Goal: Task Accomplishment & Management: Complete application form

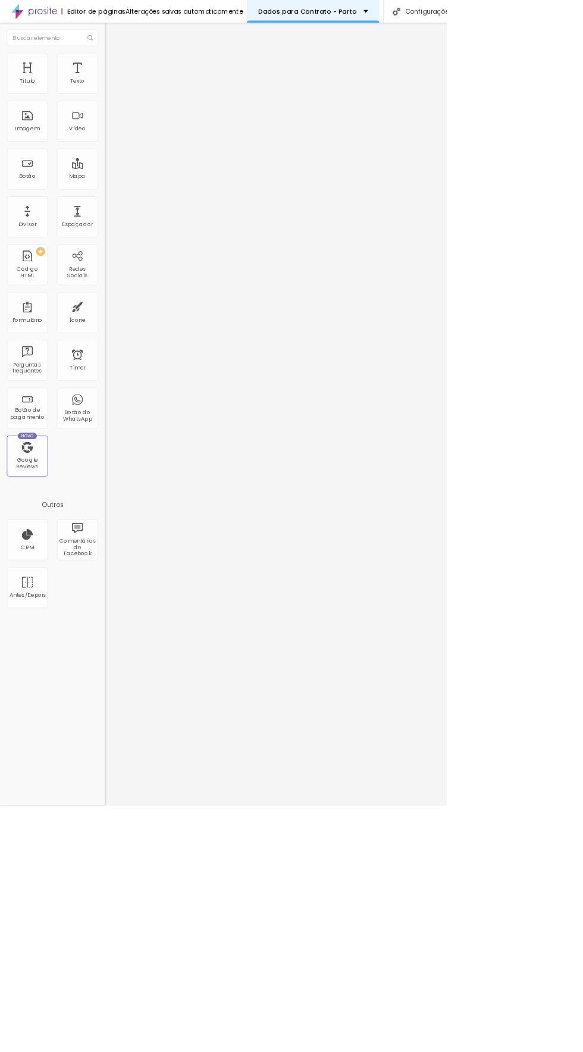
click at [440, 11] on p "Dados para Contrato - Parto" at bounding box center [401, 15] width 129 height 8
click at [395, 61] on link "Newborn 2025" at bounding box center [363, 54] width 62 height 12
click at [431, 28] on div "Newborn 2025" at bounding box center [407, 15] width 149 height 30
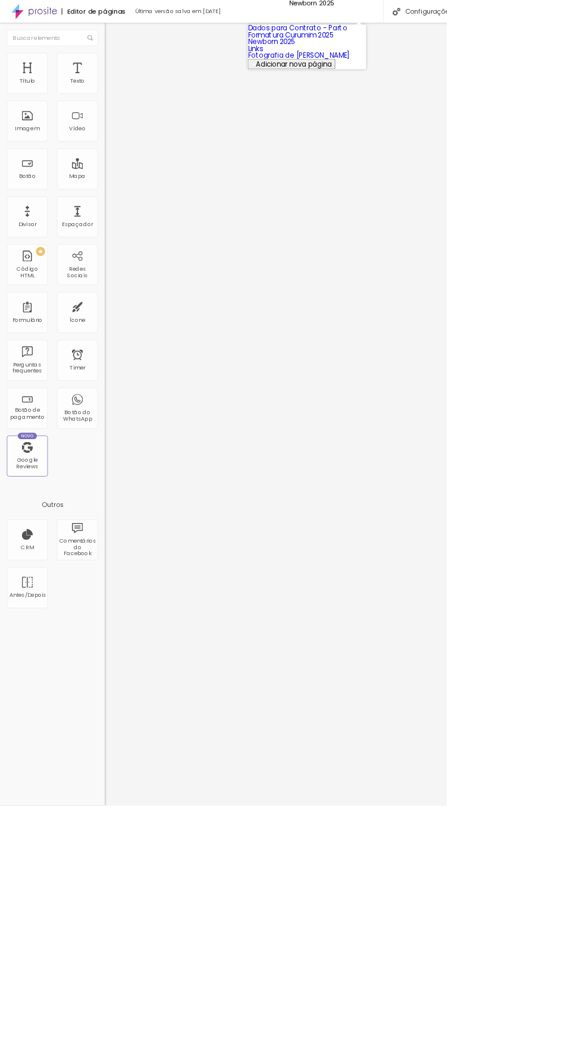
click at [436, 52] on link "Formatura Curumim 2025" at bounding box center [380, 45] width 112 height 12
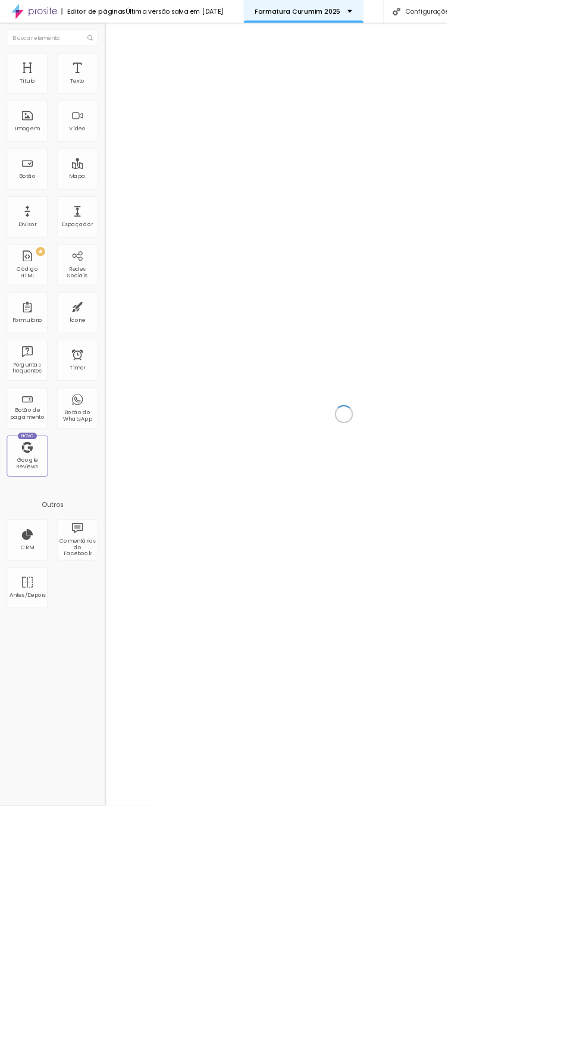
click at [430, 14] on p "Formatura Curumim 2025" at bounding box center [389, 15] width 112 height 8
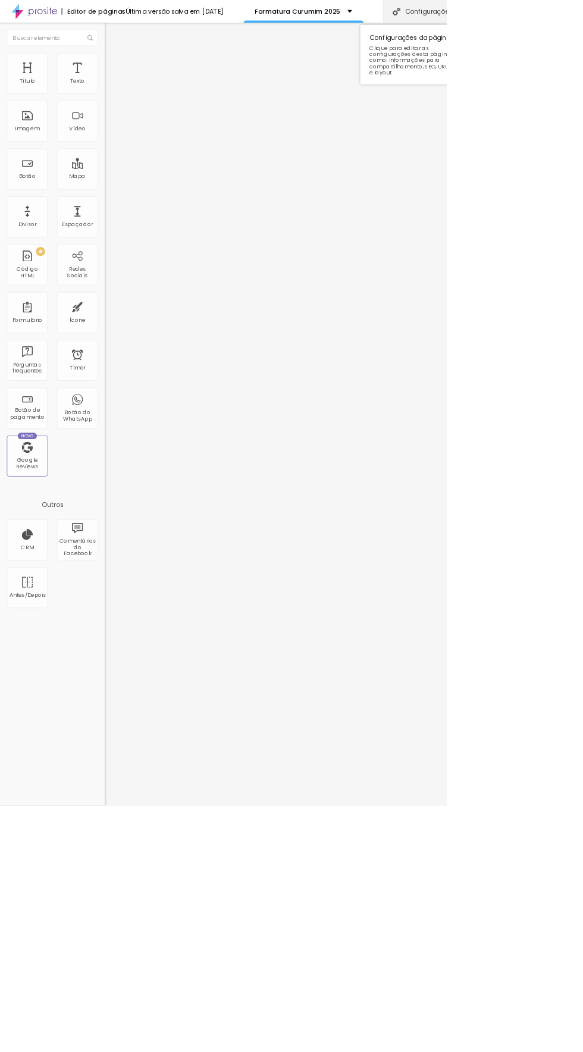
click at [560, 14] on div "Configurações" at bounding box center [551, 15] width 102 height 30
click at [500, 1052] on div at bounding box center [291, 1064] width 583 height 11
click at [102, 15] on div "Editor de páginas" at bounding box center [122, 15] width 84 height 8
click at [547, 15] on div "Configurações" at bounding box center [551, 15] width 102 height 30
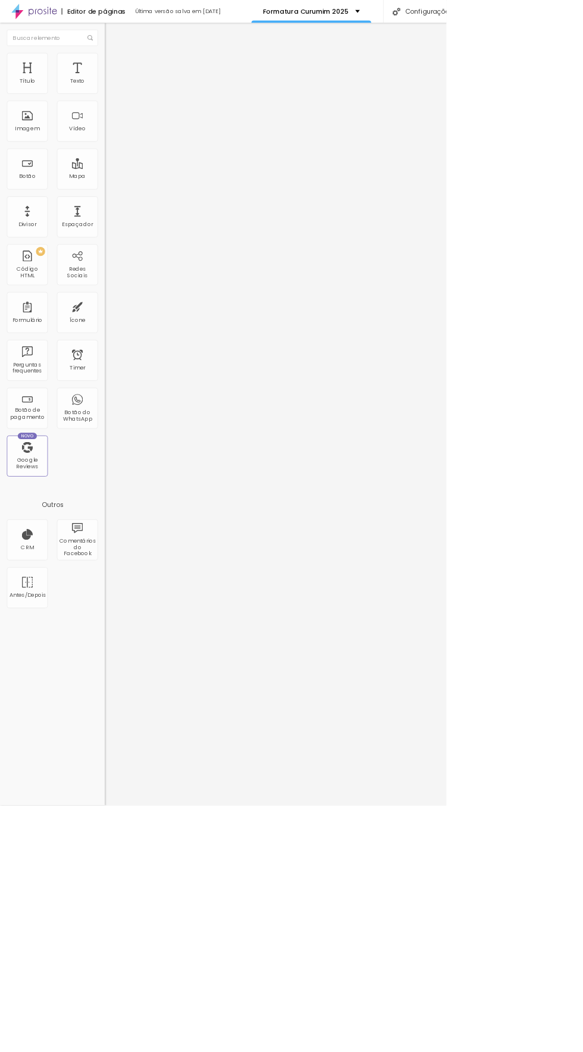
click at [496, 1052] on div at bounding box center [291, 1064] width 583 height 11
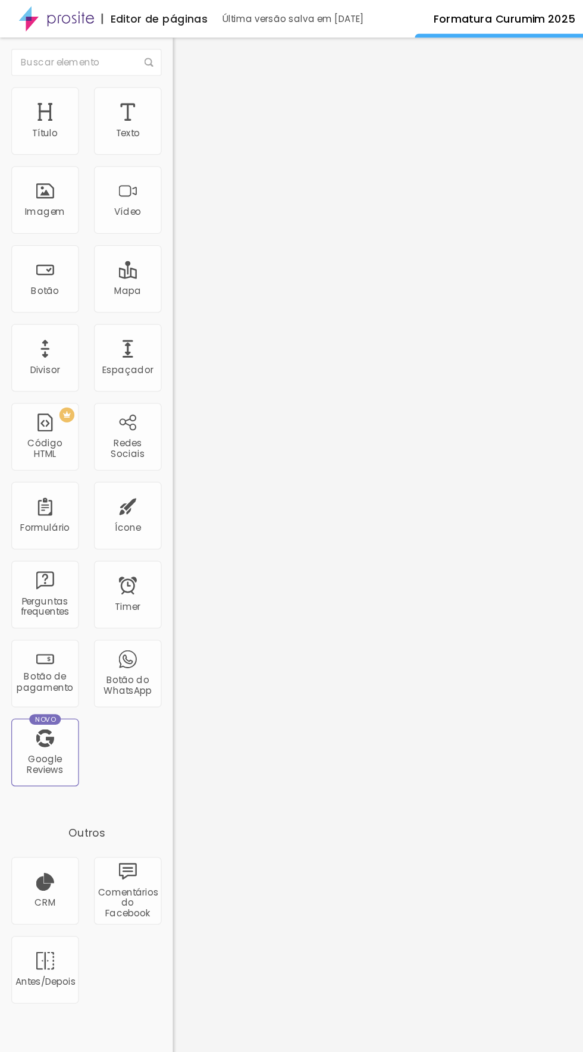
click at [134, 15] on div "Editor de páginas" at bounding box center [122, 15] width 84 height 8
click at [265, 11] on div "Última versão salva em 05/09/2025" at bounding box center [244, 14] width 137 height 7
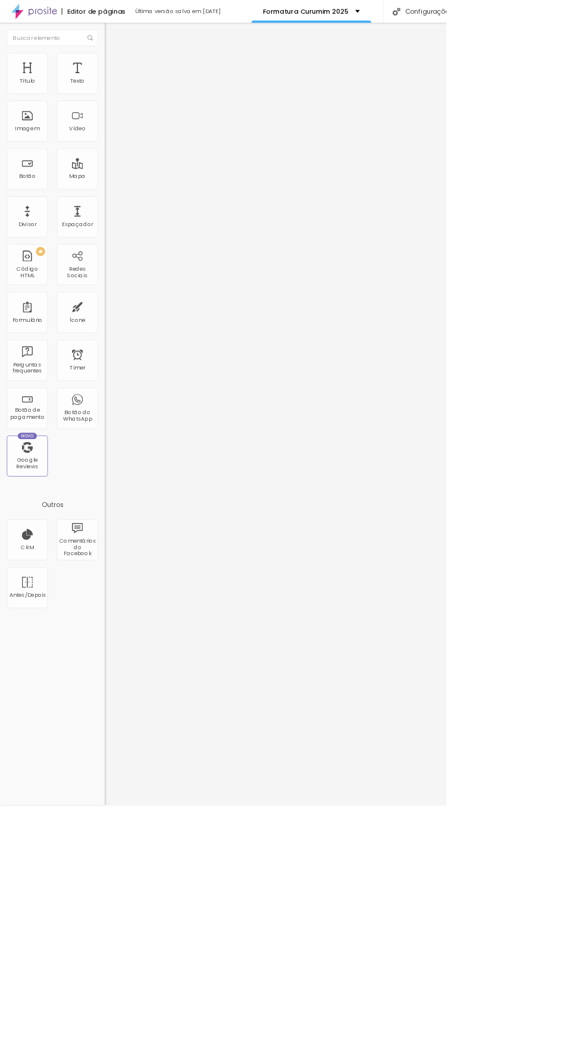
click at [540, 1052] on div at bounding box center [291, 1064] width 583 height 11
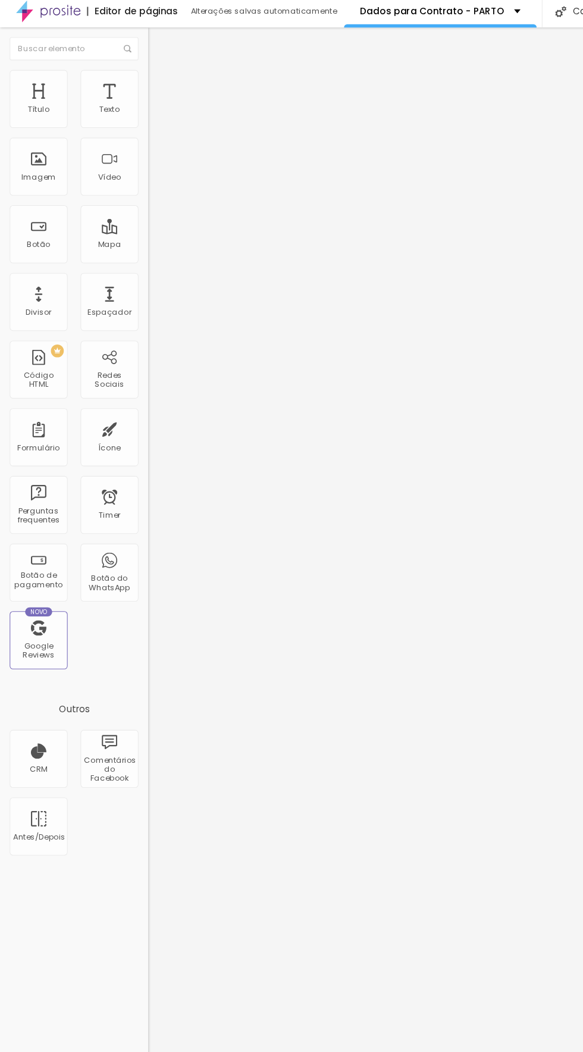
click at [137, 77] on li "Avançado" at bounding box center [205, 75] width 137 height 12
click at [137, 69] on li "Estilo" at bounding box center [205, 63] width 137 height 12
click at [137, 177] on button "button" at bounding box center [145, 171] width 17 height 12
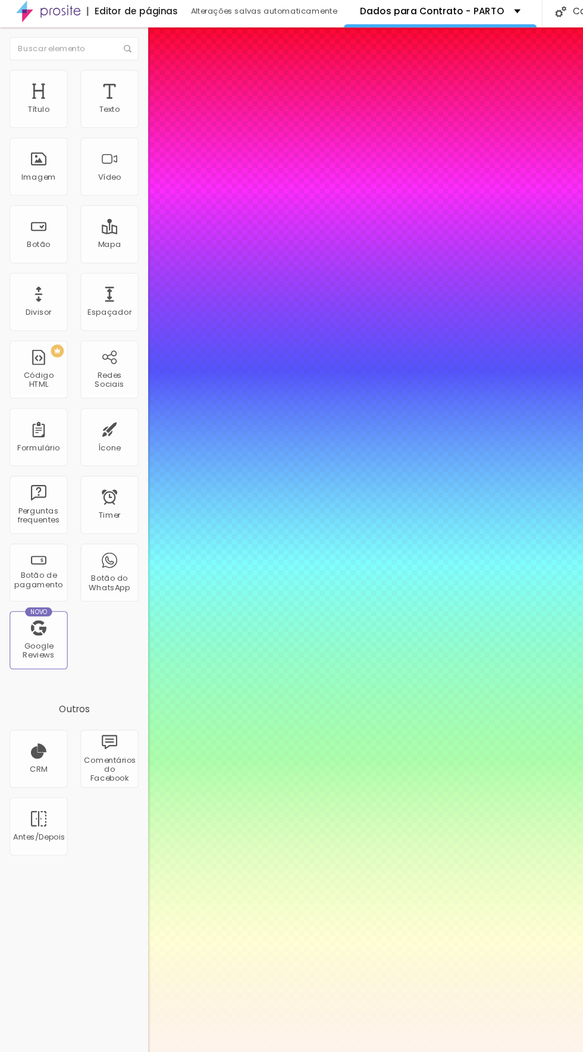
click at [73, 1052] on div at bounding box center [291, 1052] width 583 height 0
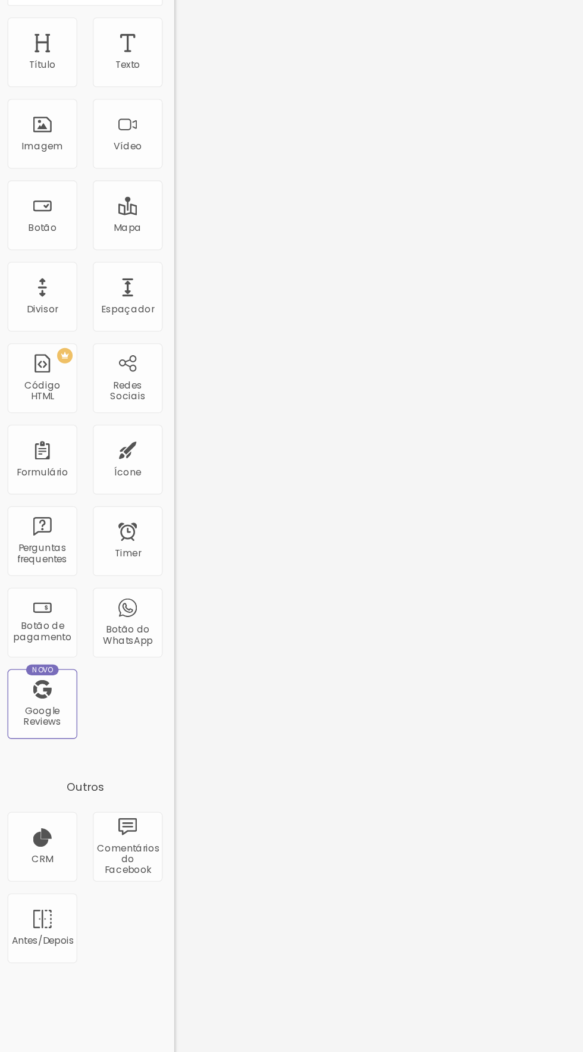
click at [148, 82] on span "Avançado" at bounding box center [167, 77] width 39 height 10
click at [137, 68] on img at bounding box center [142, 62] width 11 height 11
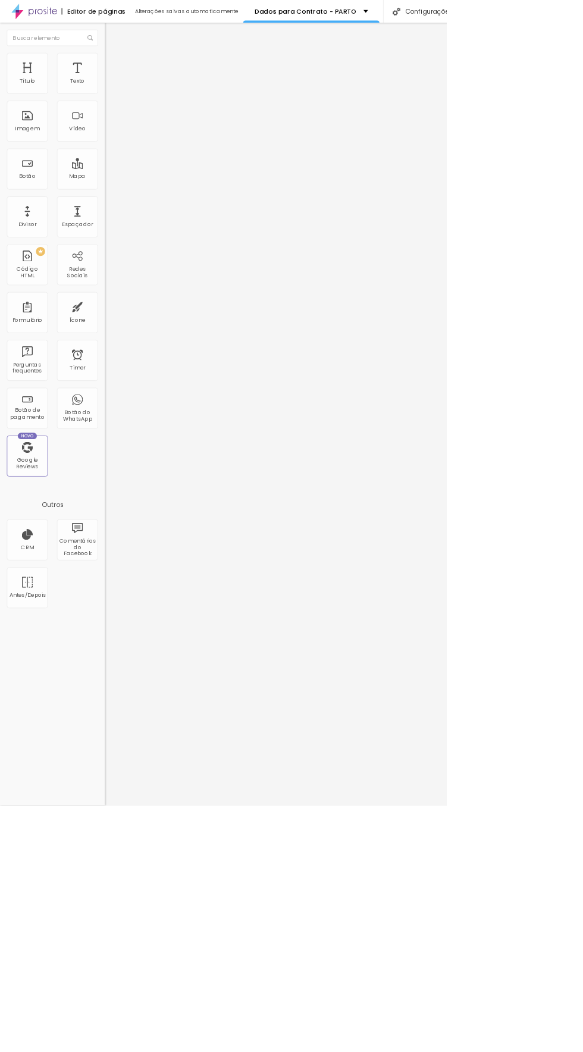
click at [137, 69] on img at bounding box center [142, 74] width 11 height 11
click at [137, 49] on button "Editar Título" at bounding box center [205, 43] width 137 height 27
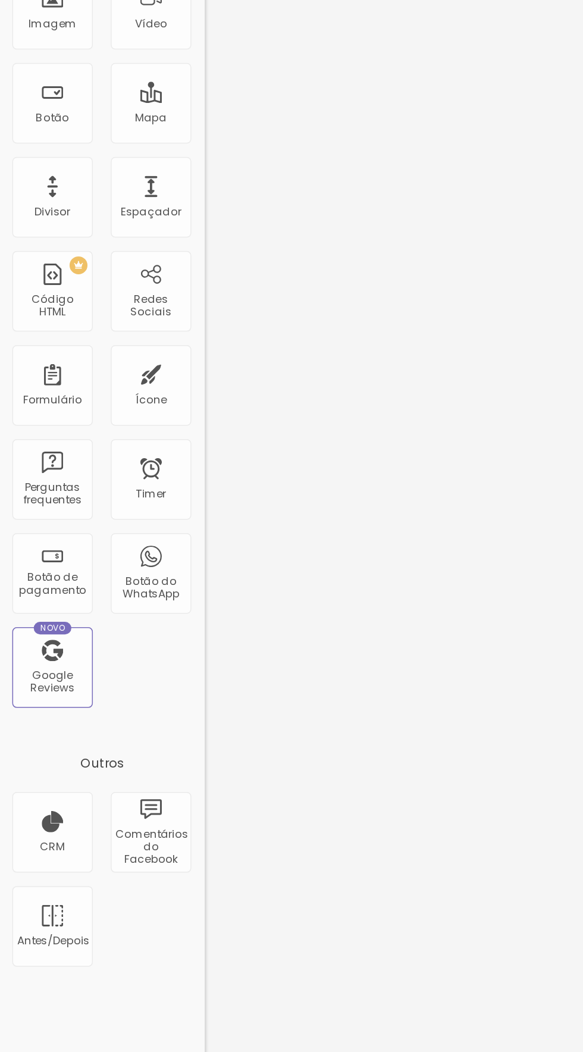
click at [143, 174] on icon "button" at bounding box center [145, 172] width 5 height 5
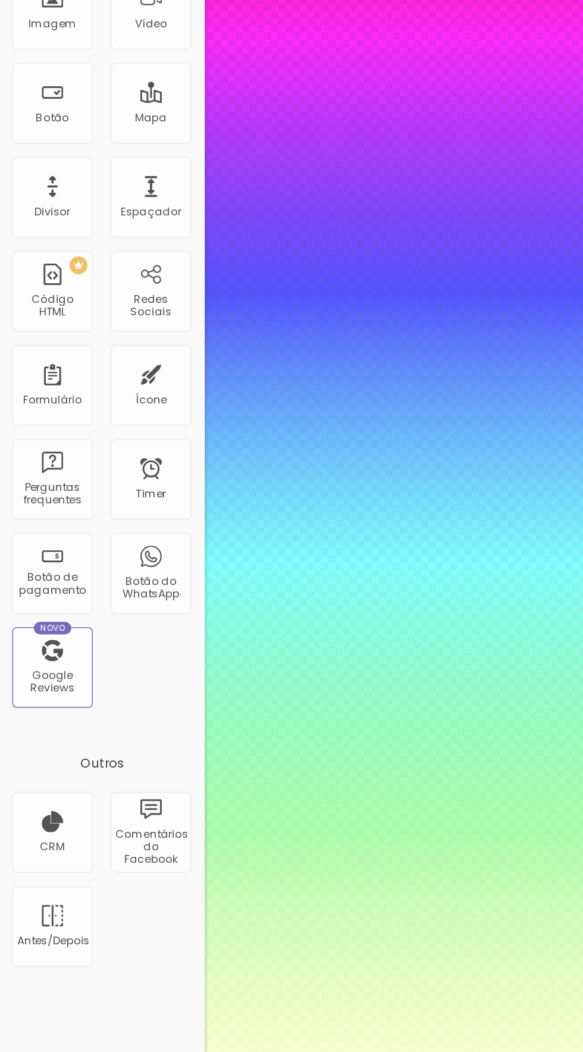
type input "0.8"
type input "1.3"
type input "1.1"
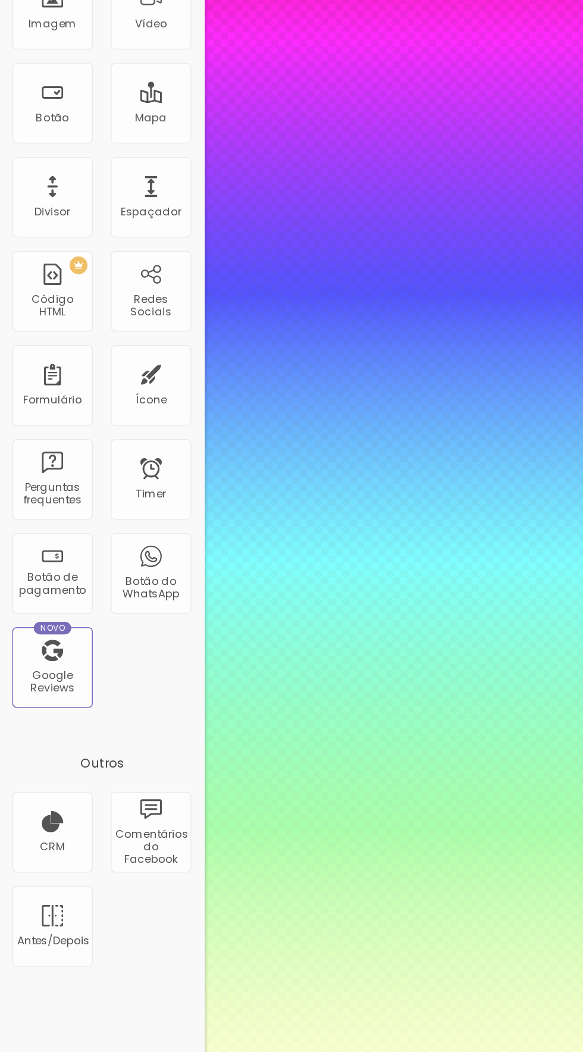
type input "1.1"
type input "8.9"
type input "6.4"
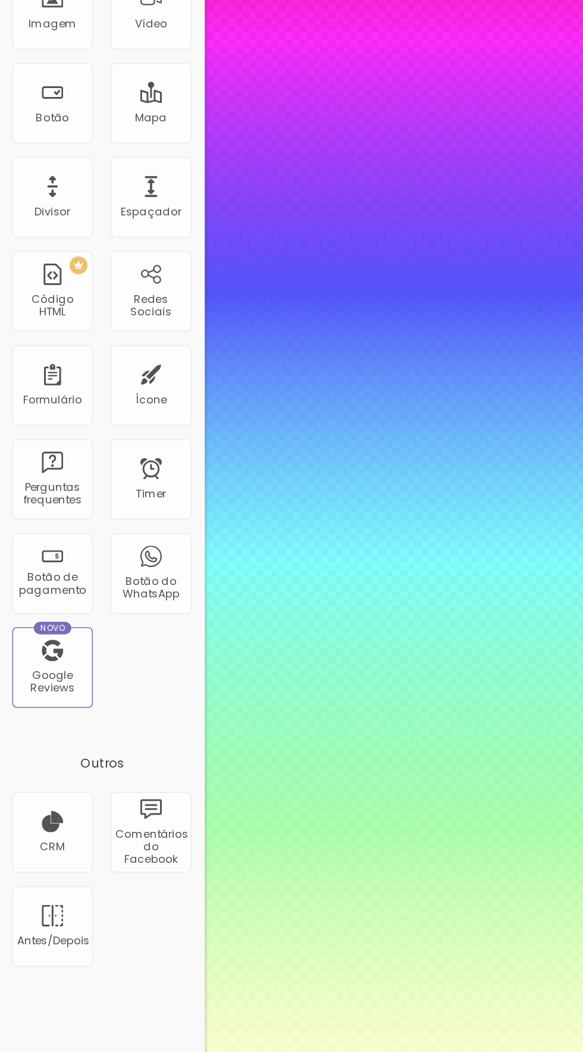
type input "6.4"
type input "3.1"
type input "2.4"
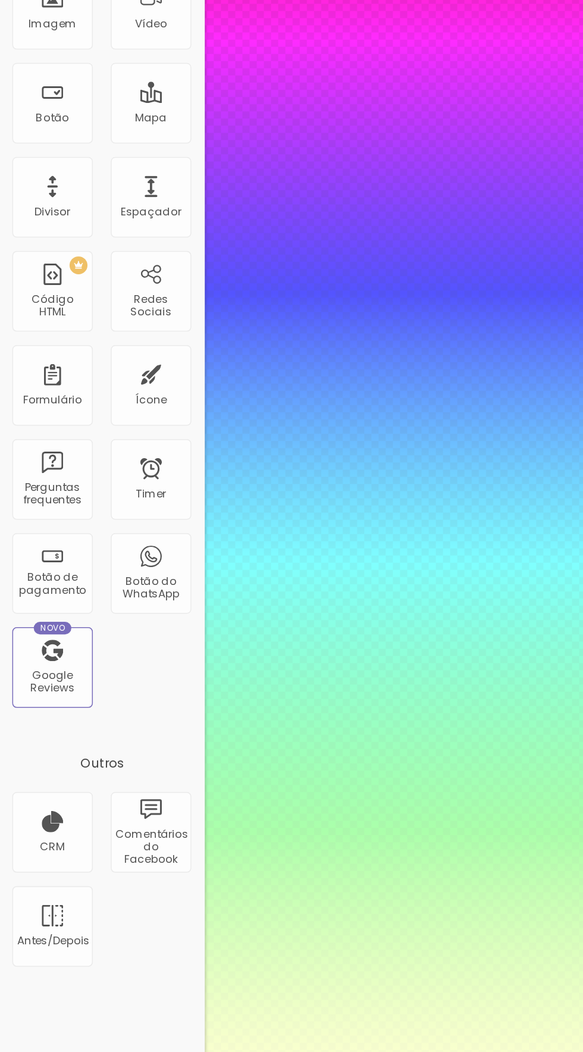
type input "1.8"
type input "2"
type input "0"
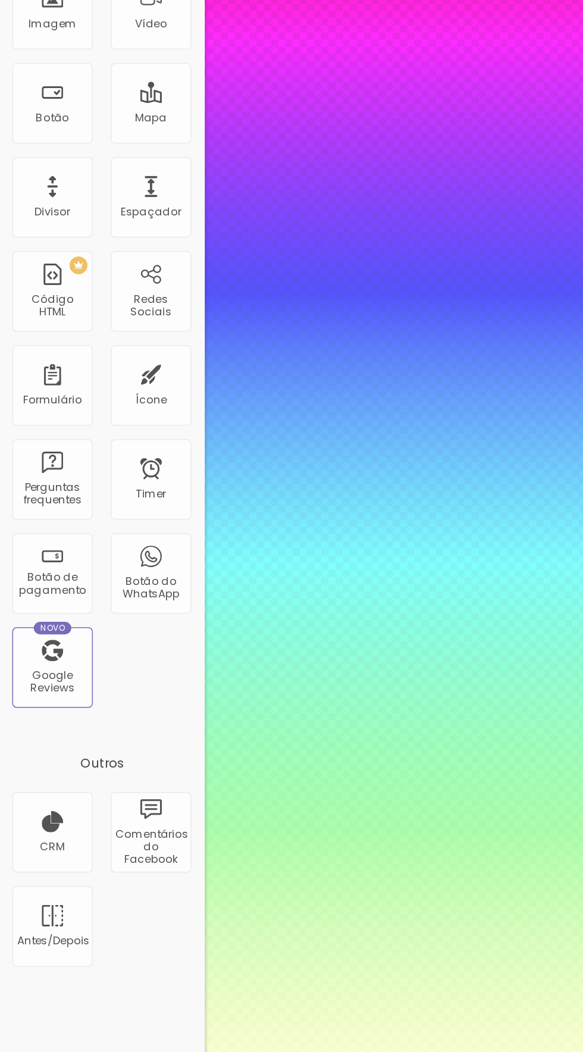
type input "0"
type input "2.1"
type input "1.7"
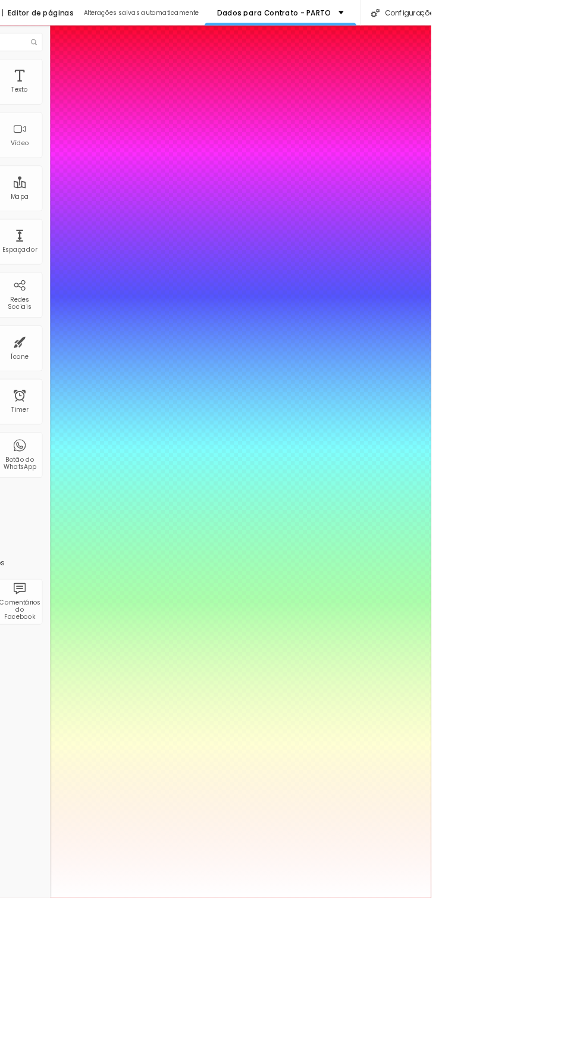
type input "0.5"
click at [128, 1052] on div at bounding box center [291, 1052] width 583 height 0
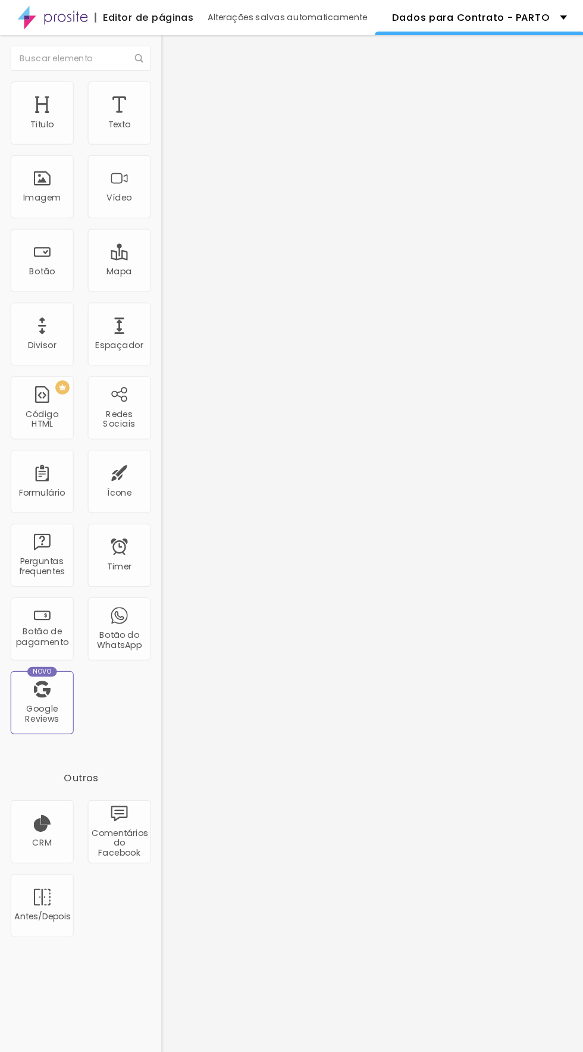
click at [148, 82] on span "Estilo" at bounding box center [157, 77] width 18 height 10
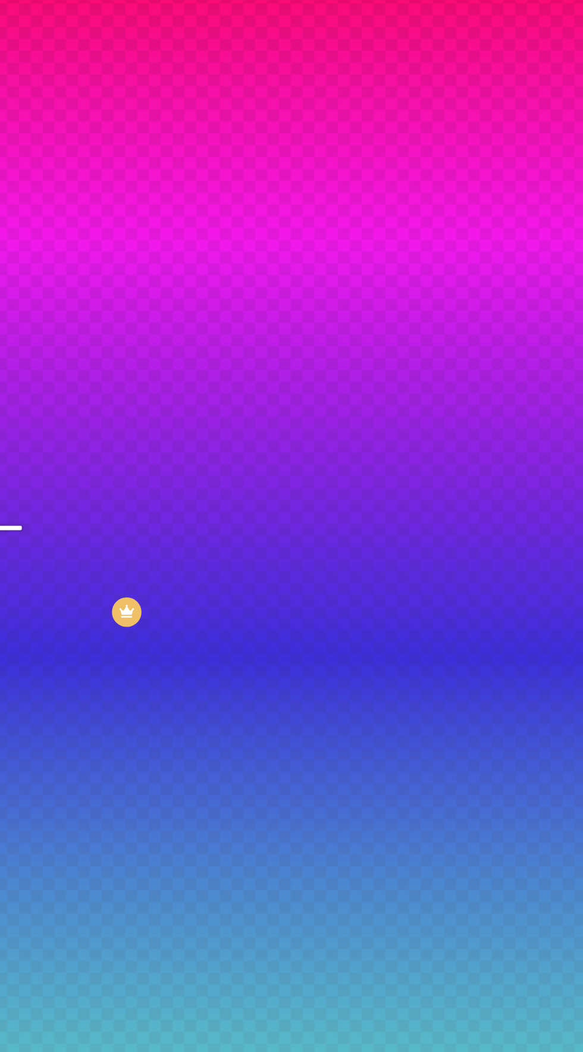
click at [137, 110] on span "Trocar imagem" at bounding box center [169, 104] width 65 height 10
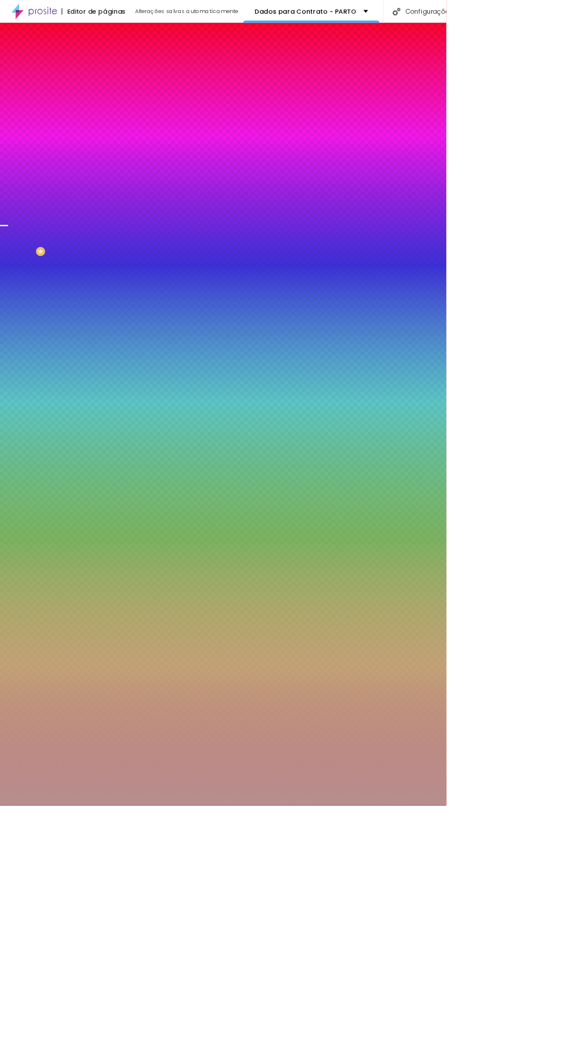
click at [137, 110] on span "Trocar imagem" at bounding box center [169, 104] width 65 height 10
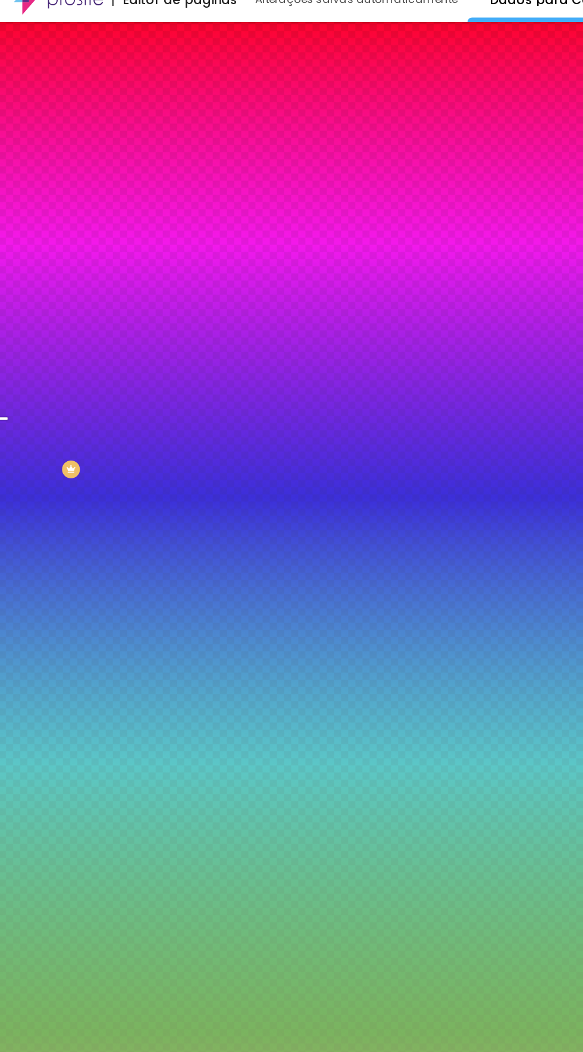
click at [202, 107] on img at bounding box center [205, 103] width 7 height 7
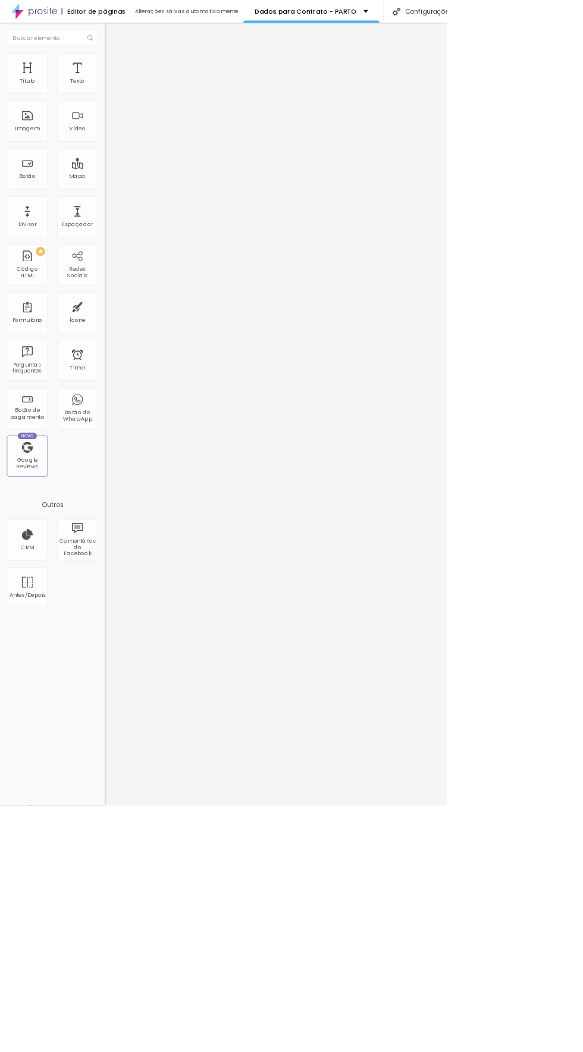
click at [148, 82] on span "Estilo" at bounding box center [157, 77] width 18 height 10
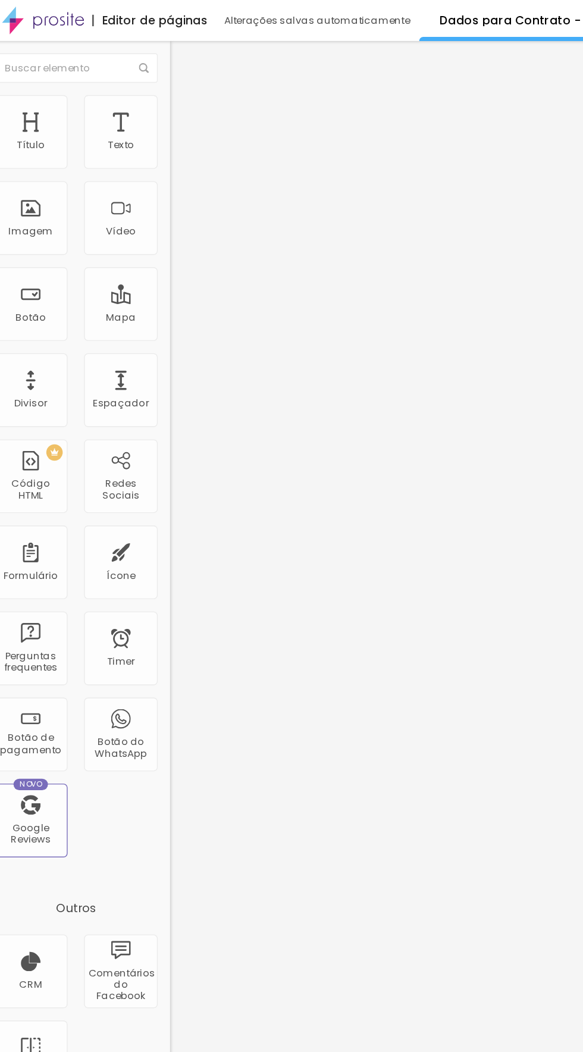
click at [137, 120] on img at bounding box center [140, 123] width 7 height 7
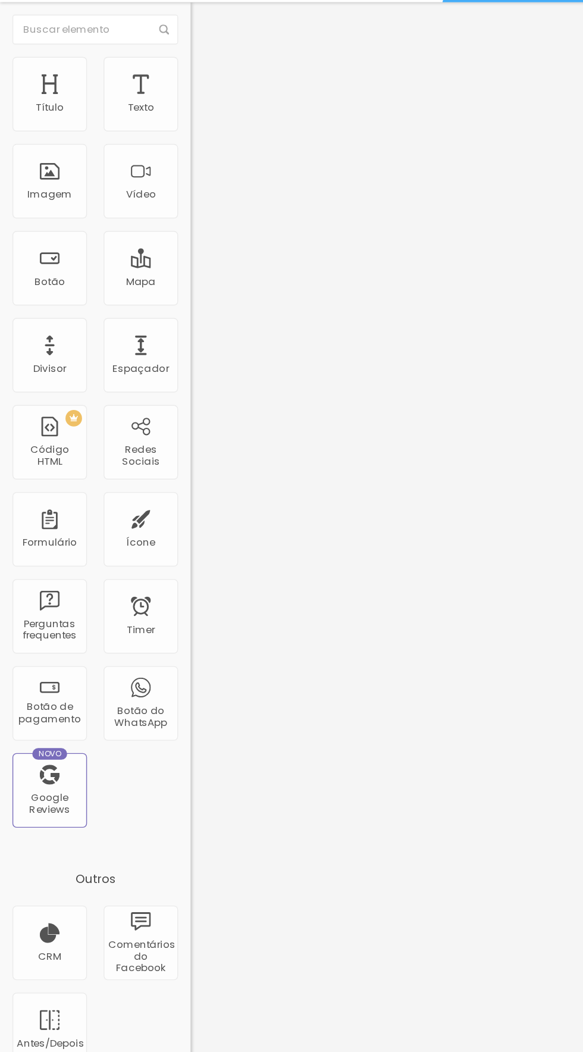
click at [137, 120] on img at bounding box center [140, 123] width 7 height 7
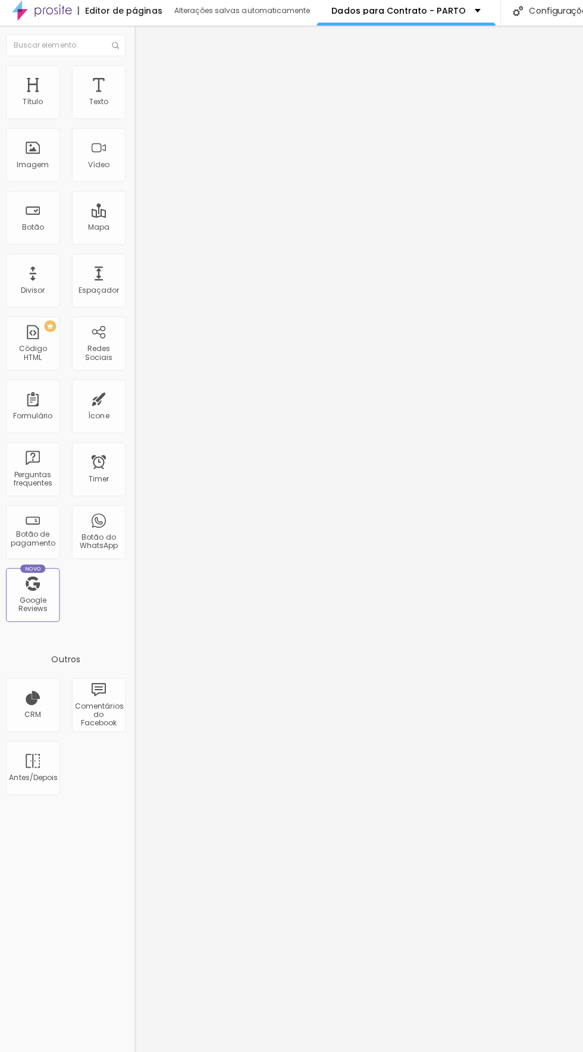
click at [145, 127] on div "Fotografia Formatura Curumim 2025" at bounding box center [205, 115] width 121 height 21
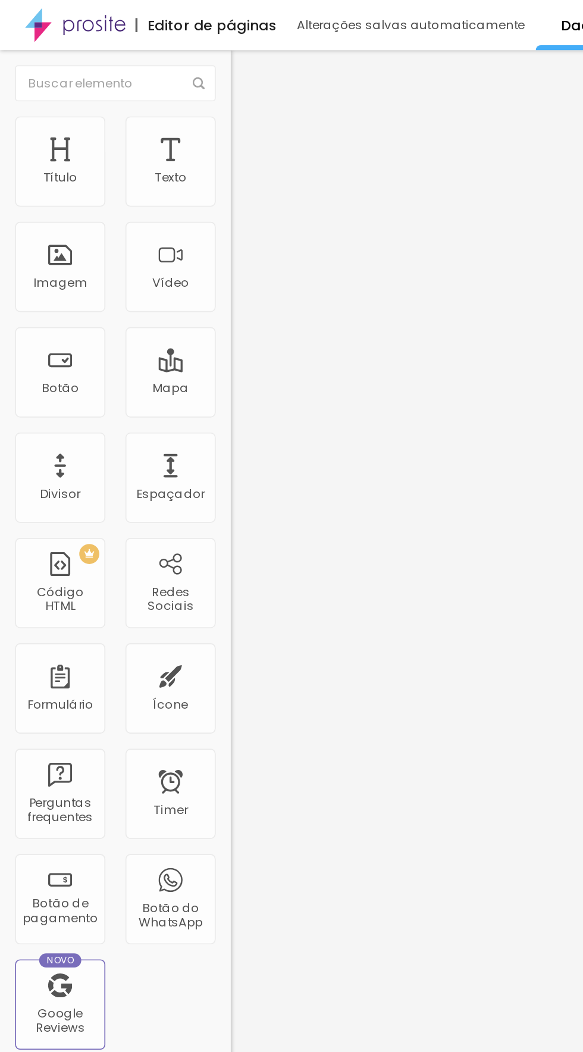
click at [145, 127] on div "Fotografia Formatura Curumim 2025" at bounding box center [205, 115] width 121 height 21
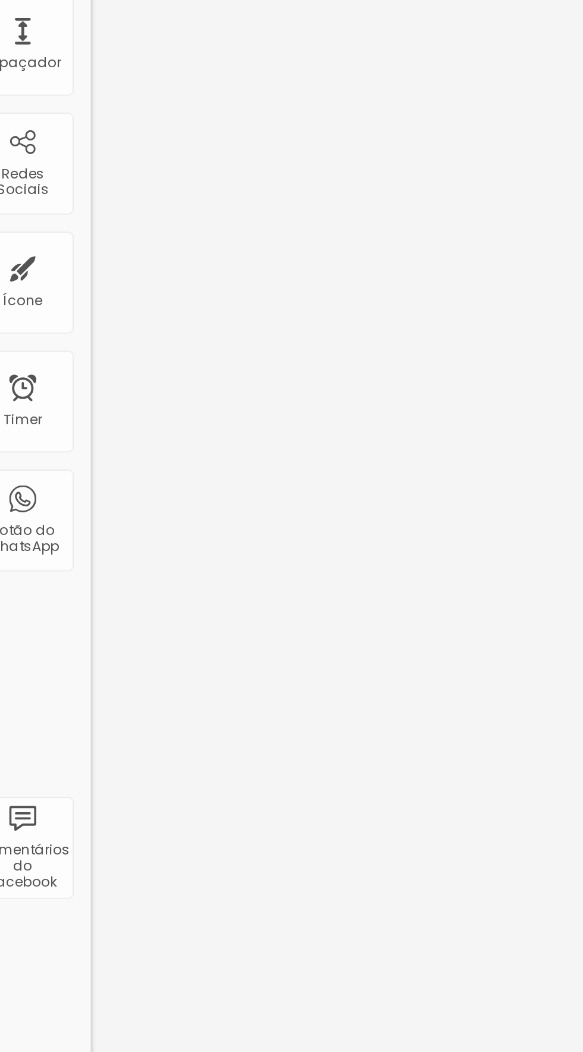
type input "D"
type input "Parto Normal e Cesárea"
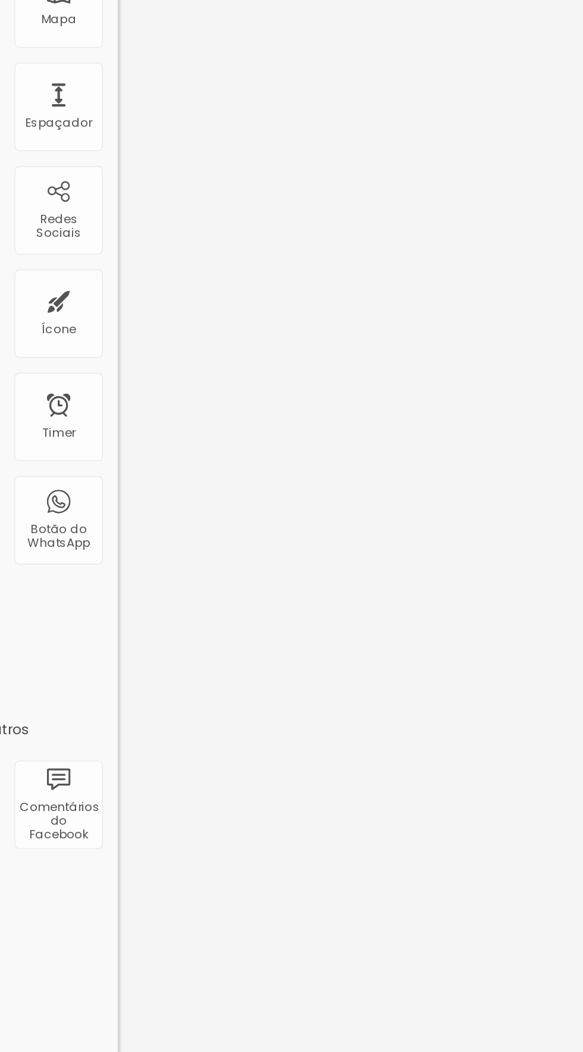
scroll to position [2, 0]
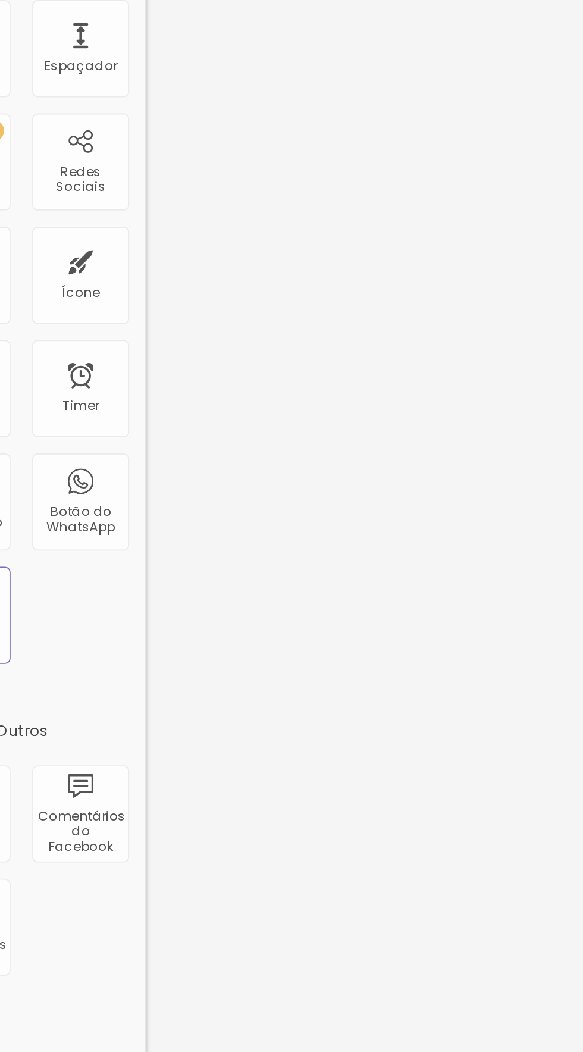
type textarea "Mensagem"
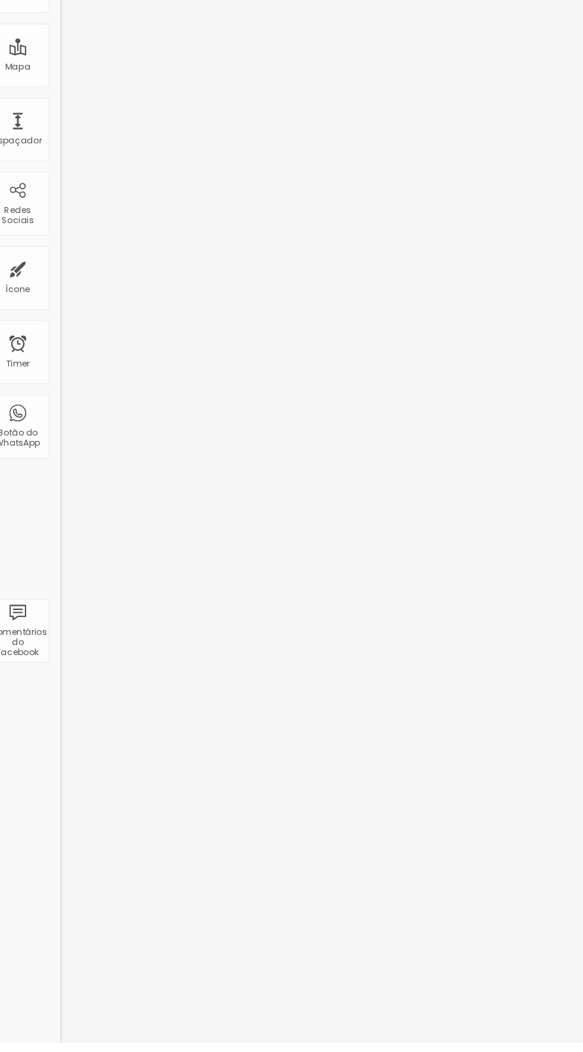
scroll to position [105, 0]
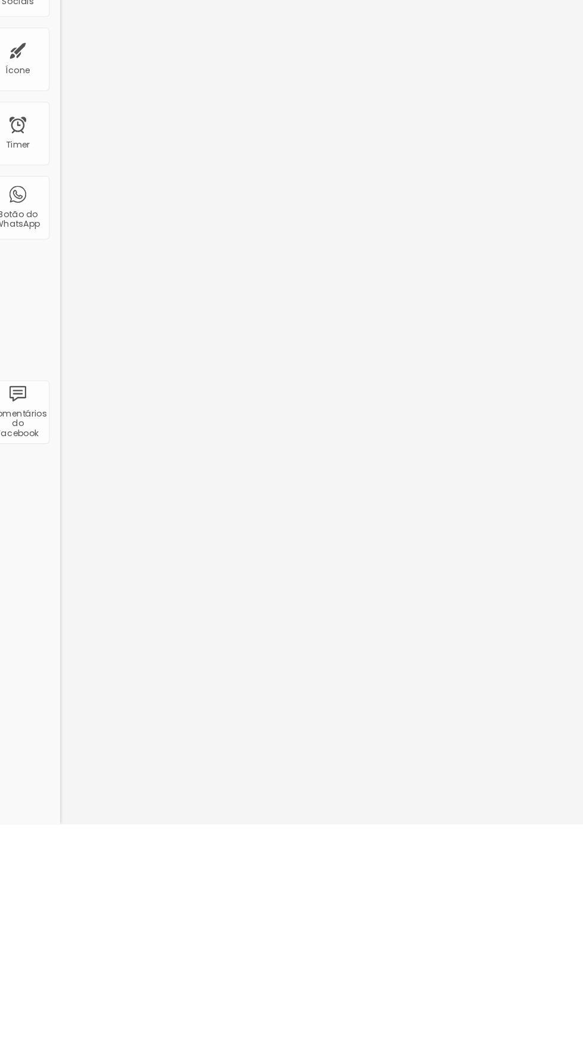
type textarea "Seus dados foram enviados! Em breve enviaremos seu contrato para assinatura."
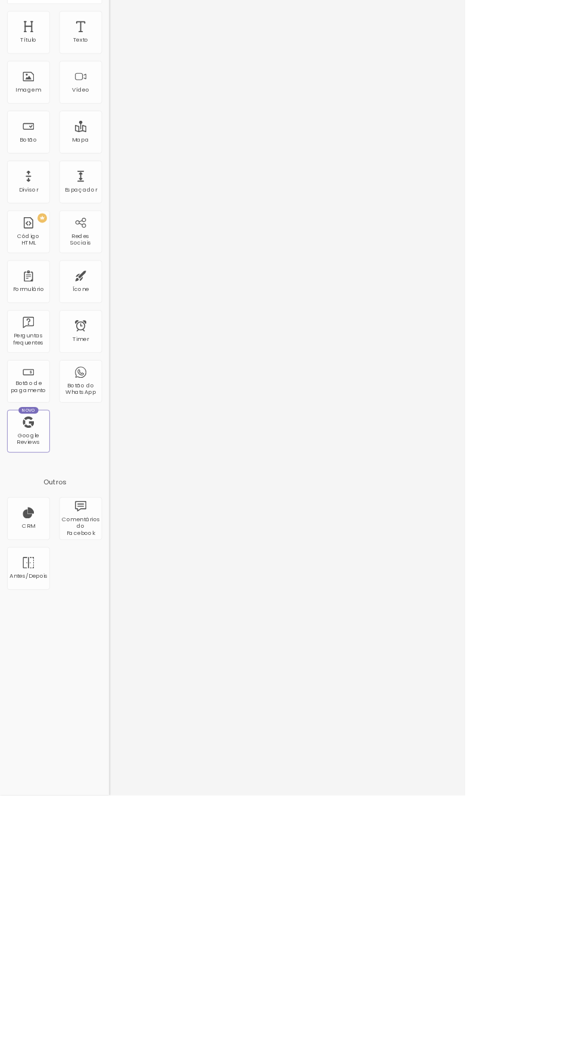
scroll to position [0, 0]
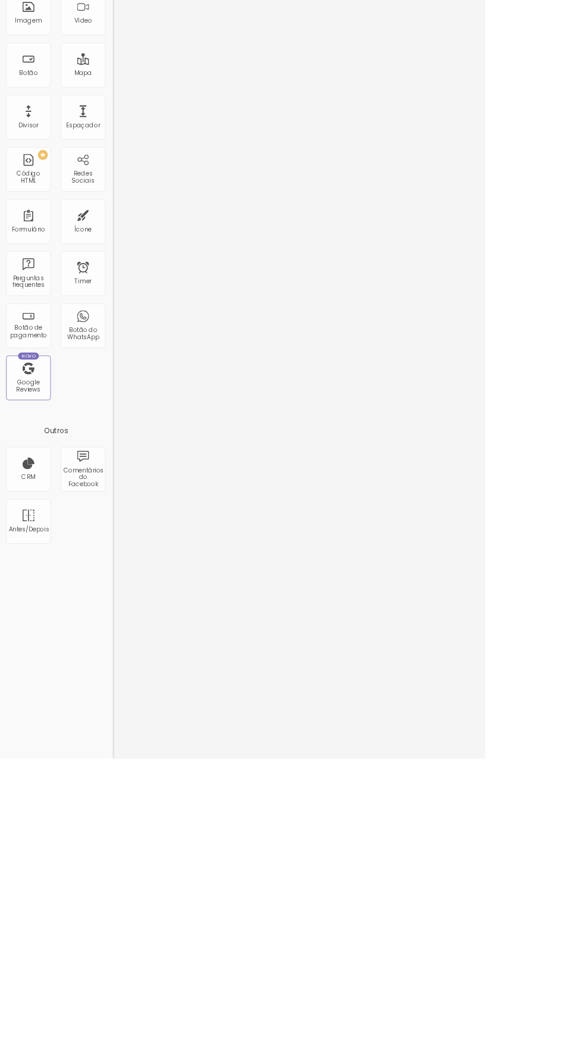
scroll to position [104, 0]
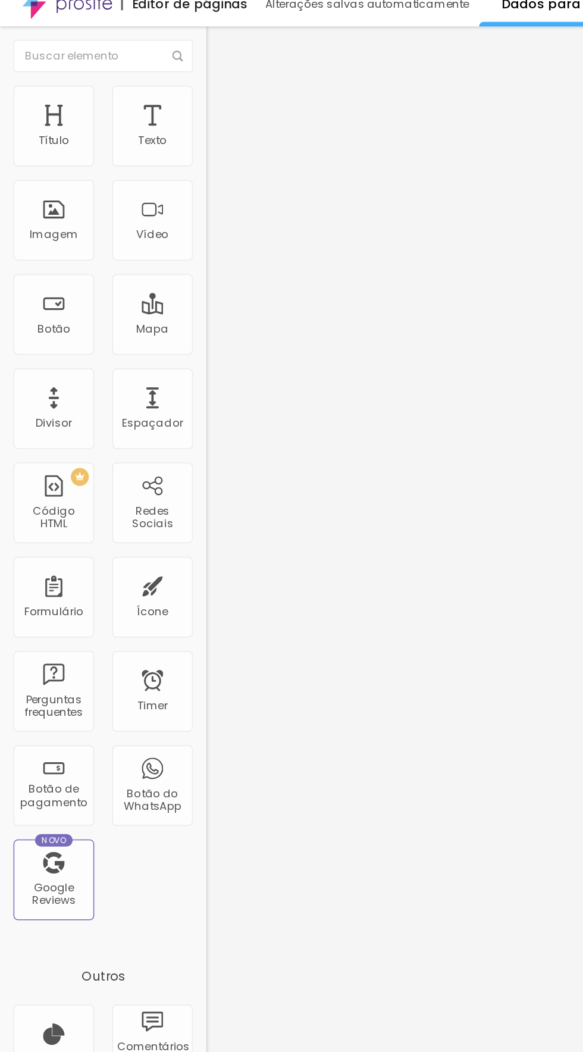
click at [137, 120] on img at bounding box center [140, 123] width 7 height 7
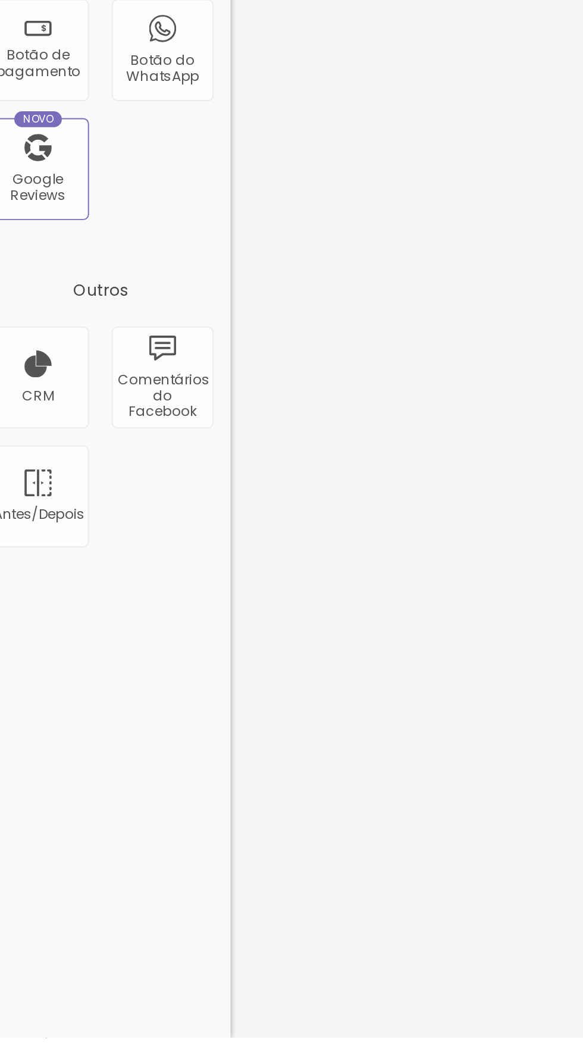
type input "T"
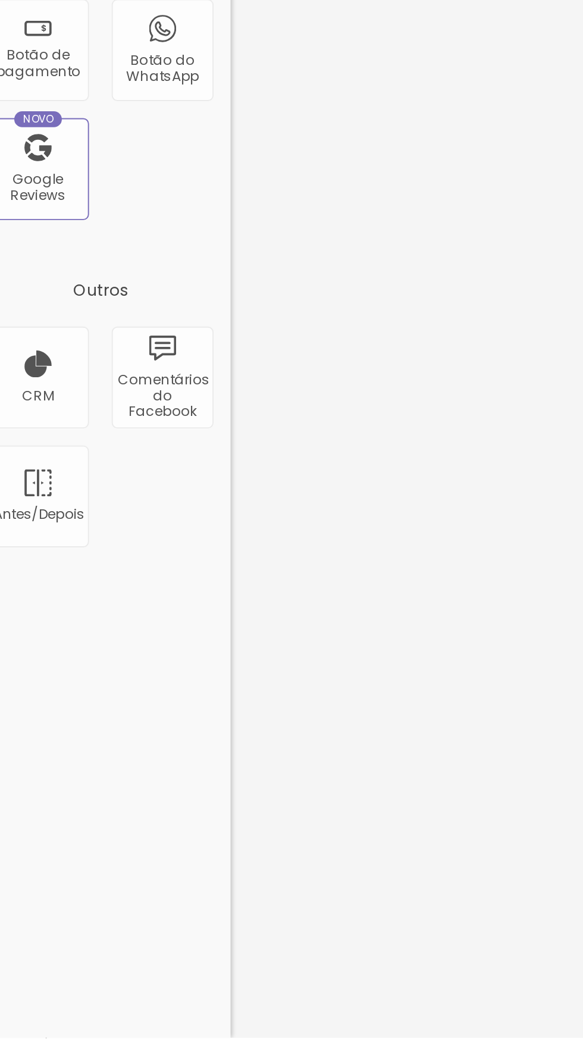
type input "Endereço Completo"
type input "T"
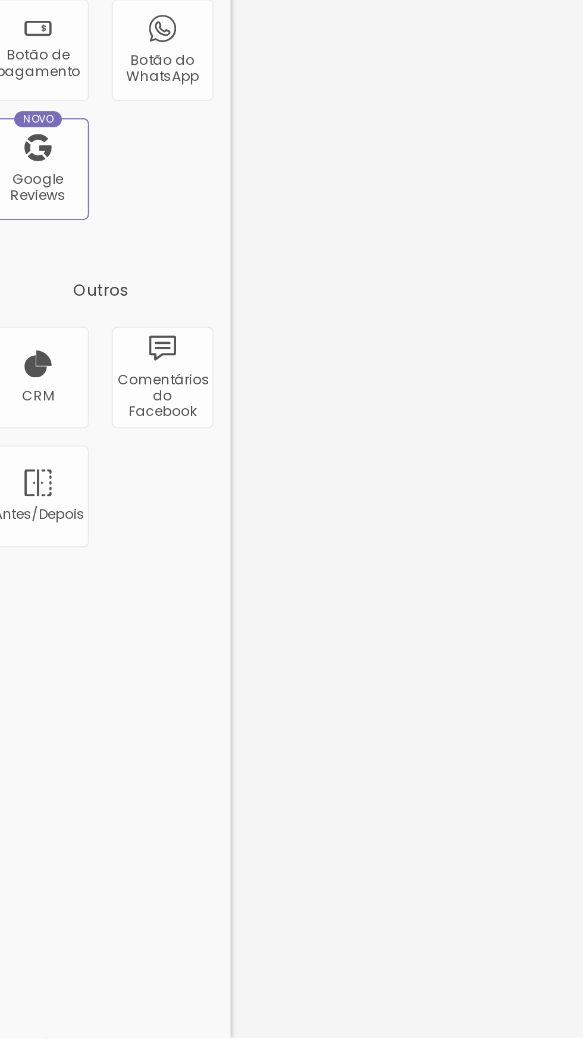
type input "V"
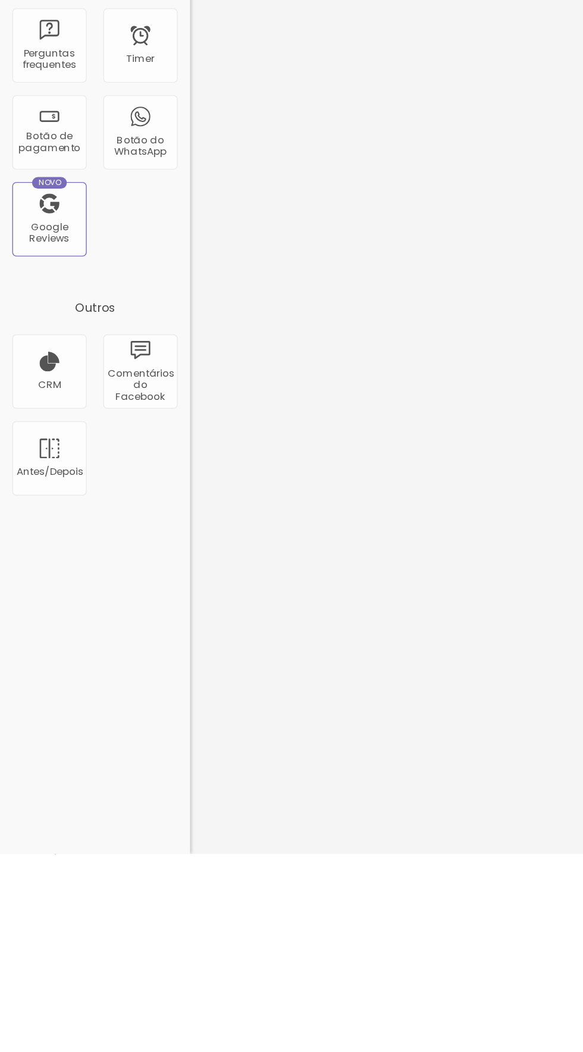
scroll to position [1, 0]
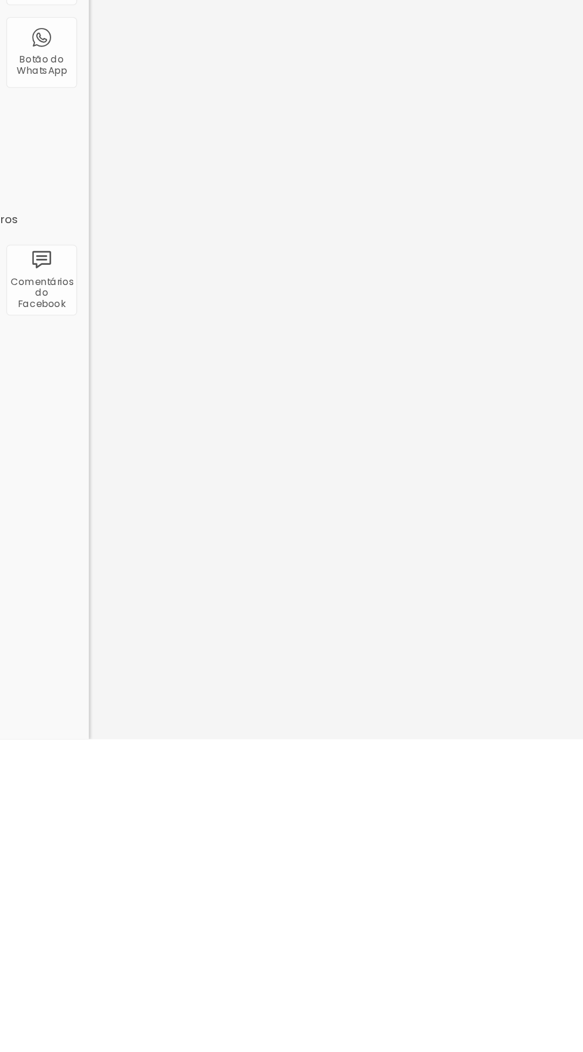
type input "CPF"
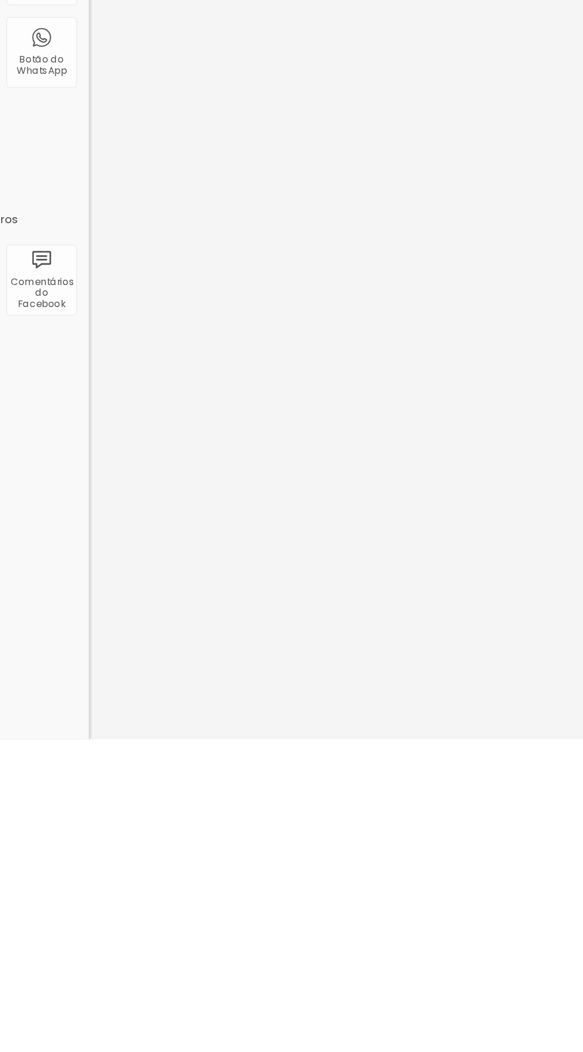
type input "T"
type input "r"
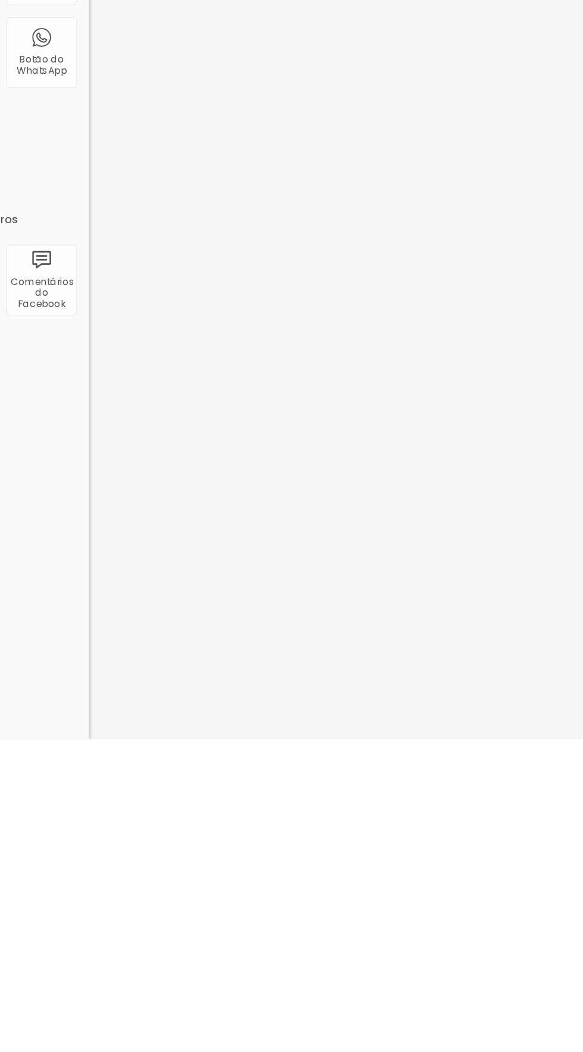
type input "RG"
type input "D"
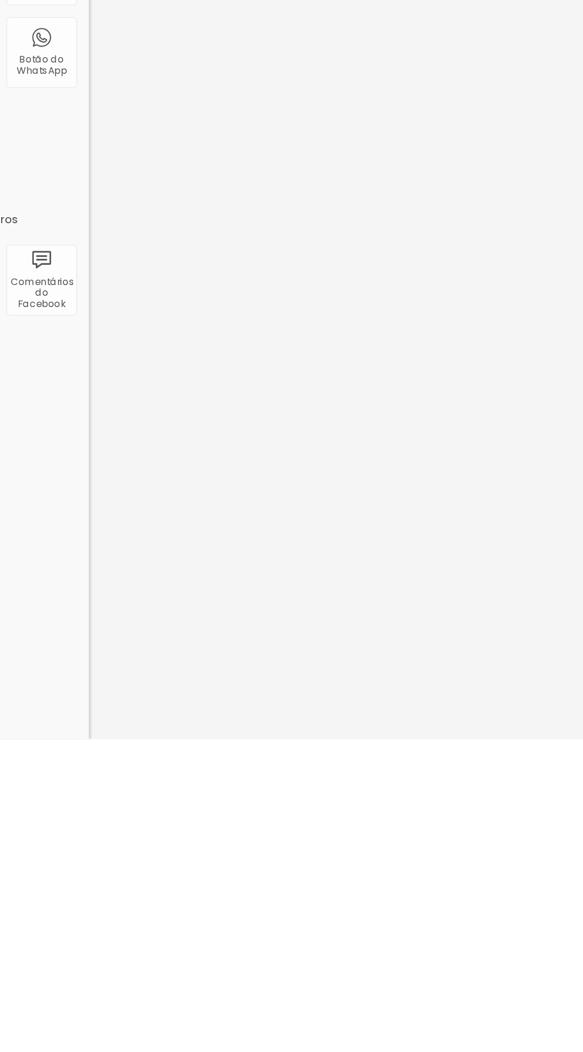
type input "Data Prevista para o Parto"
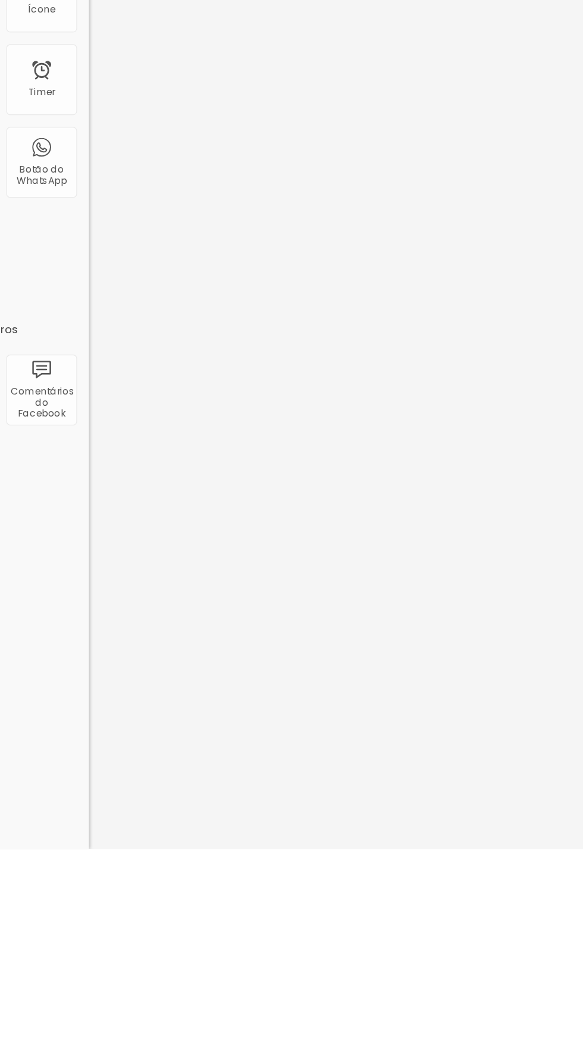
type input "Caixa"
type input "Tipo de Parto"
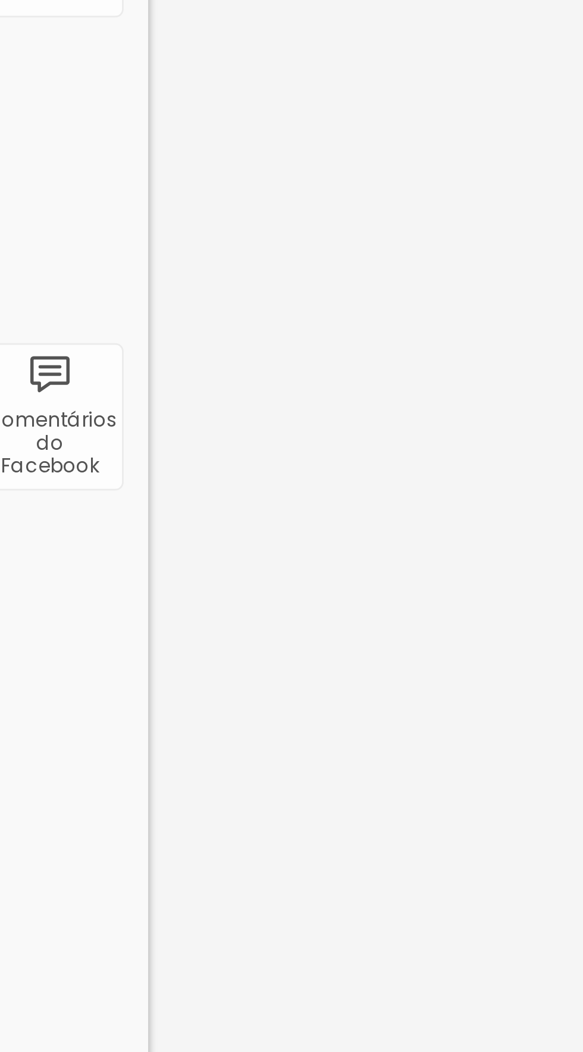
type input "O"
type input "Normal"
type input "O"
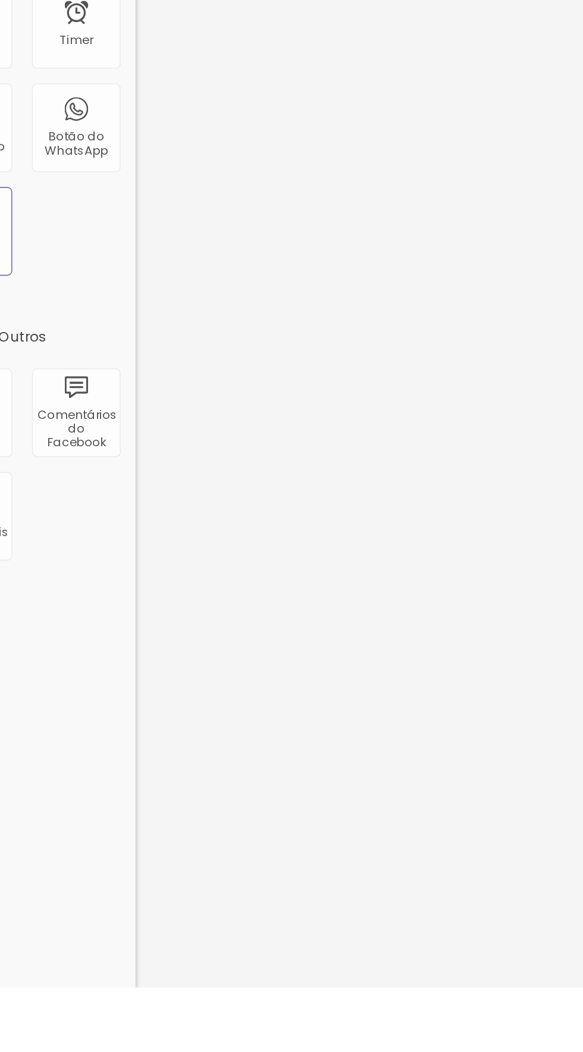
scroll to position [277, 0]
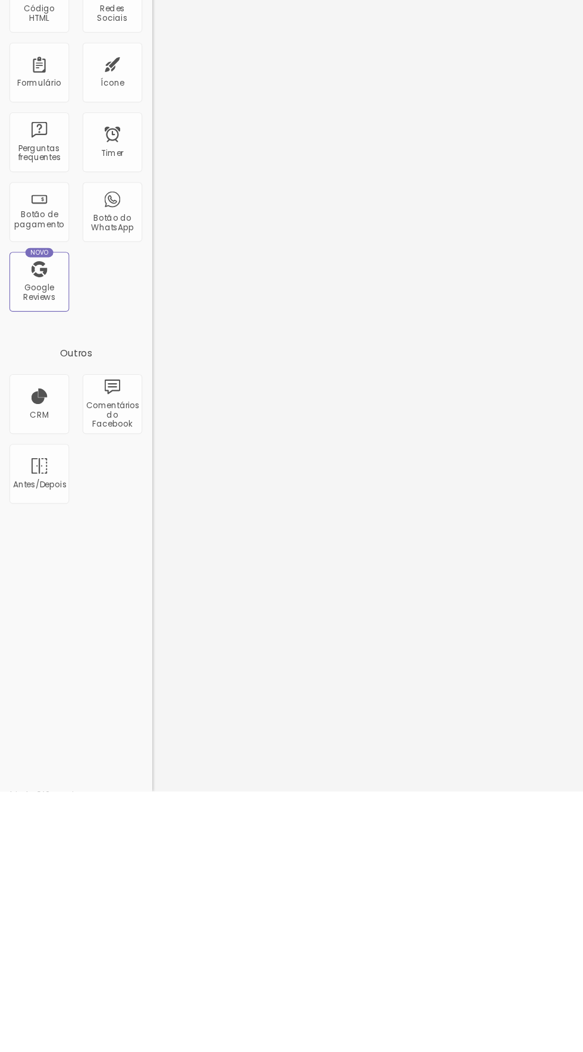
type input "Cesárea"
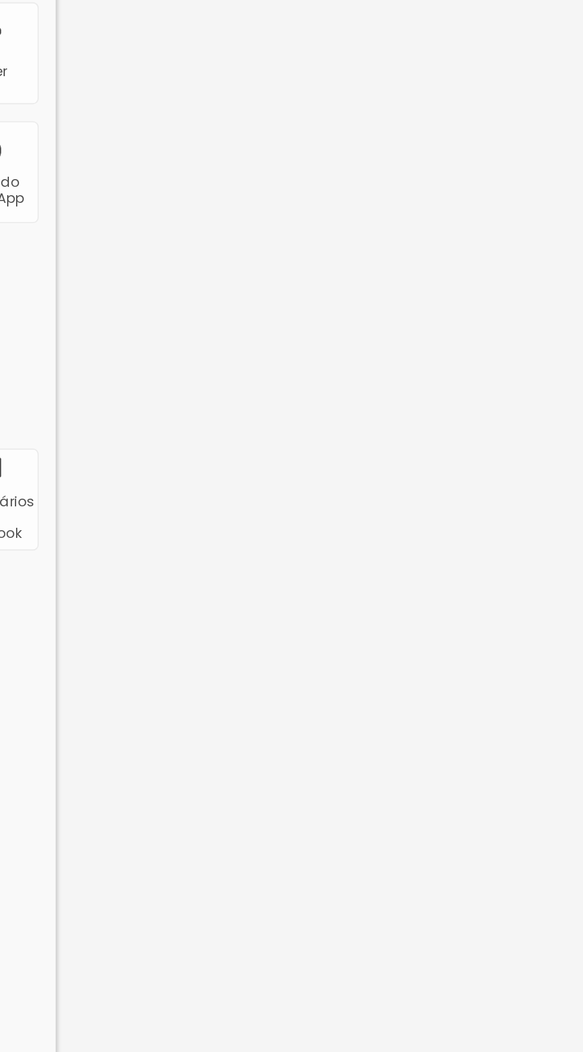
type input "List"
type input "Hospital"
type input "O"
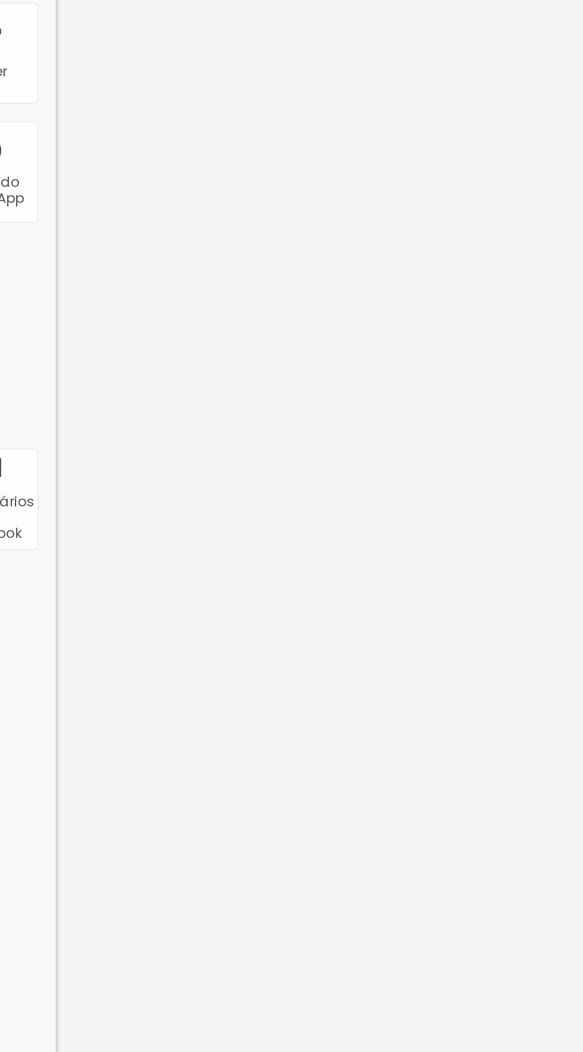
type input "Santa Casa de Poços de Caldas"
type input "O"
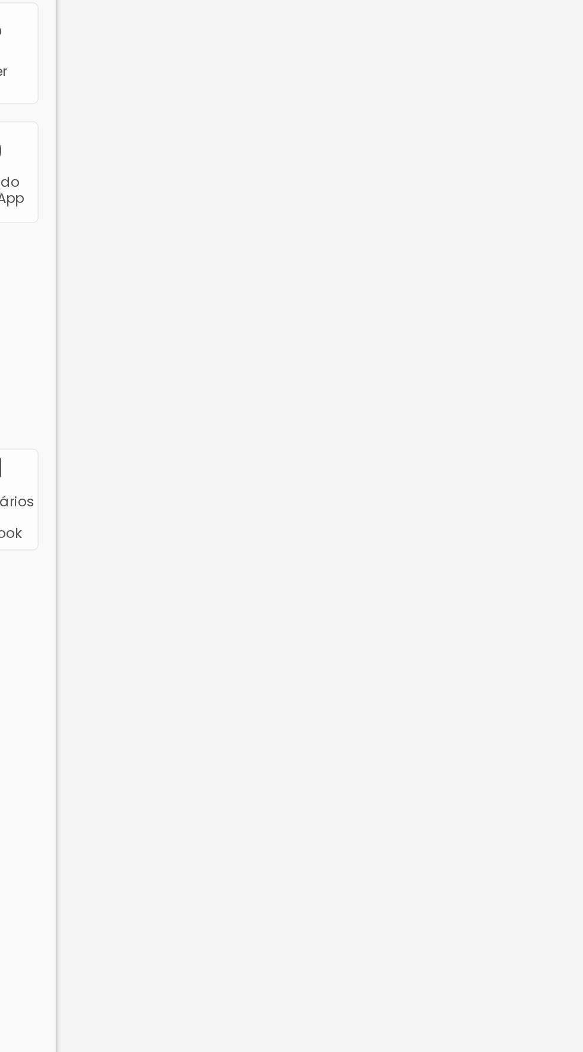
type input "Unimed de Poços de Caldas"
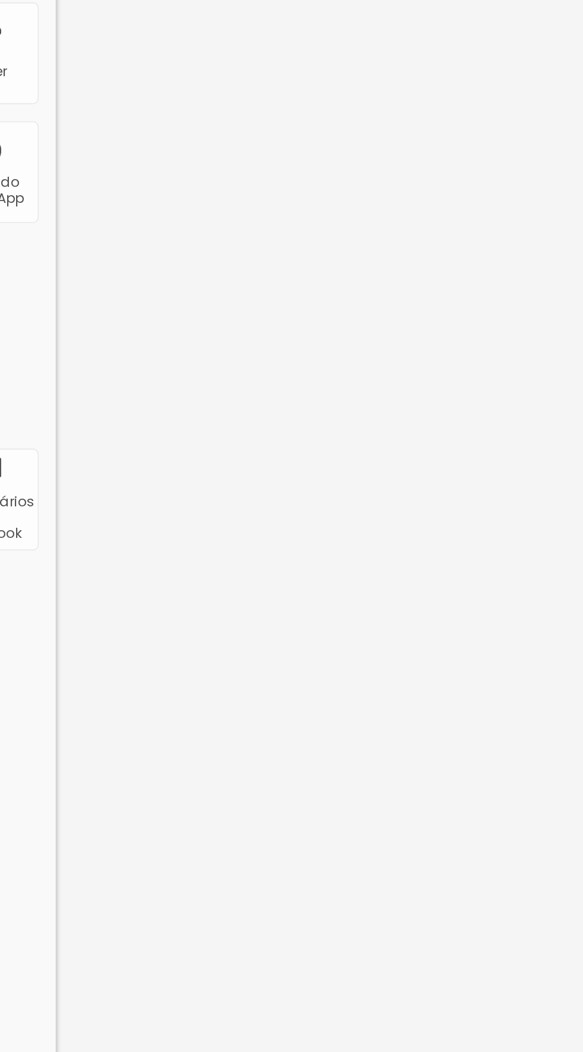
type input "T"
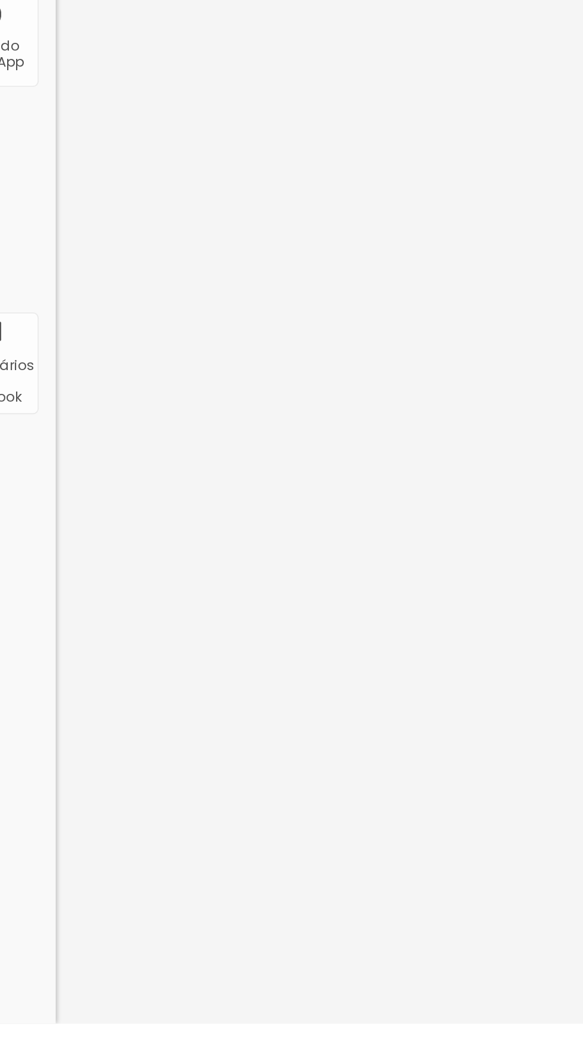
type input "Médico Obstetra"
type input "T"
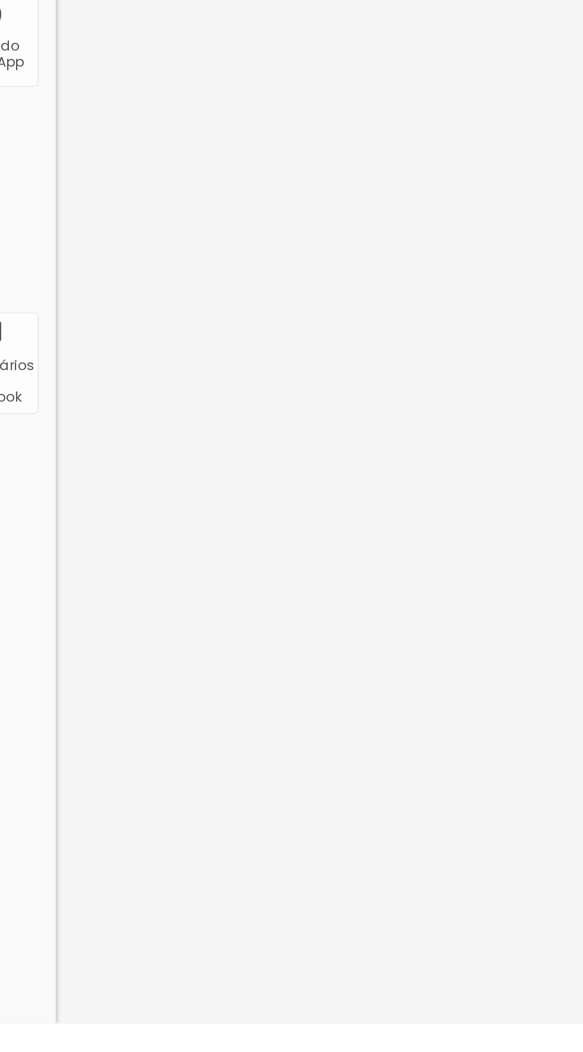
type input "Tem equipe de parto? Quem será?"
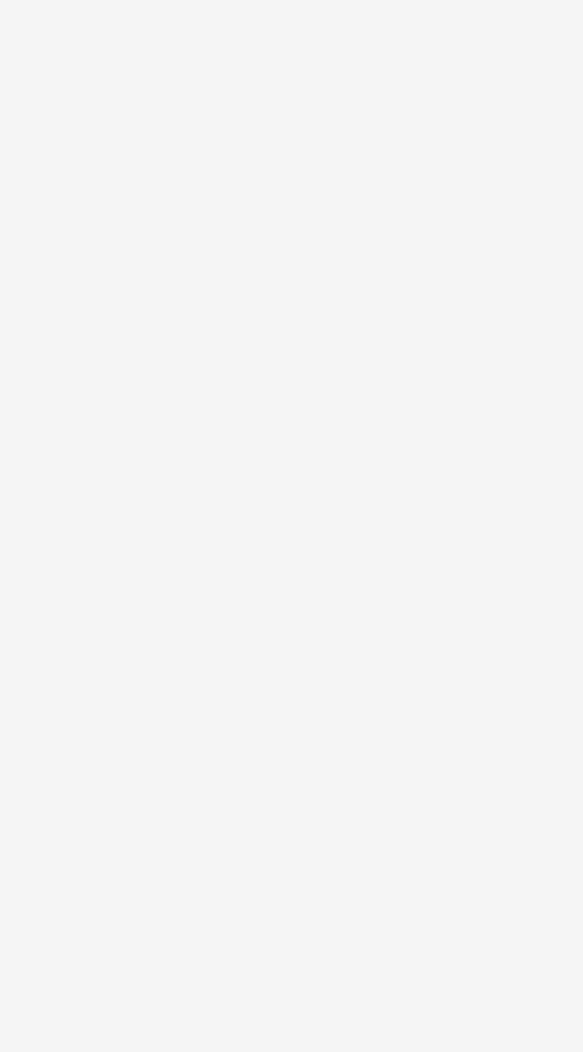
scroll to position [0, 27]
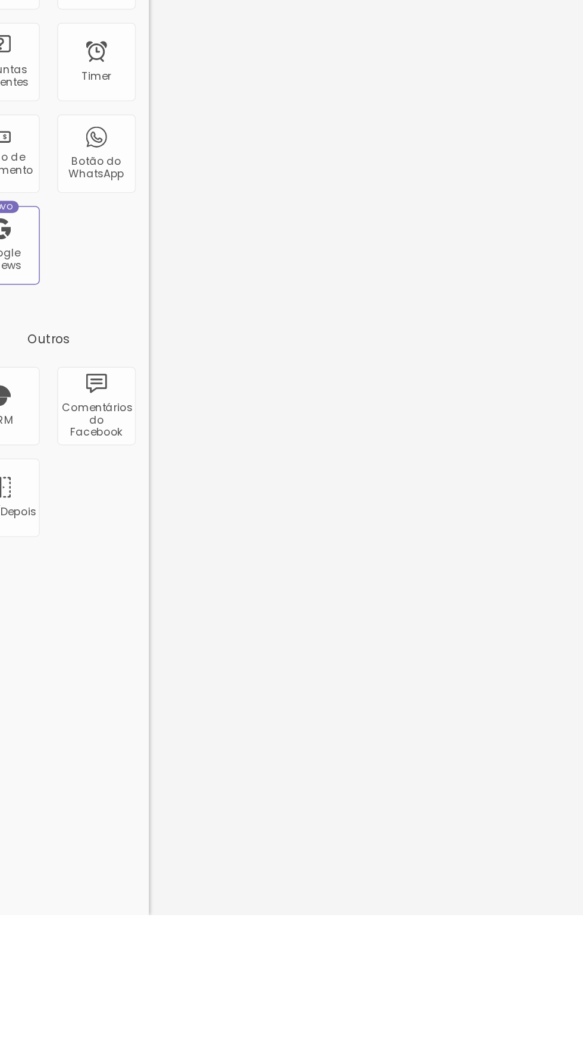
scroll to position [0, 0]
type input "Coloque aqui o nome da Enfermeira Obstetra ou Doula responsável pelo parto"
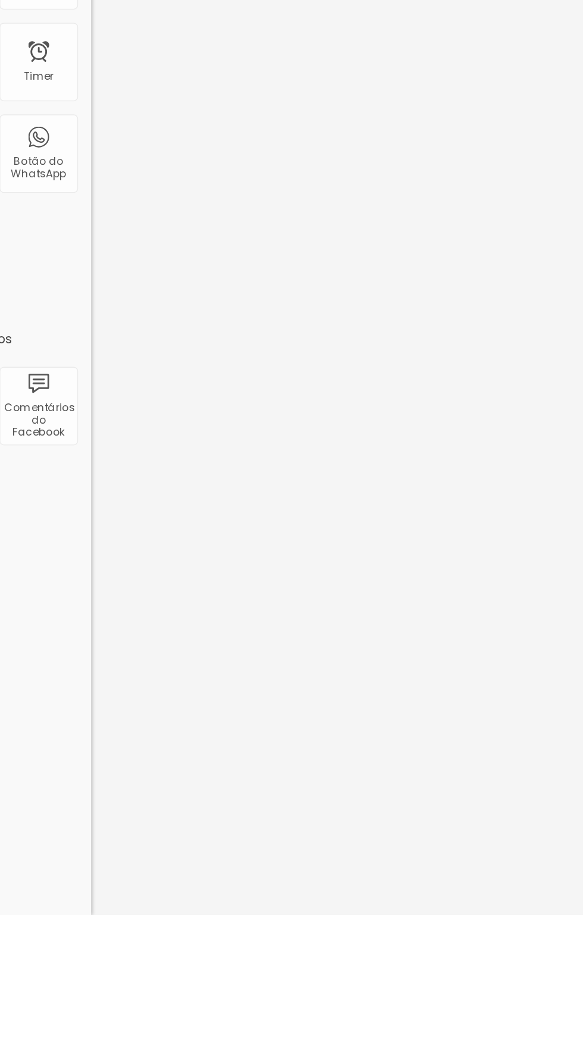
type input "Nome da Gestante"
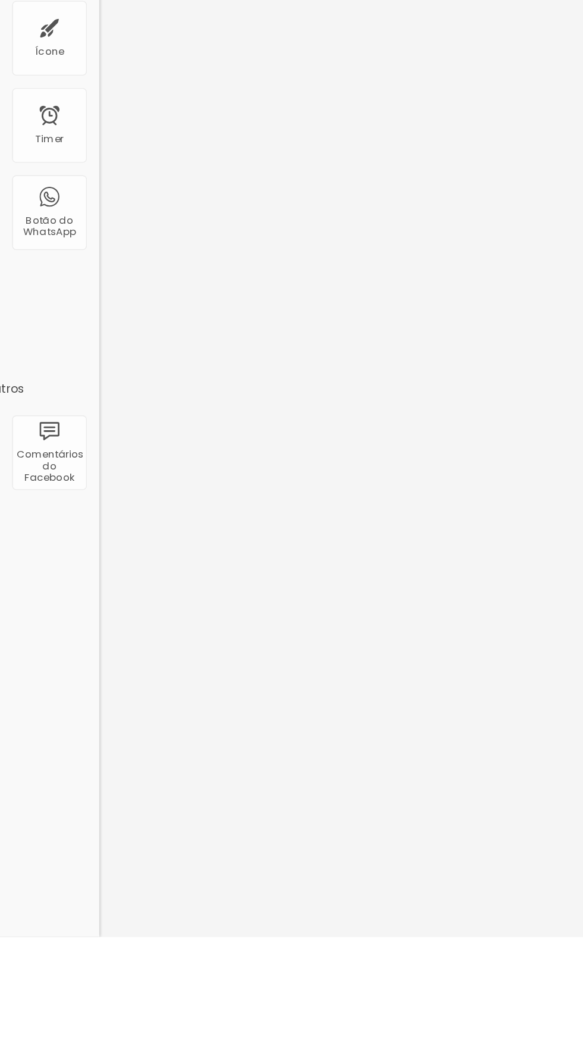
type input "Copia"
type input "Nome do Pai do Bebê"
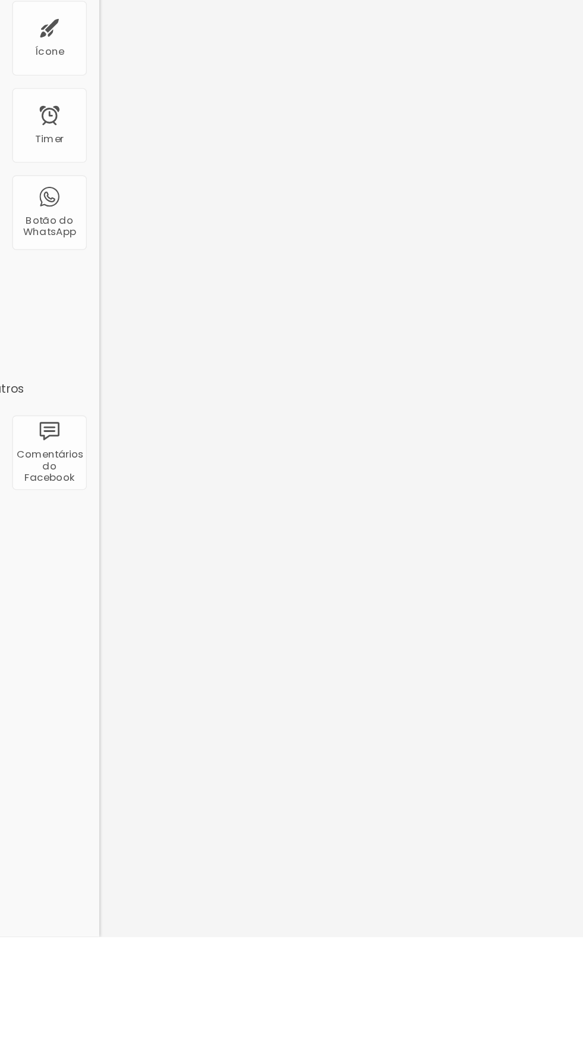
type input "Col"
type input "Copia"
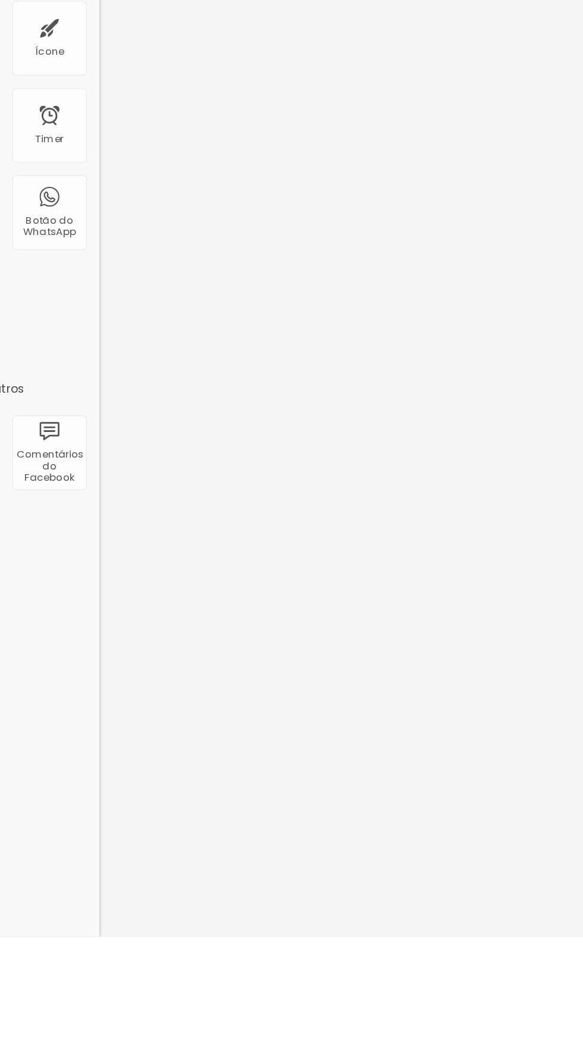
type input "B"
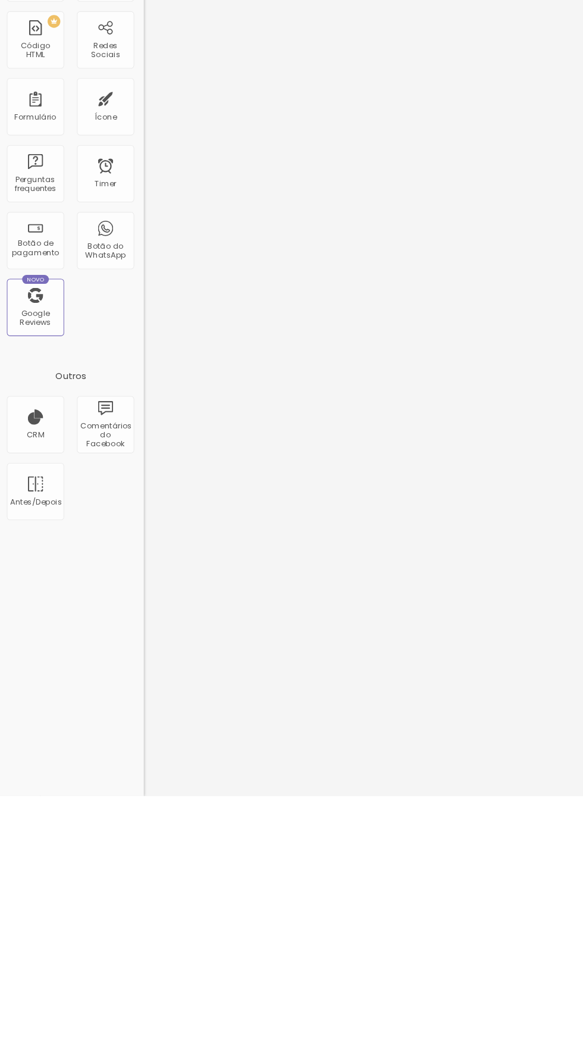
scroll to position [425, 0]
type input "Nome do Bebê"
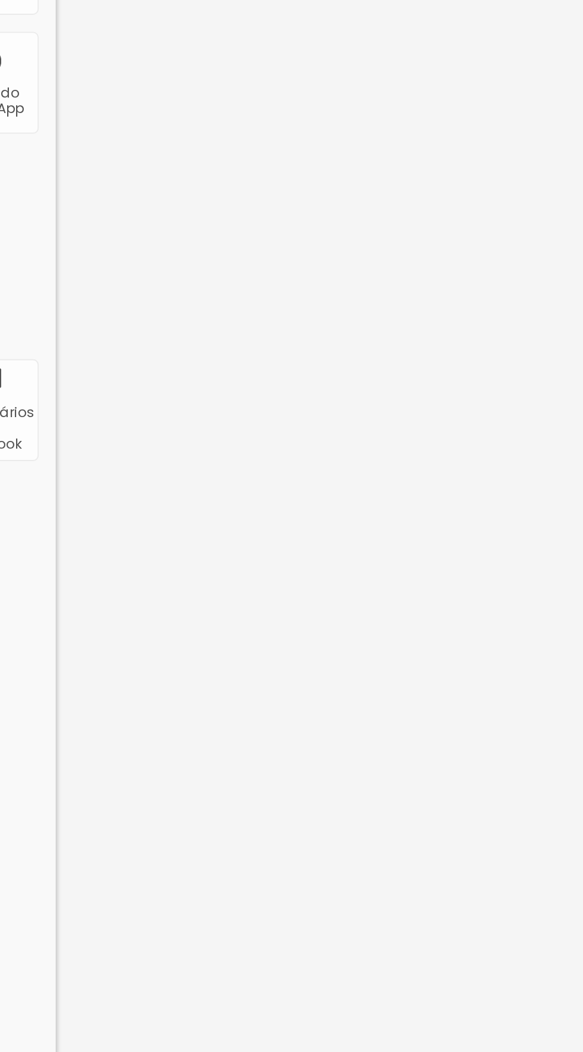
type input "Caixa"
type input "É sua primeira gestação?"
type input "O"
type input "Sim"
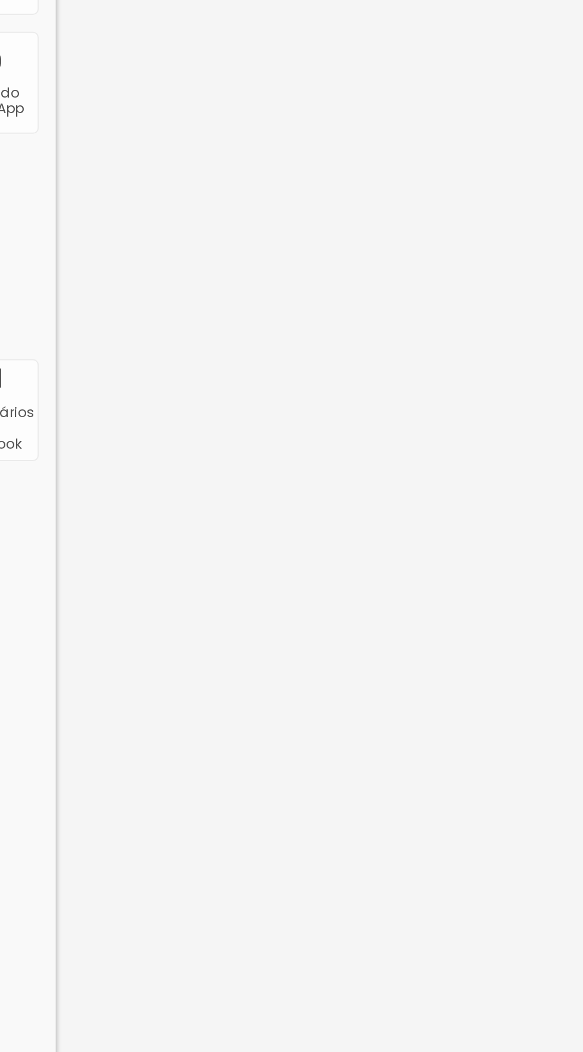
type input "O"
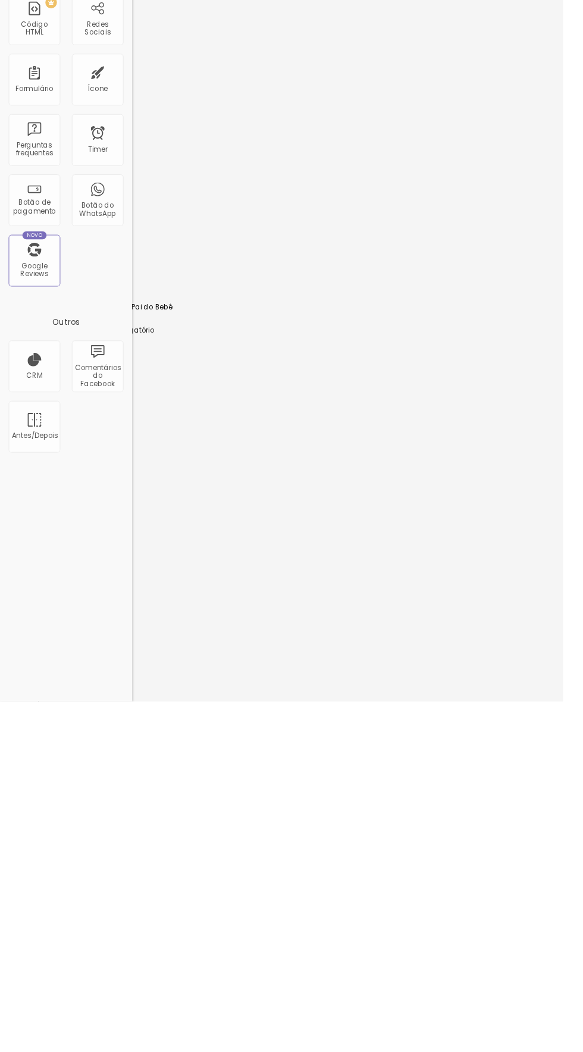
scroll to position [303, 0]
type input "Não"
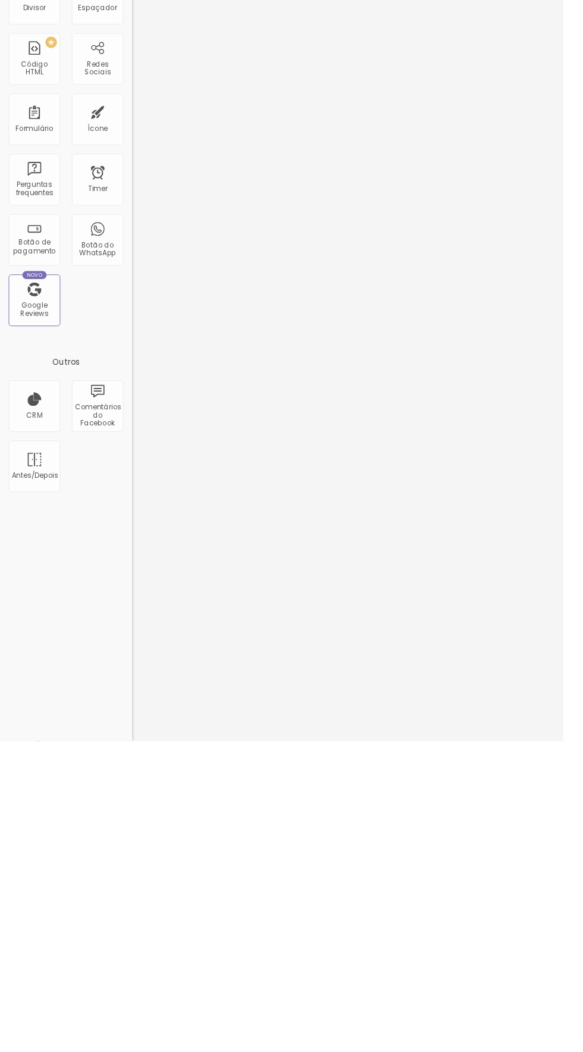
scroll to position [411, 0]
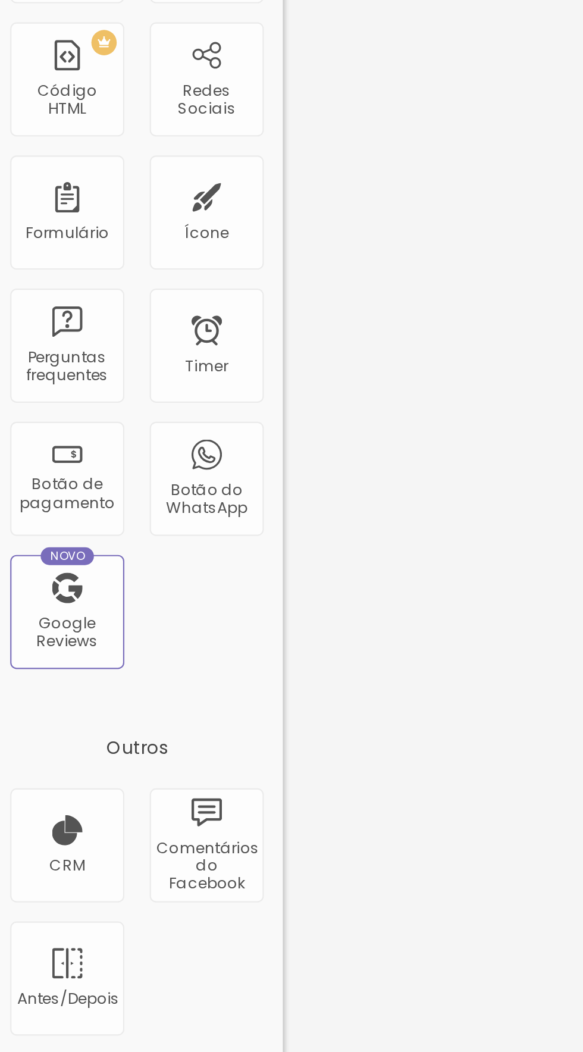
scroll to position [571, 0]
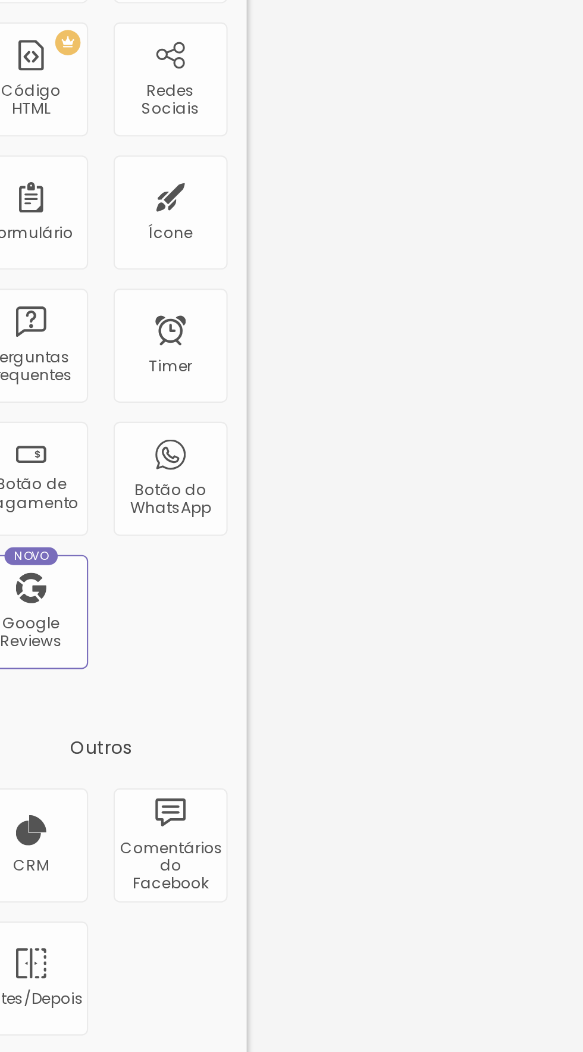
scroll to position [548, 0]
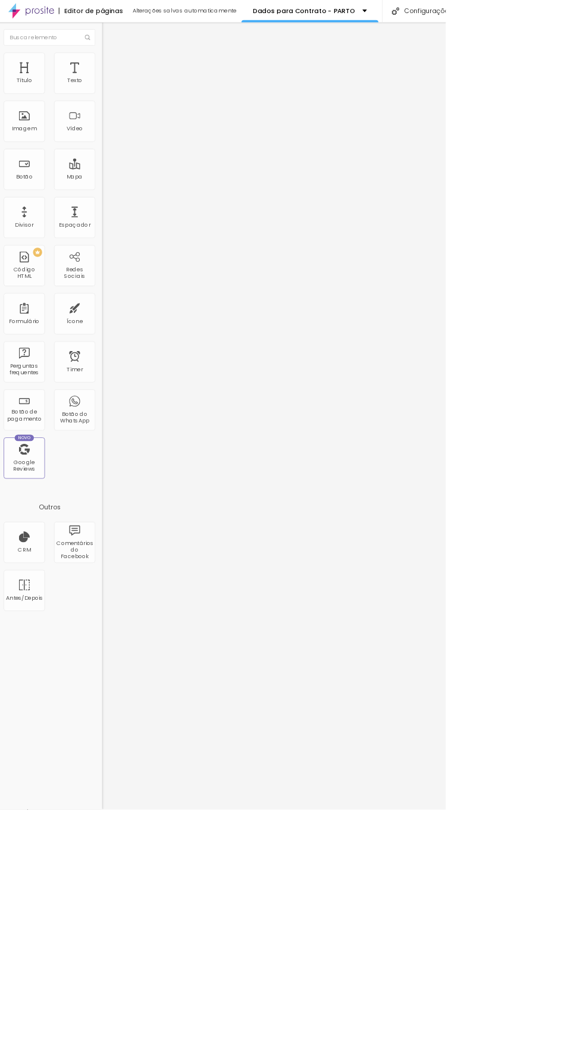
scroll to position [0, 0]
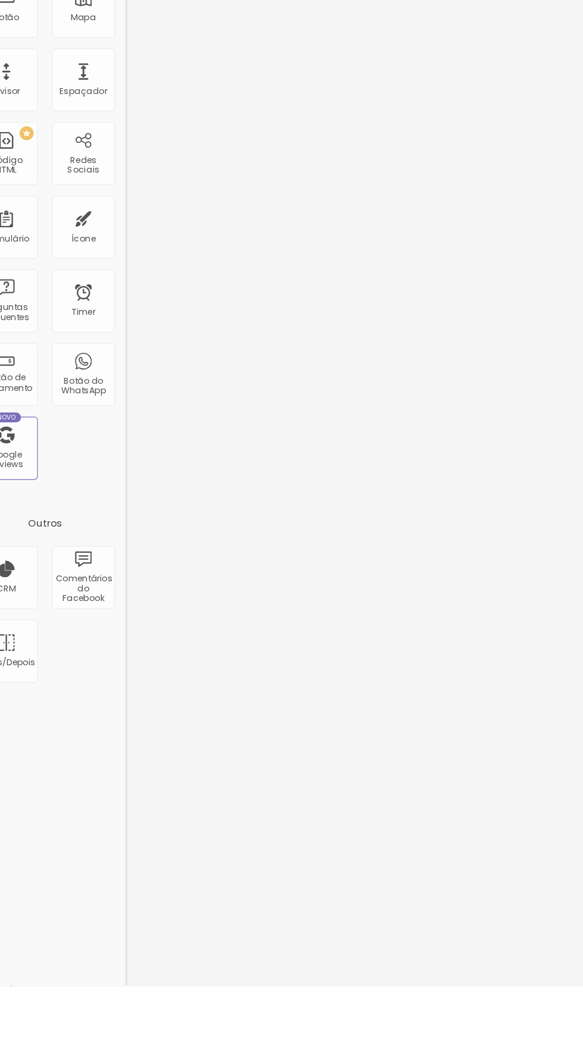
scroll to position [520, 0]
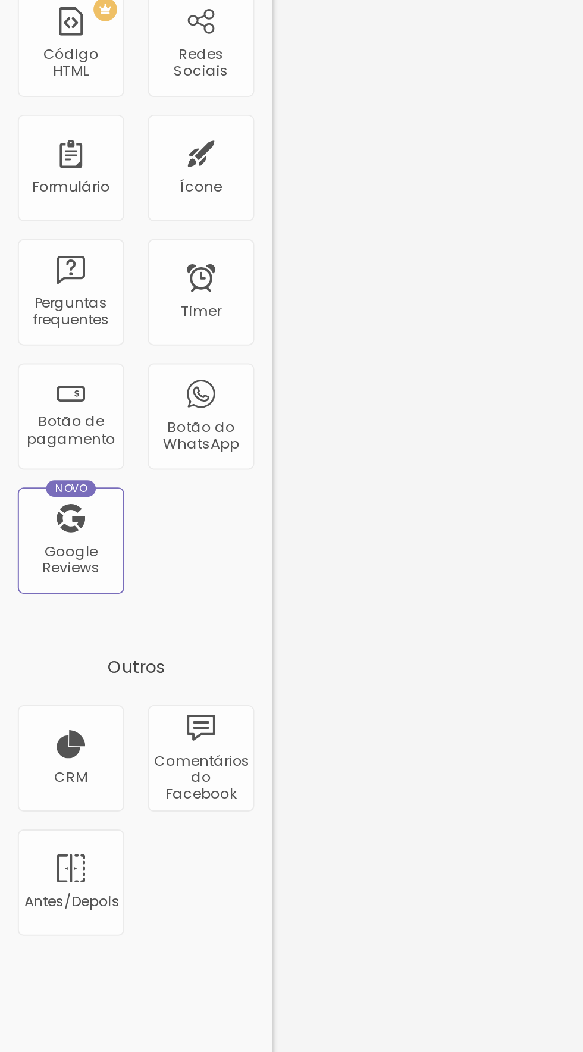
type input "Não"
type input "Sim"
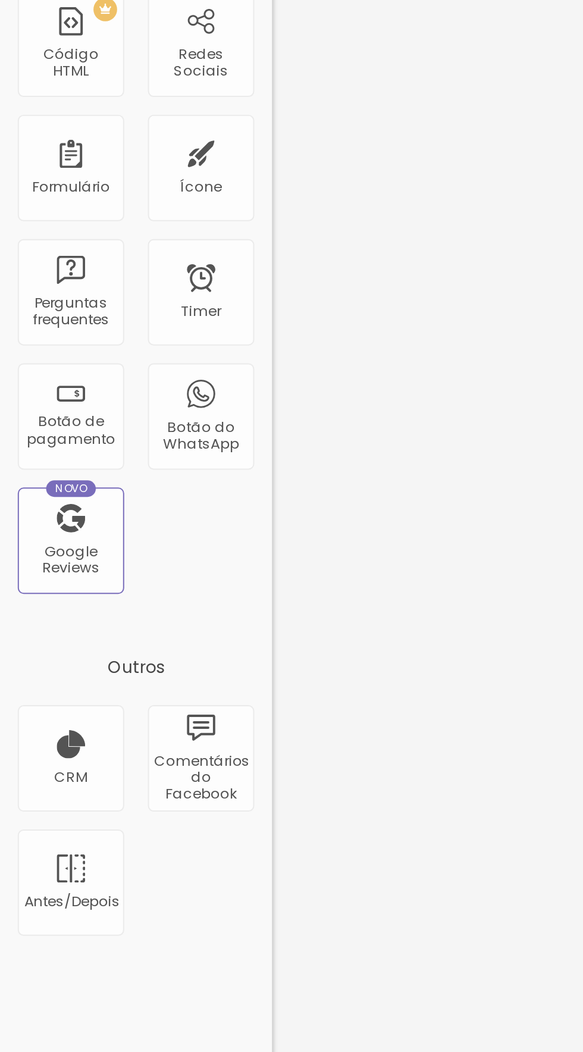
type input "Sim"
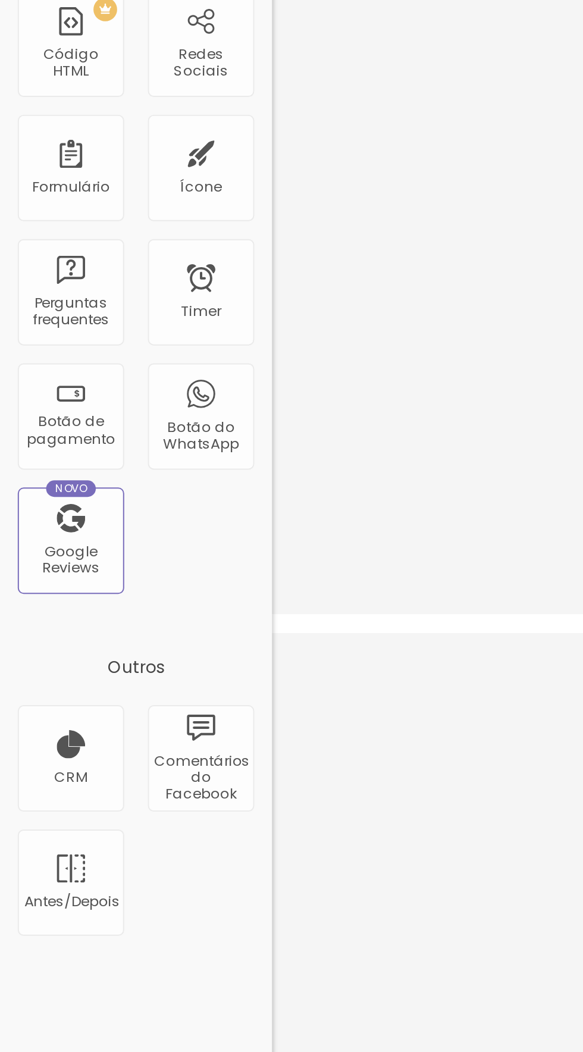
type input "Não"
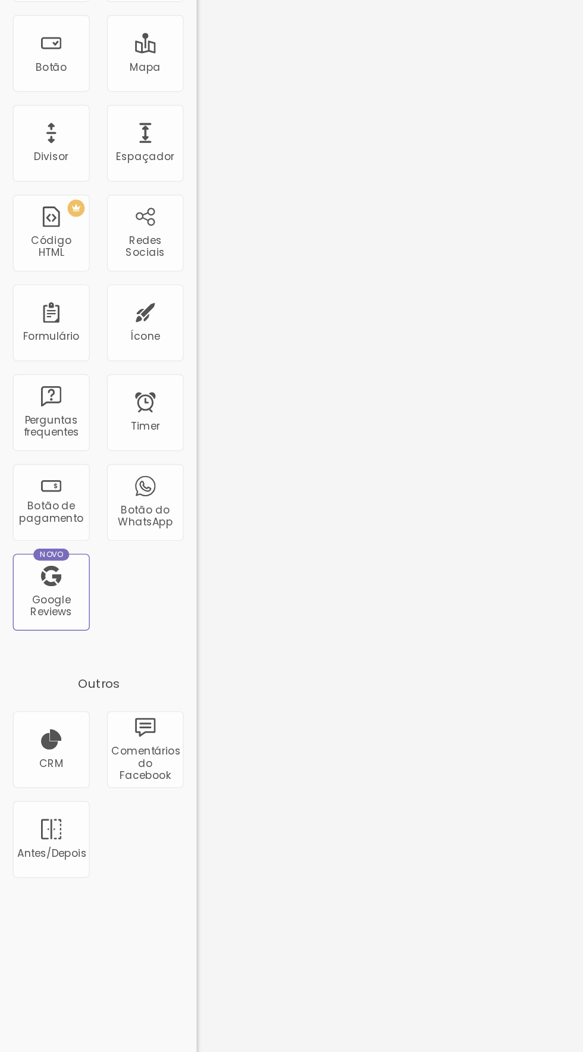
scroll to position [571, 0]
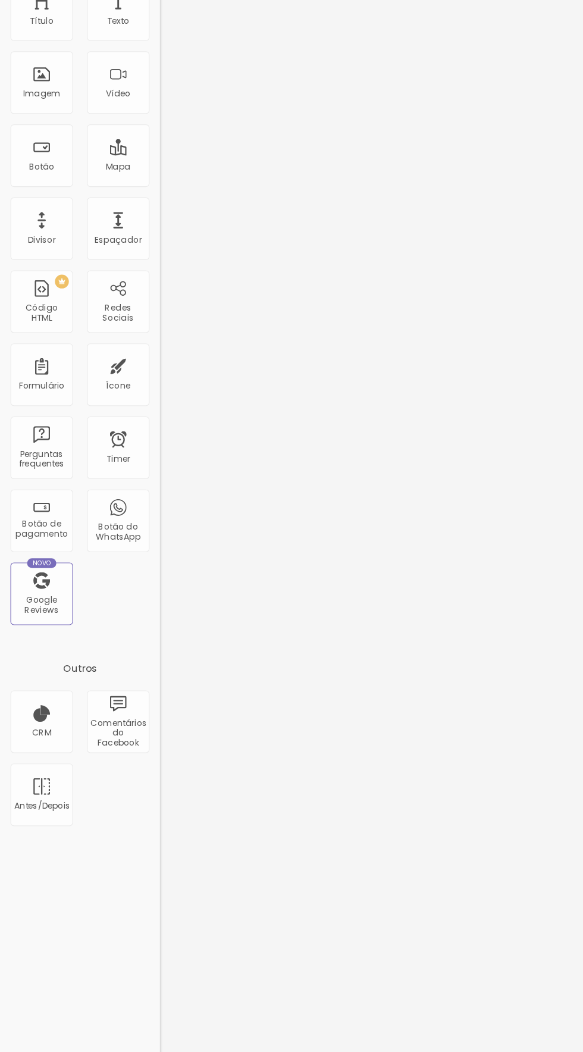
scroll to position [624, 0]
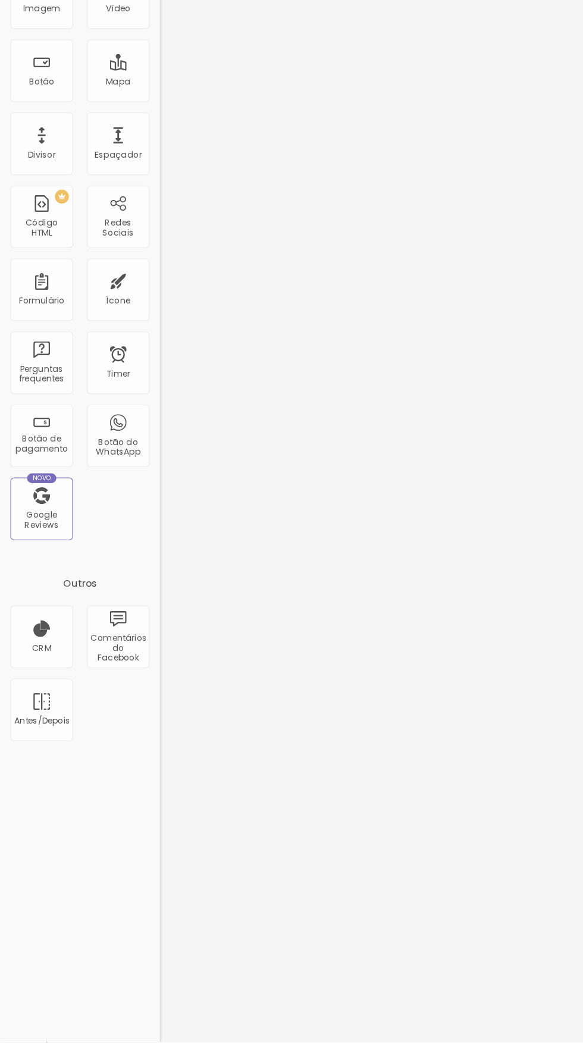
scroll to position [462, 0]
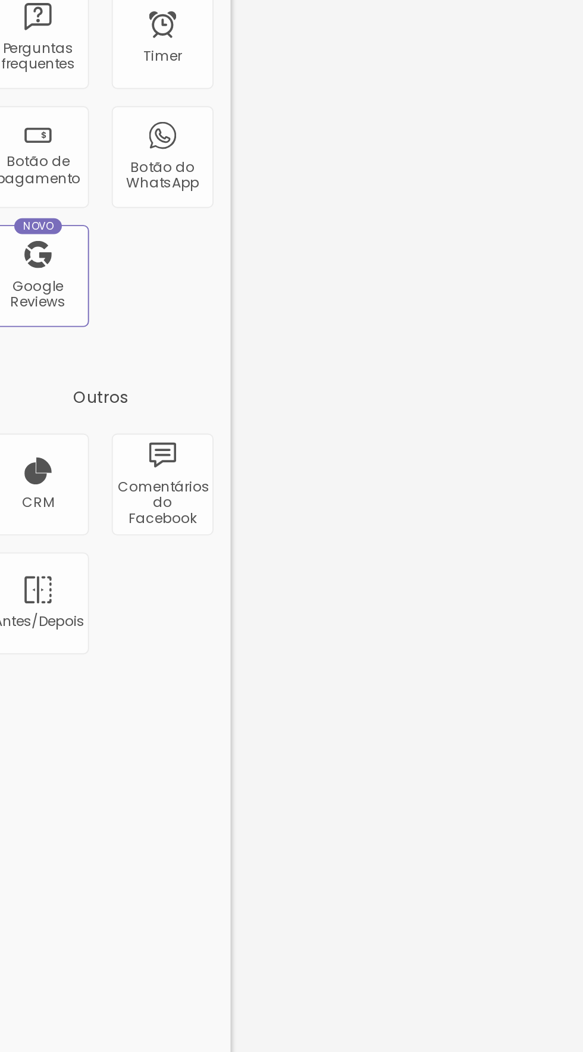
type input "Áre"
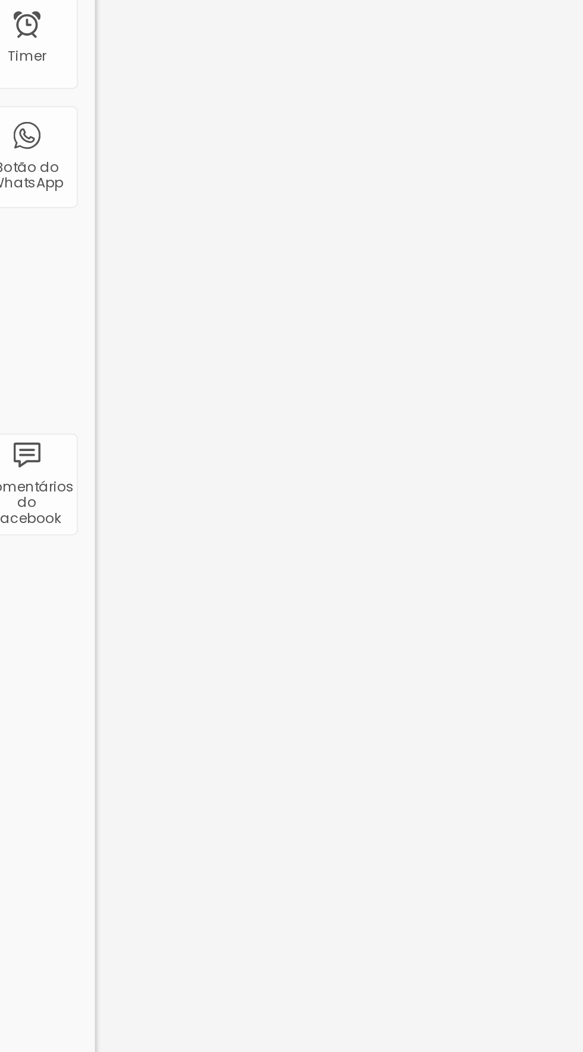
type input "História da sua família"
type input "C"
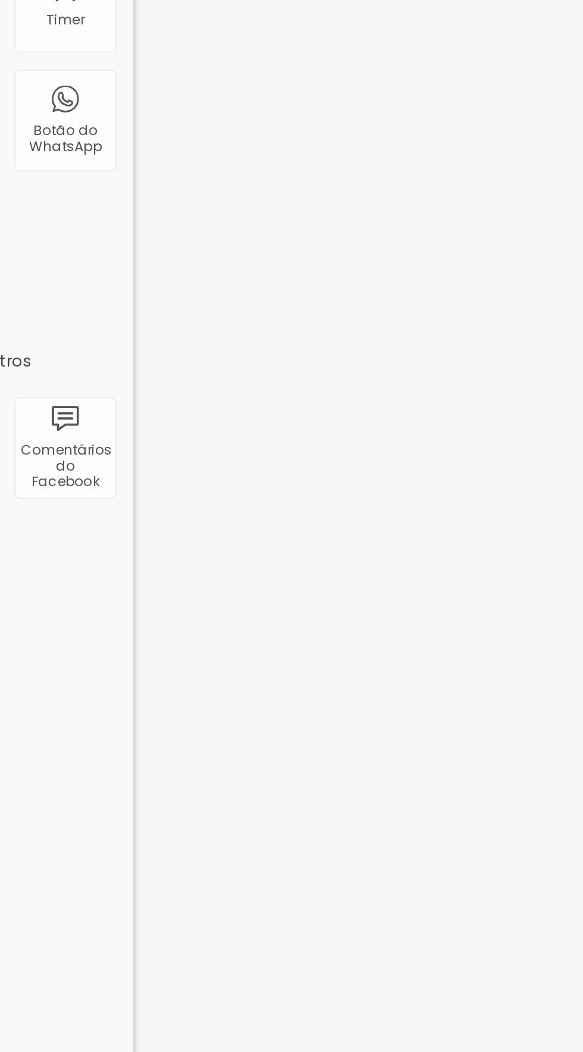
type input "Fiquei a vontade para contar um pouco da história da sua família para conhecer …"
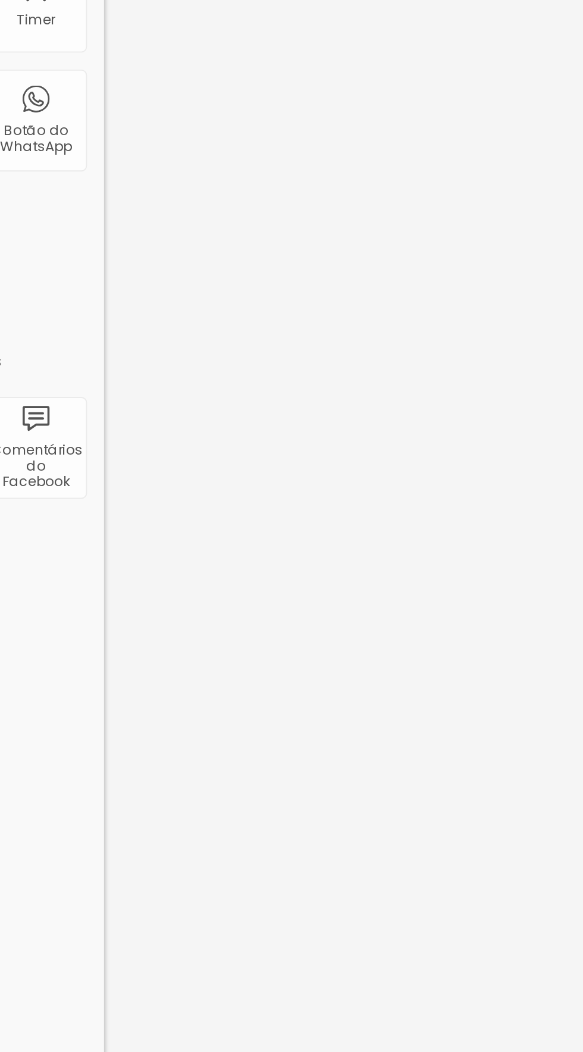
type input "Áre"
type input "Algum detalhe importante que não deveria faltar no registro do parto do seu beb…"
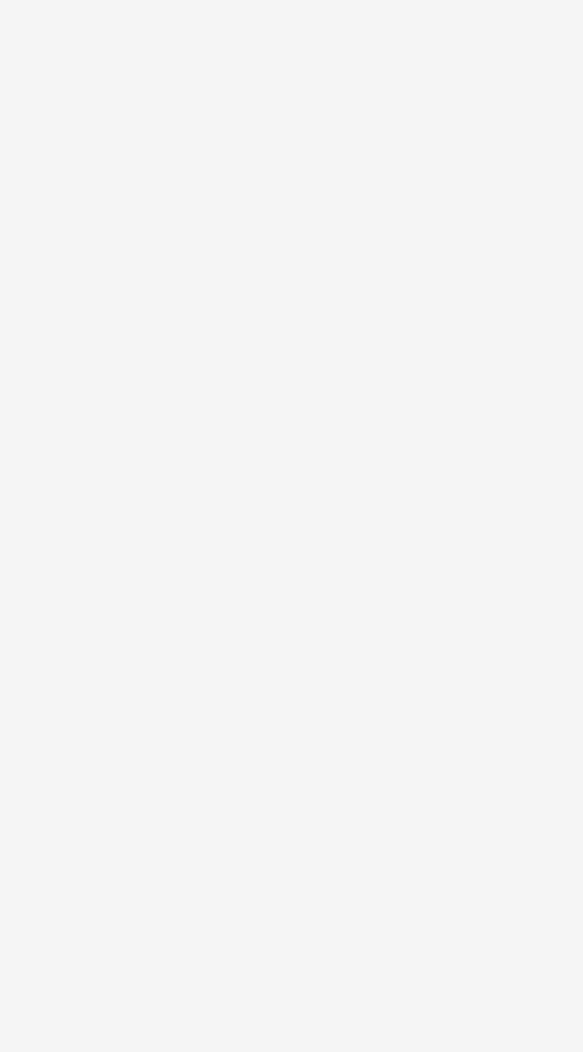
type input "List"
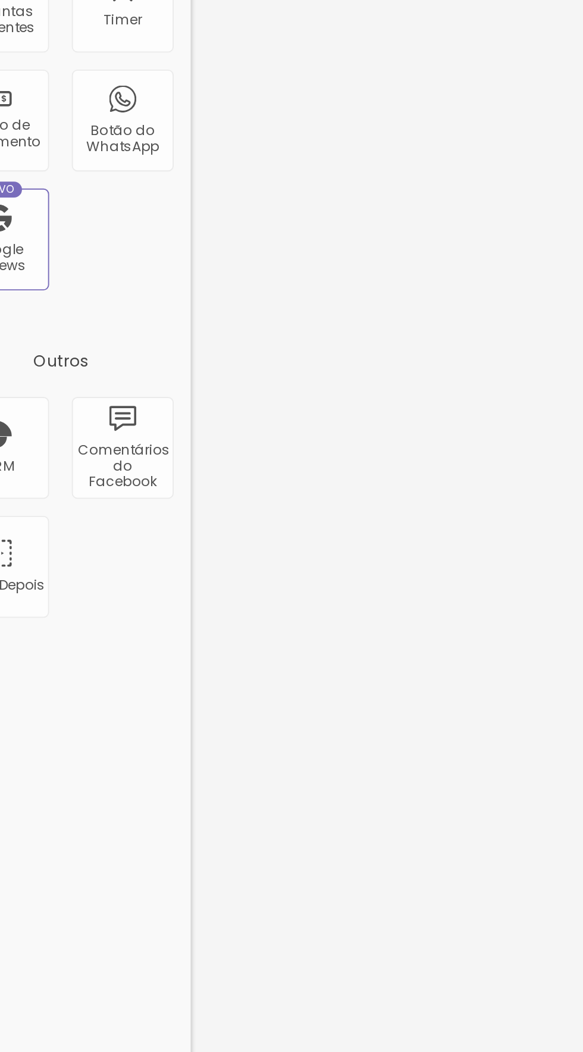
scroll to position [708, 0]
type input "Caso seja possível, gostaria que o registro do seu parto se inicie com alguns r…"
type input "O"
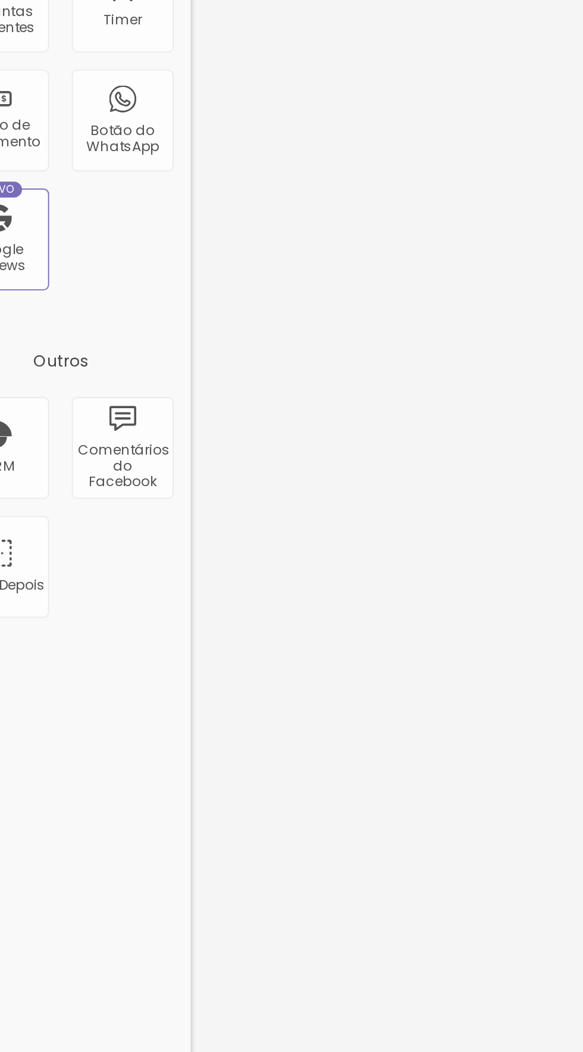
type input "Sim"
type input "O"
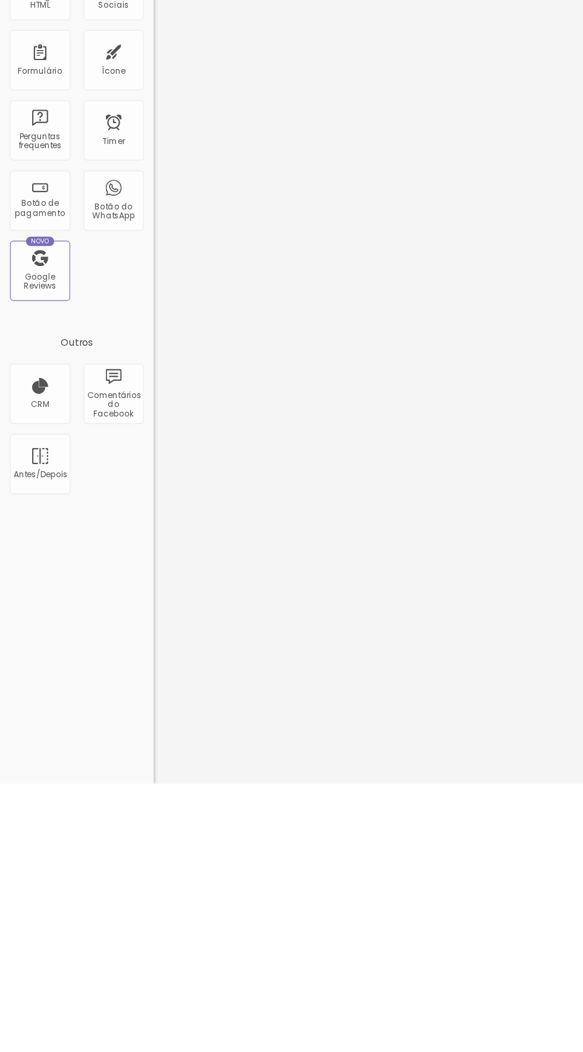
scroll to position [596, 0]
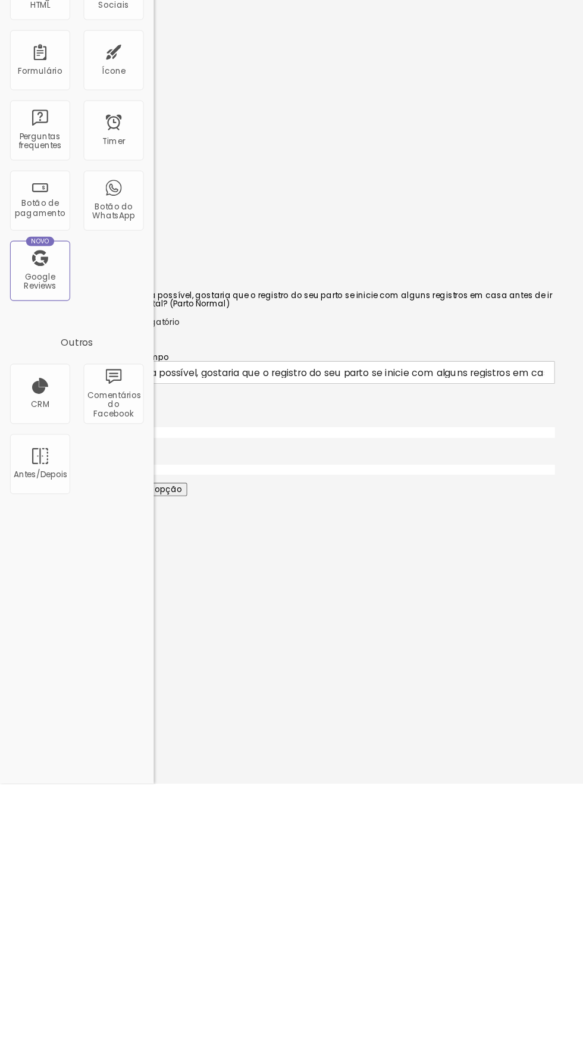
type input "Não"
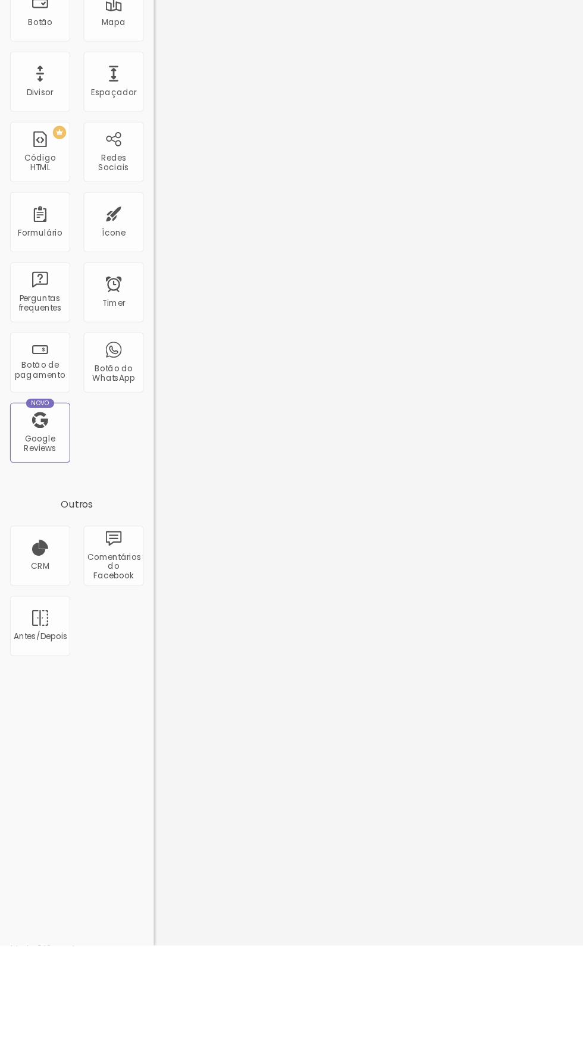
scroll to position [747, 0]
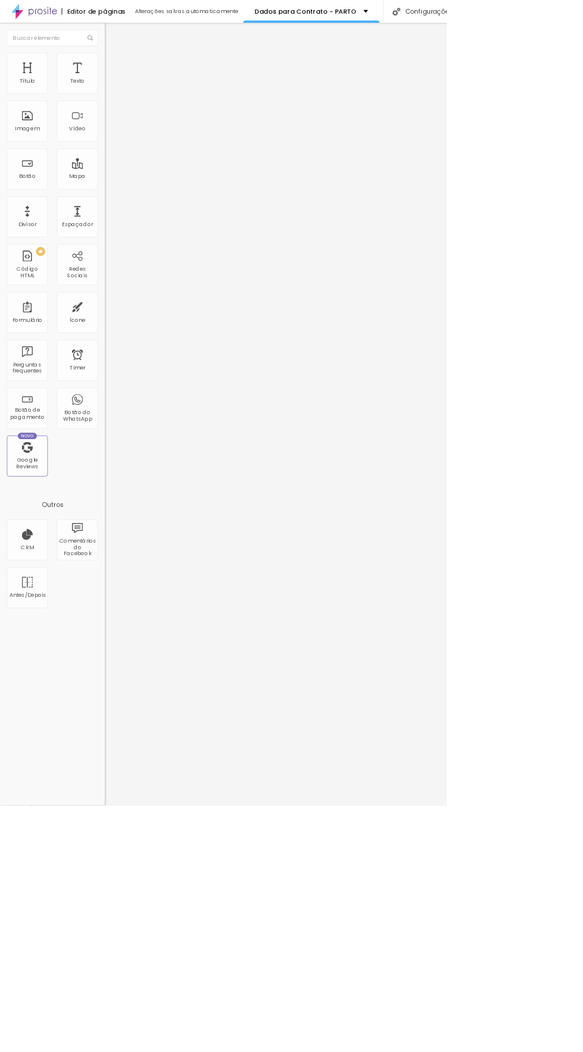
click at [137, 71] on img at bounding box center [142, 74] width 11 height 11
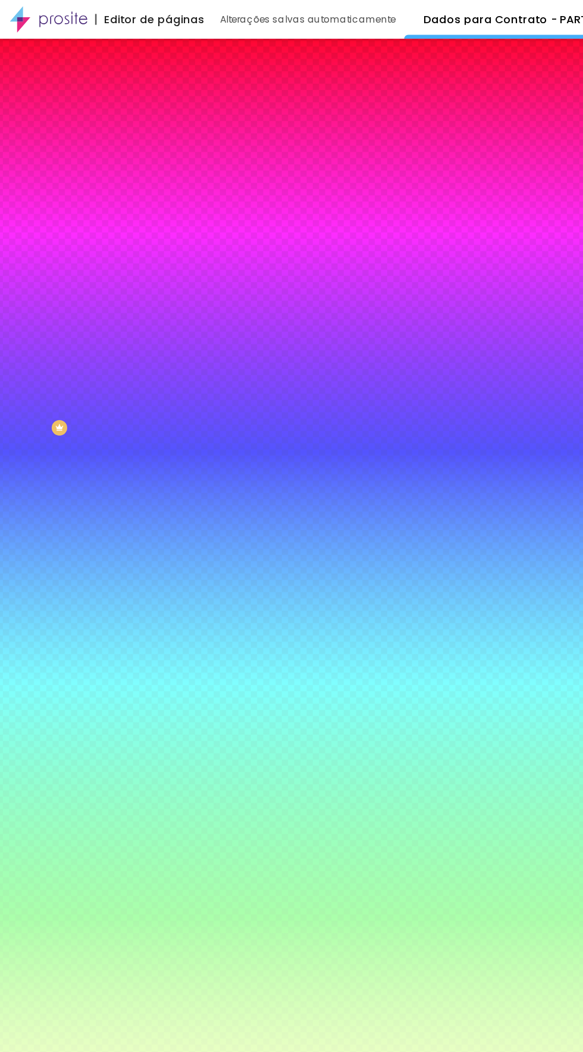
click at [148, 70] on span "Conteúdo" at bounding box center [166, 65] width 37 height 10
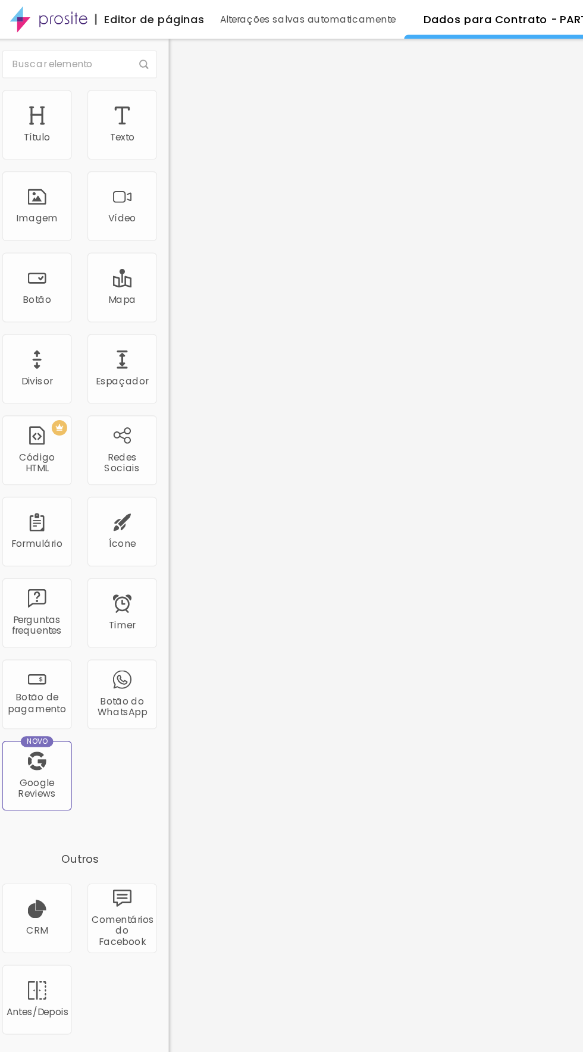
click at [145, 116] on div "Parto Normal e Cesárea" at bounding box center [205, 110] width 121 height 11
click at [137, 120] on span at bounding box center [140, 125] width 7 height 10
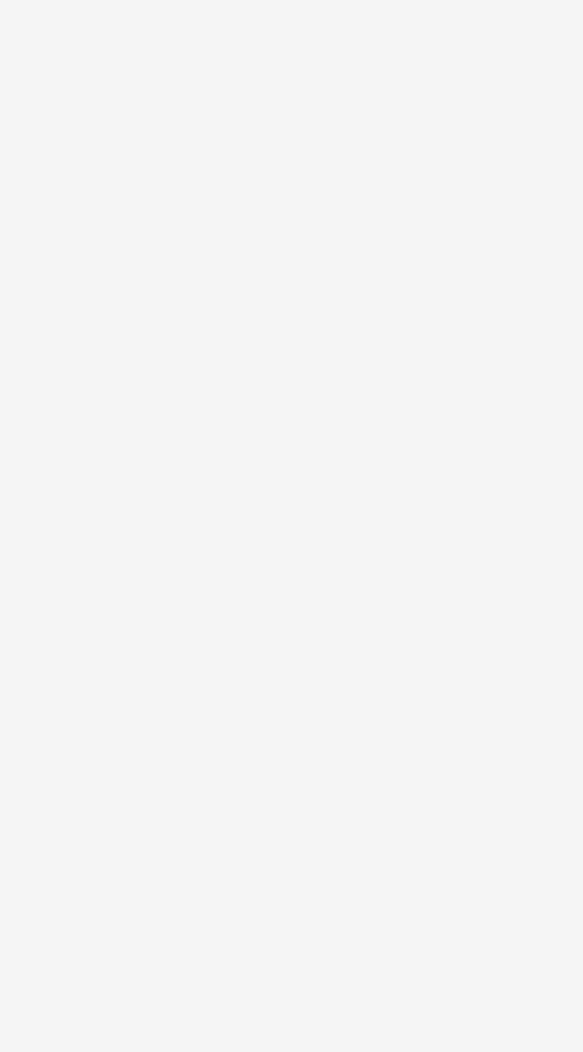
type input "Coloque"
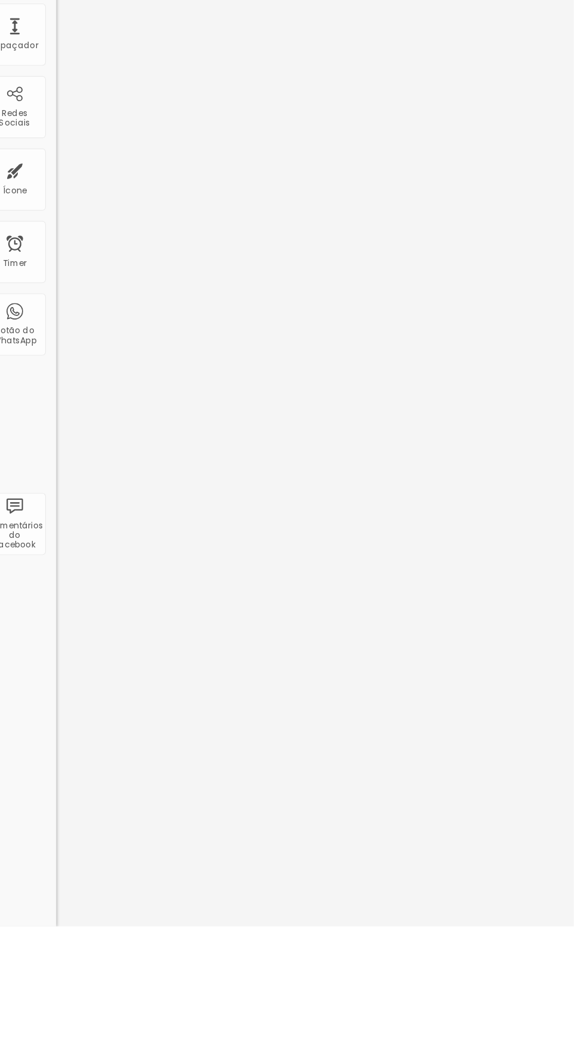
scroll to position [246, 0]
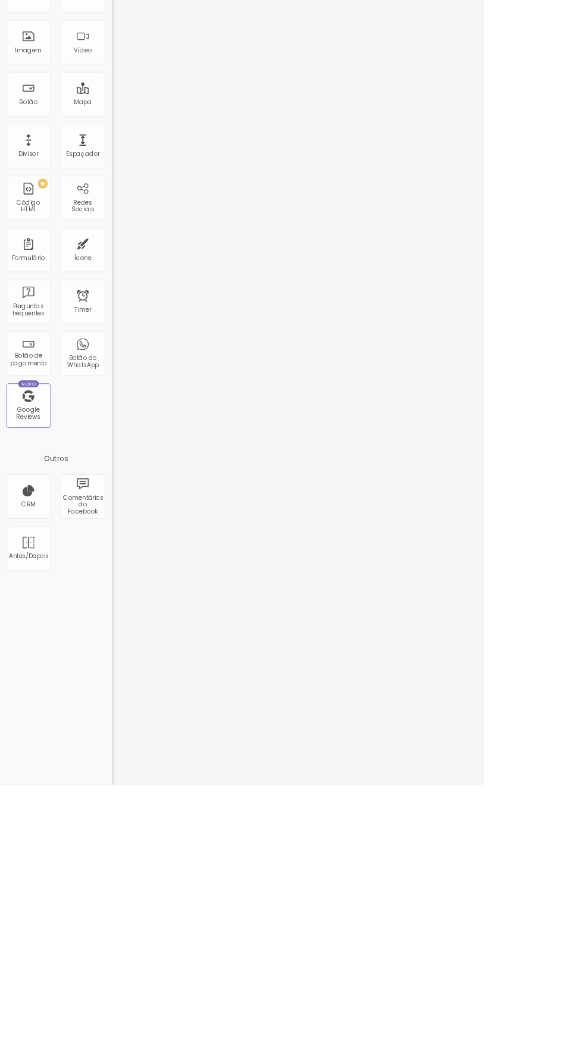
scroll to position [0, 0]
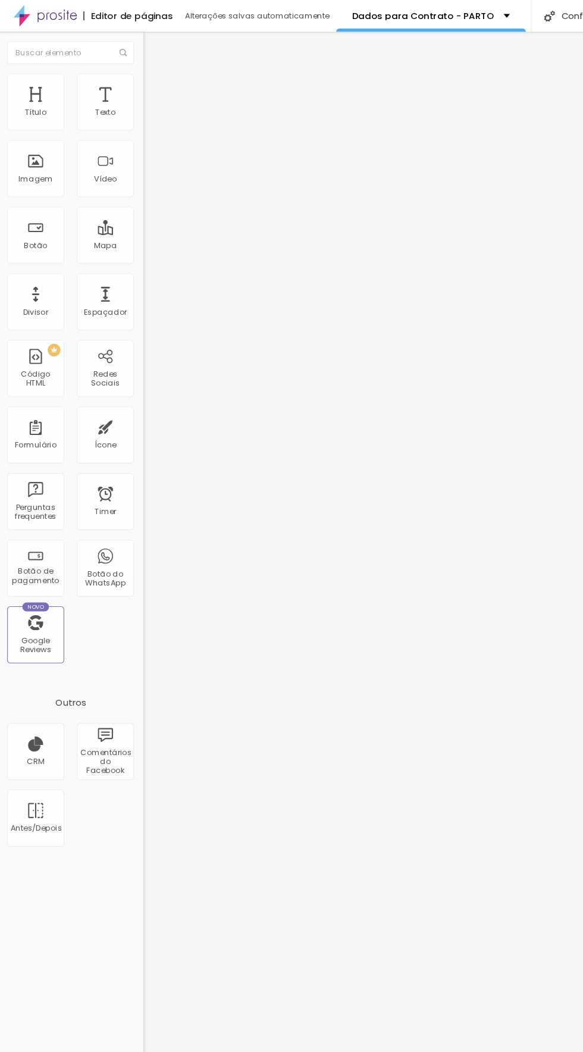
click at [137, 81] on img at bounding box center [142, 86] width 11 height 11
click at [137, 68] on img at bounding box center [142, 62] width 11 height 11
click at [148, 82] on span "Estilo" at bounding box center [157, 77] width 18 height 10
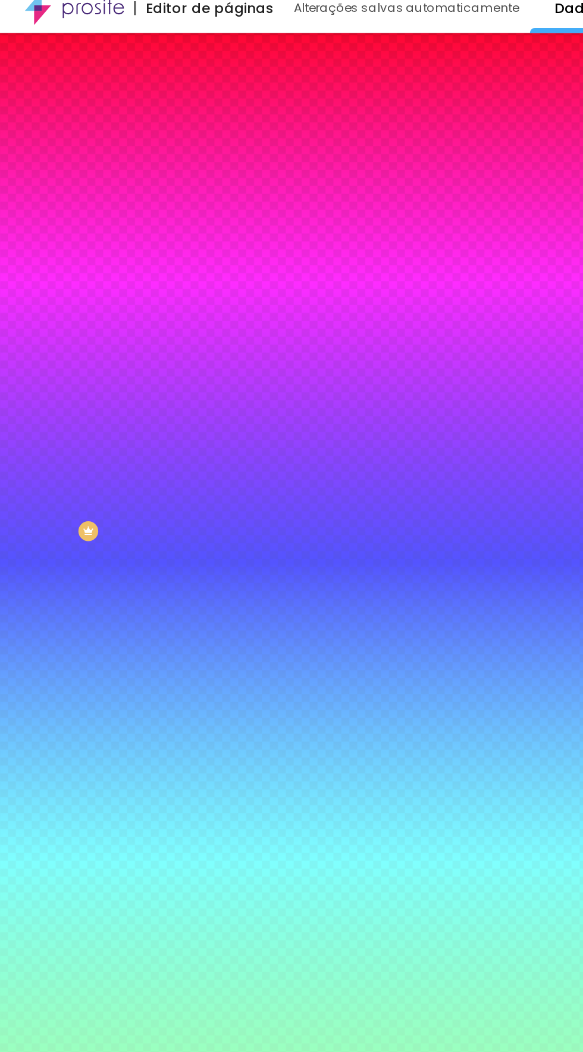
click at [137, 359] on div "Nome dos Campos" at bounding box center [205, 355] width 137 height 7
click at [143, 388] on icon "button" at bounding box center [145, 385] width 5 height 5
select select "QuicksandLight"
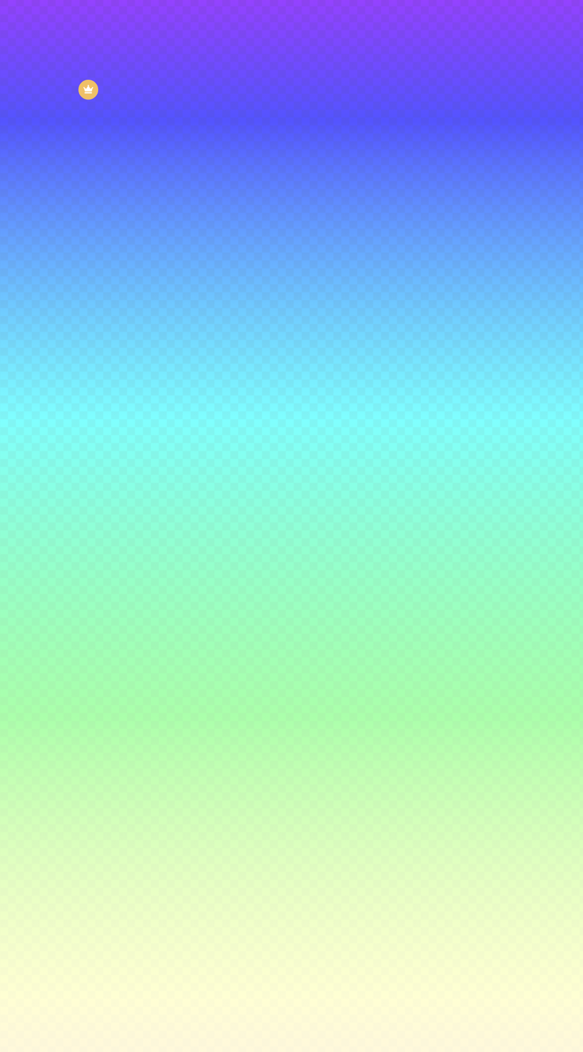
click at [123, 340] on div at bounding box center [121, 338] width 2 height 2
click at [190, 389] on div at bounding box center [188, 388] width 2 height 2
type input "#A1756D"
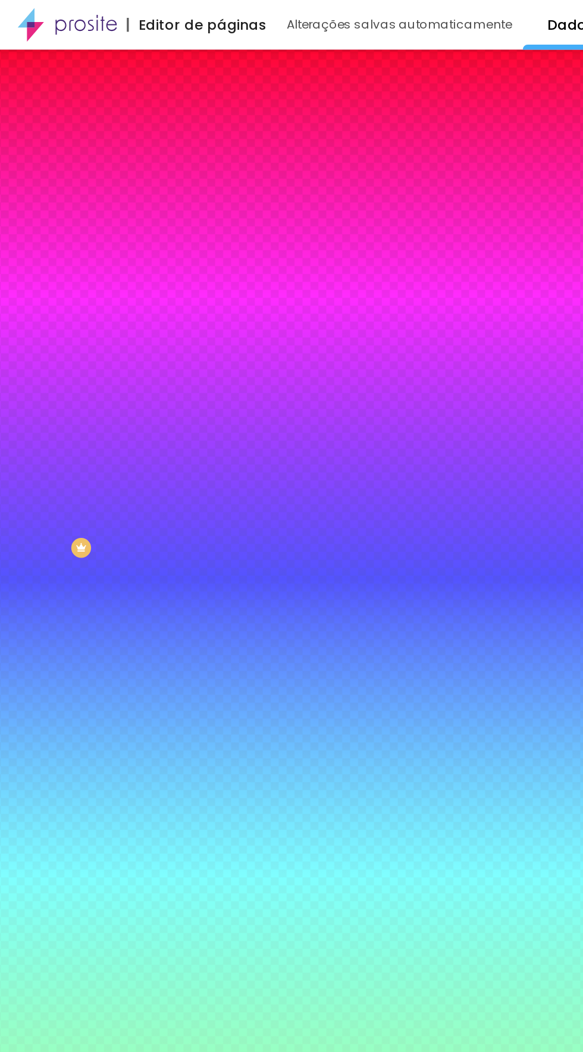
click at [137, 69] on li "Conteúdo" at bounding box center [205, 63] width 137 height 12
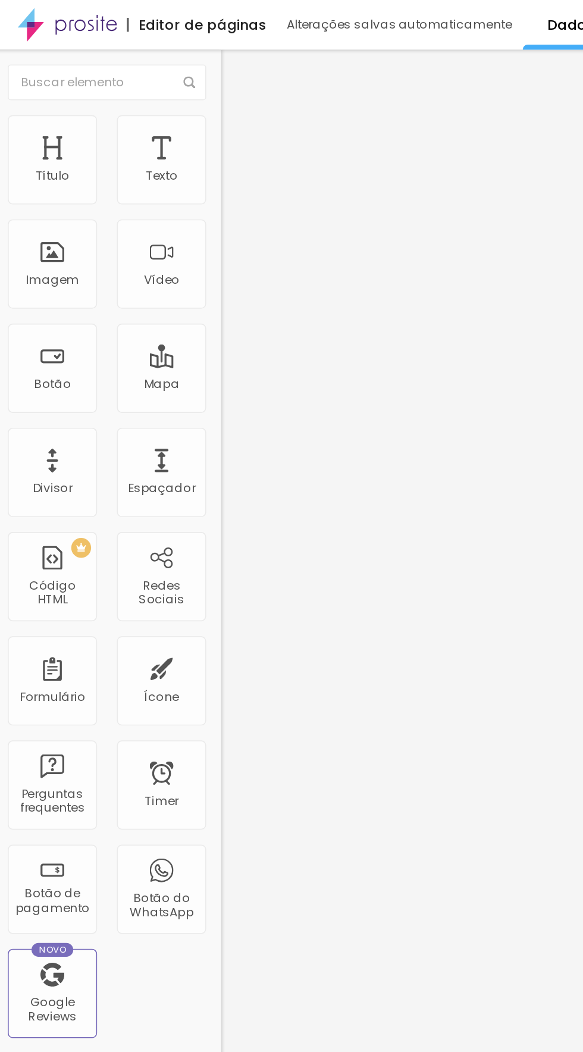
click at [137, 120] on img at bounding box center [140, 123] width 7 height 7
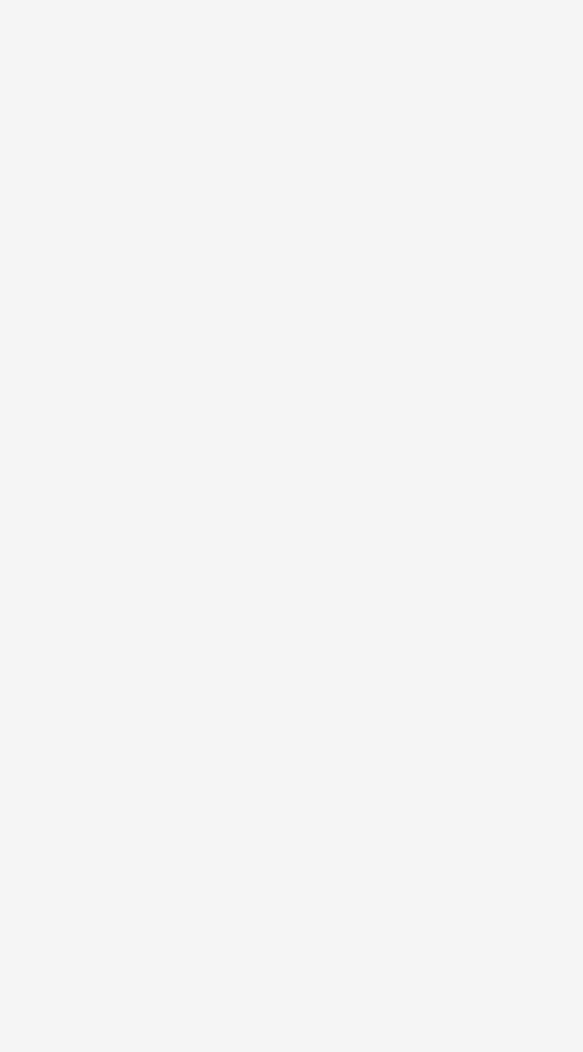
type input "Coloque"
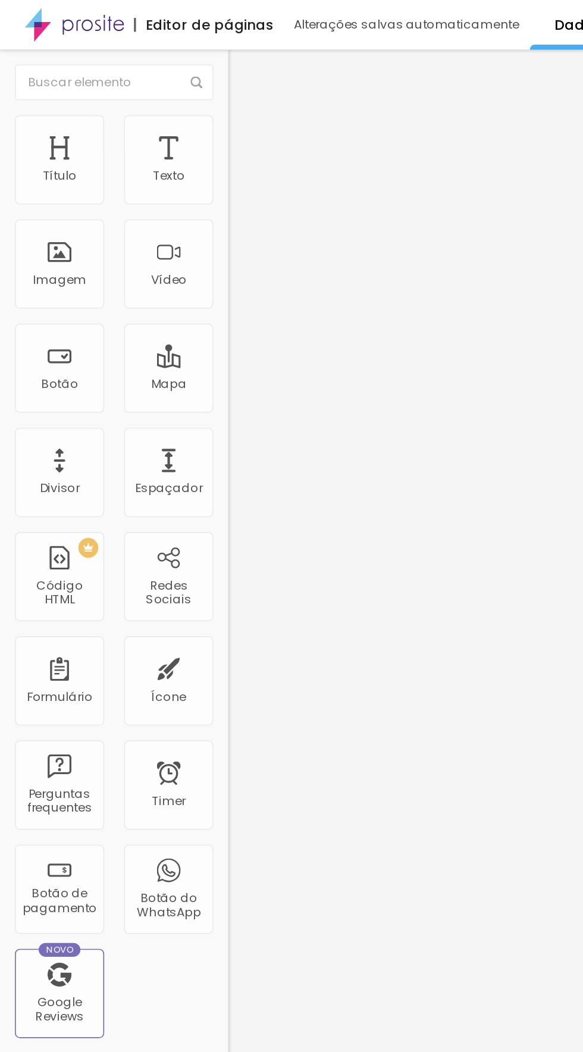
click at [137, 81] on li "Avançado" at bounding box center [205, 87] width 137 height 12
click at [137, 120] on img at bounding box center [140, 123] width 7 height 7
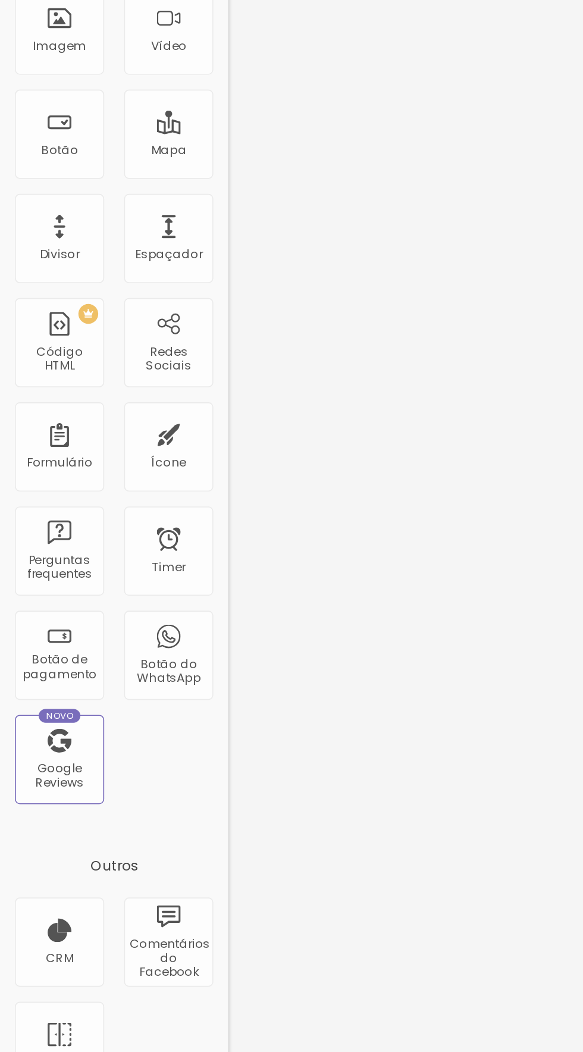
scroll to position [574, 0]
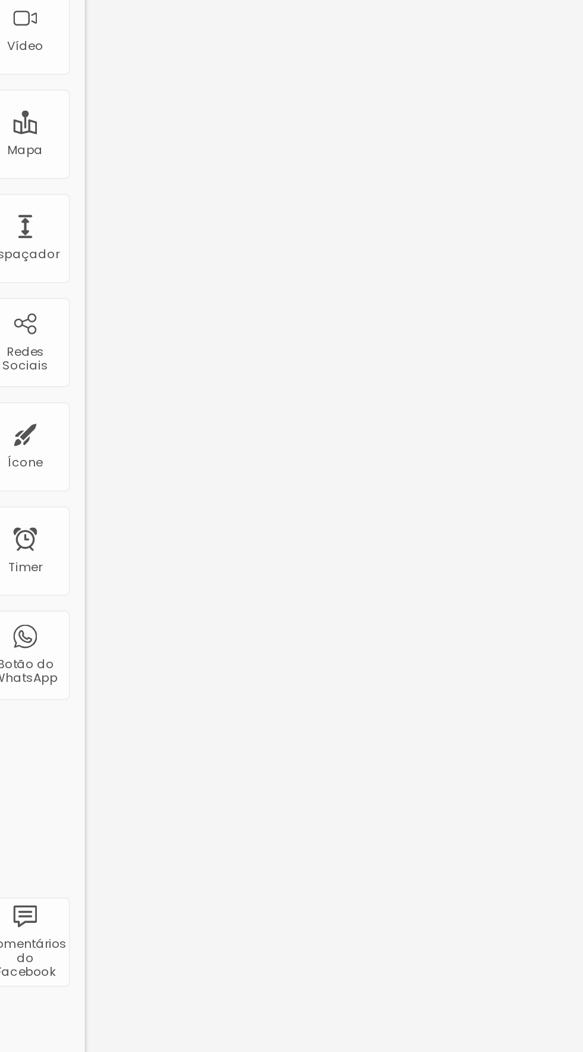
scroll to position [680, 0]
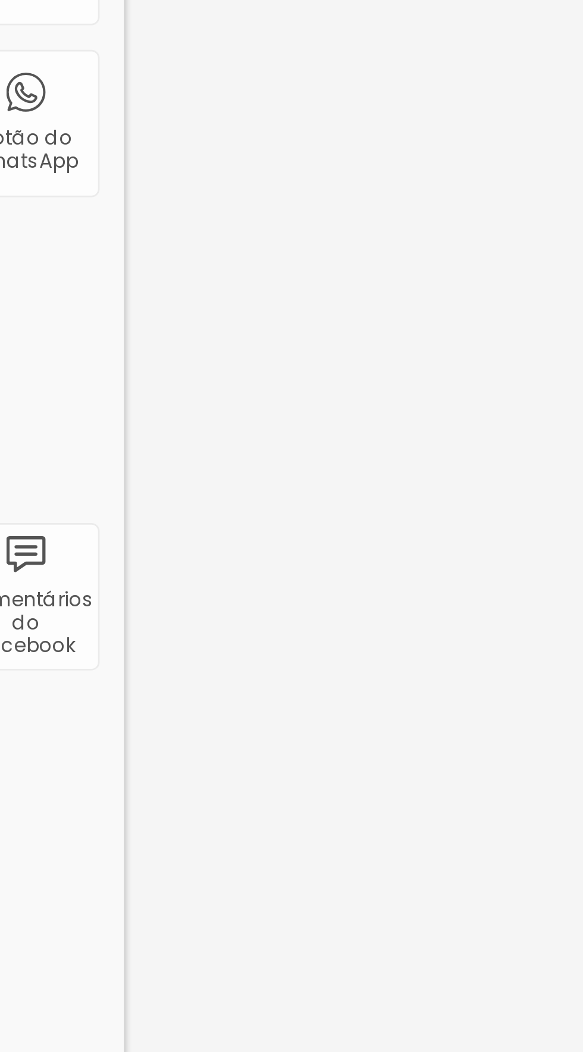
scroll to position [679, 0]
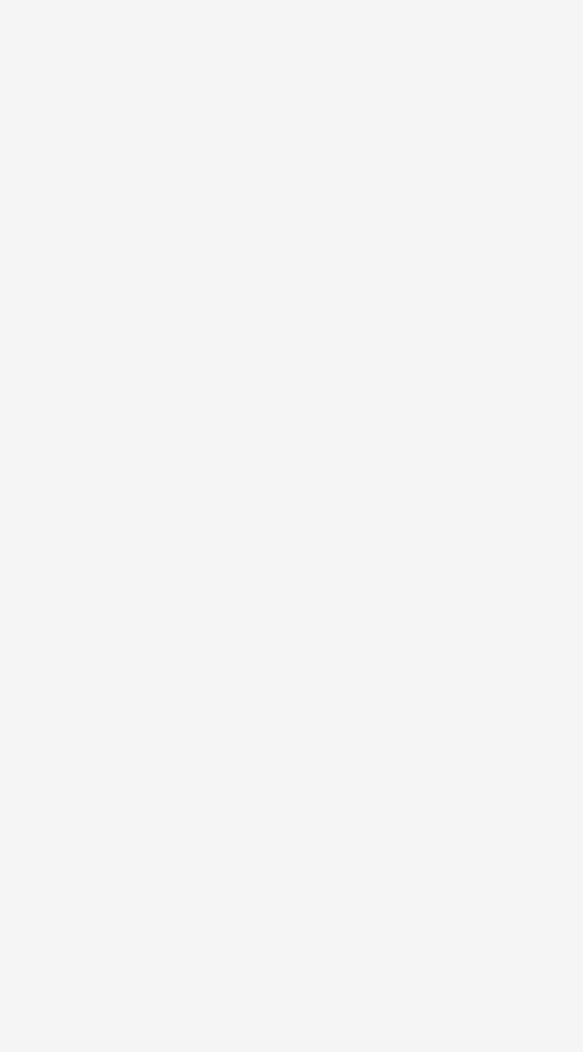
scroll to position [0, 232]
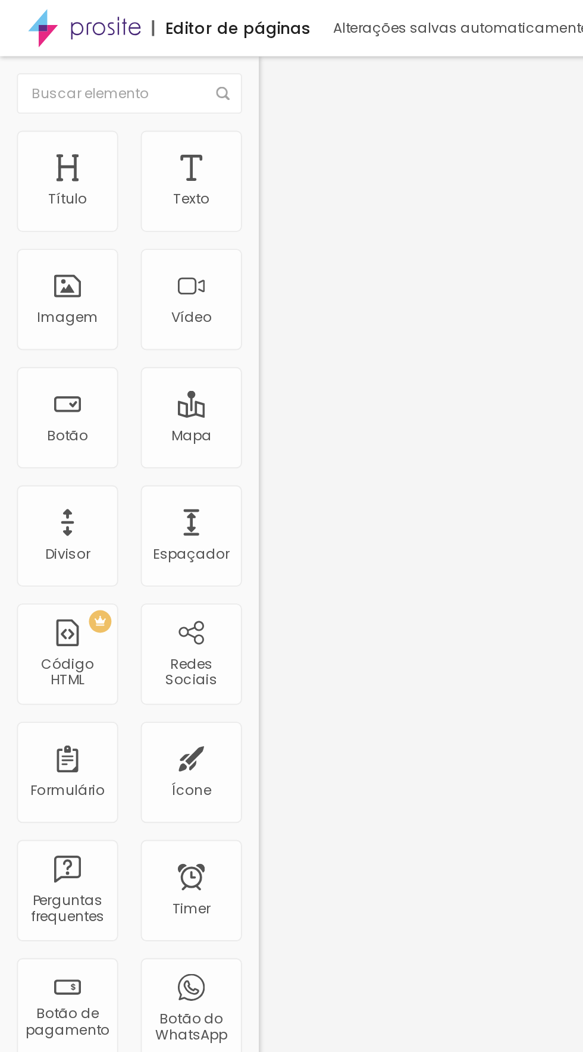
click at [148, 80] on span "Estilo" at bounding box center [157, 77] width 18 height 10
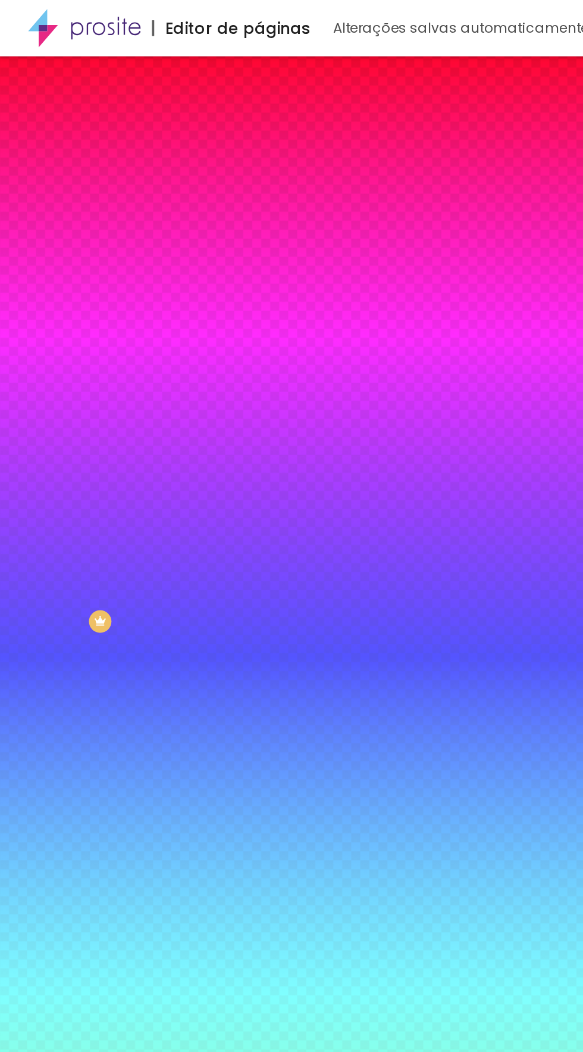
click at [137, 81] on img at bounding box center [142, 86] width 11 height 11
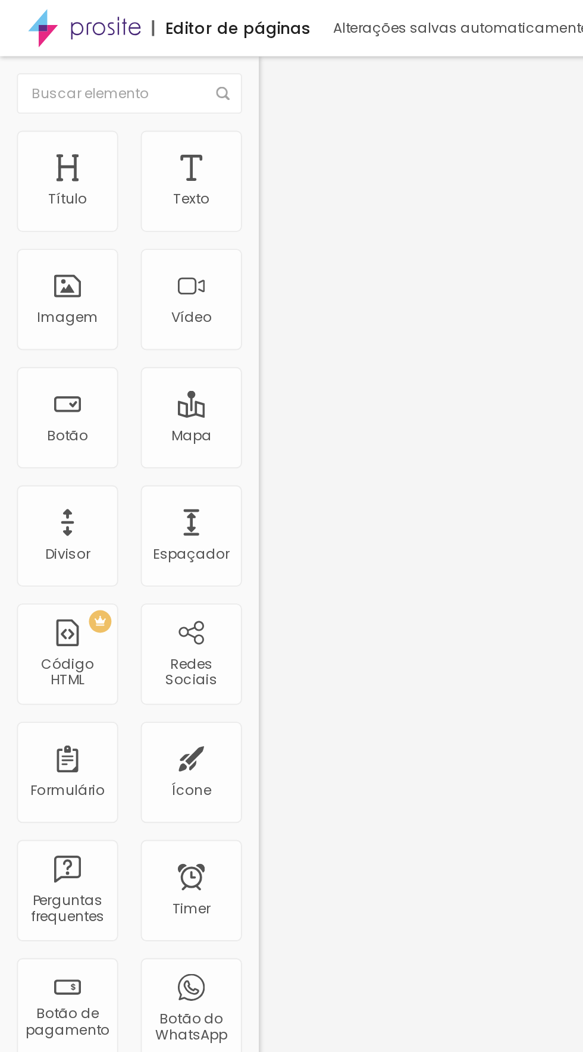
type input "19"
type input "59"
type input "53"
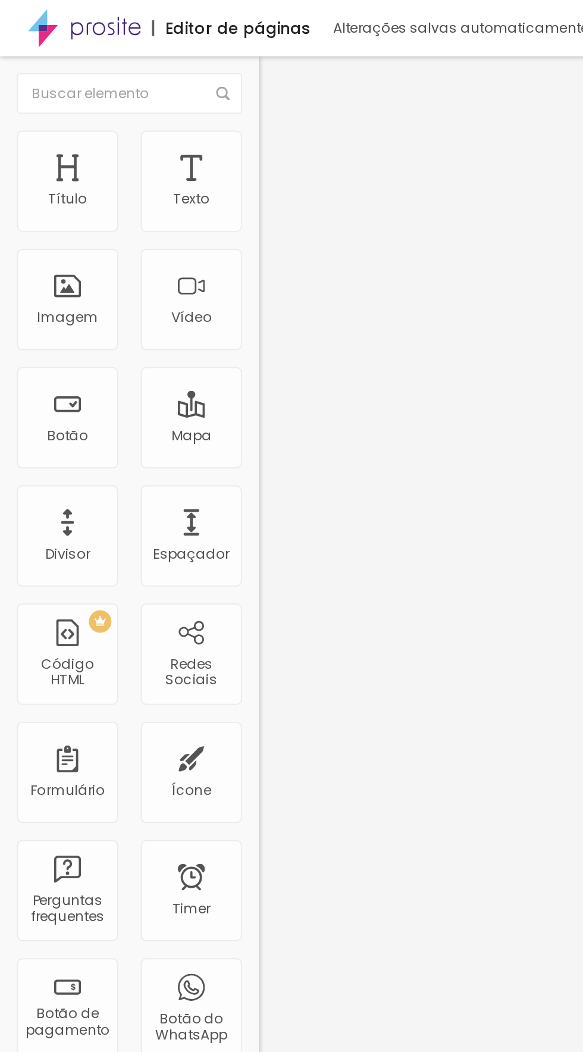
type input "53"
type input "100"
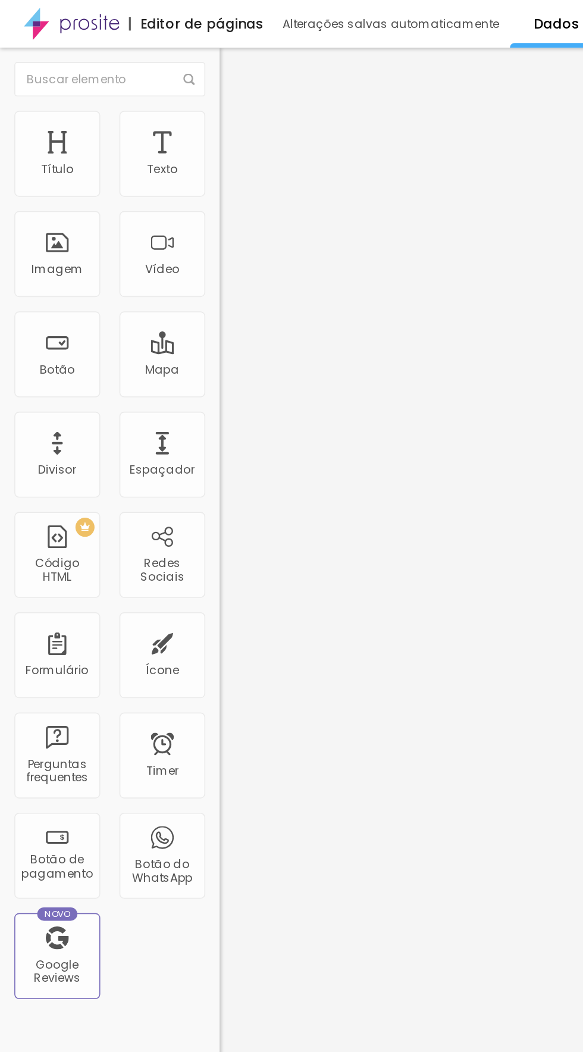
type input "17"
click at [137, 71] on img at bounding box center [142, 74] width 11 height 11
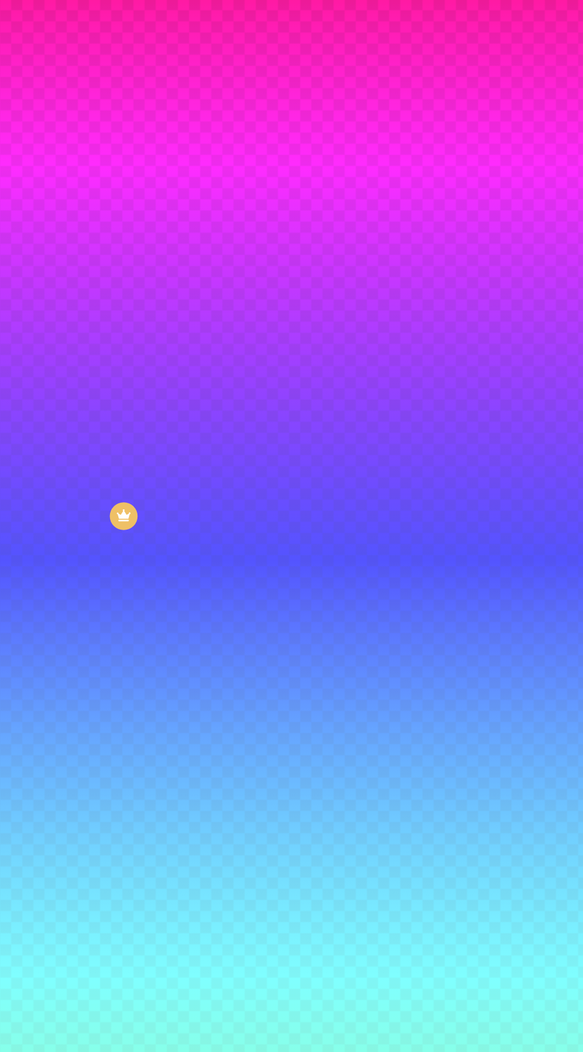
click at [142, 276] on icon "button" at bounding box center [145, 271] width 7 height 7
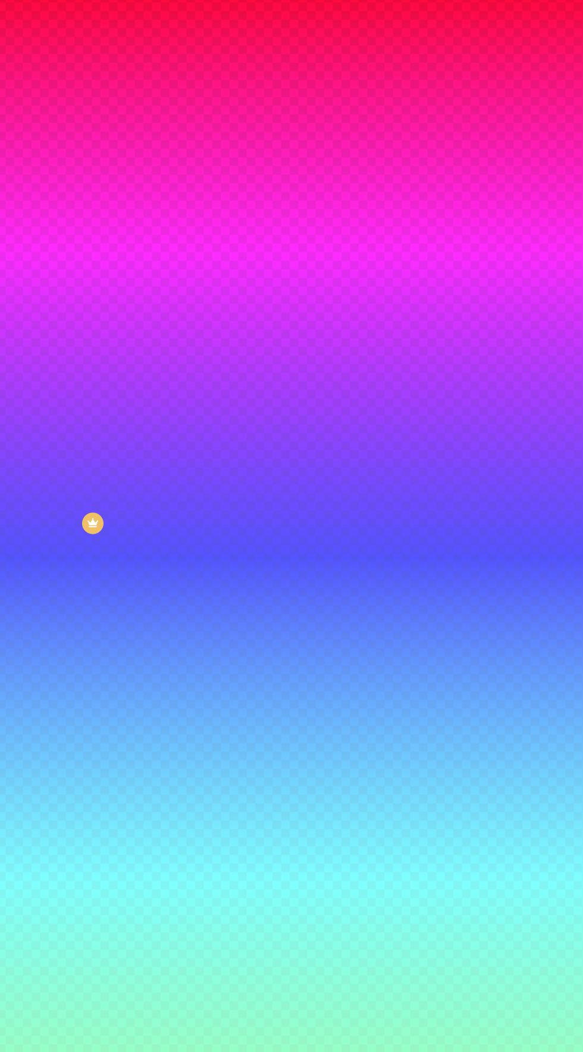
type input "28"
type input "19"
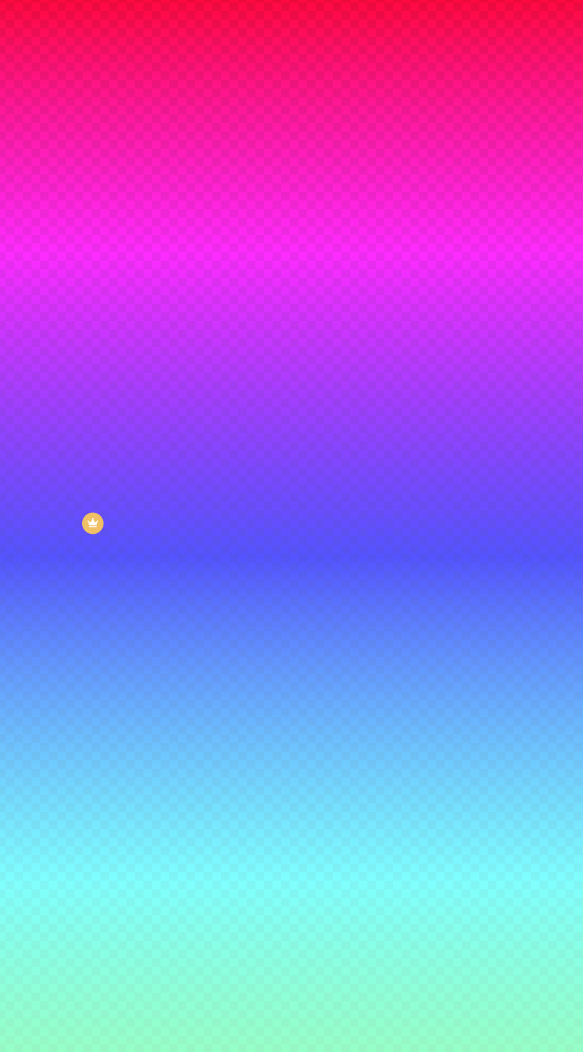
type input "4.6"
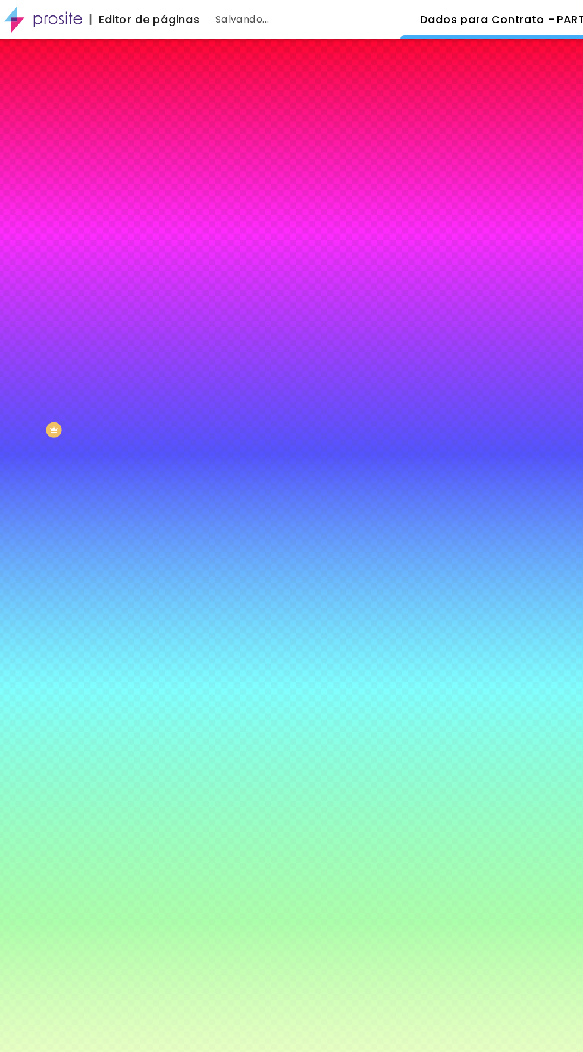
type input "1.7"
type input "13"
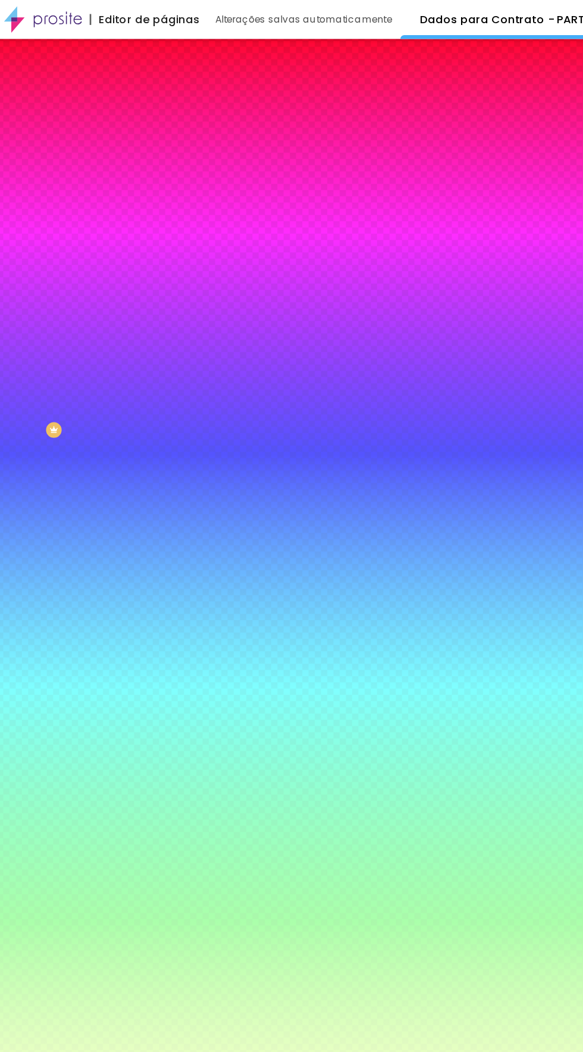
type input "13"
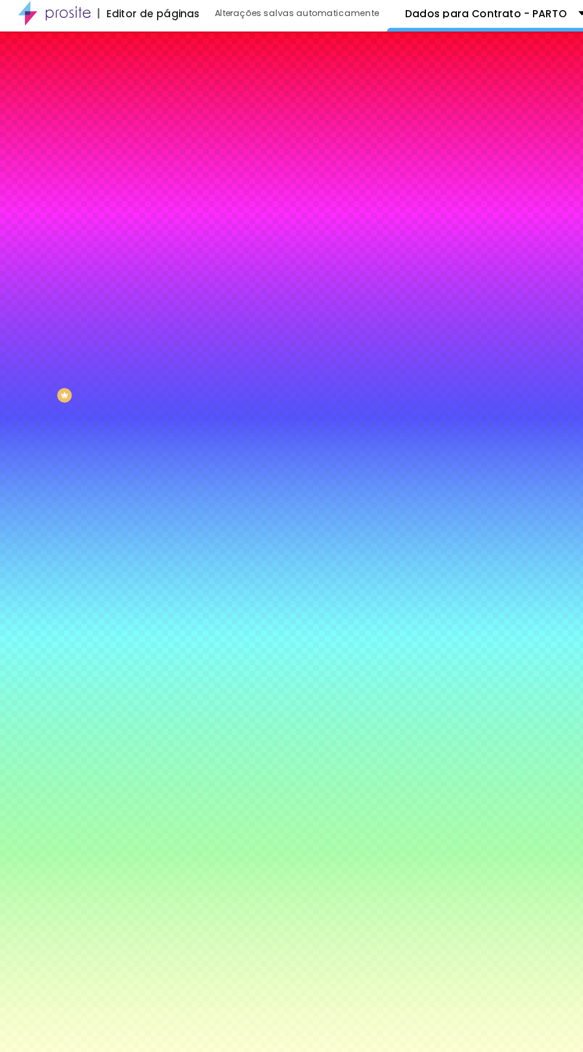
select select "QuicksandLight"
click at [137, 234] on div at bounding box center [205, 234] width 137 height 0
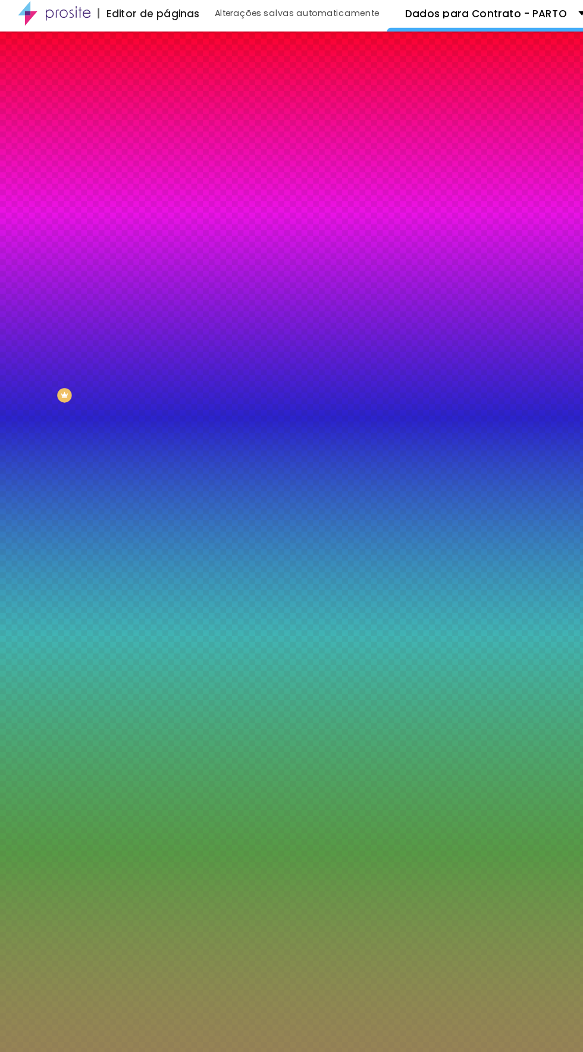
click at [115, 515] on div at bounding box center [116, 516] width 2 height 2
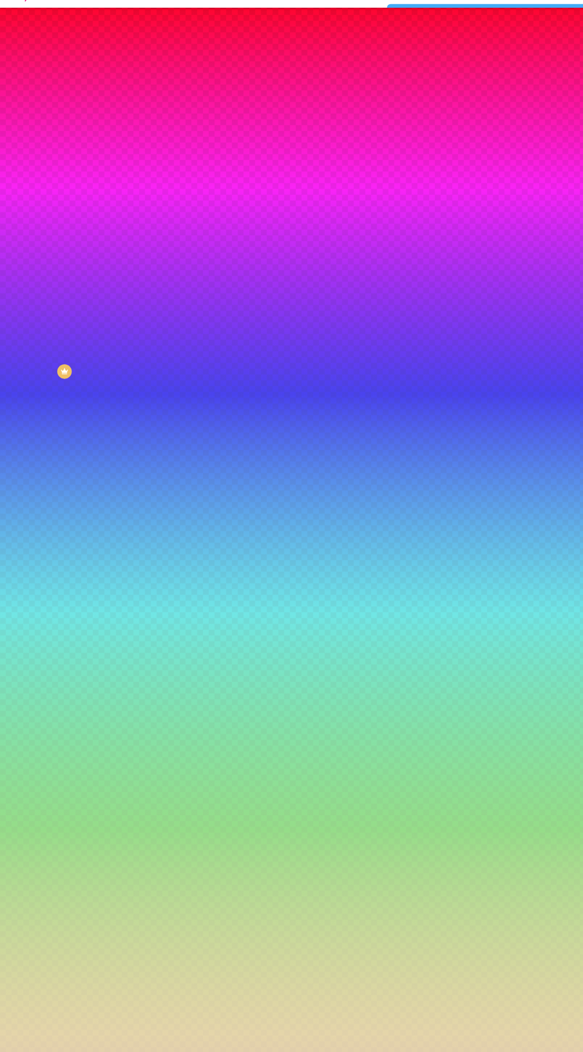
type input "#FFFFFF"
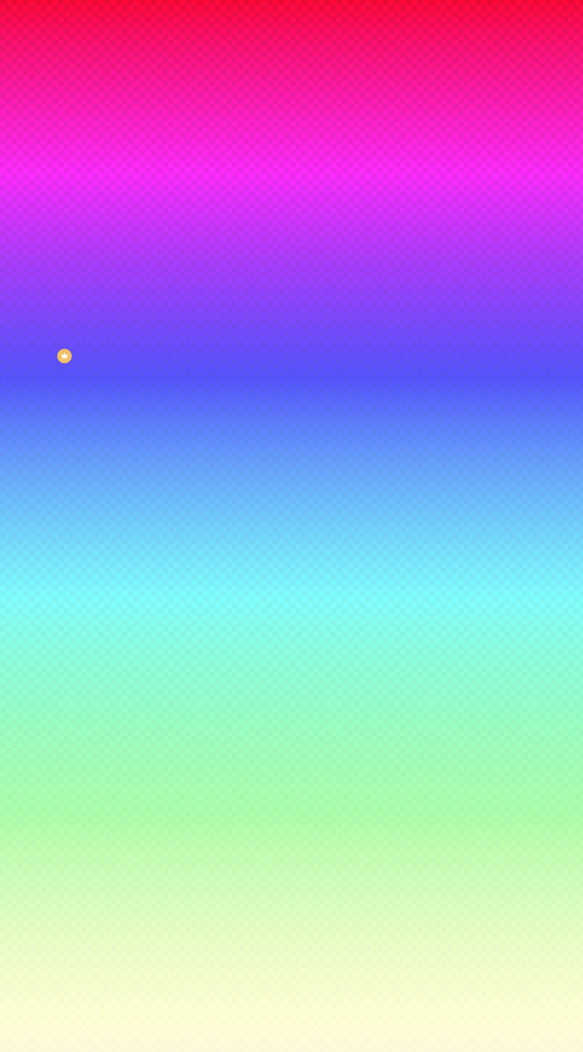
click at [137, 478] on div "Editar Formulário Conteúdo Estilo Avançado Botão Tipografia Voltar ao padrão Bo…" at bounding box center [205, 541] width 137 height 1022
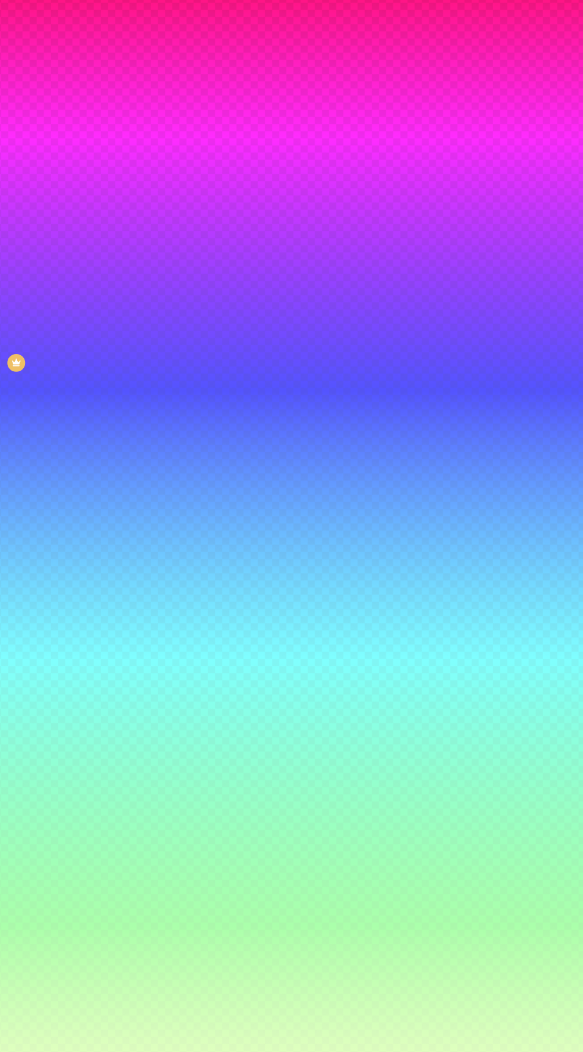
click at [146, 271] on icon "button" at bounding box center [147, 269] width 2 height 2
click at [155, 409] on div at bounding box center [153, 408] width 2 height 2
type input "#9C7873"
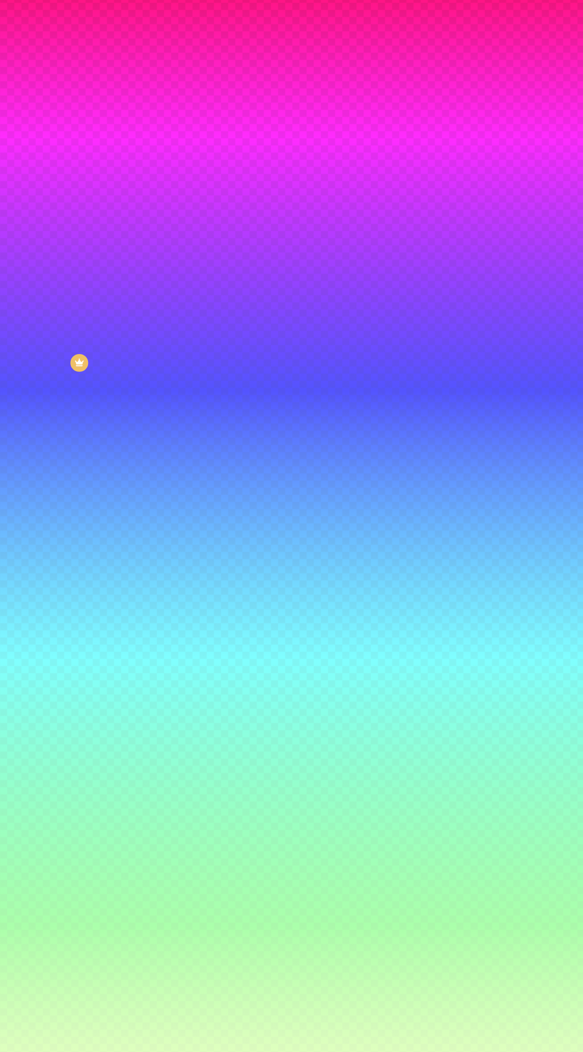
click at [146, 384] on icon "button" at bounding box center [147, 383] width 2 height 2
type input "2.9"
type input "26"
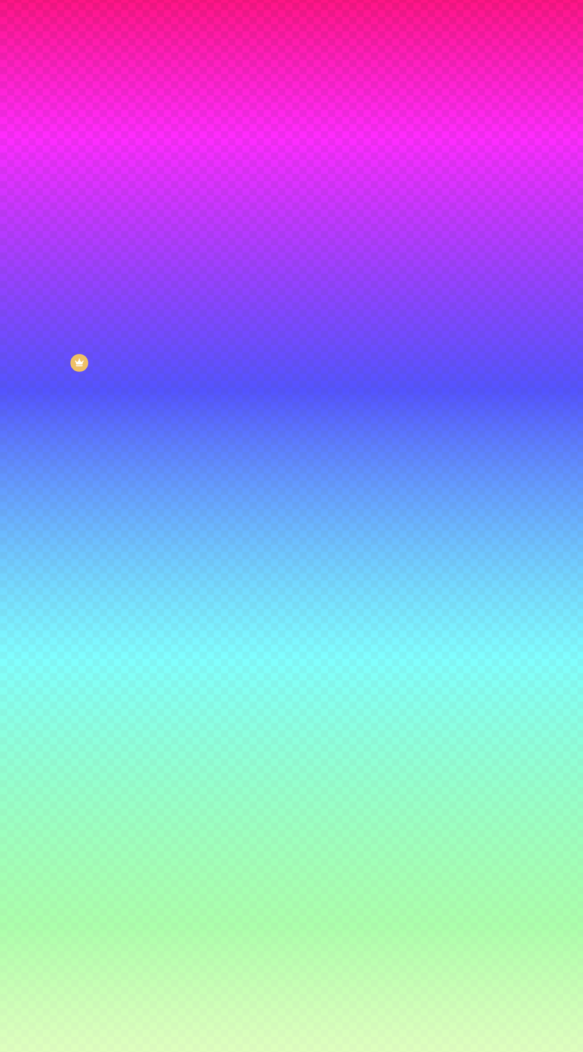
type input "26"
type input "13"
type input "8"
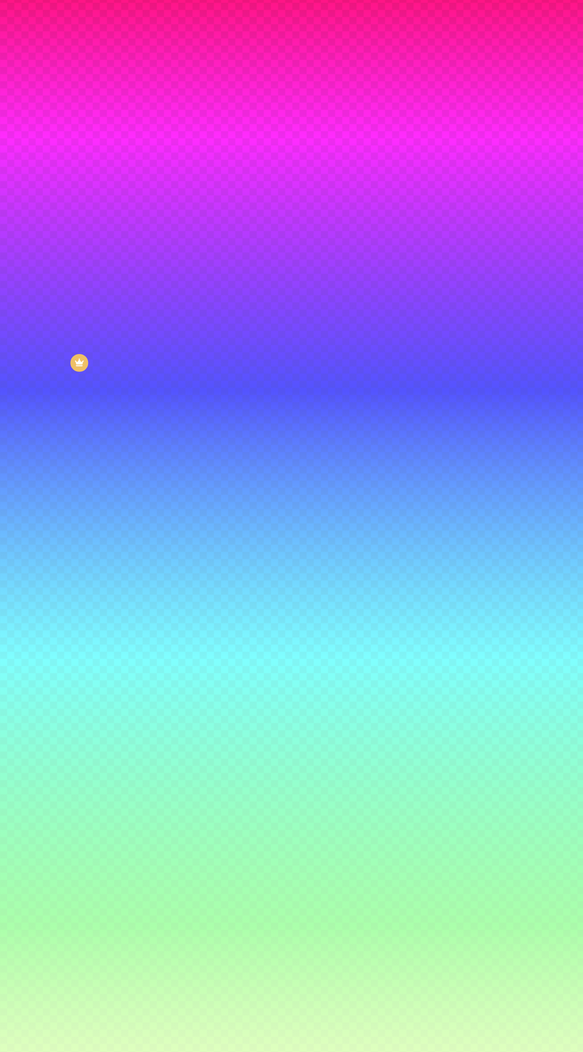
type input "15"
type input "9"
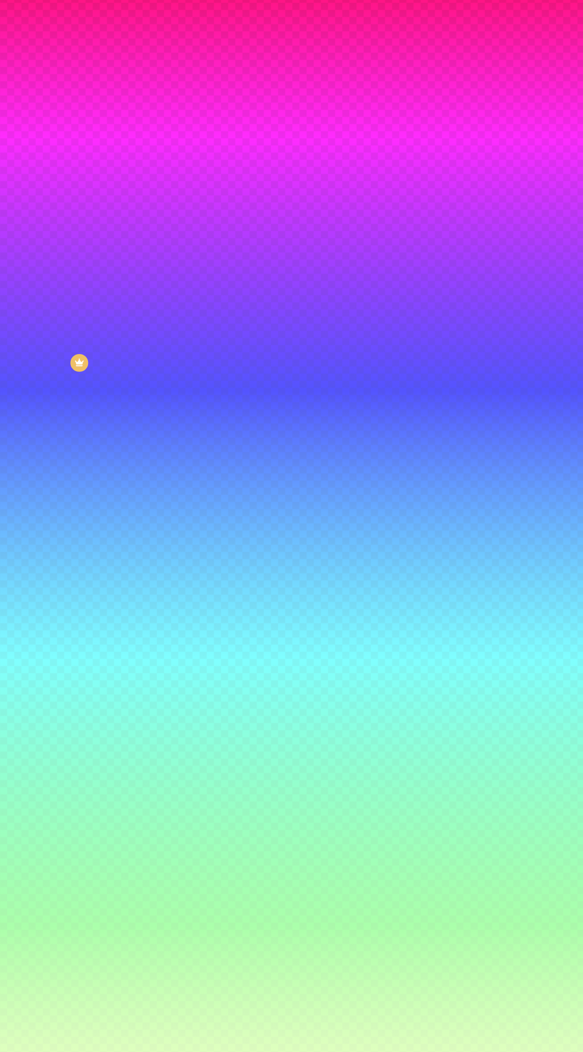
type input "5.5"
type input "31"
type input "18"
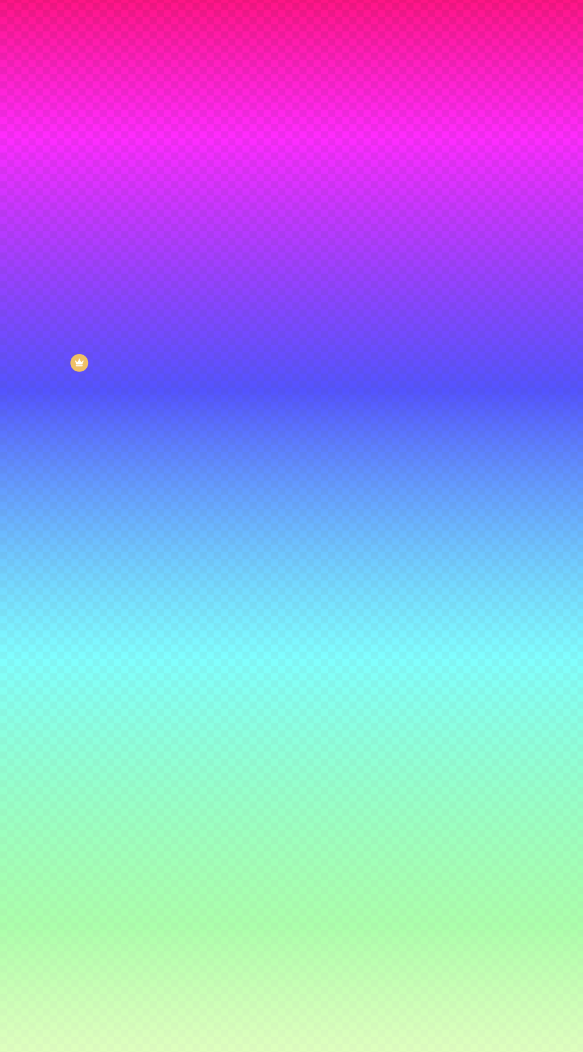
type input "18"
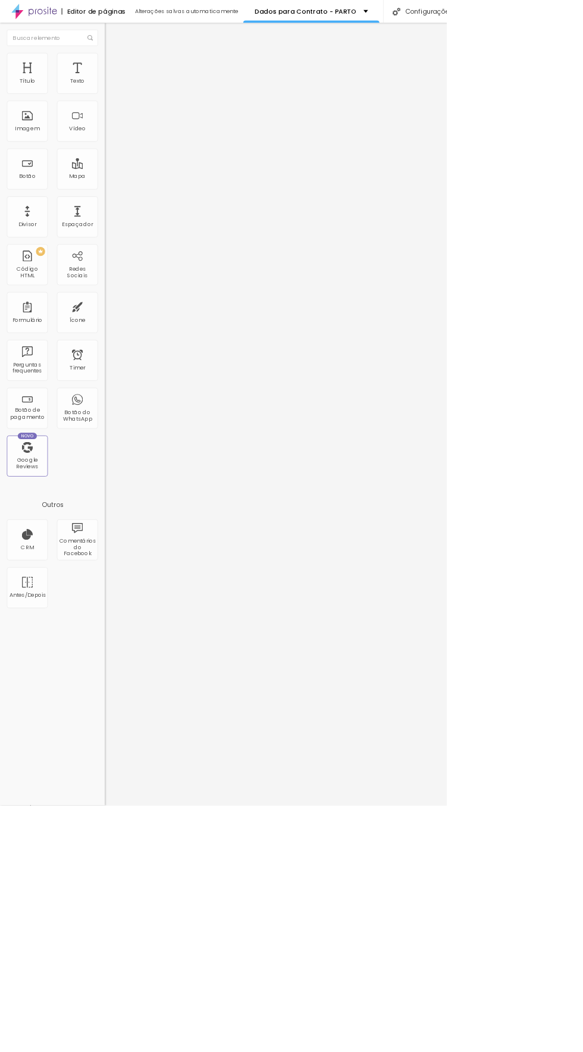
click at [137, 120] on img at bounding box center [140, 123] width 7 height 7
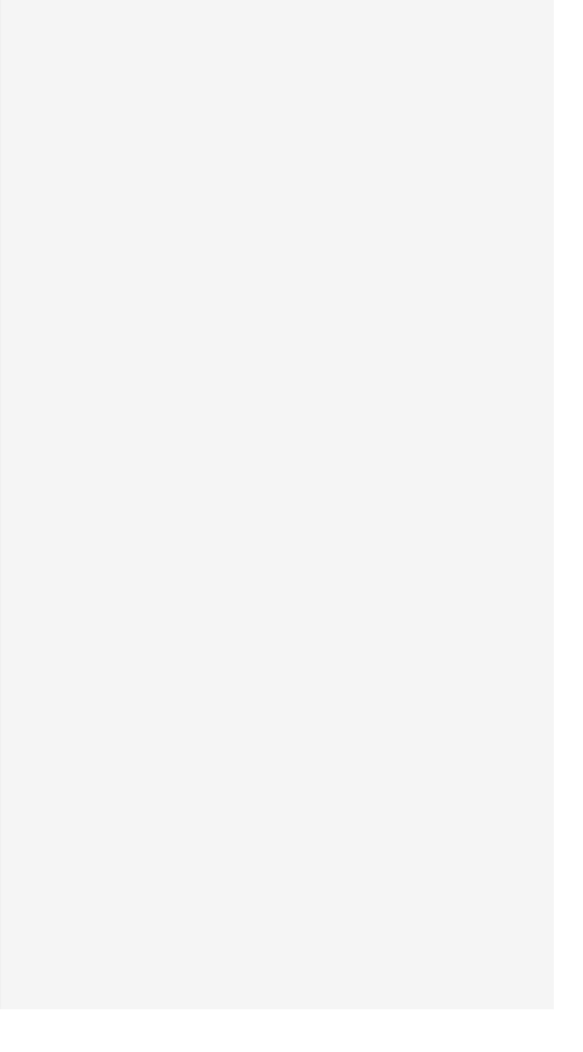
scroll to position [575, 0]
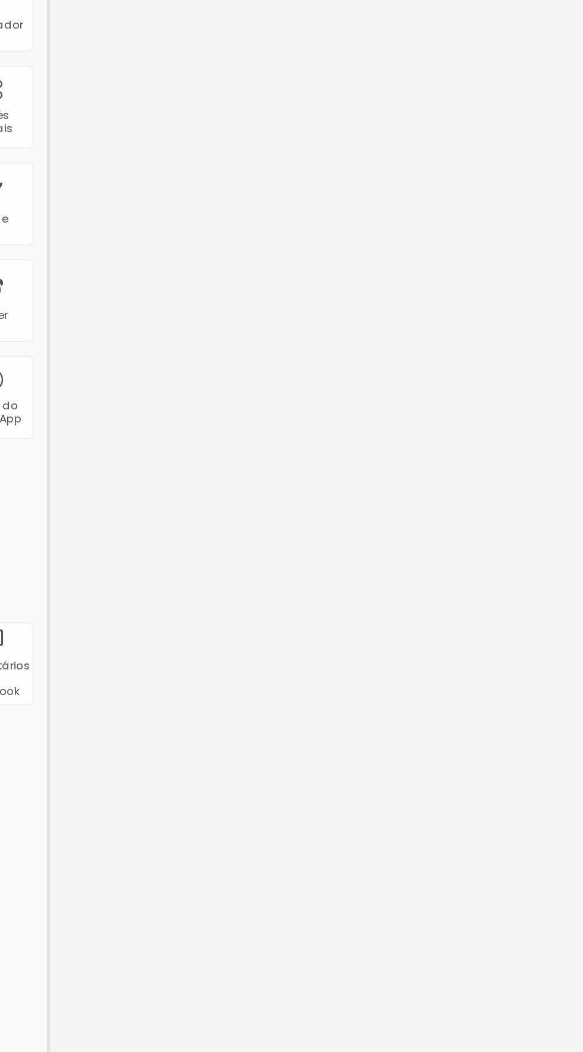
scroll to position [634, 0]
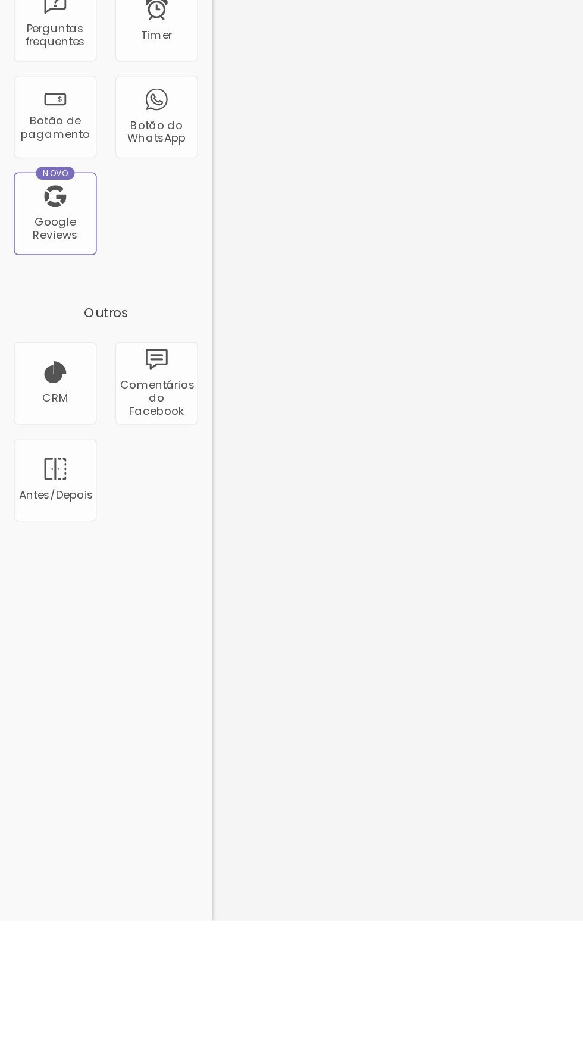
type input "T"
type input "Caso seja possível, gostaria que o registro do seu parto se inicie com alguns r…"
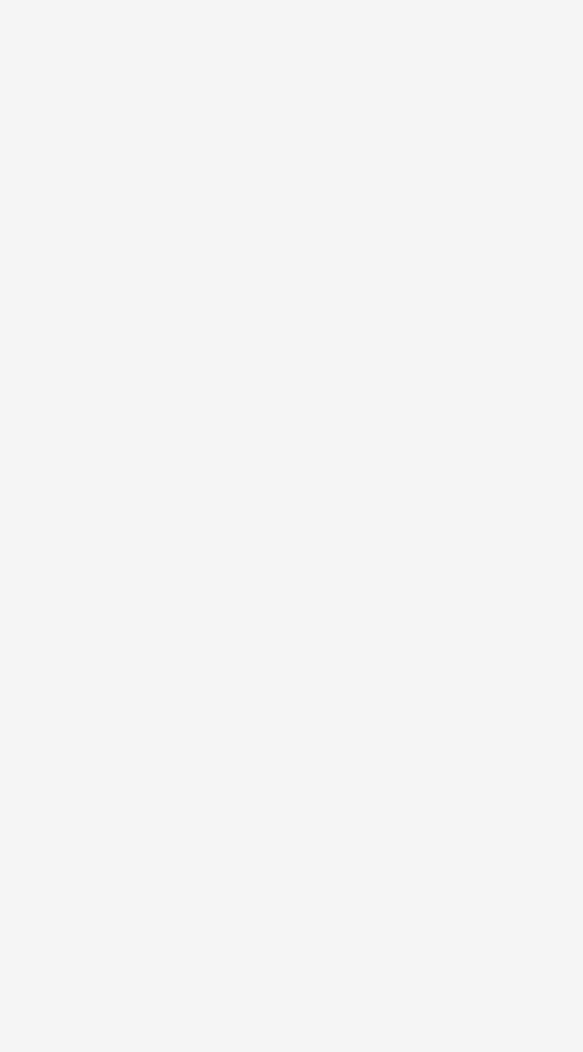
type input "Fique a vontade para contar um pouco da história da sua família para conhecer v…"
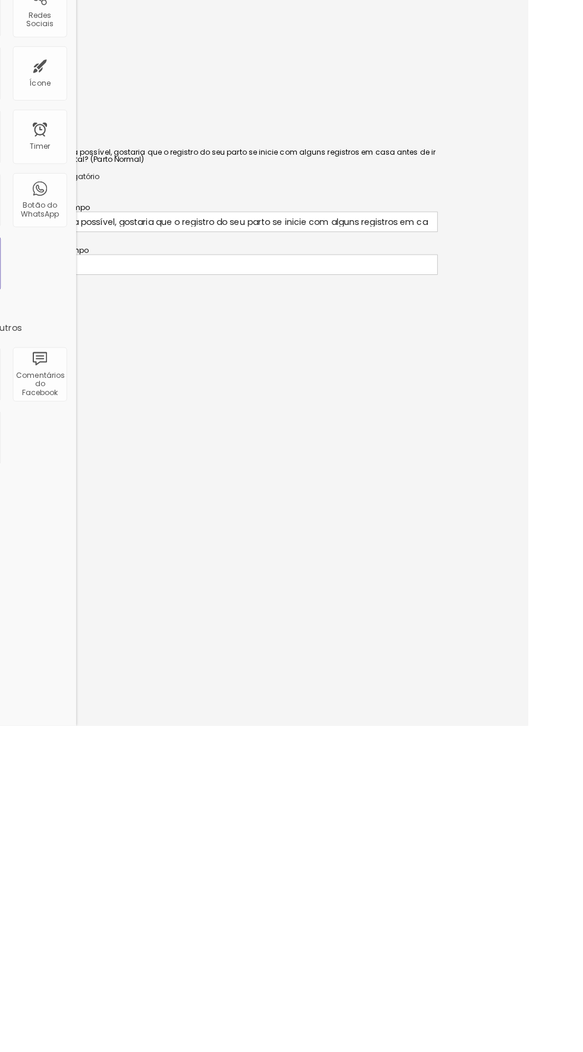
scroll to position [0, 0]
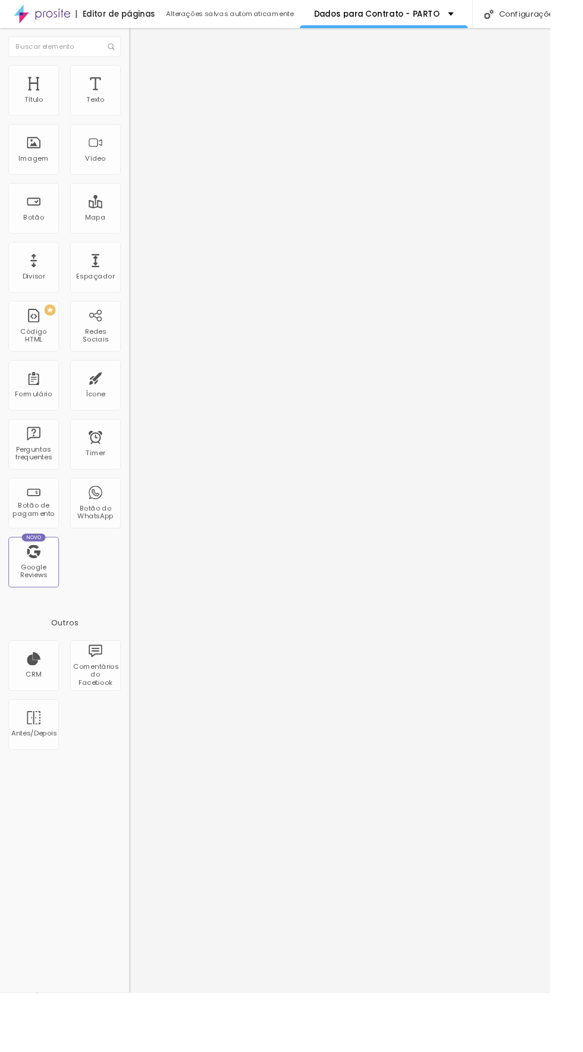
click at [137, 70] on img at bounding box center [142, 74] width 11 height 11
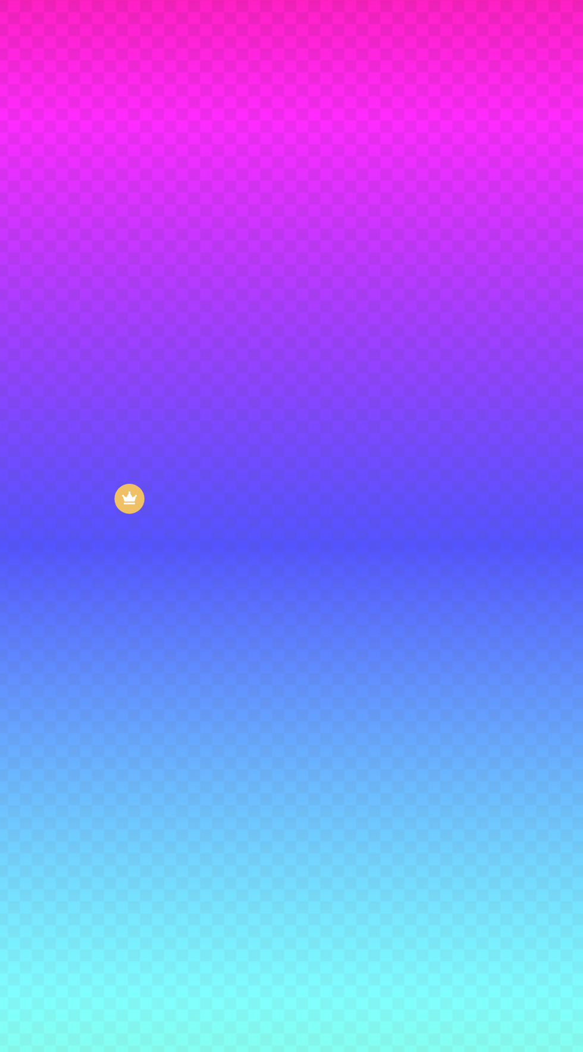
click at [146, 384] on icon "button" at bounding box center [147, 383] width 2 height 2
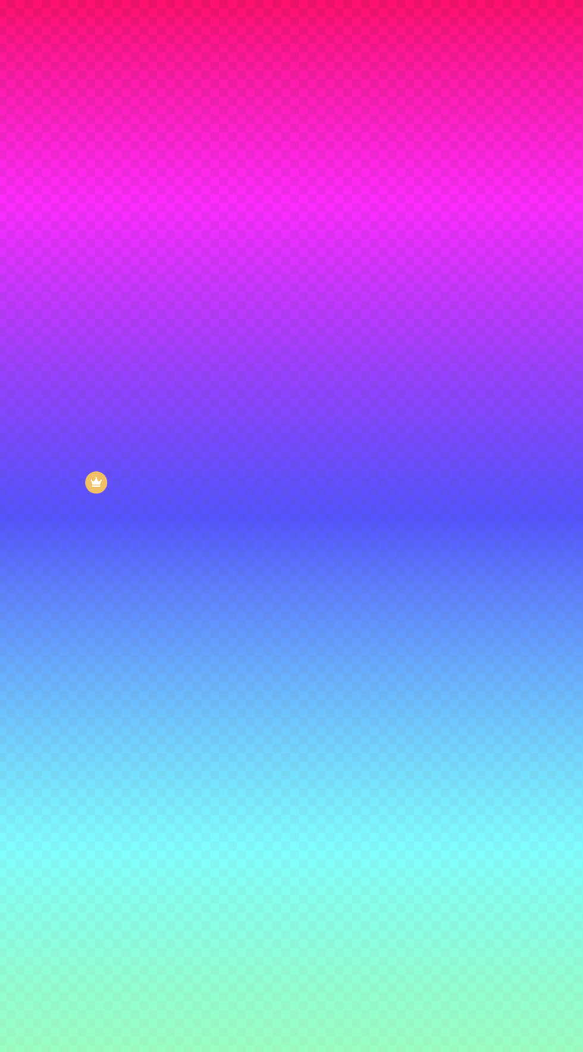
select select "Lato"
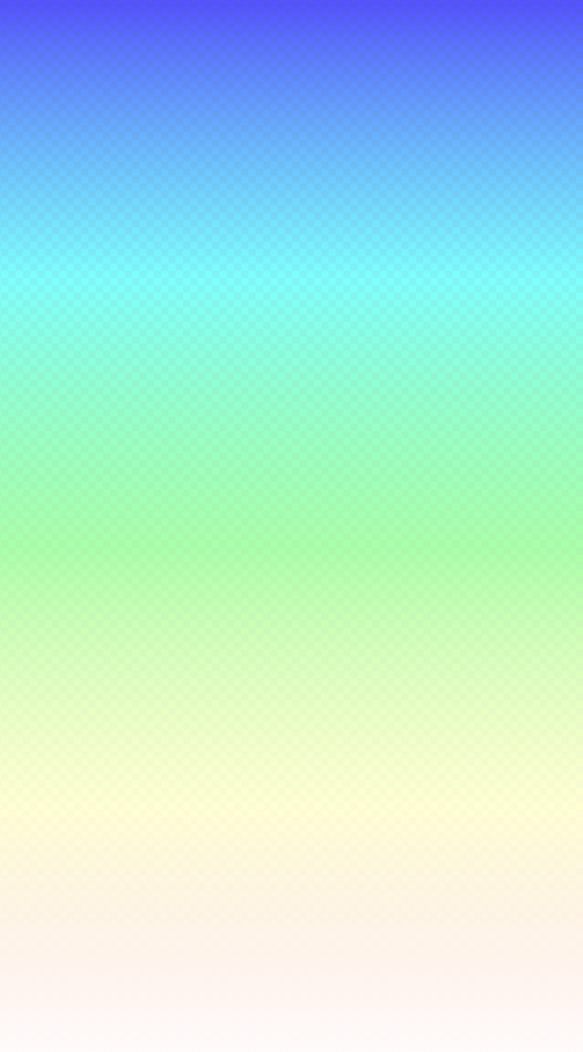
type input "1.3"
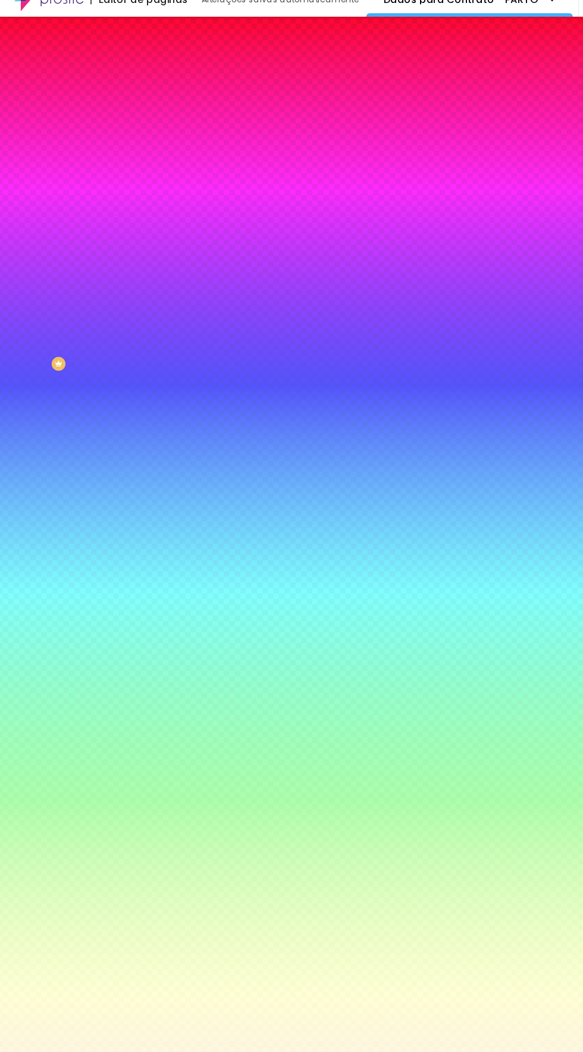
click at [186, 286] on div at bounding box center [185, 284] width 2 height 2
click at [242, 191] on div at bounding box center [243, 190] width 2 height 2
click at [192, 381] on div at bounding box center [193, 379] width 2 height 2
click at [141, 212] on div at bounding box center [140, 210] width 2 height 2
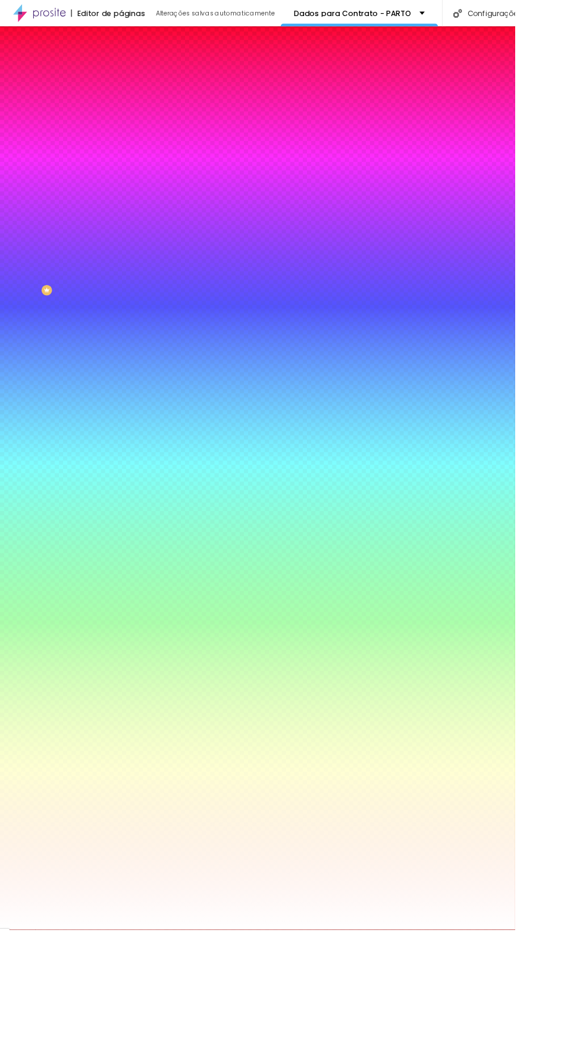
click at [164, 434] on div at bounding box center [163, 433] width 2 height 2
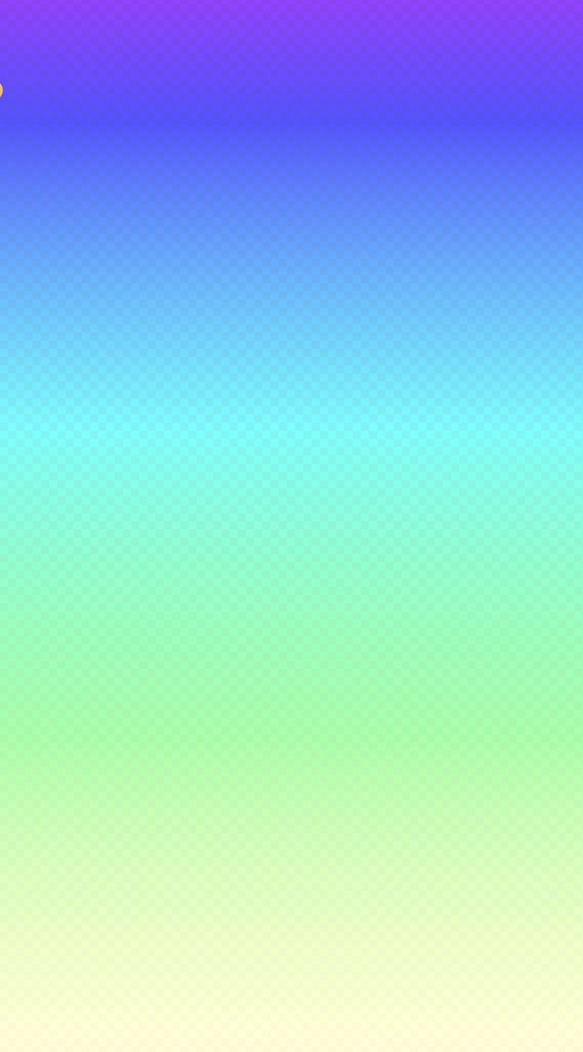
click at [155, 257] on div at bounding box center [154, 256] width 2 height 2
click at [136, 319] on div at bounding box center [134, 318] width 2 height 2
click at [213, 76] on div at bounding box center [214, 74] width 2 height 2
click at [227, 315] on div at bounding box center [228, 313] width 2 height 2
type input "#B37A6D"
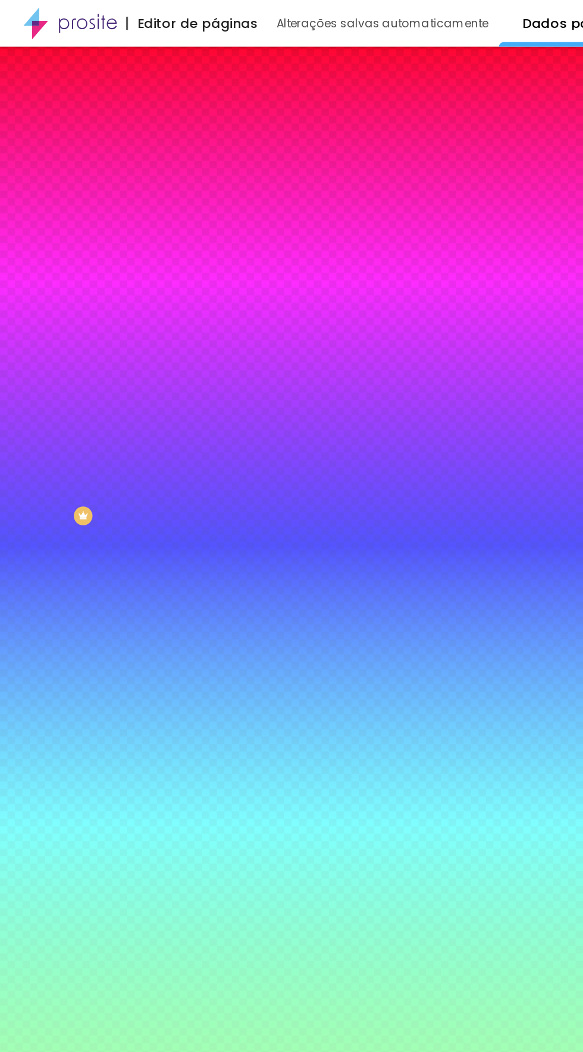
click at [137, 68] on img at bounding box center [142, 62] width 11 height 11
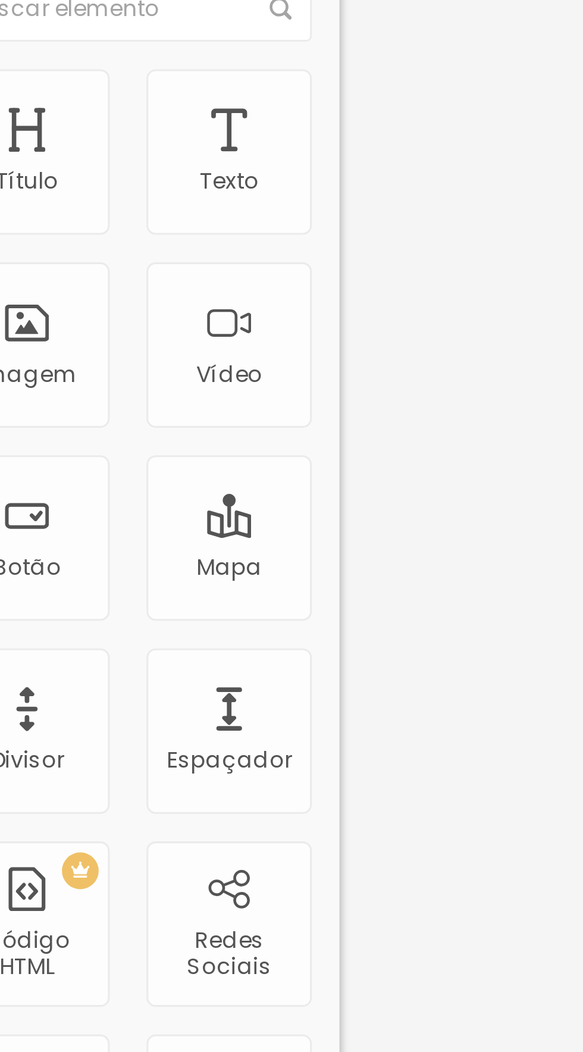
click at [137, 120] on img at bounding box center [140, 123] width 7 height 7
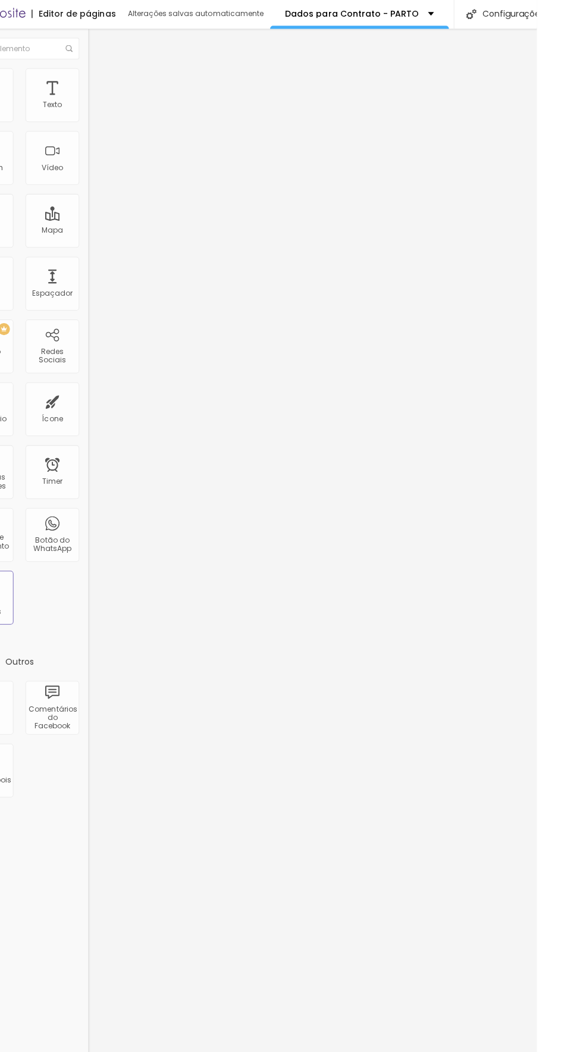
scroll to position [458, 0]
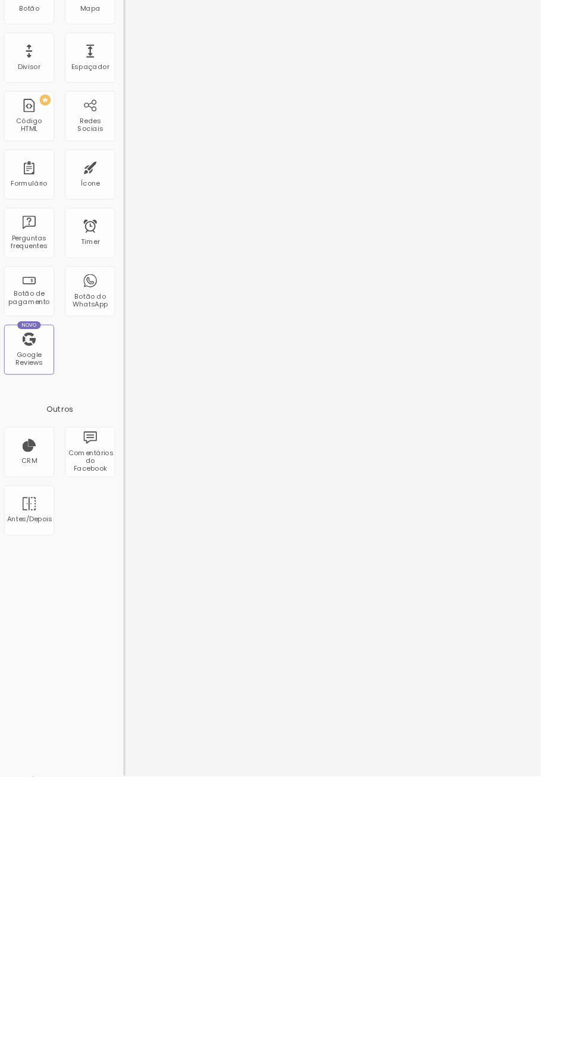
scroll to position [784, 0]
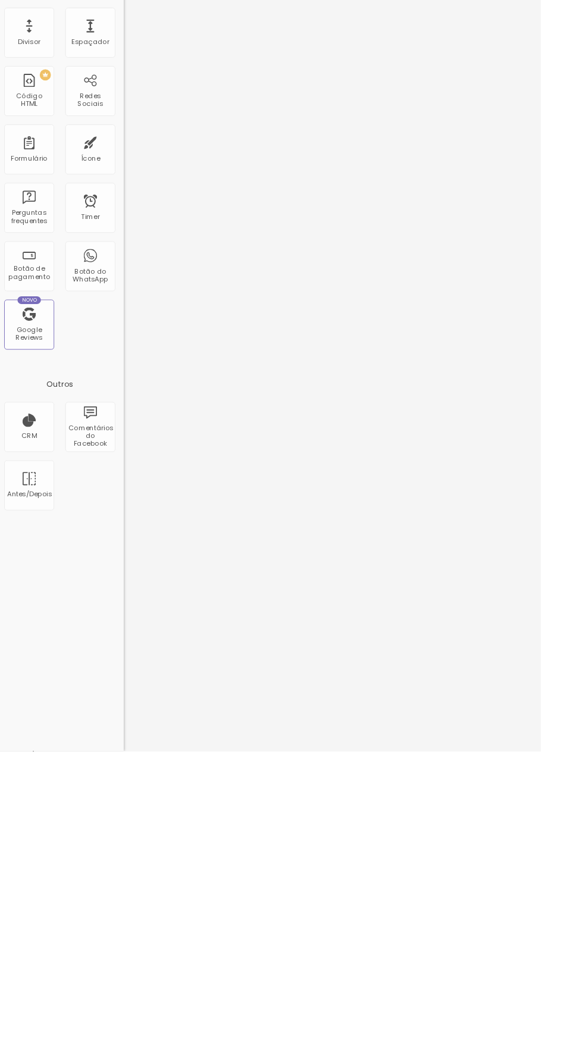
scroll to position [0, 0]
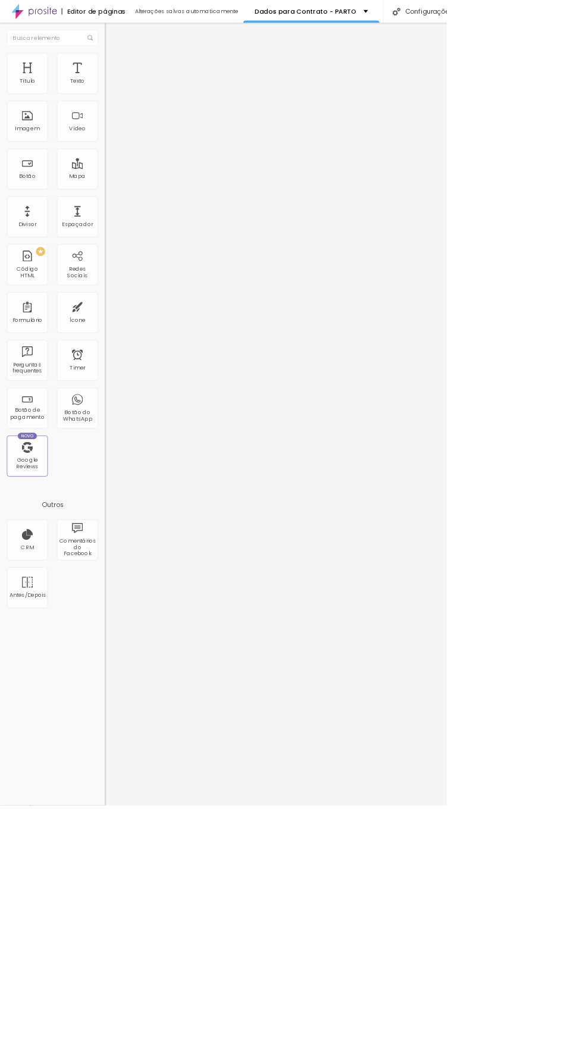
click at [137, 81] on img at bounding box center [142, 86] width 11 height 11
type input "8"
type input "17"
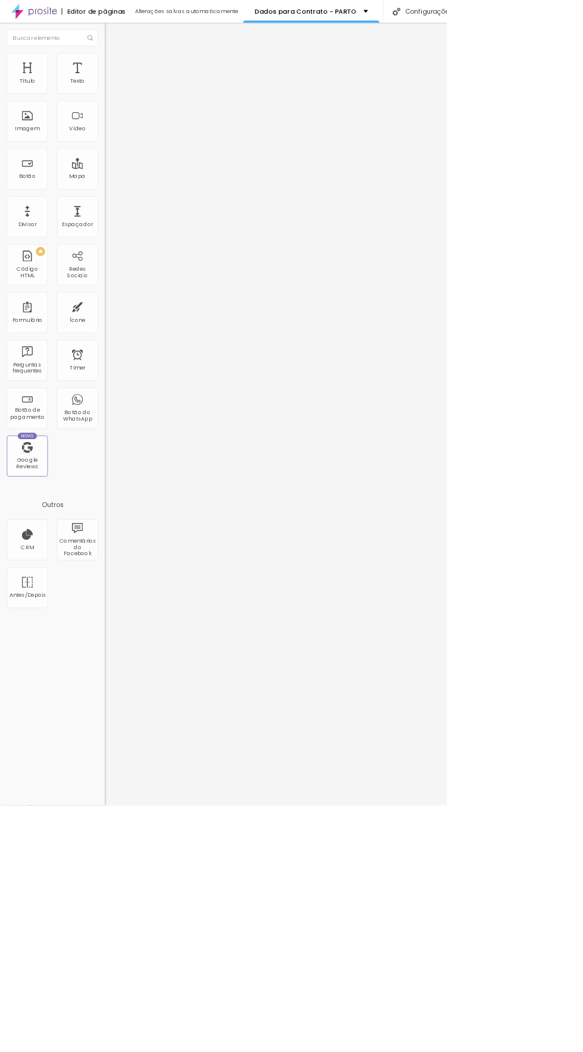
type input "17"
type input "68"
click at [137, 261] on div "68 Espaço de baixo" at bounding box center [205, 345] width 137 height 168
type input "27"
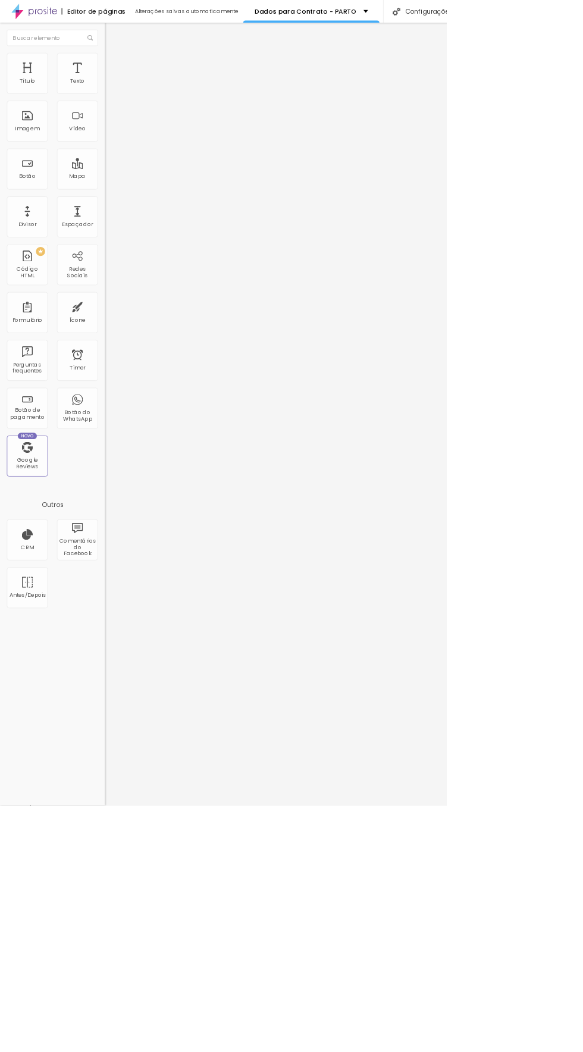
type input "27"
type input "0"
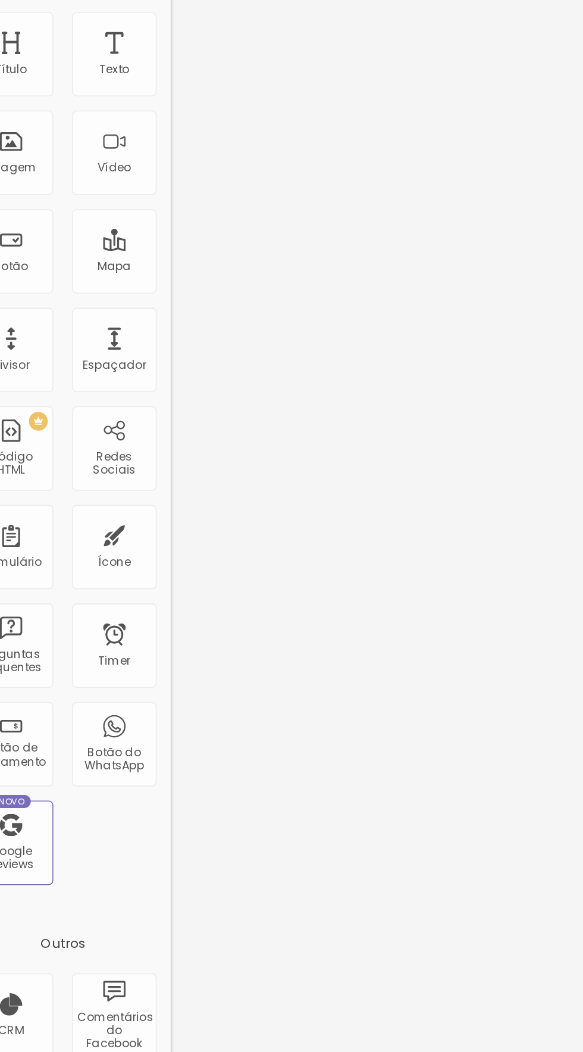
type input "99"
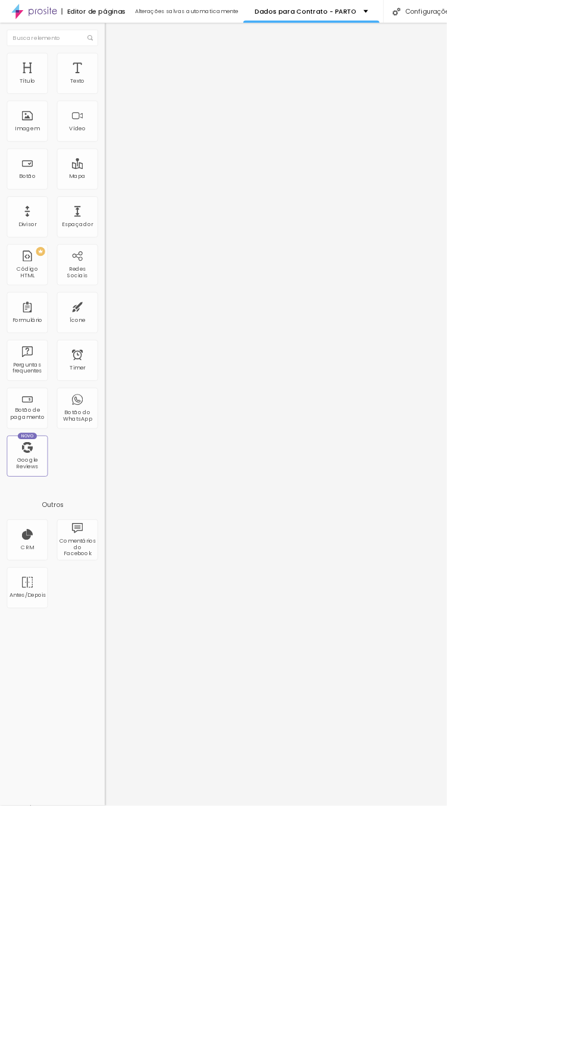
type input "65"
type input "31"
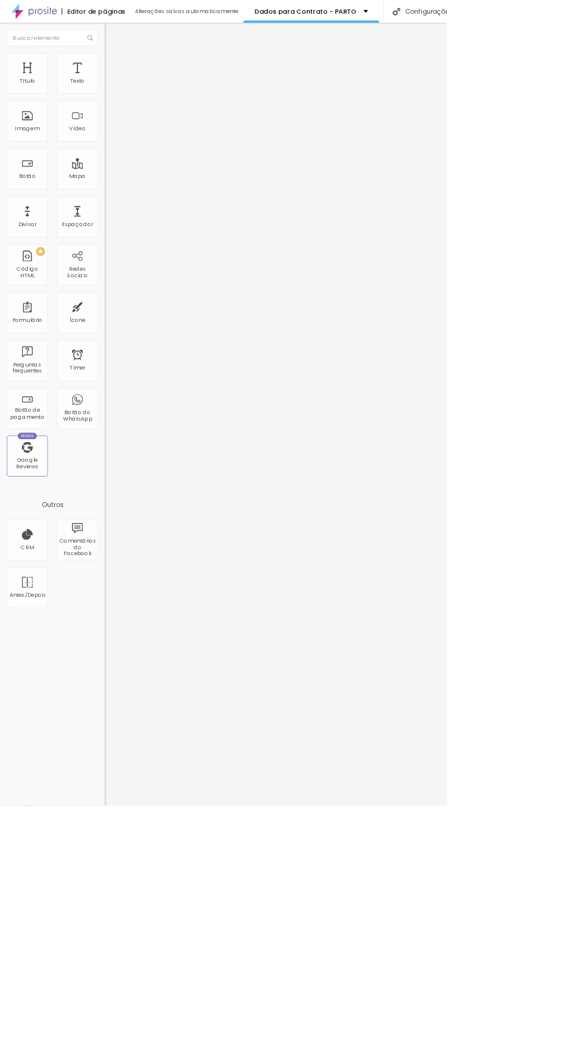
type input "55"
type input "0"
type input "87"
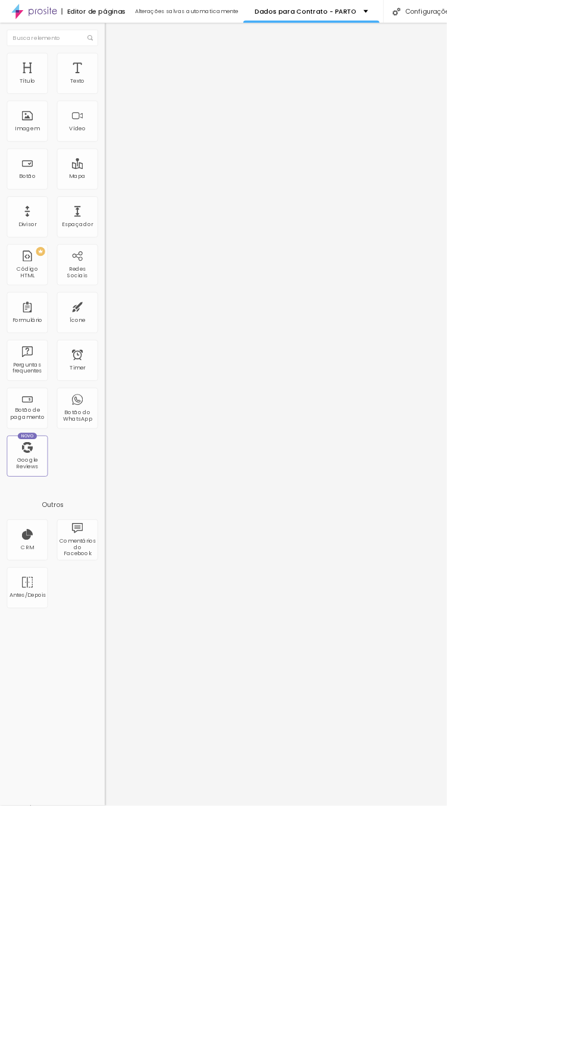
type input "87"
click at [137, 81] on li "Estilo" at bounding box center [205, 75] width 137 height 12
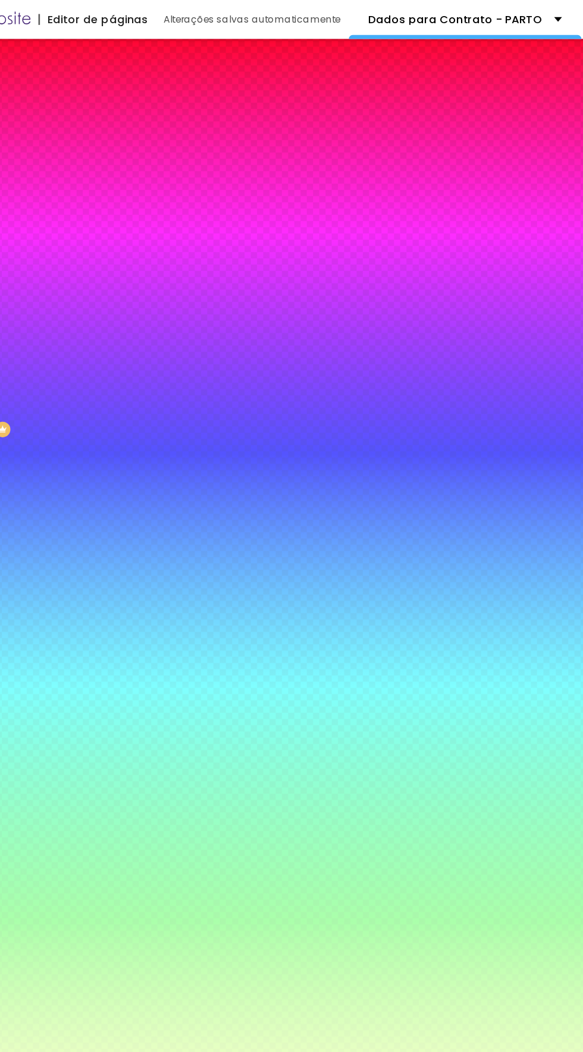
click at [137, 81] on li "Avançado" at bounding box center [205, 87] width 137 height 12
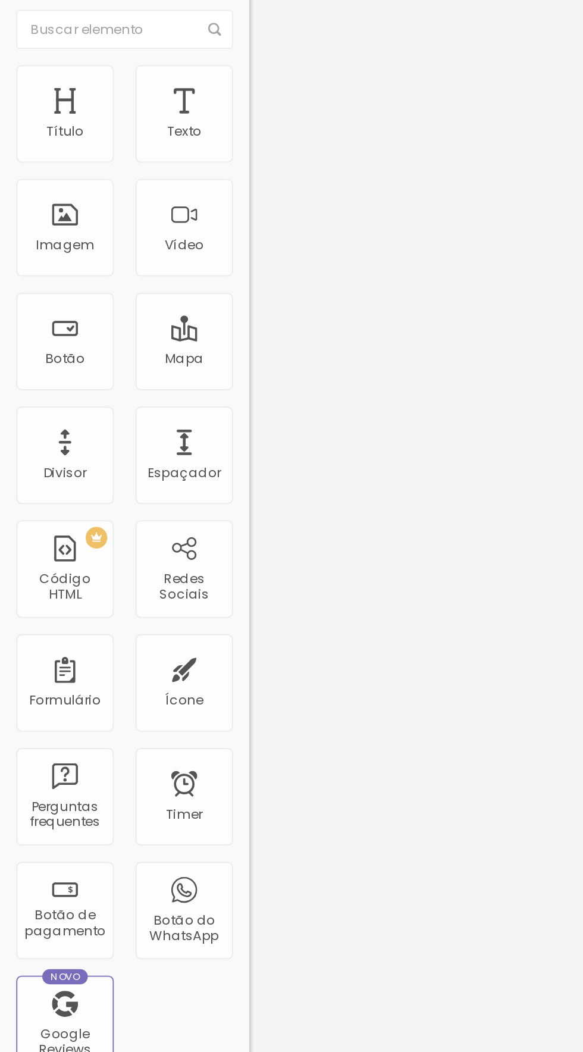
click at [146, 46] on img "button" at bounding box center [151, 44] width 10 height 10
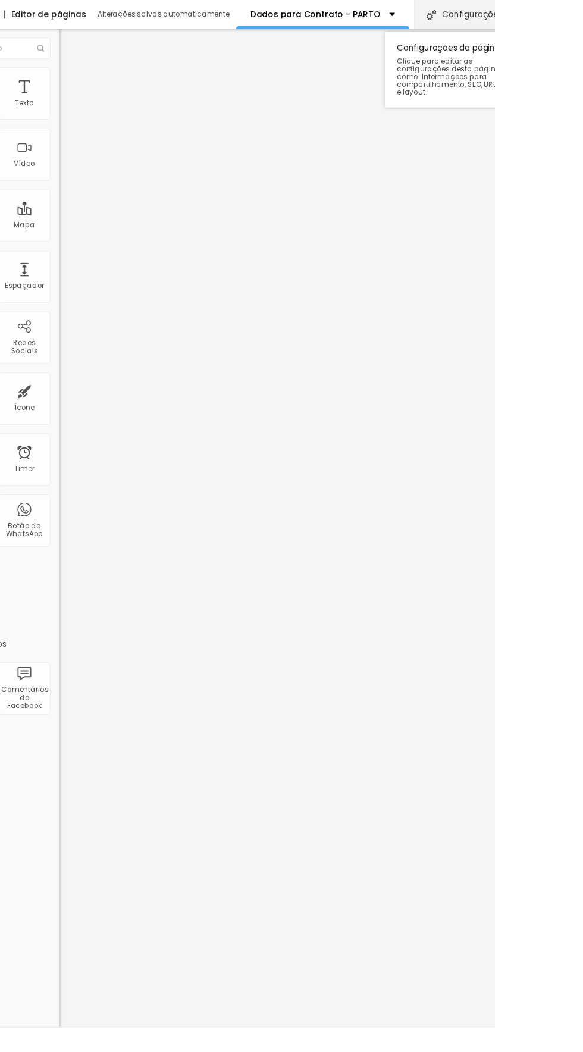
click at [516, 14] on img at bounding box center [518, 15] width 10 height 10
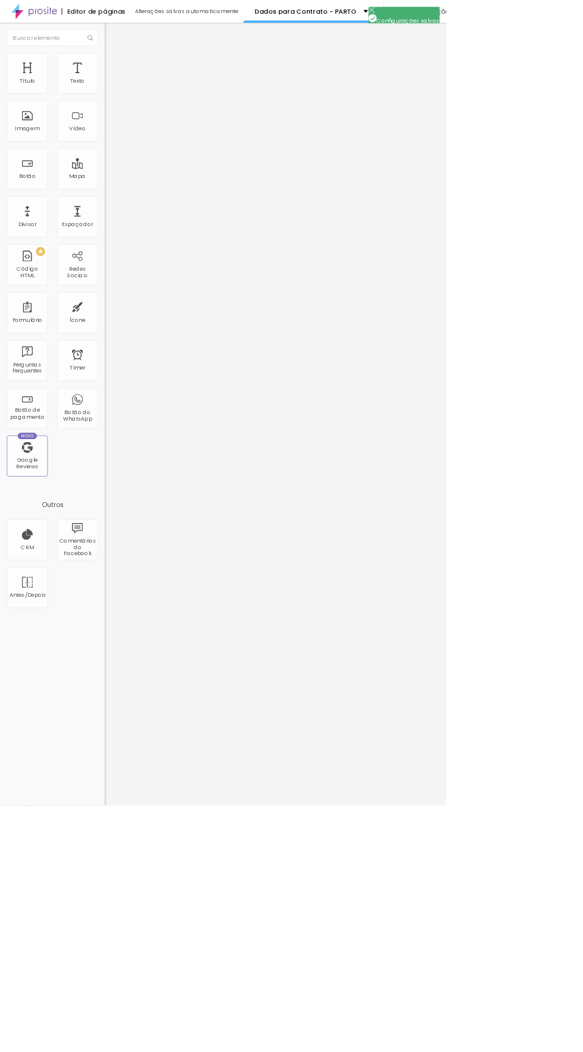
click at [137, 81] on img at bounding box center [142, 86] width 11 height 11
click at [137, 68] on img at bounding box center [142, 62] width 11 height 11
click at [137, 81] on li "Estilo" at bounding box center [205, 75] width 137 height 12
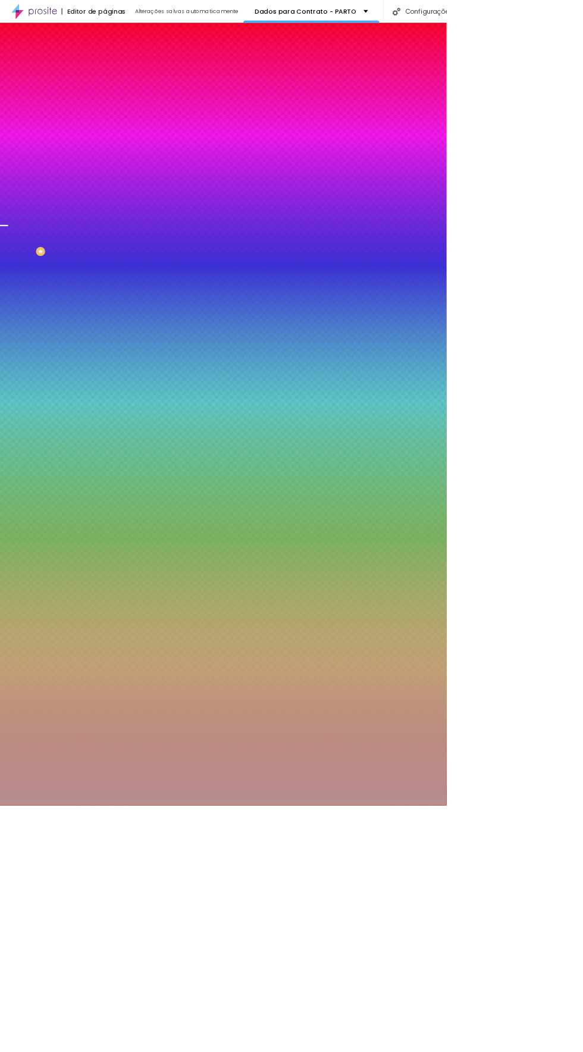
click at [137, 93] on li "Avançado" at bounding box center [205, 87] width 137 height 12
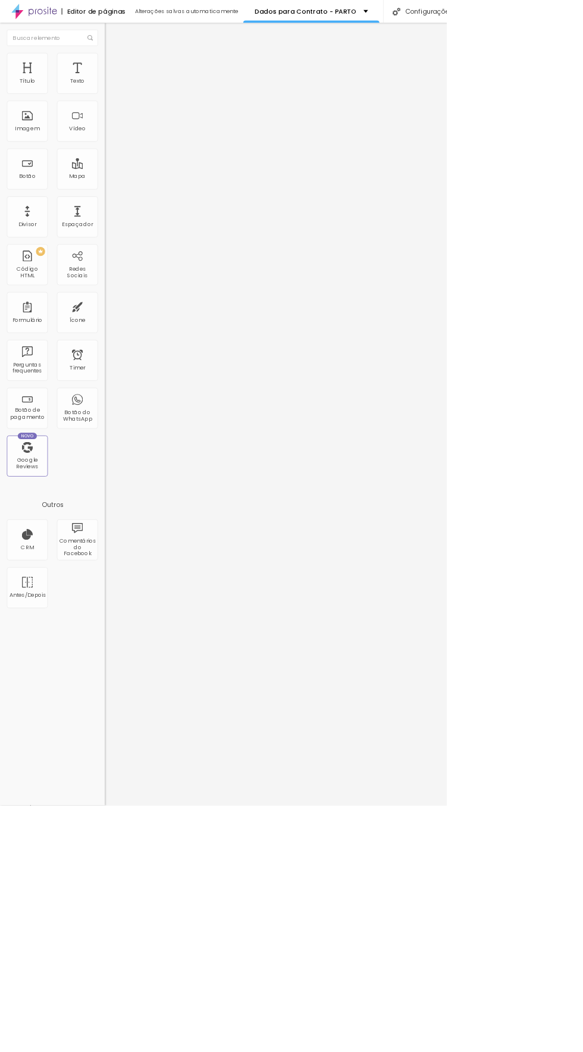
type input "15"
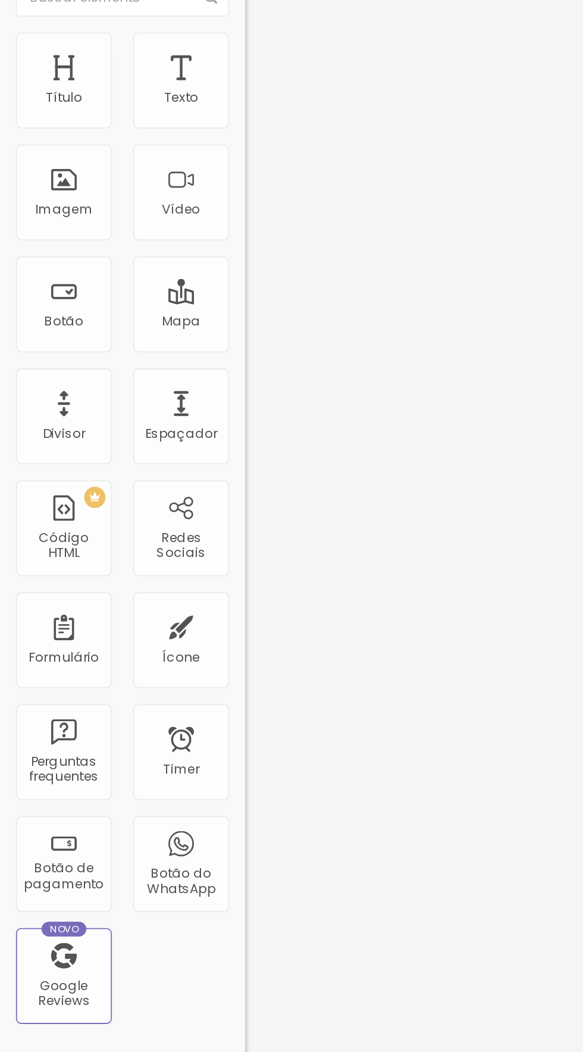
type input "10"
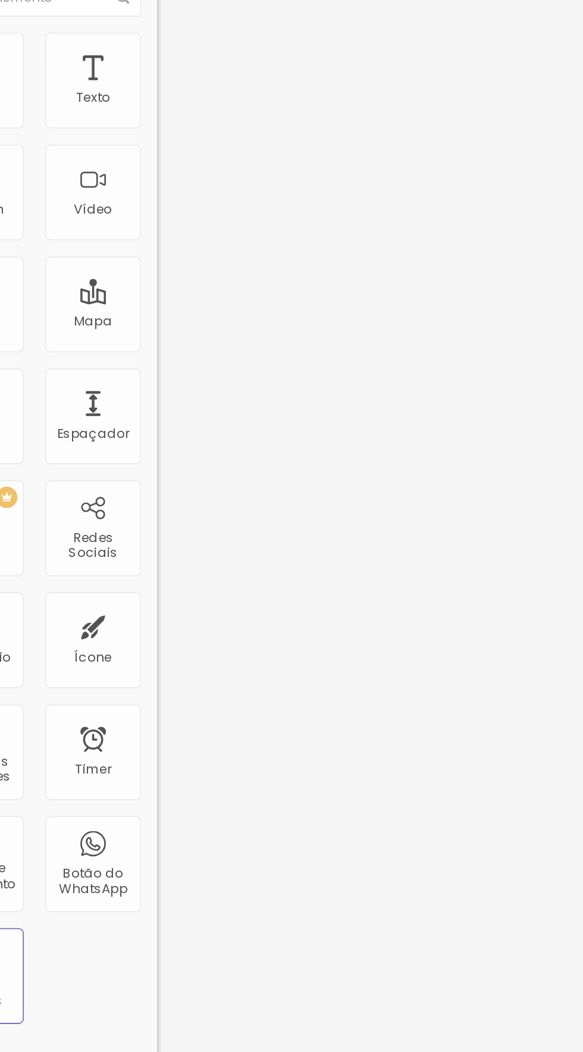
type input "15"
type input "20"
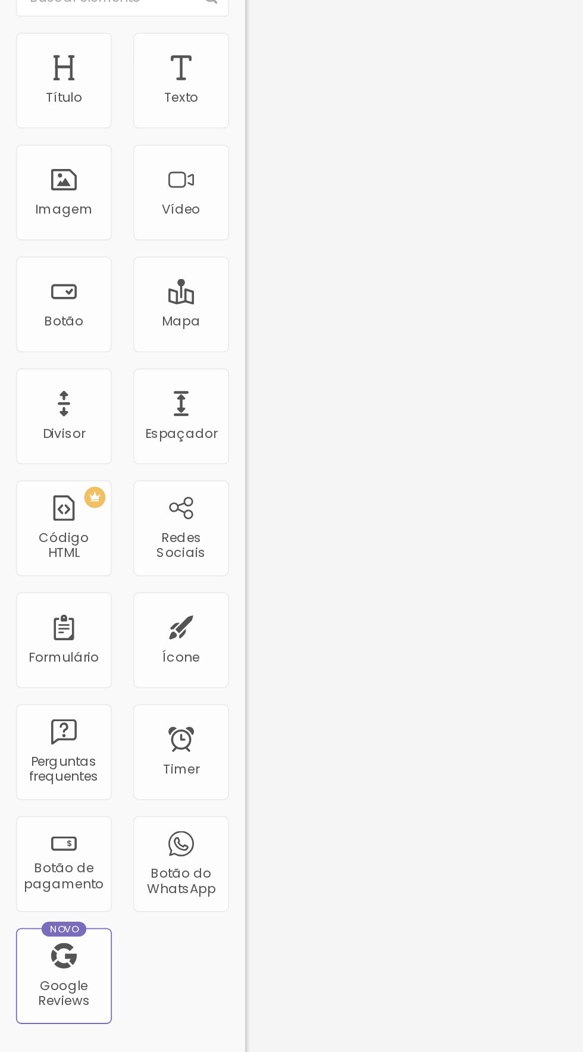
type input "15"
type input "0"
type input "5"
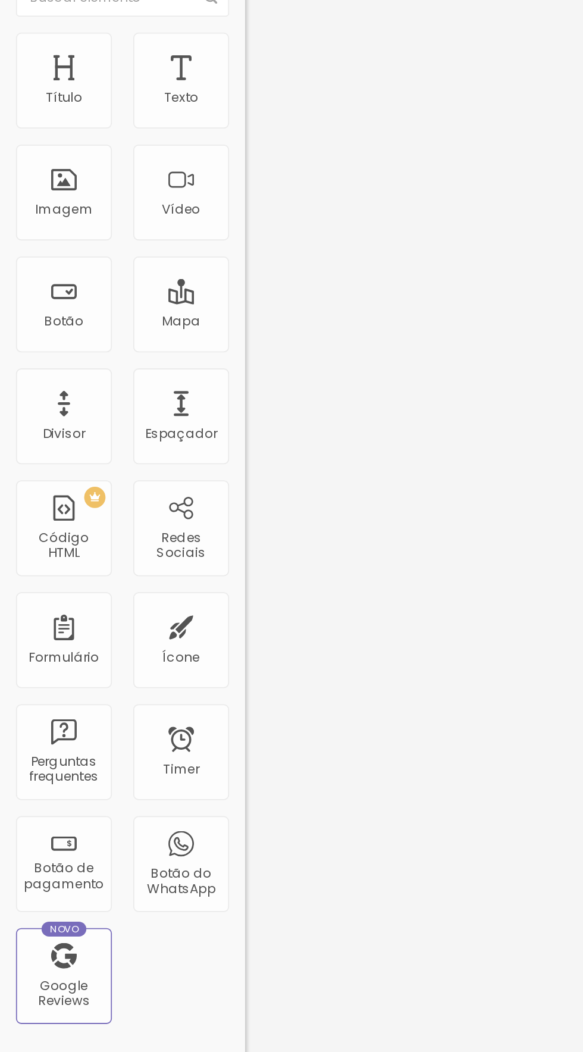
type input "5"
type input "10"
type input "15"
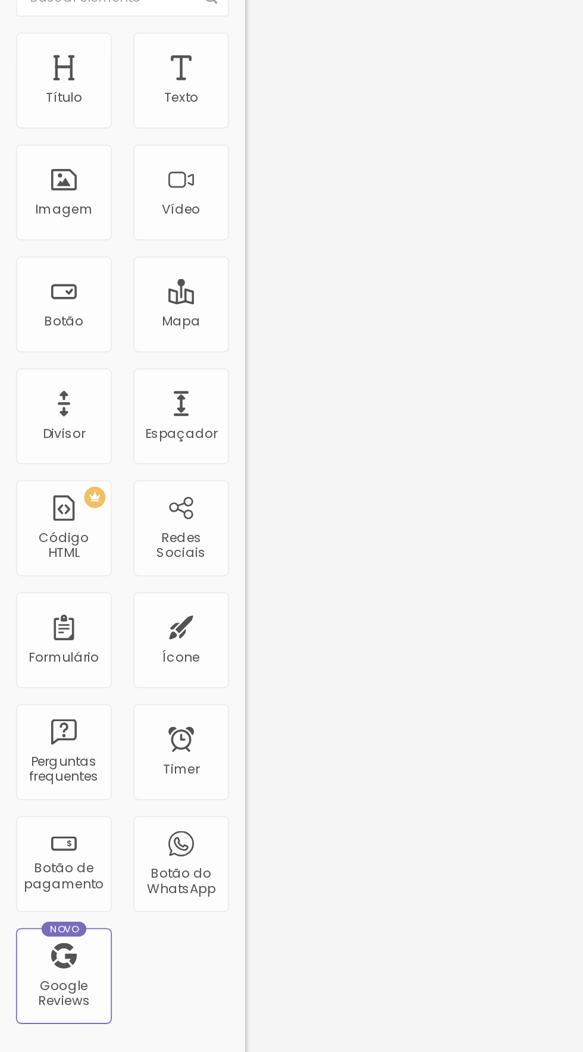
type input "20"
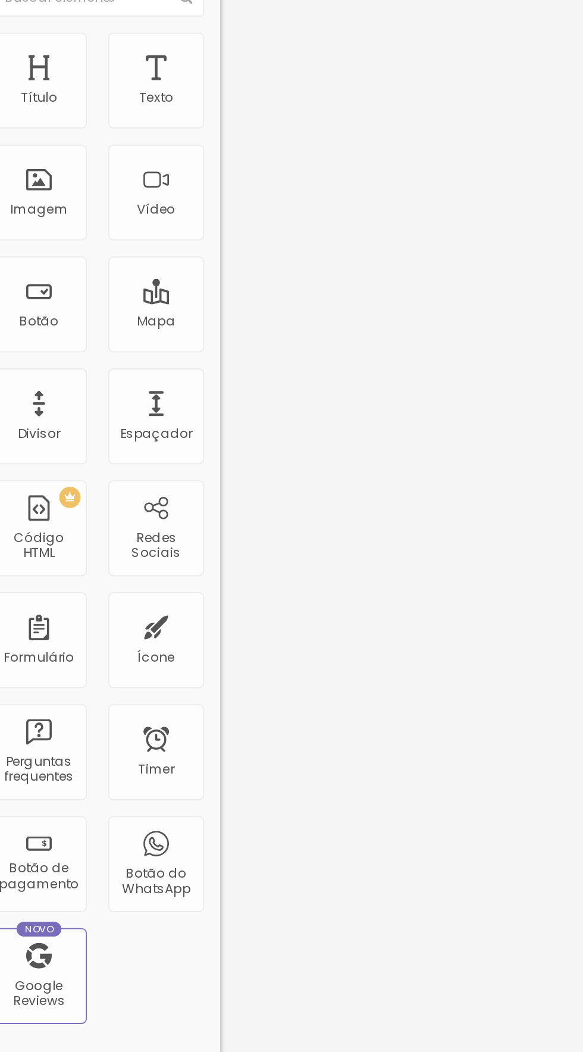
type input "203"
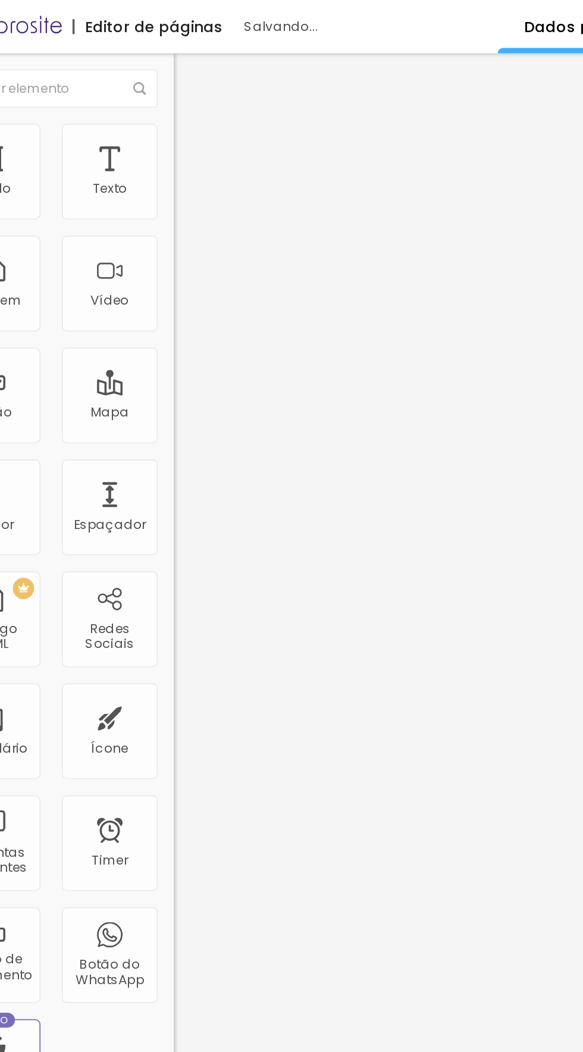
click at [146, 40] on div "Editar Seção" at bounding box center [181, 44] width 70 height 10
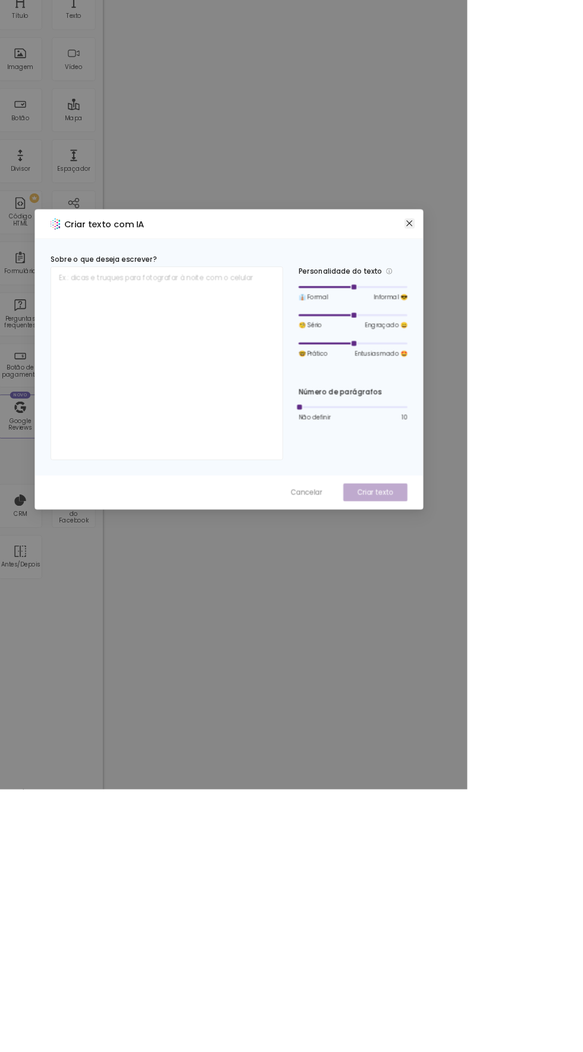
click at [519, 364] on span "Close" at bounding box center [512, 360] width 12 height 10
click at [517, 364] on icon "close" at bounding box center [513, 360] width 10 height 10
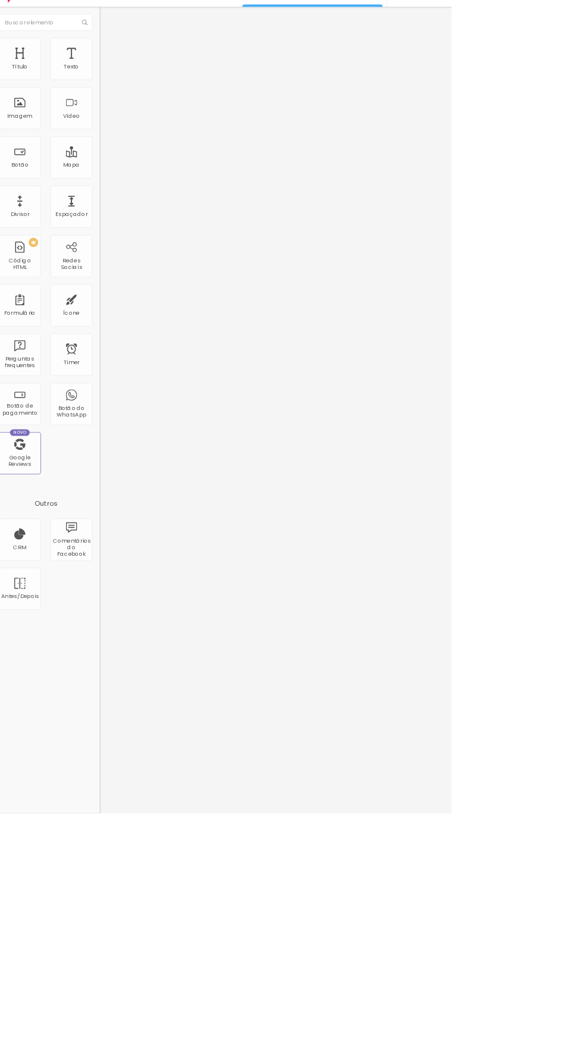
click at [137, 81] on li "Avançado" at bounding box center [205, 87] width 137 height 12
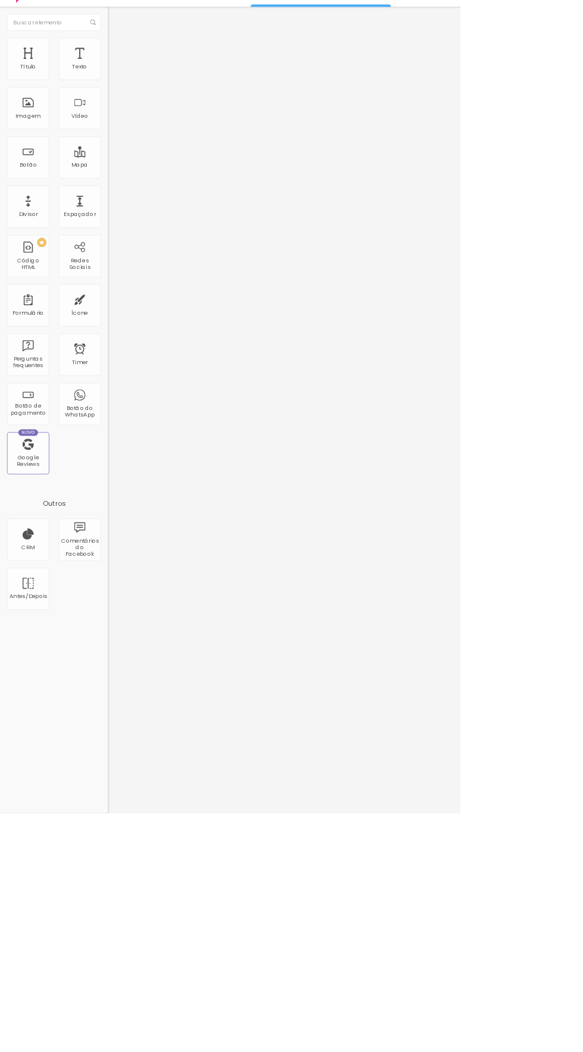
click at [137, 71] on img at bounding box center [142, 74] width 11 height 11
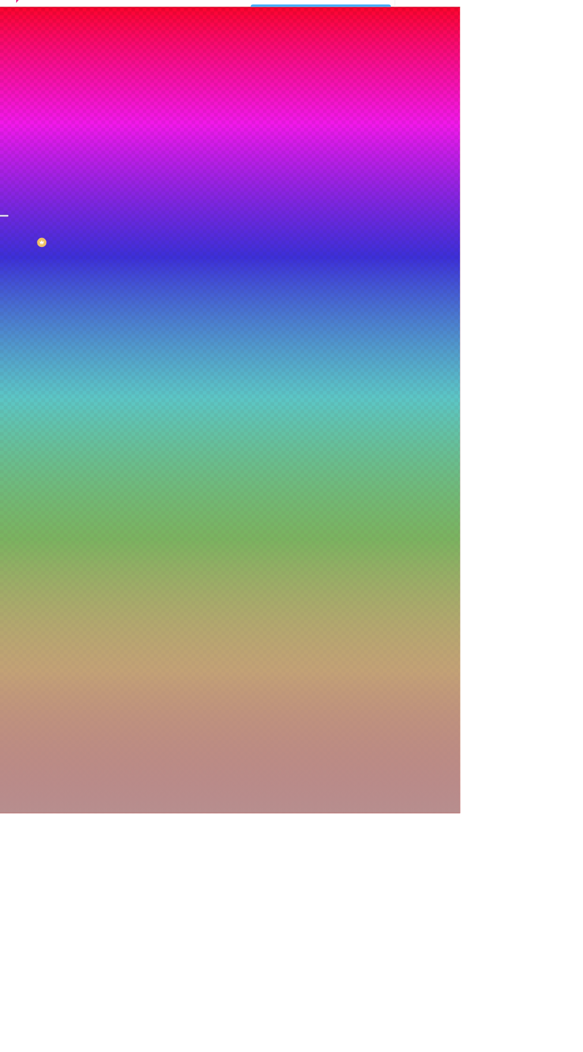
click at [137, 35] on button "Editar Seção" at bounding box center [205, 43] width 137 height 27
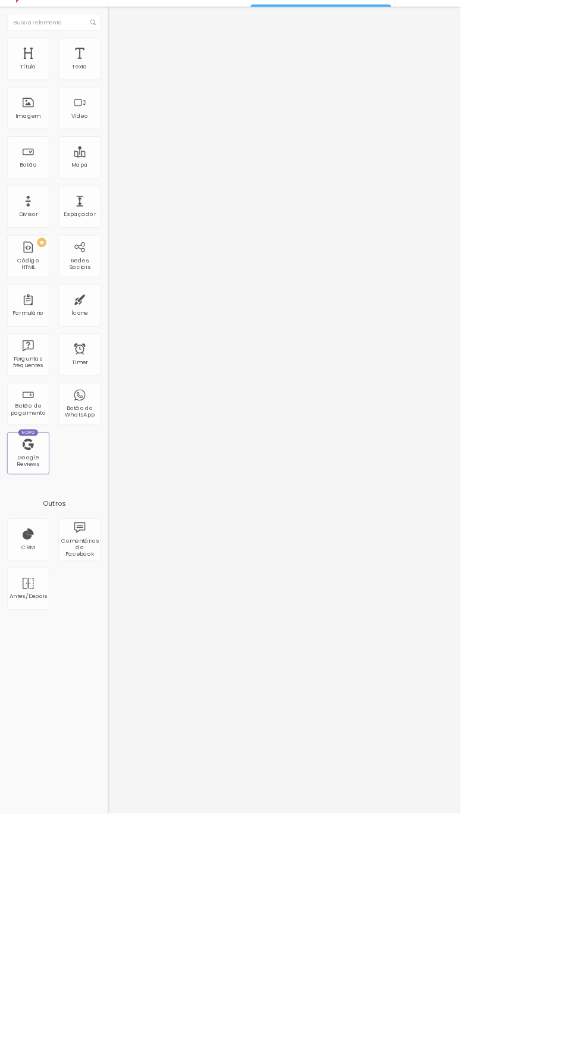
click at [137, 71] on img at bounding box center [142, 74] width 11 height 11
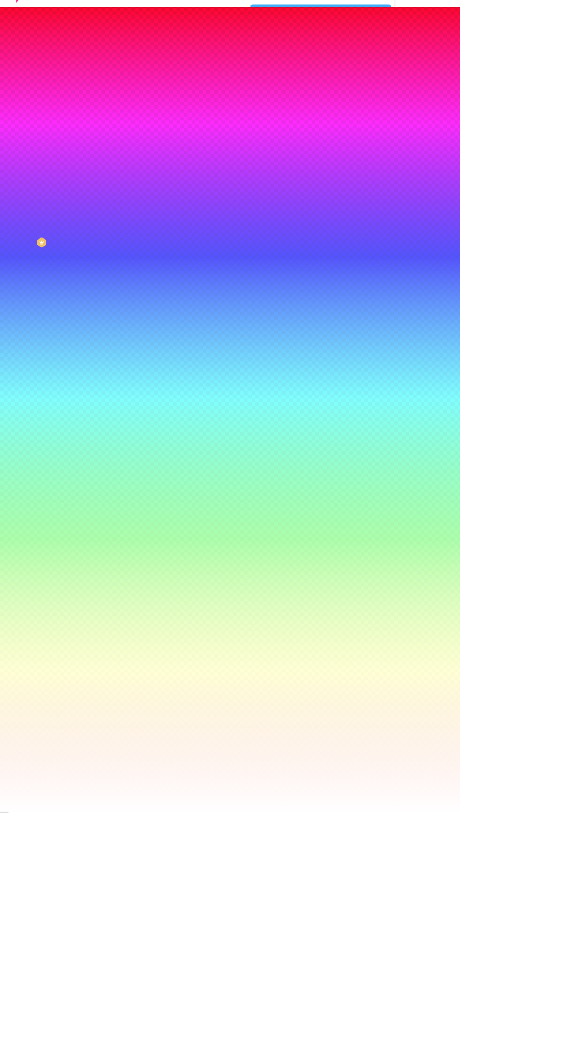
click at [137, 81] on img at bounding box center [142, 86] width 11 height 11
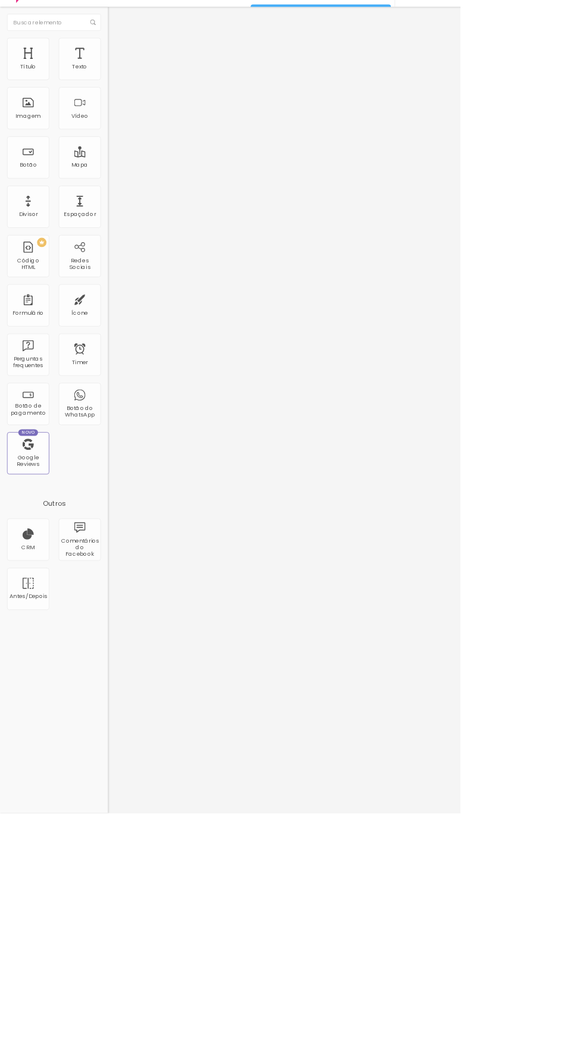
click at [137, 71] on img at bounding box center [142, 74] width 11 height 11
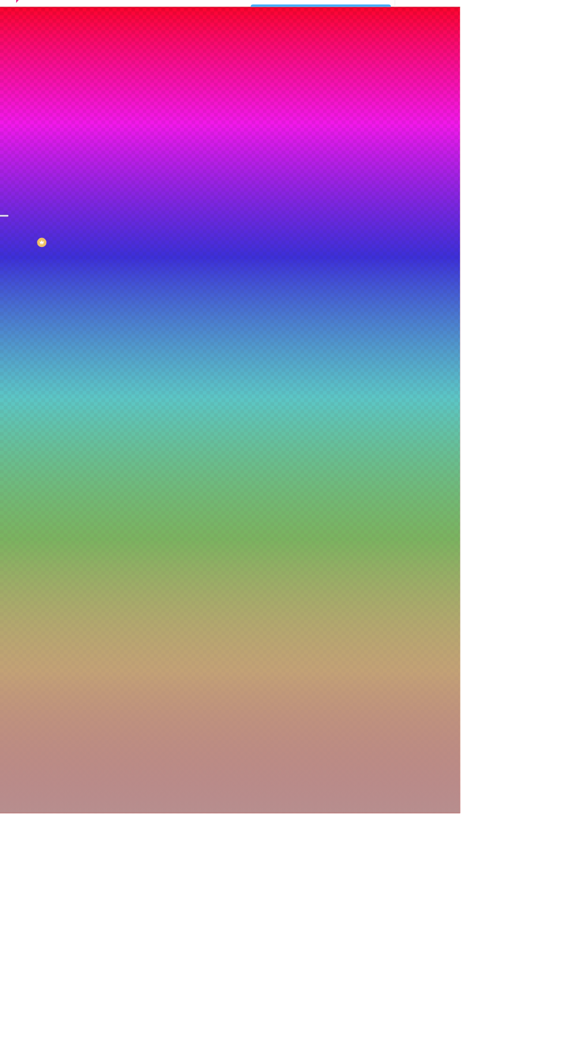
click at [137, 81] on img at bounding box center [142, 86] width 11 height 11
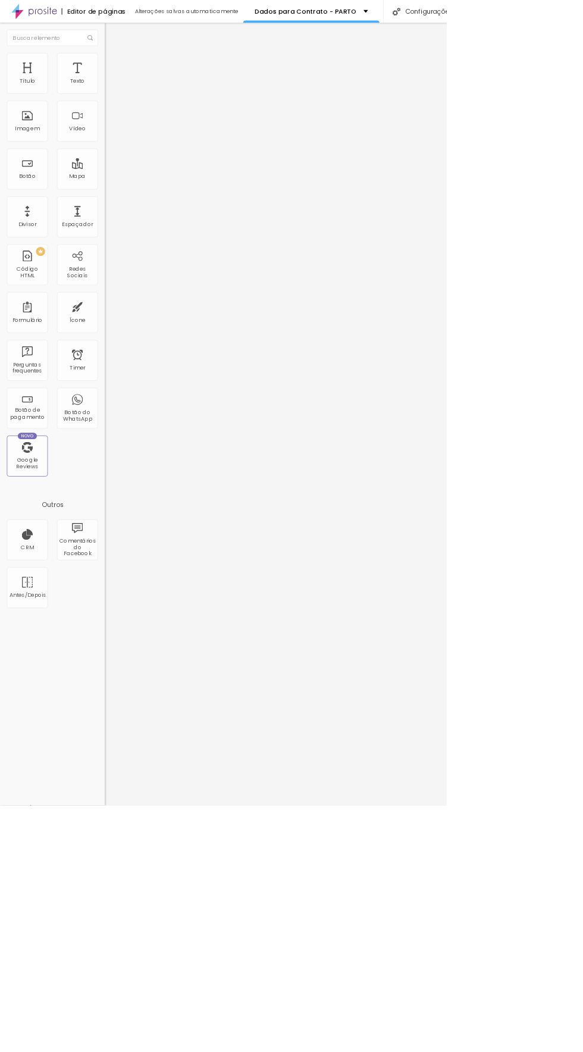
click at [137, 81] on li "Avançado" at bounding box center [205, 75] width 137 height 12
click at [137, 81] on li "Avançado" at bounding box center [205, 87] width 137 height 12
click at [137, 69] on li "Conteúdo" at bounding box center [205, 63] width 137 height 12
click at [137, 71] on img at bounding box center [142, 74] width 11 height 11
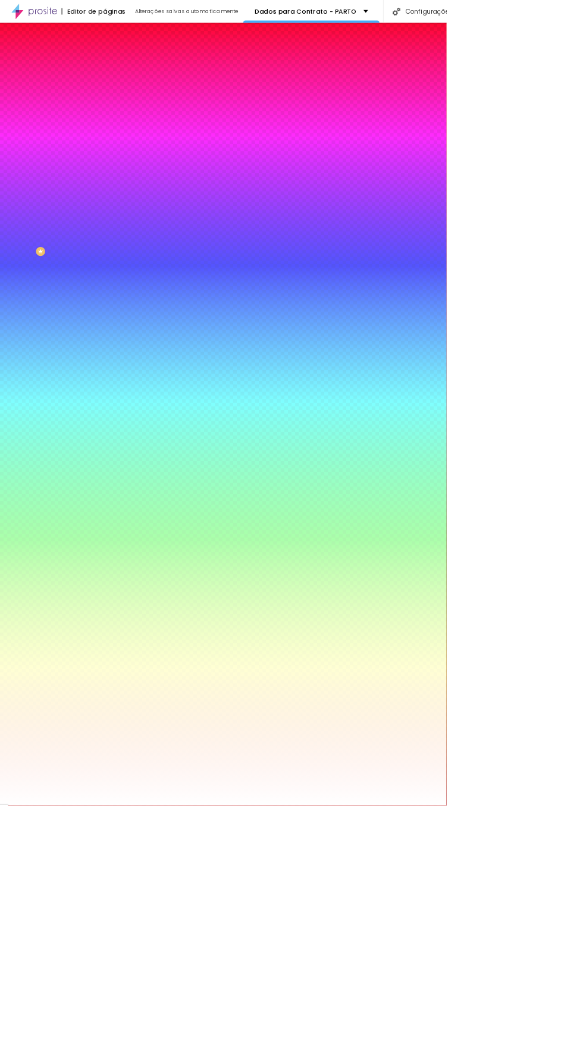
click at [137, 81] on img at bounding box center [142, 86] width 11 height 11
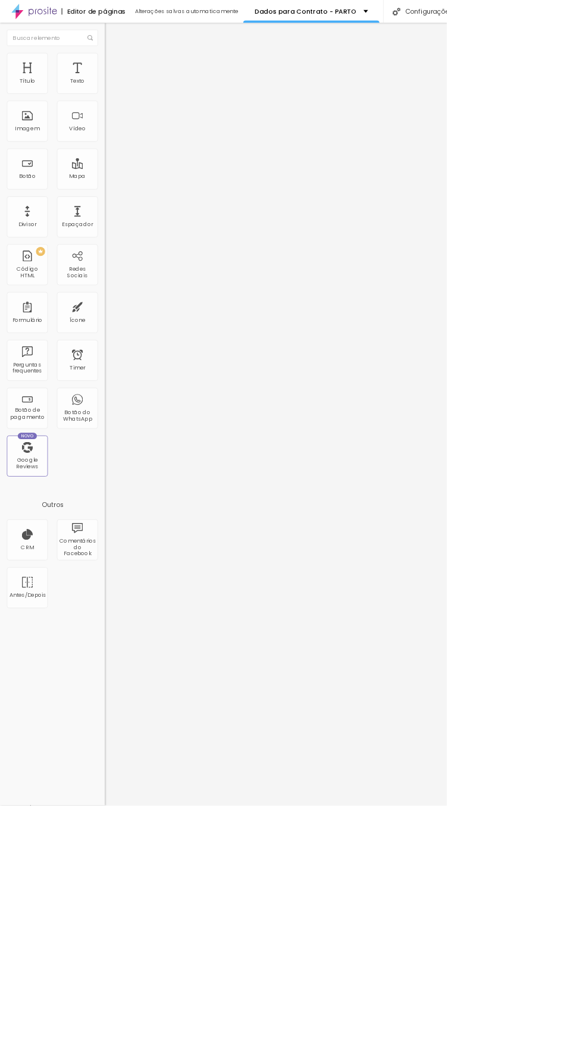
click at [137, 81] on li "Estilo" at bounding box center [205, 75] width 137 height 12
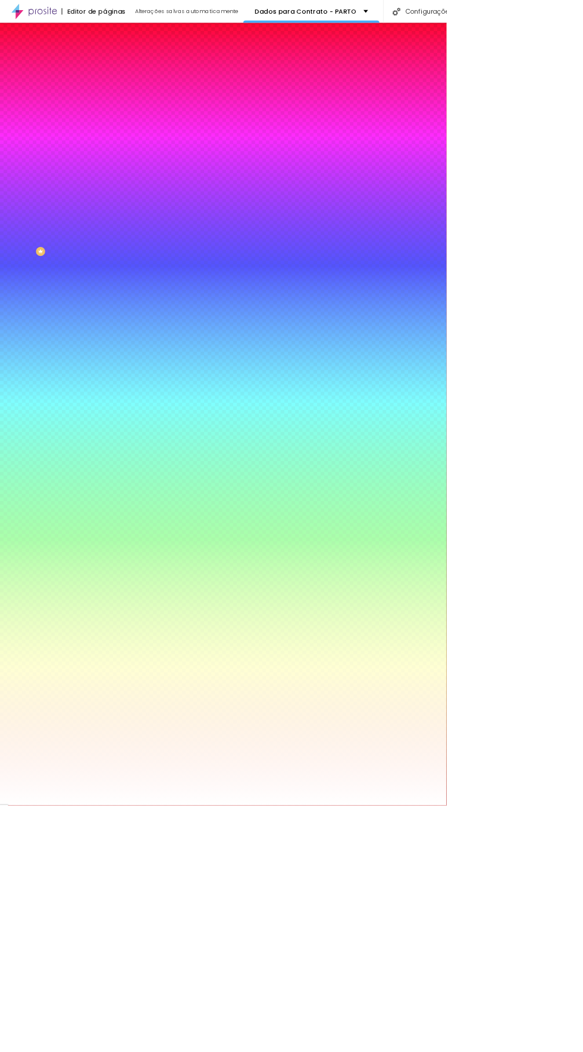
click at [137, 48] on button "Editar Coluna" at bounding box center [205, 43] width 137 height 27
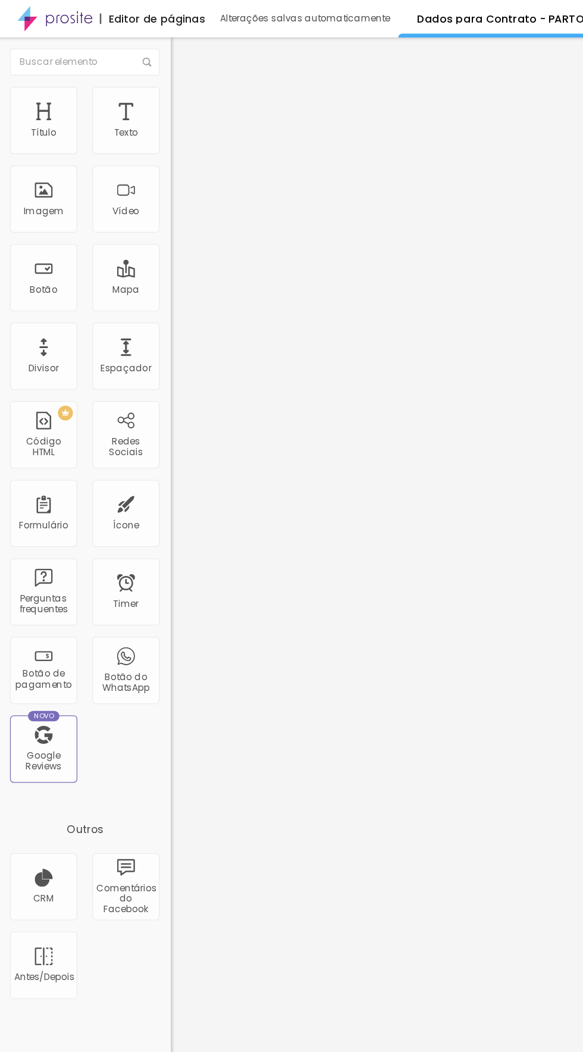
click at [137, 73] on li "Avançado" at bounding box center [205, 75] width 137 height 12
click at [146, 43] on div "Editar Texto" at bounding box center [180, 44] width 68 height 10
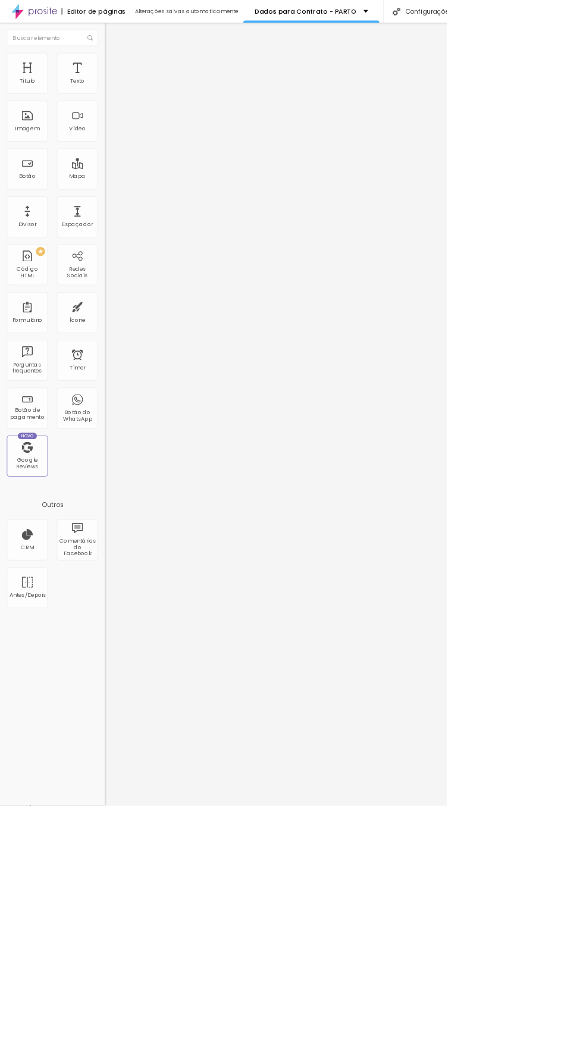
click at [137, 71] on img at bounding box center [142, 74] width 11 height 11
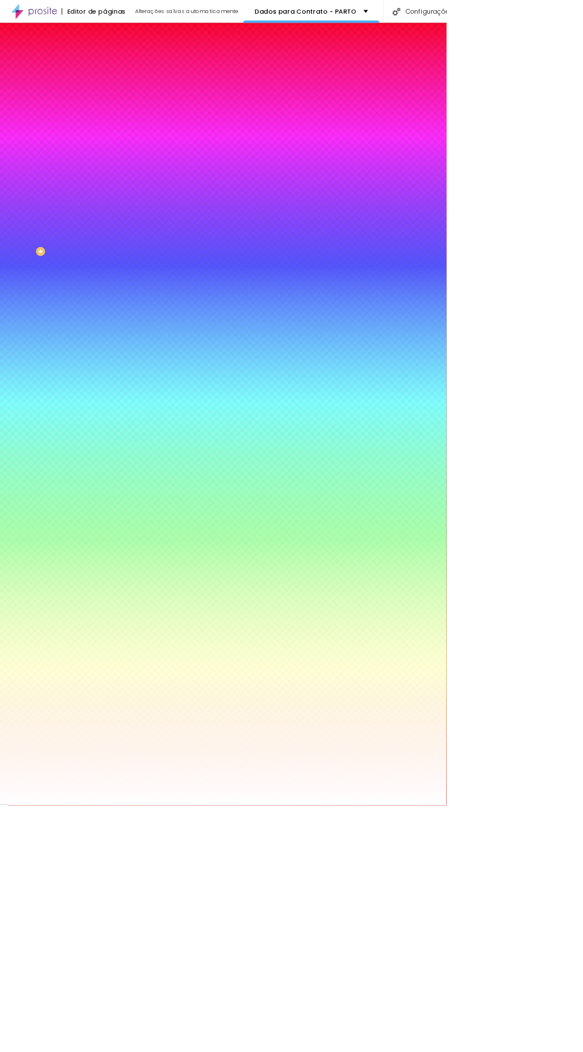
click at [137, 81] on img at bounding box center [142, 86] width 11 height 11
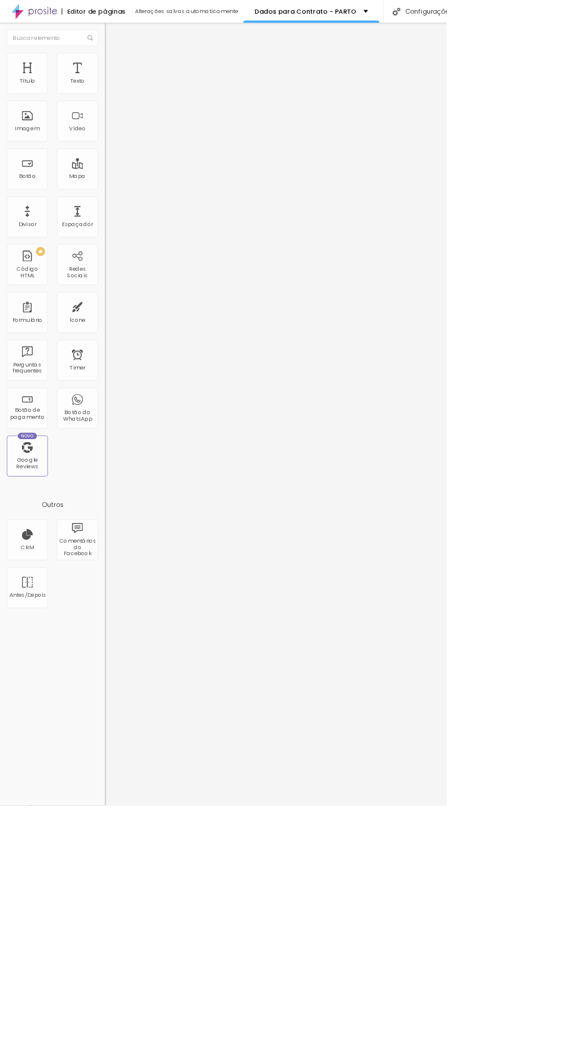
click at [137, 81] on li "Estilo" at bounding box center [205, 75] width 137 height 12
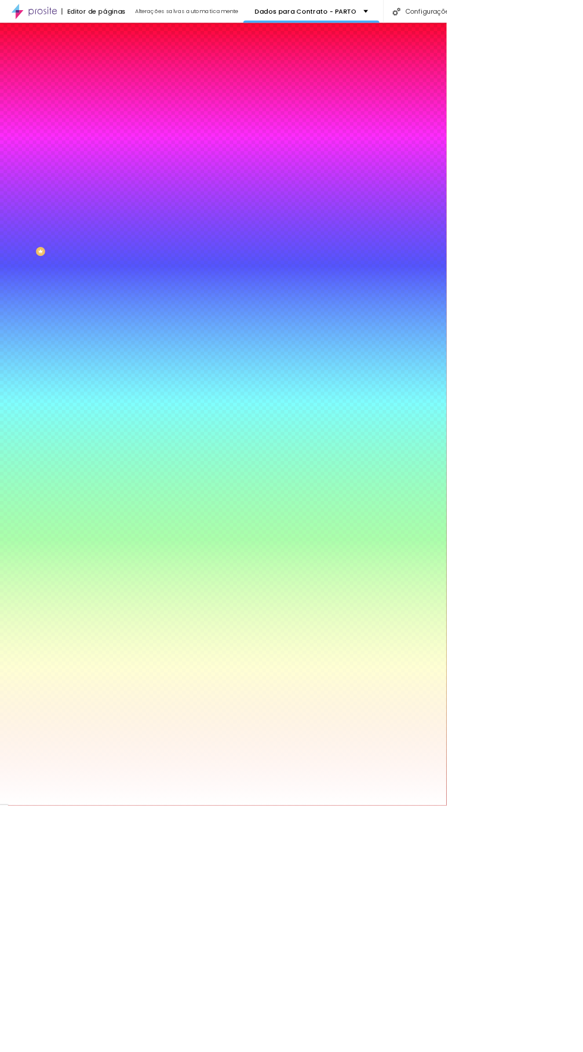
click at [146, 43] on img "button" at bounding box center [151, 44] width 10 height 10
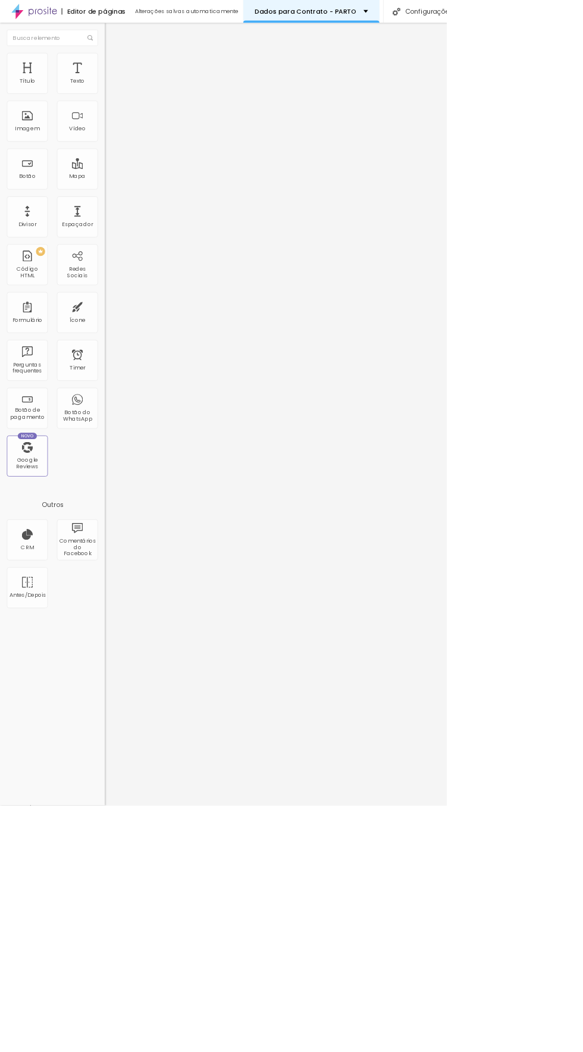
click at [432, 17] on p "Dados para Contrato - PARTO" at bounding box center [399, 15] width 133 height 8
click at [583, 1052] on html "Editor de páginas Alterações salvas automaticamente Dados para Contrato - PARTO…" at bounding box center [291, 526] width 583 height 1052
click at [335, 28] on div "Dados para Contrato - PARTO" at bounding box center [407, 15] width 178 height 30
click at [88, 904] on div "Título Texto Imagem Vídeo Botão Mapa Divisor Espaçador PREMIUM Código HTML Rede…" at bounding box center [68, 541] width 137 height 1022
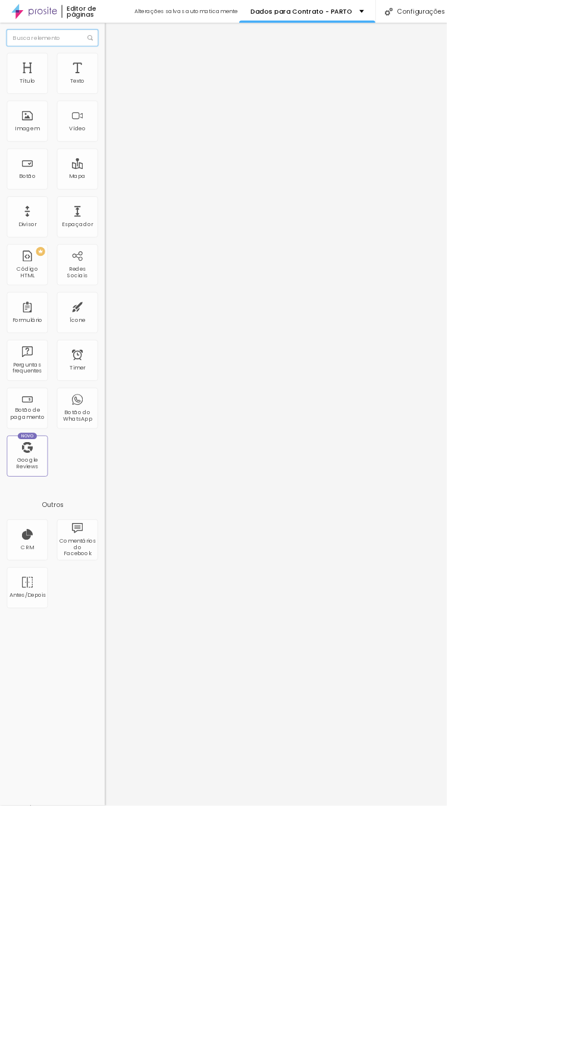
click at [96, 49] on input "text" at bounding box center [68, 49] width 119 height 21
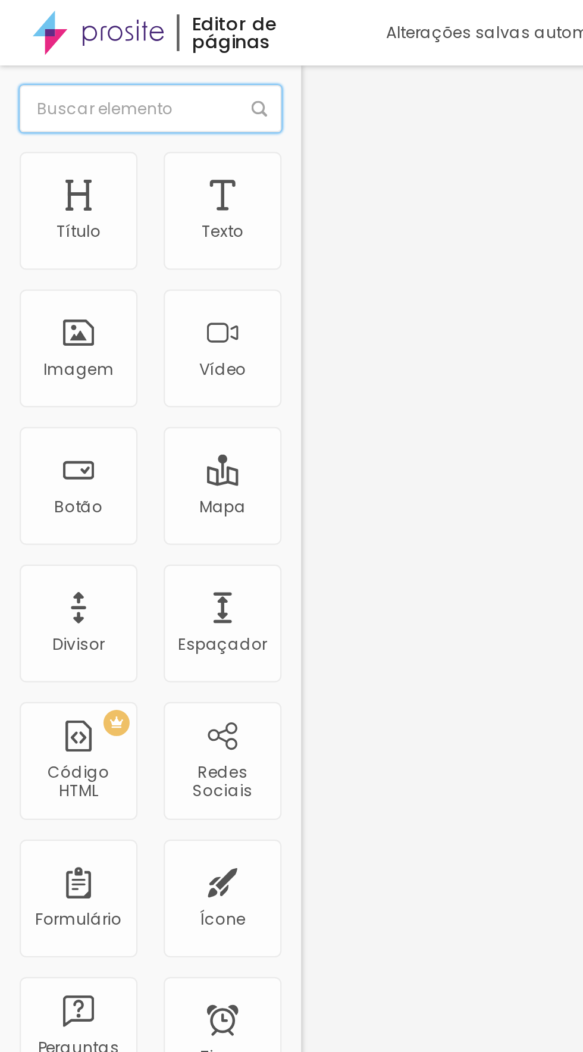
click at [33, 15] on img at bounding box center [45, 15] width 60 height 30
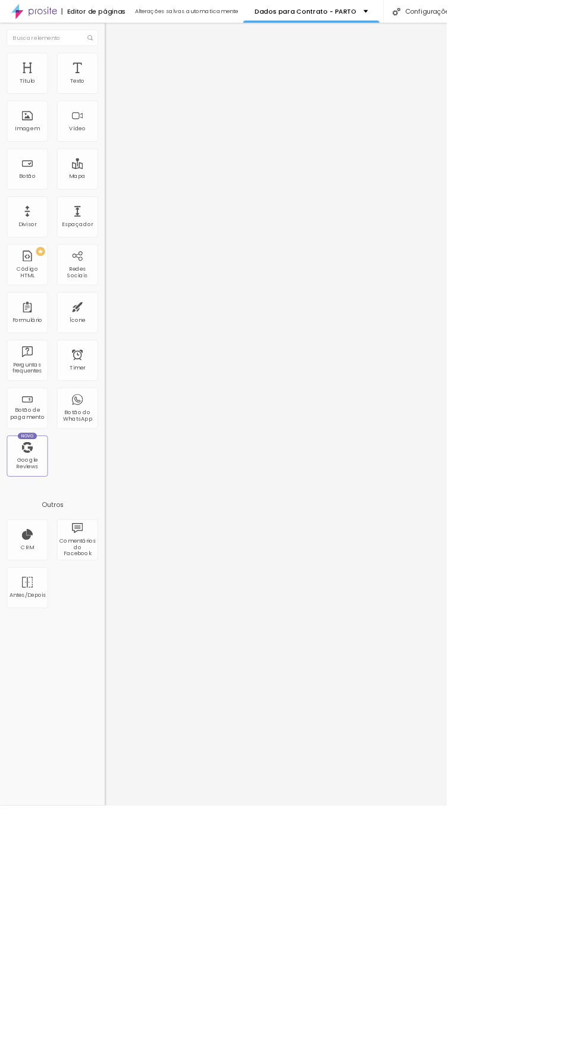
click at [137, 73] on img at bounding box center [142, 74] width 11 height 11
click at [583, 1052] on html "Editor de páginas Alterações salvas automaticamente Dados para Contrato - PARTO…" at bounding box center [291, 526] width 583 height 1052
click at [137, 81] on img at bounding box center [142, 86] width 11 height 11
click at [137, 81] on li "Estilo" at bounding box center [205, 75] width 137 height 12
click at [137, 71] on img at bounding box center [142, 74] width 11 height 11
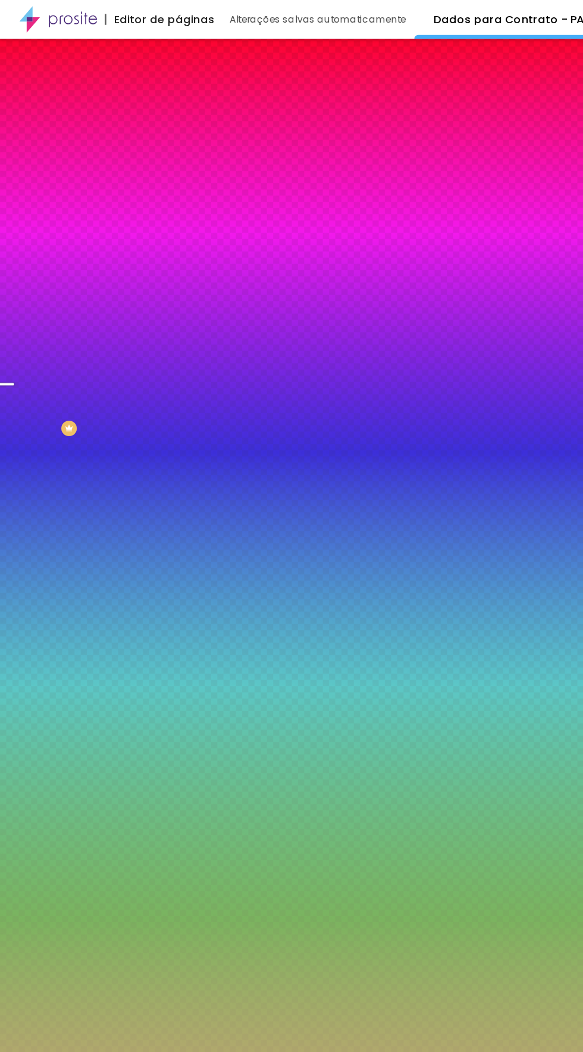
click at [137, 81] on li "Avançado" at bounding box center [205, 87] width 137 height 12
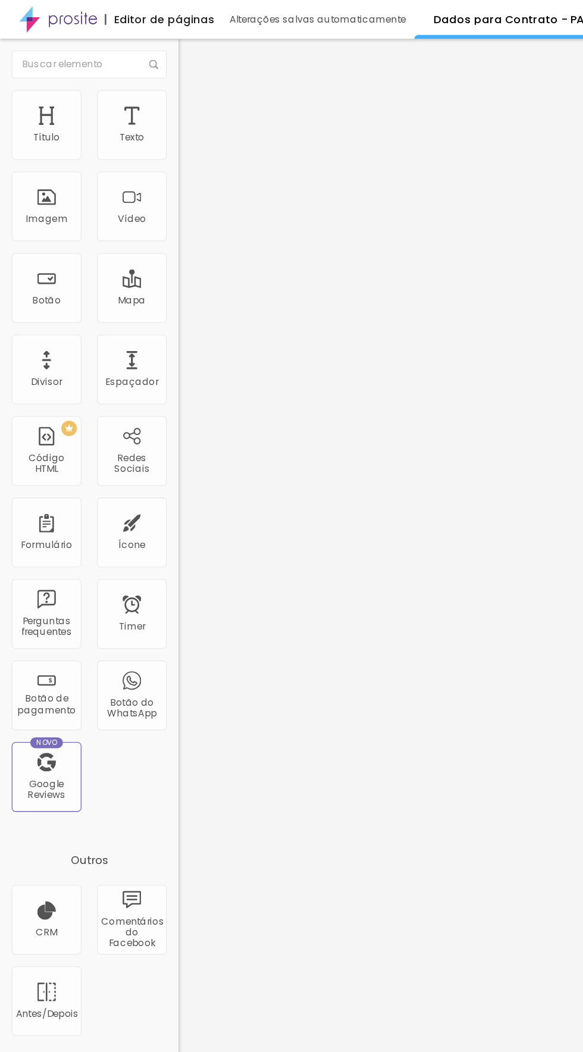
type input "15"
type input "5"
type input "0"
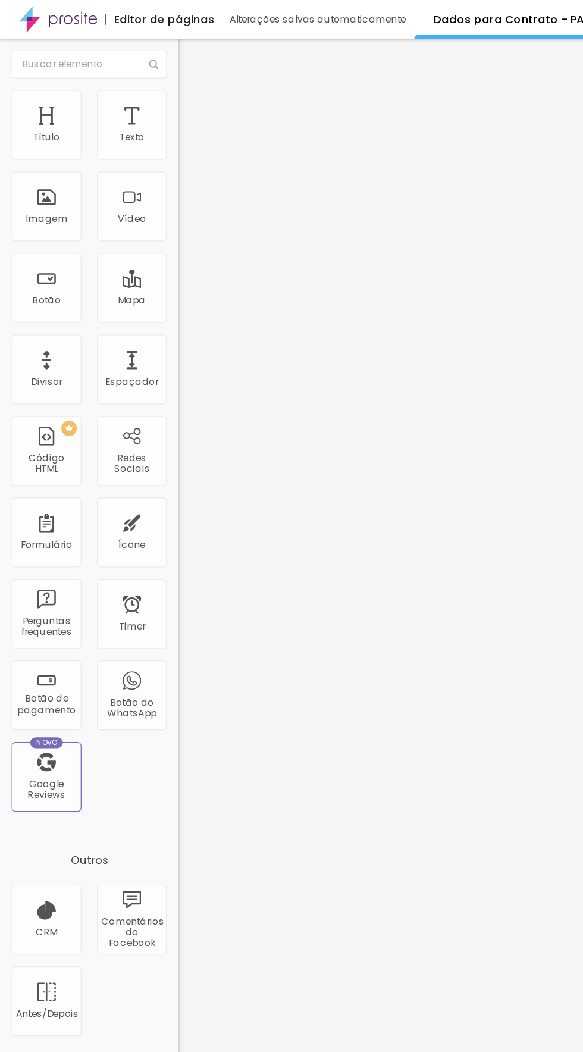
type input "0"
type input "122"
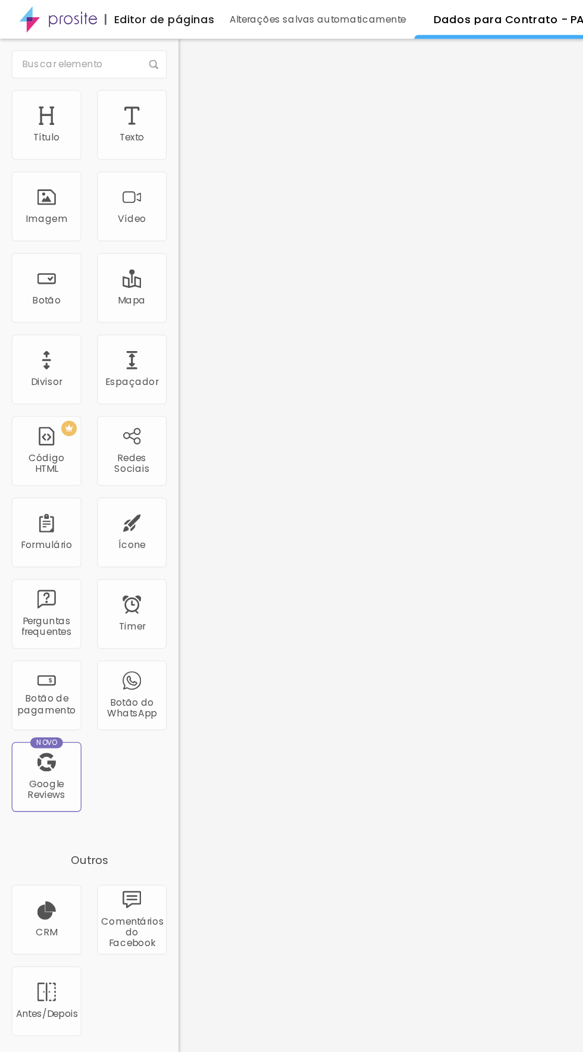
click at [148, 70] on span "Conteúdo" at bounding box center [166, 65] width 37 height 10
click at [137, 108] on span "Encaixotado" at bounding box center [160, 103] width 46 height 10
click at [137, 127] on span "Completo" at bounding box center [155, 122] width 36 height 10
click at [137, 69] on img at bounding box center [142, 74] width 11 height 11
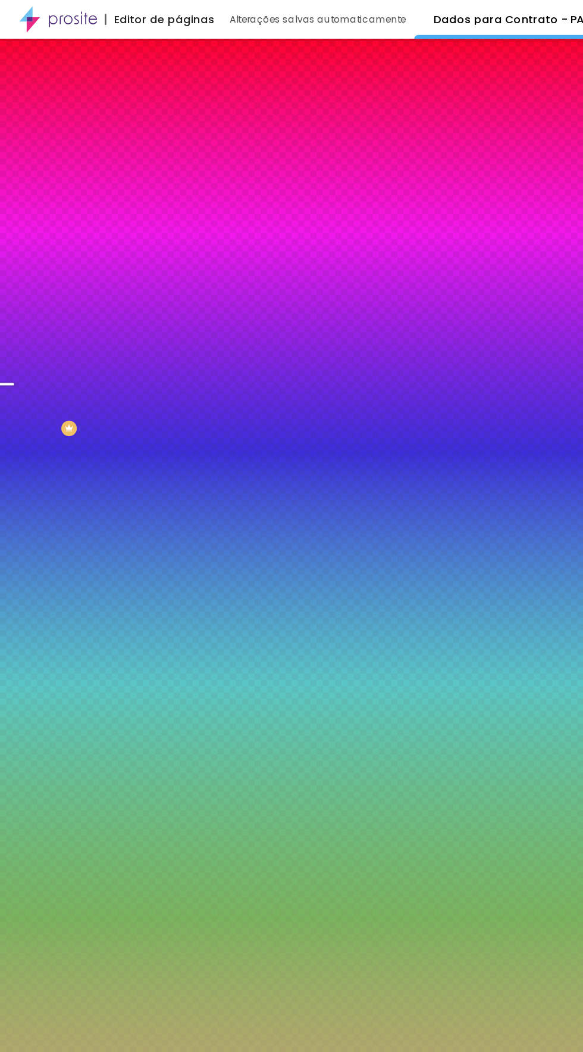
click at [137, 81] on img at bounding box center [142, 86] width 11 height 11
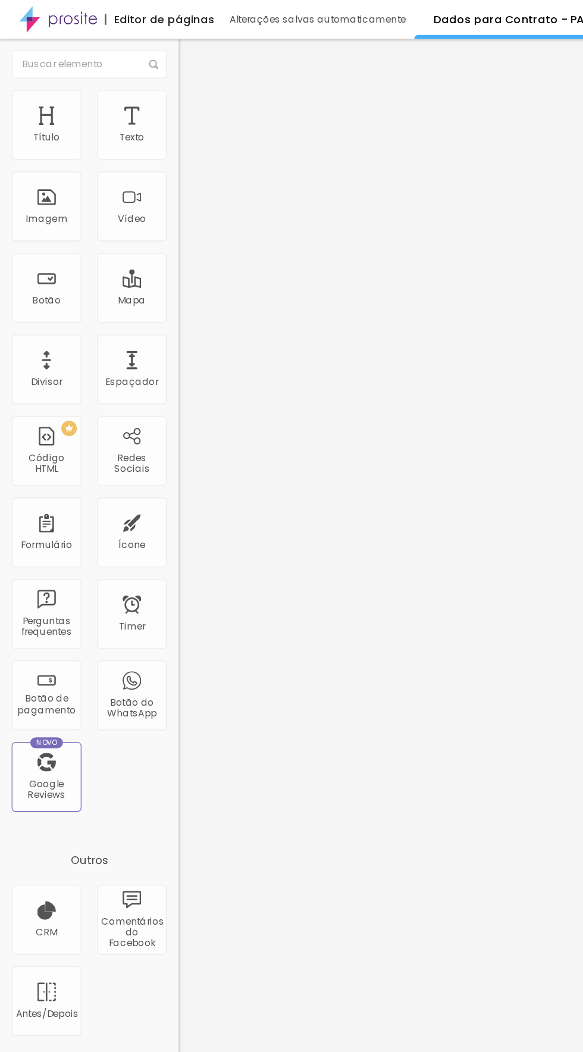
click at [137, 108] on span "Encaixotado" at bounding box center [160, 103] width 46 height 10
click at [137, 127] on span "Completo" at bounding box center [155, 122] width 36 height 10
click at [137, 79] on li "Estilo" at bounding box center [205, 75] width 137 height 12
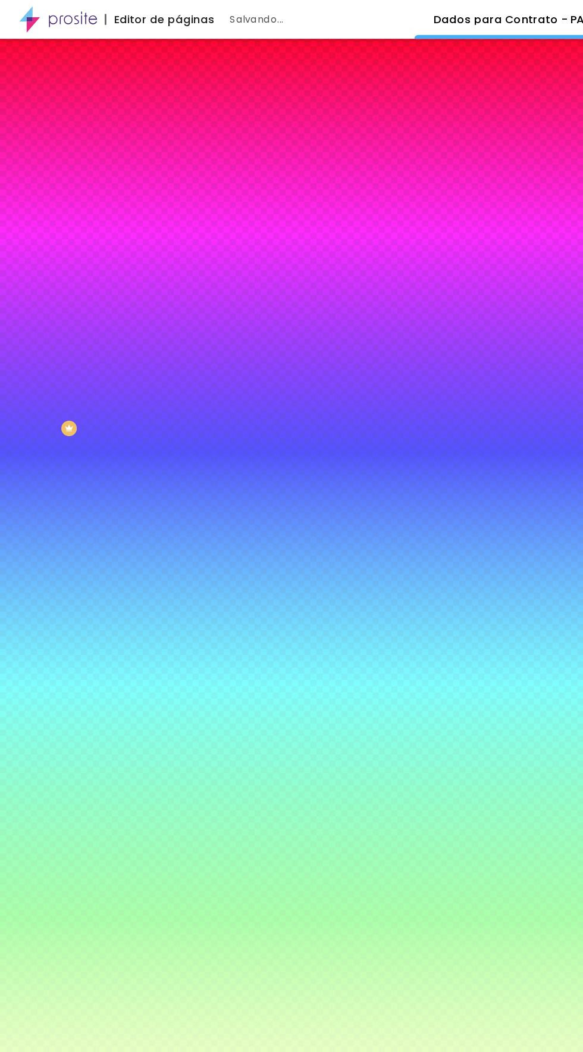
click at [137, 81] on li "Avançado" at bounding box center [205, 87] width 137 height 12
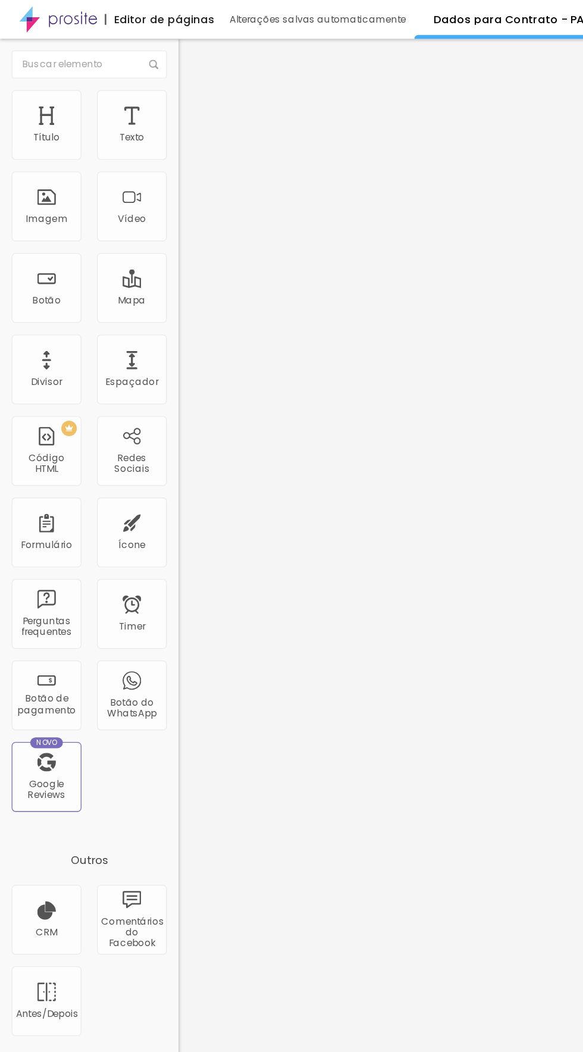
type input "5"
type input "0"
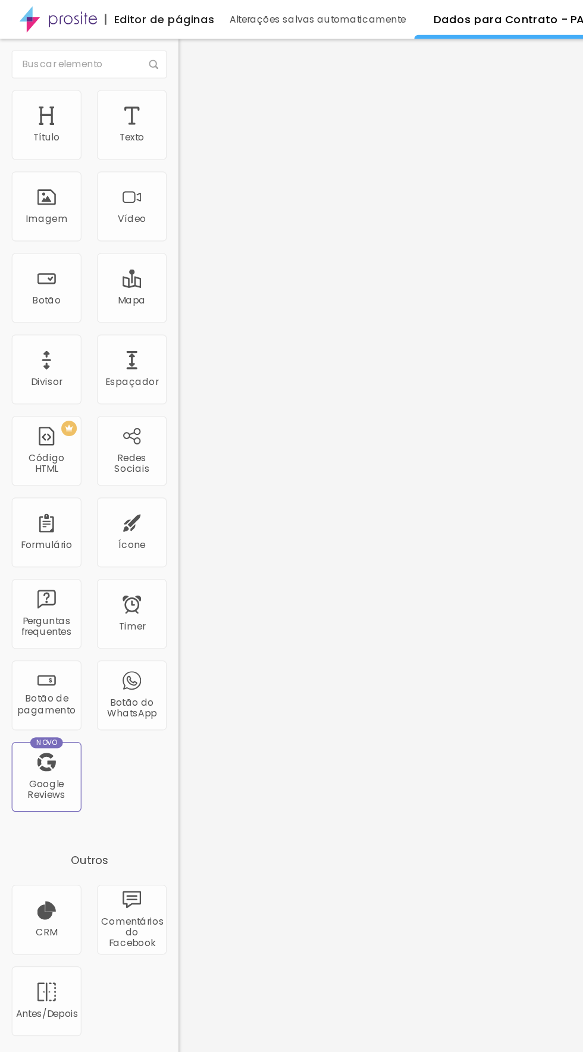
type input "486"
type input "273"
type input "181"
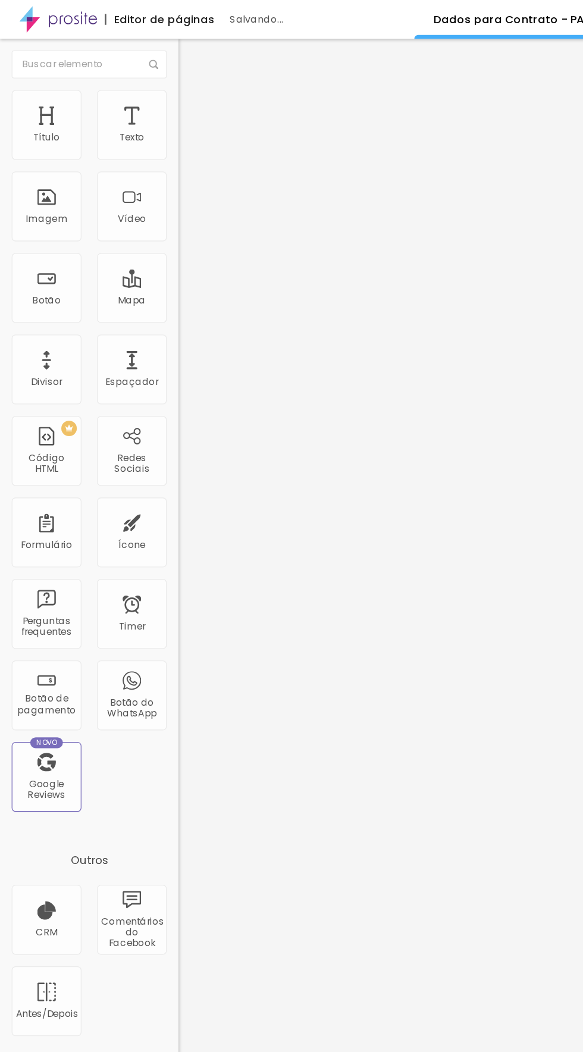
type input "181"
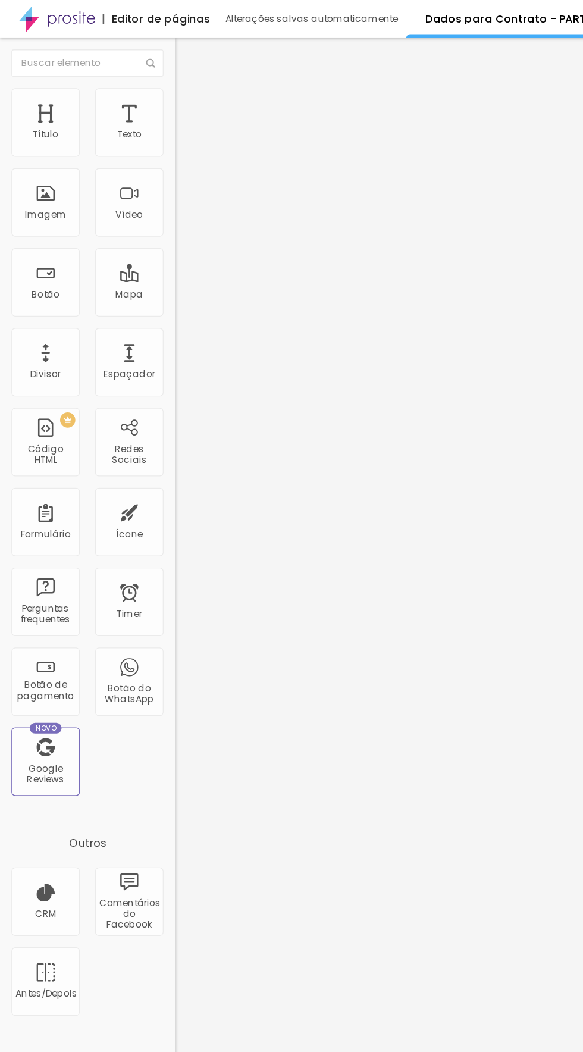
click at [137, 80] on li "Estilo" at bounding box center [205, 75] width 137 height 12
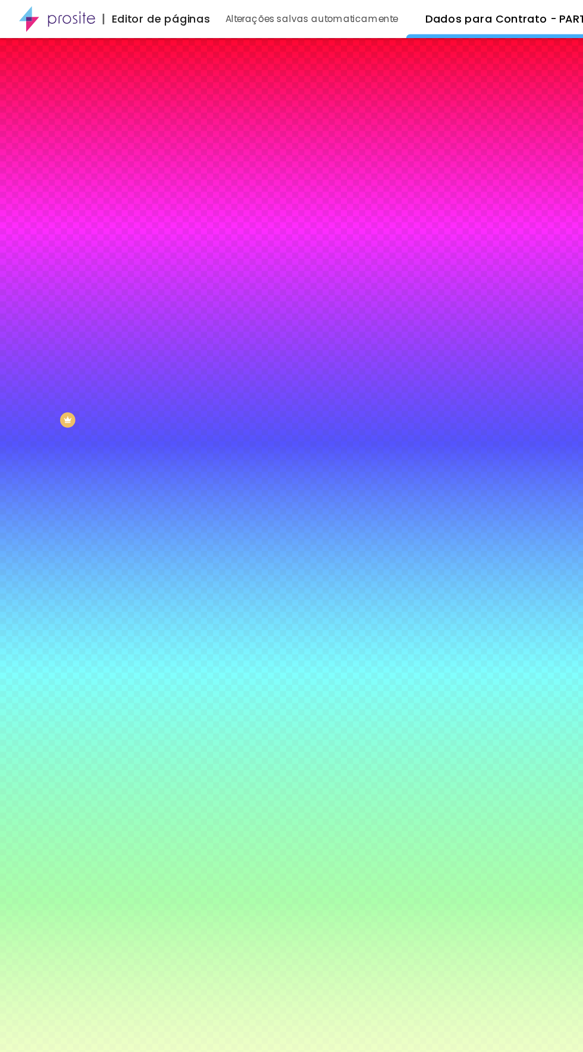
click at [137, 68] on img at bounding box center [142, 62] width 11 height 11
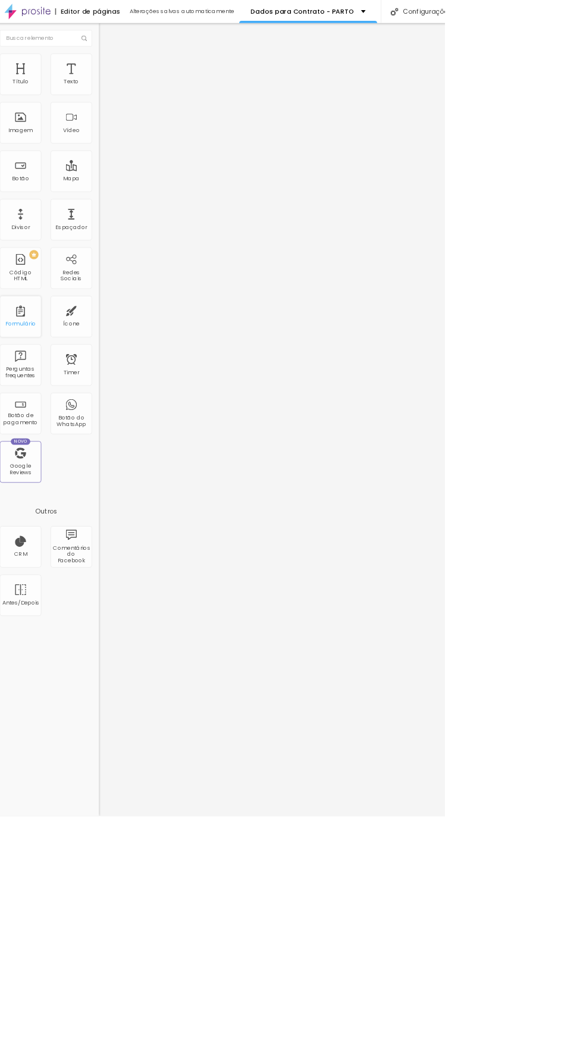
click at [56, 421] on div "Formulário" at bounding box center [36, 408] width 54 height 54
click at [42, 417] on div "Formulário" at bounding box center [35, 418] width 39 height 8
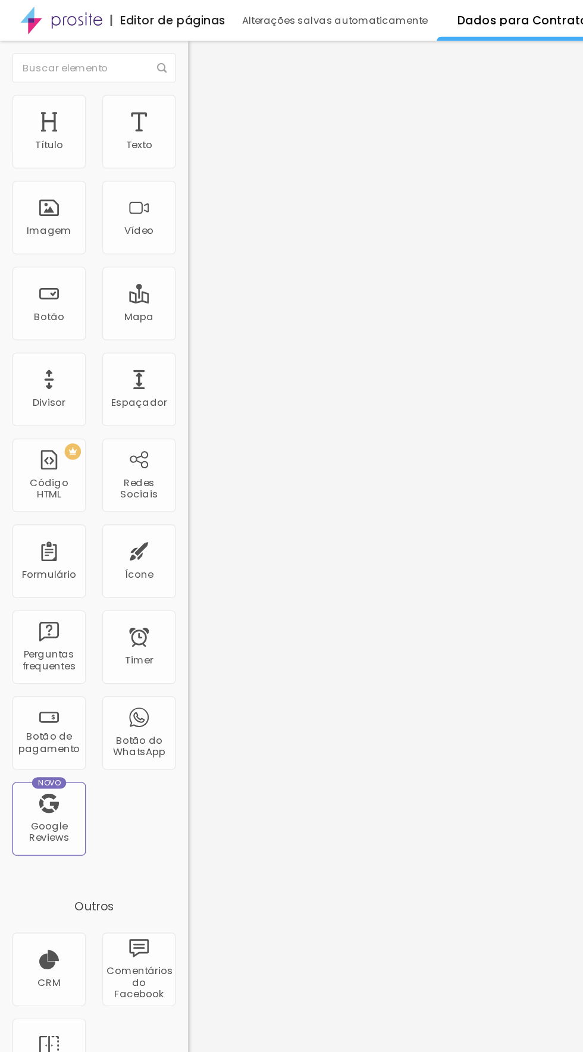
click at [148, 84] on span "Avançado" at bounding box center [167, 89] width 39 height 10
click at [137, 55] on button "Editar Coluna" at bounding box center [205, 43] width 137 height 27
click at [137, 81] on img at bounding box center [142, 86] width 11 height 11
type input "10"
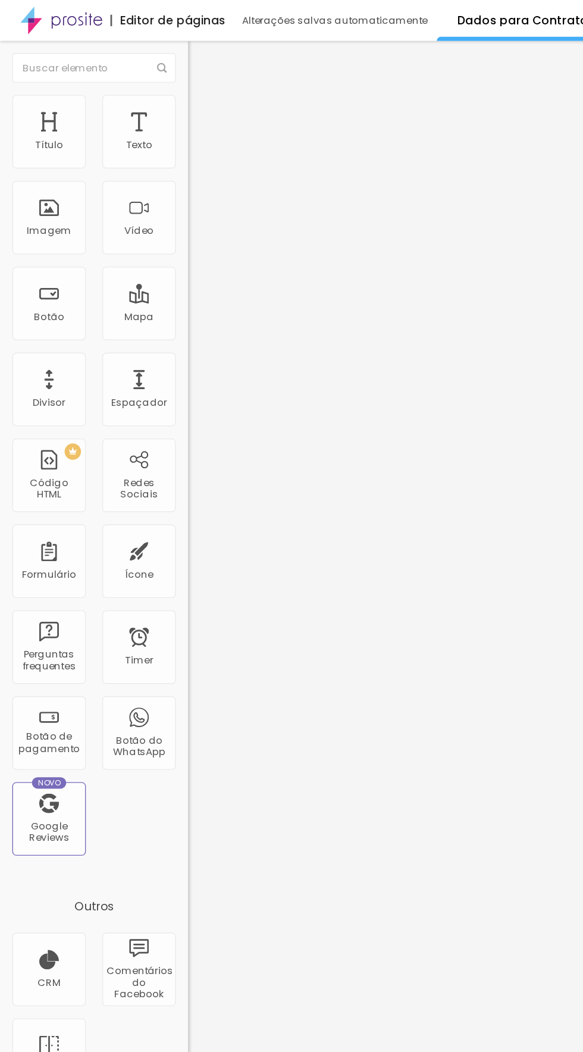
type input "5"
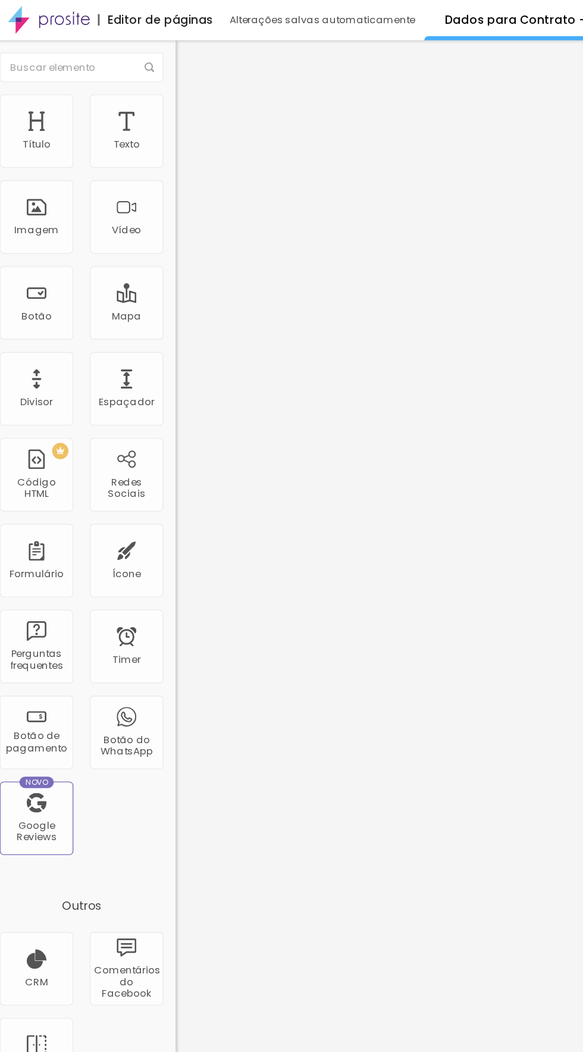
type input "25"
type input "35"
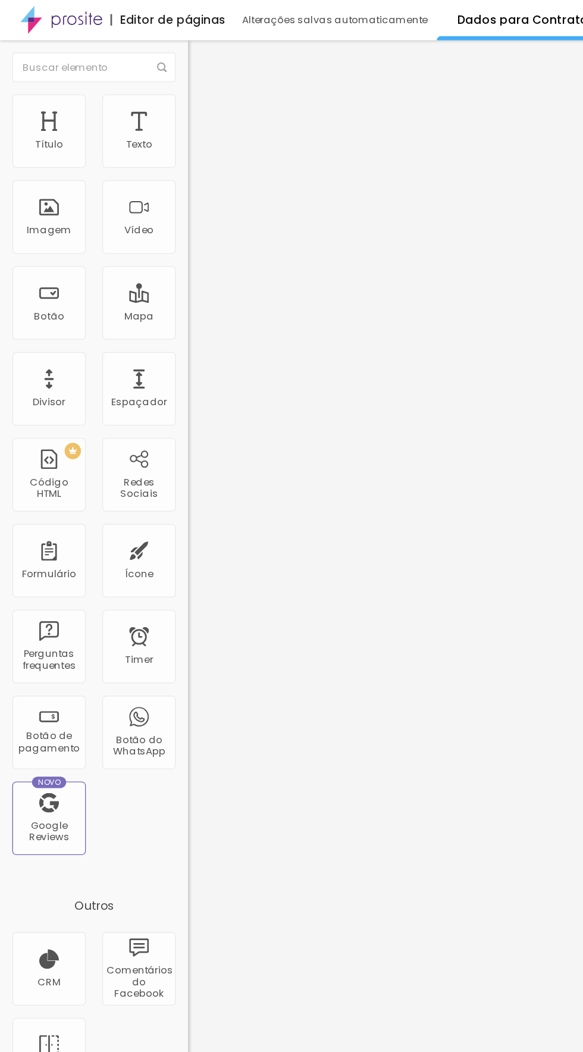
type input "50"
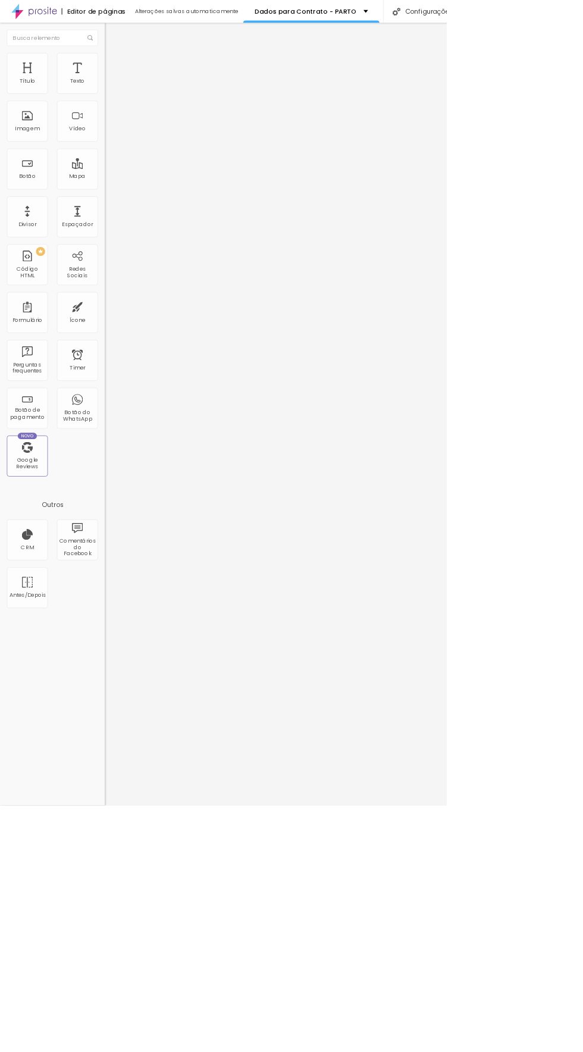
type input "25"
type input "10"
type input "5"
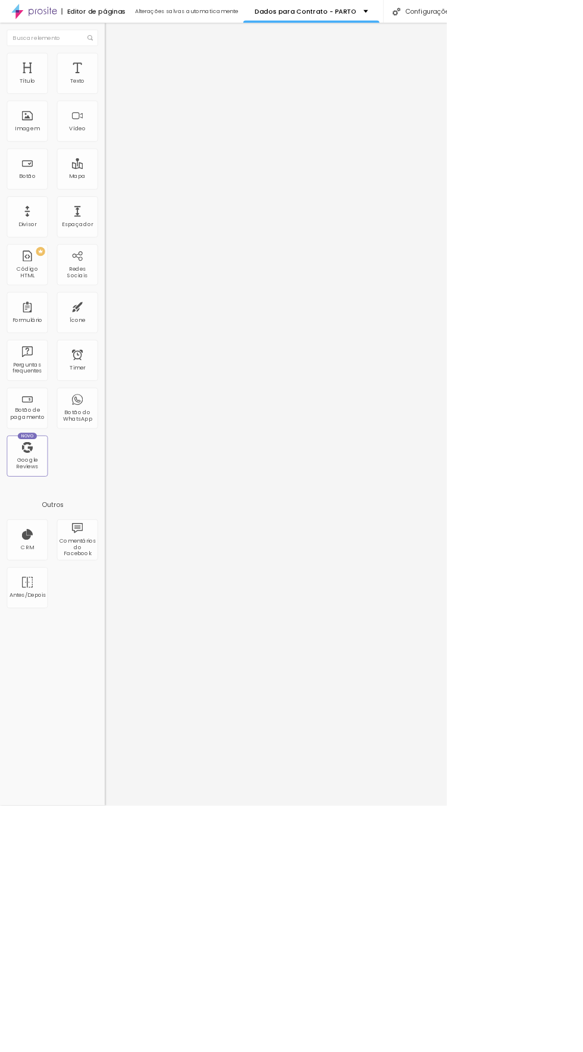
type input "5"
type input "0"
type input "25"
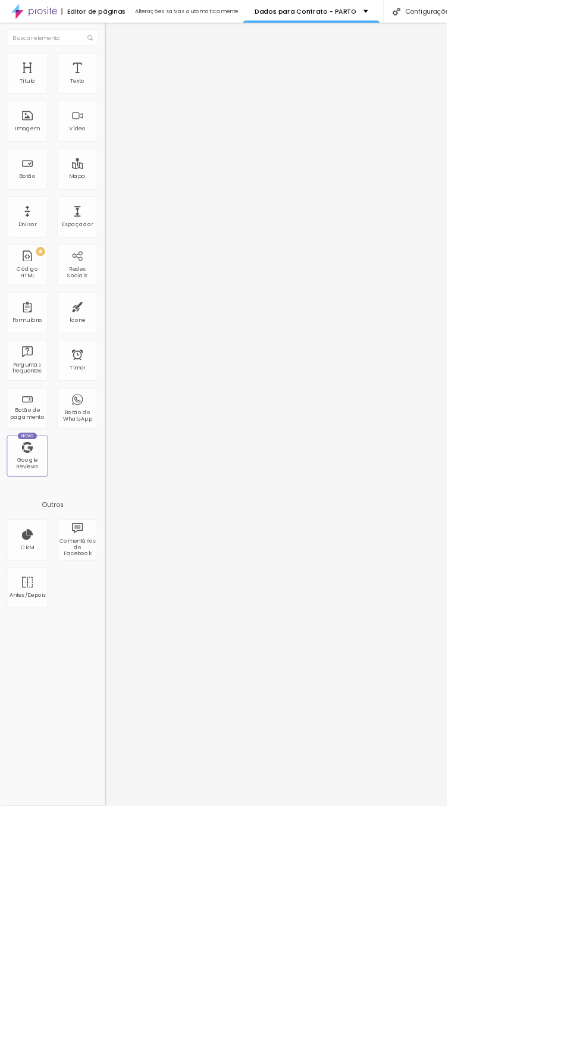
type input "50"
click at [137, 71] on img at bounding box center [142, 74] width 11 height 11
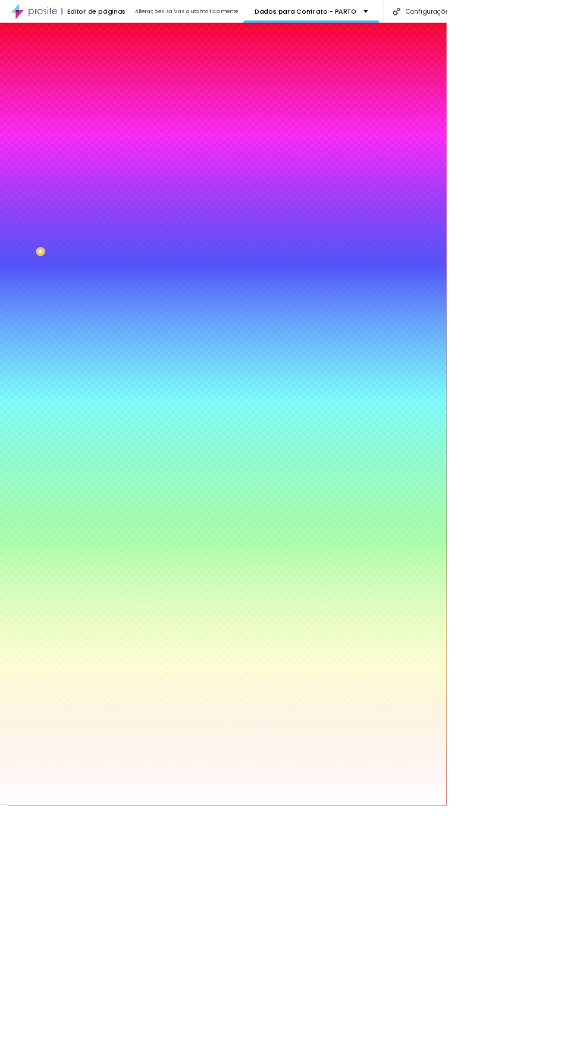
click at [137, 68] on img at bounding box center [142, 62] width 11 height 11
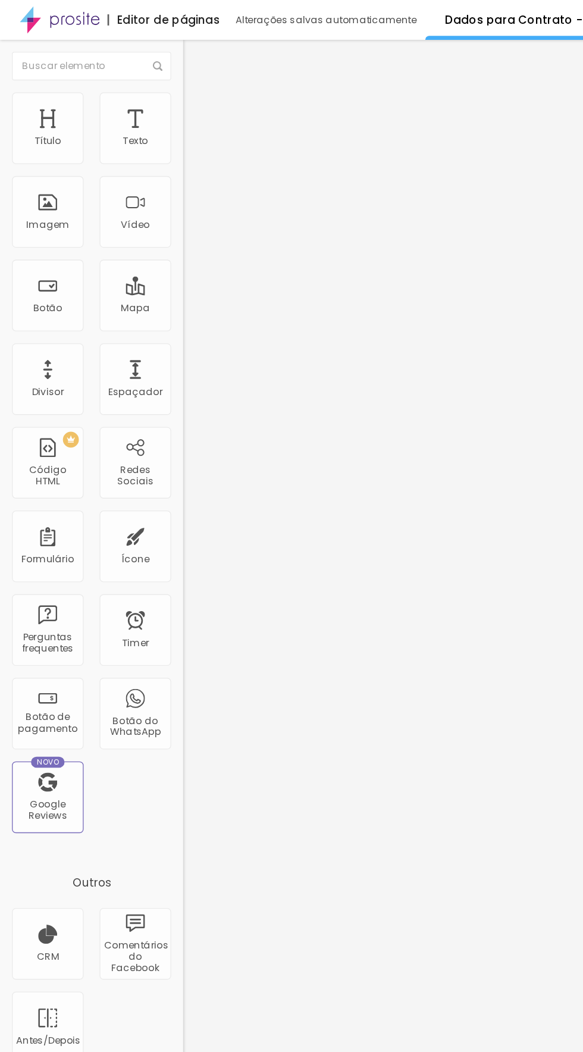
click at [137, 79] on li "Estilo" at bounding box center [205, 75] width 137 height 12
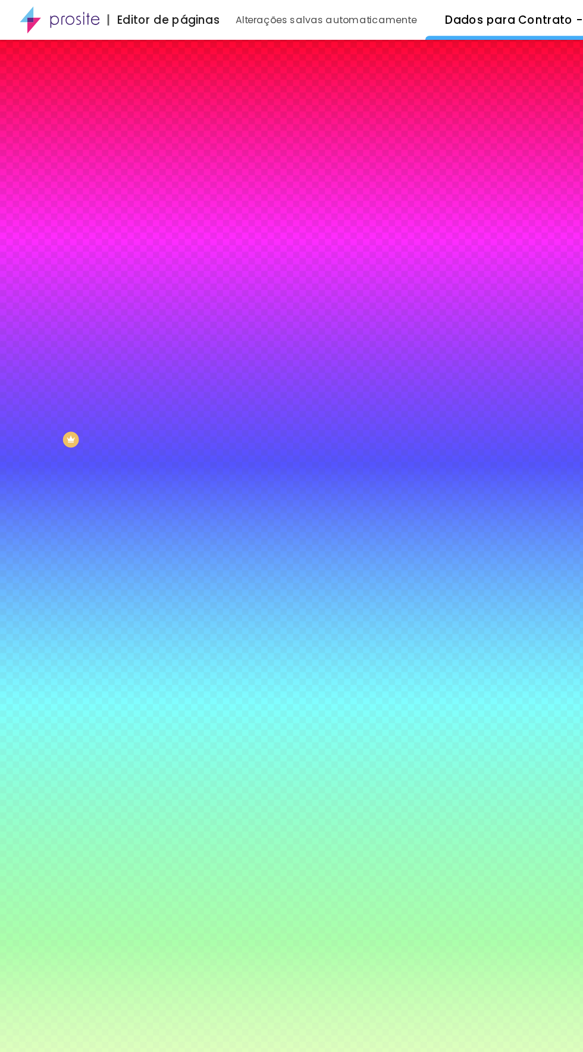
click at [148, 84] on span "Avançado" at bounding box center [167, 89] width 39 height 10
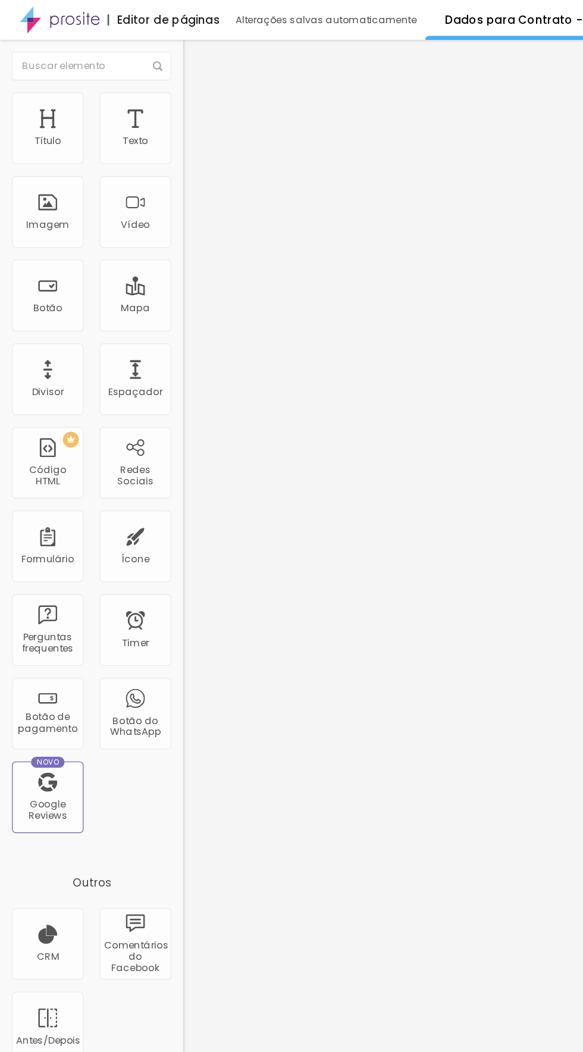
click at [148, 80] on span "Estilo" at bounding box center [157, 77] width 18 height 10
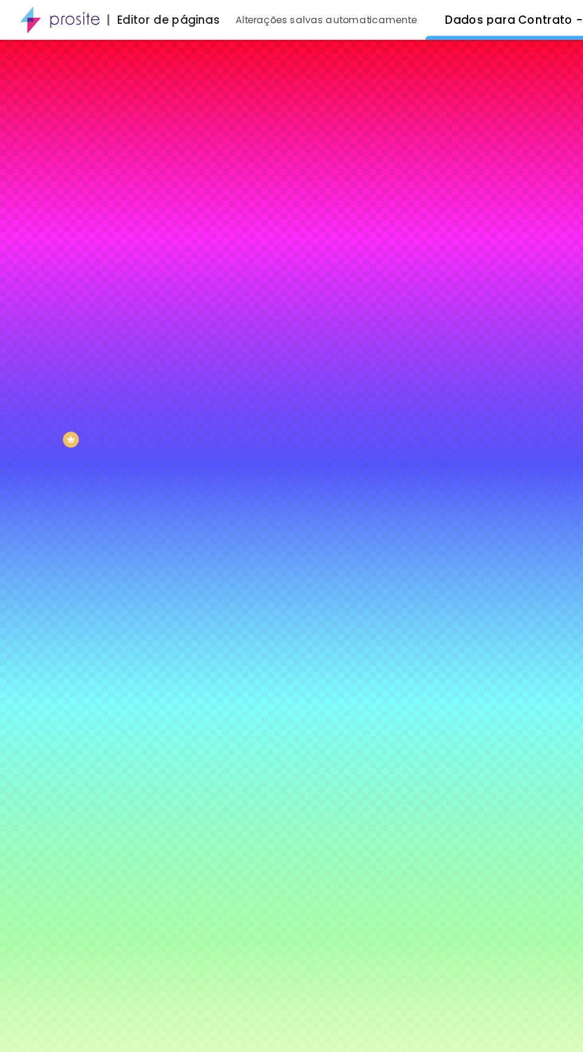
click at [137, 81] on li "Avançado" at bounding box center [205, 87] width 137 height 12
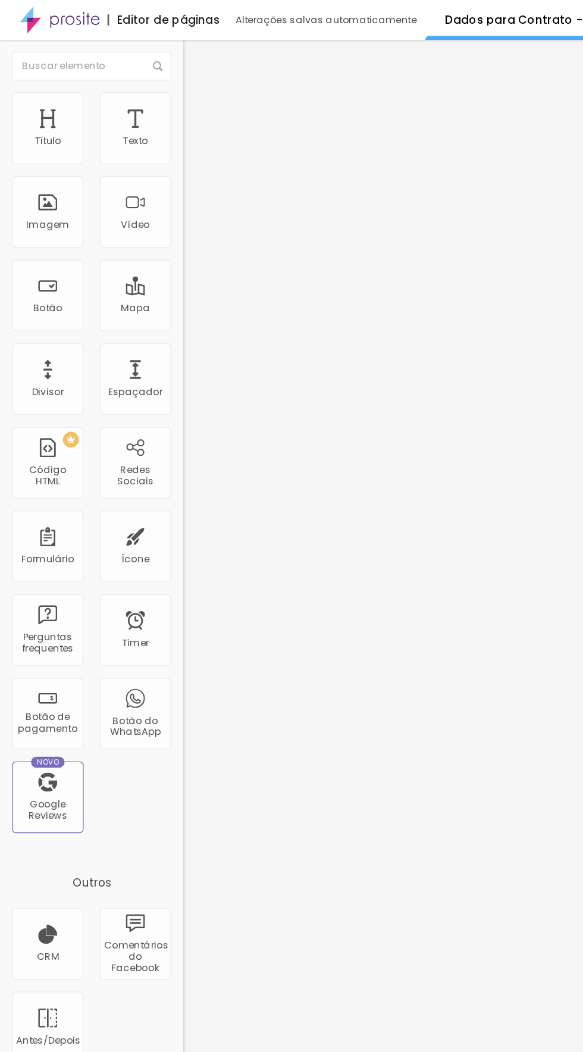
type input "58"
type input "100"
type input "79"
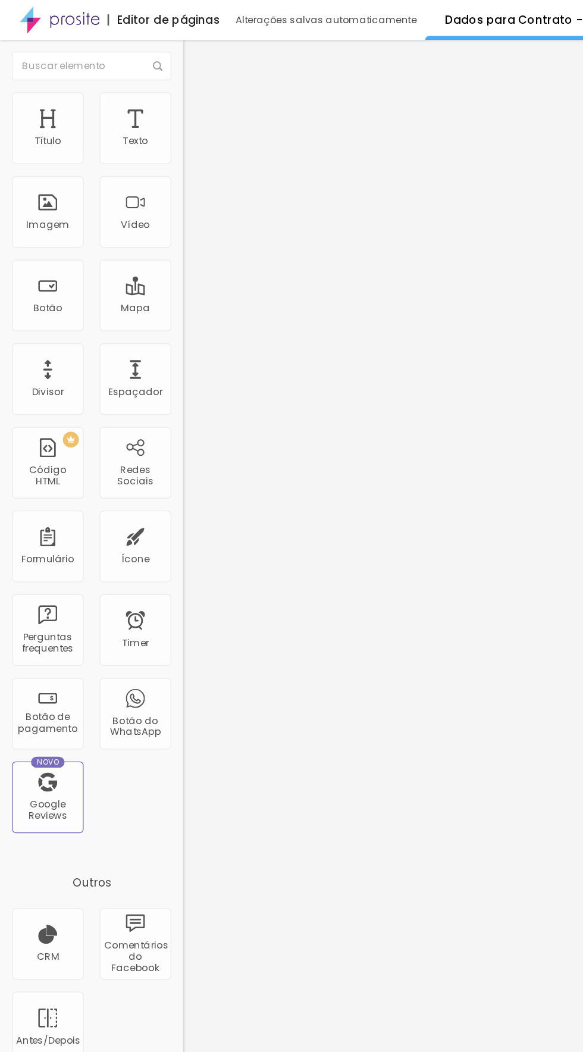
type input "79"
type input "41"
type input "81"
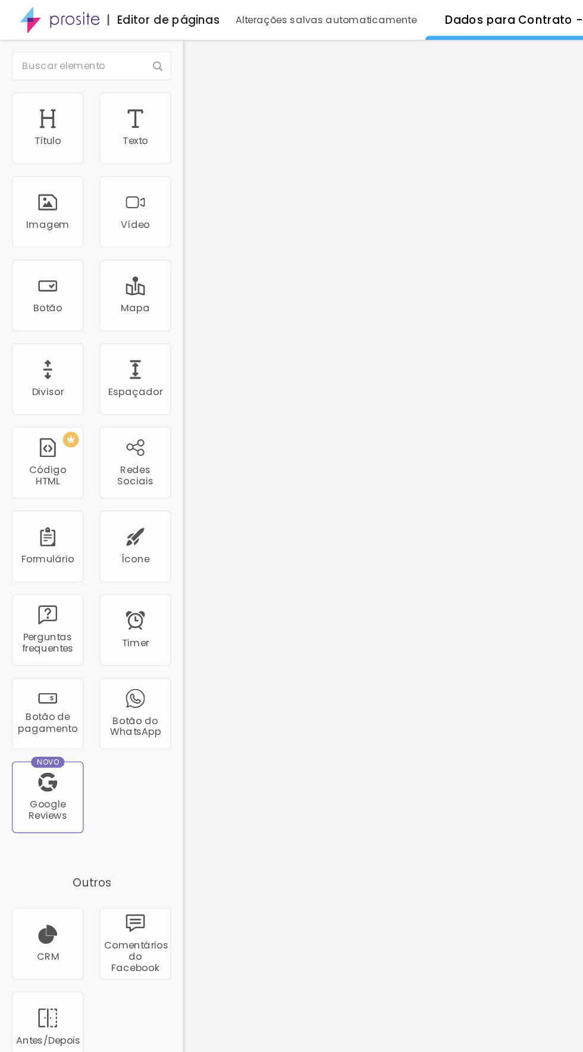
type input "81"
type input "98"
type input "100"
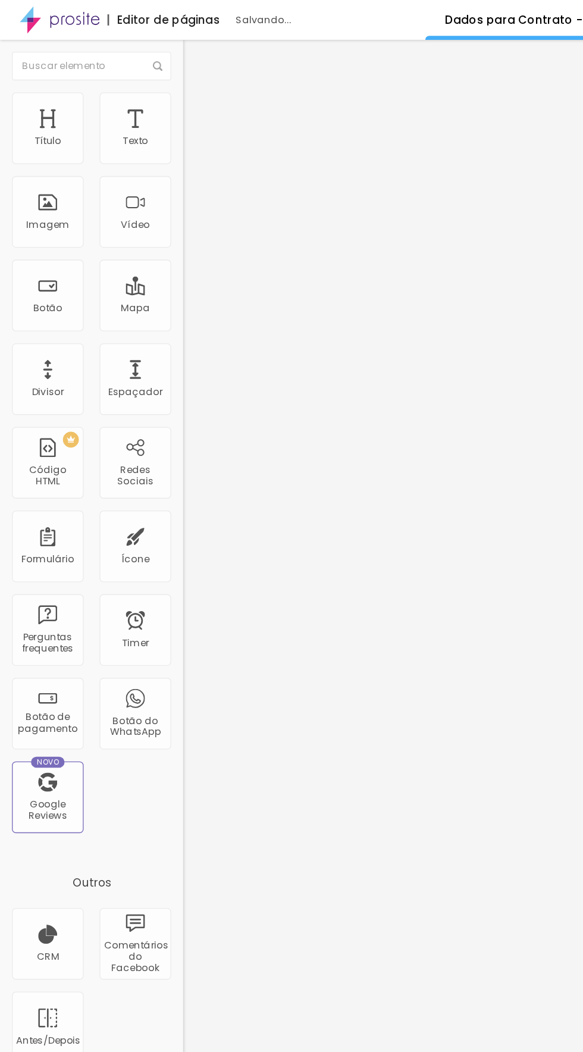
type input "16"
type input "2"
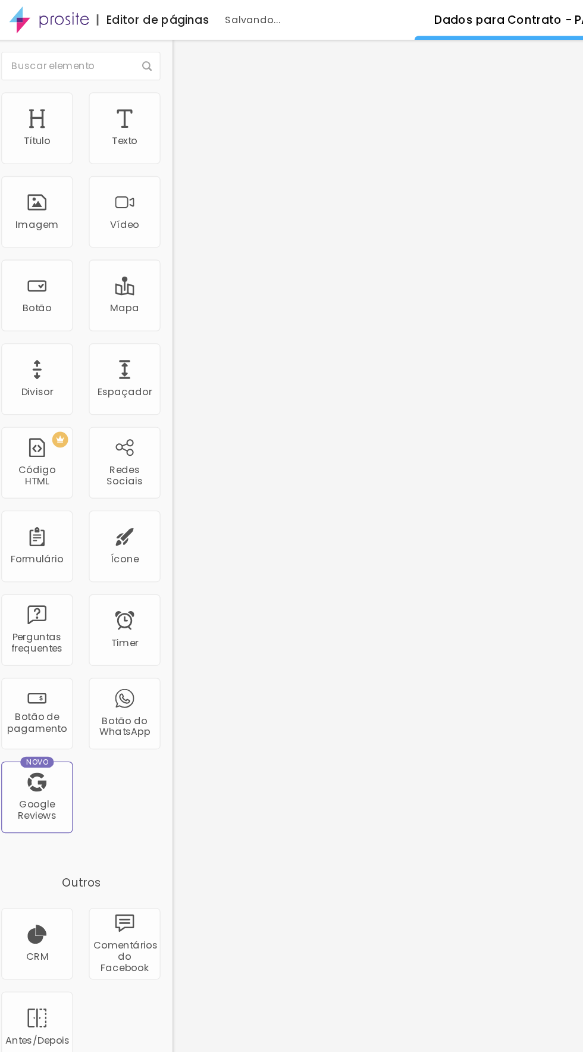
type input "1"
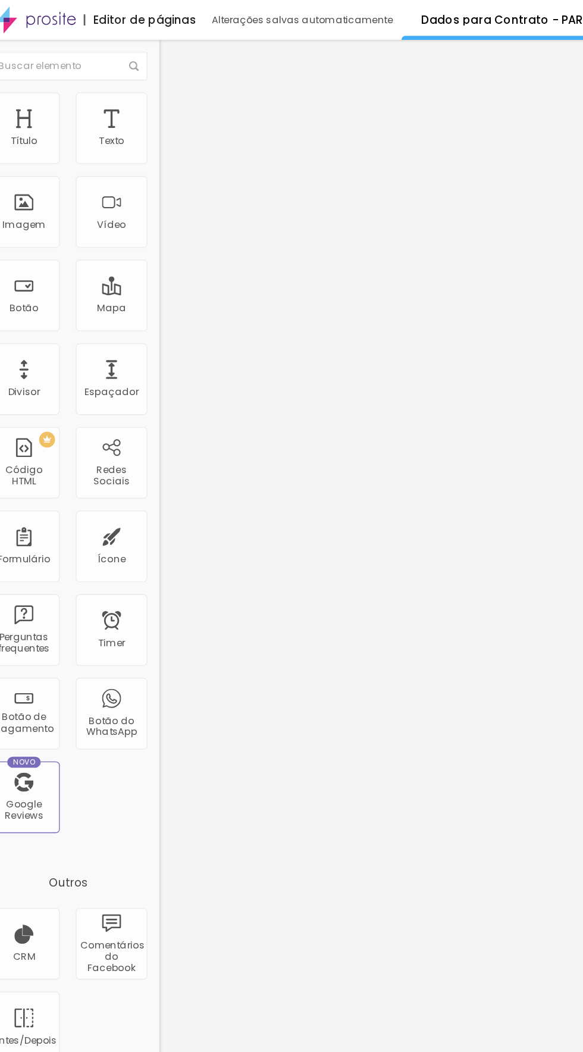
type input "53"
click at [137, 81] on li "Estilo" at bounding box center [205, 75] width 137 height 12
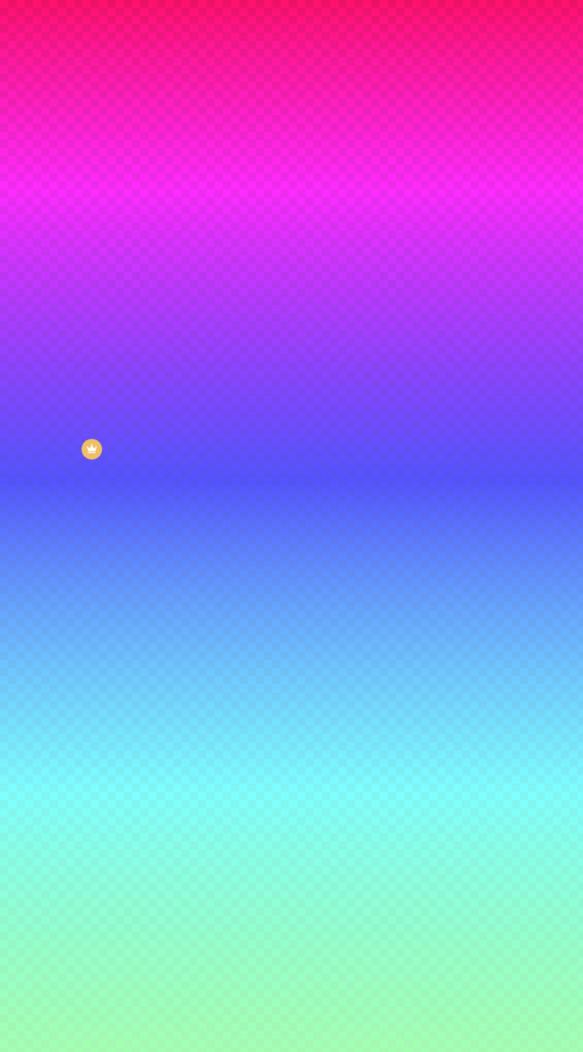
click at [142, 389] on icon "button" at bounding box center [145, 385] width 7 height 7
click at [66, 1052] on div at bounding box center [291, 1052] width 583 height 0
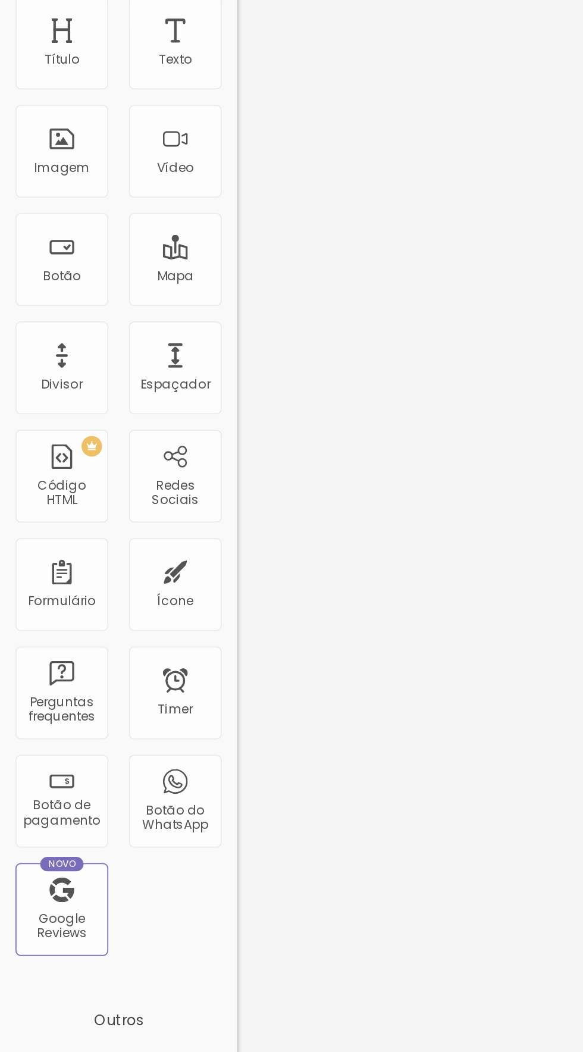
click at [148, 82] on span "Avançado" at bounding box center [167, 77] width 39 height 10
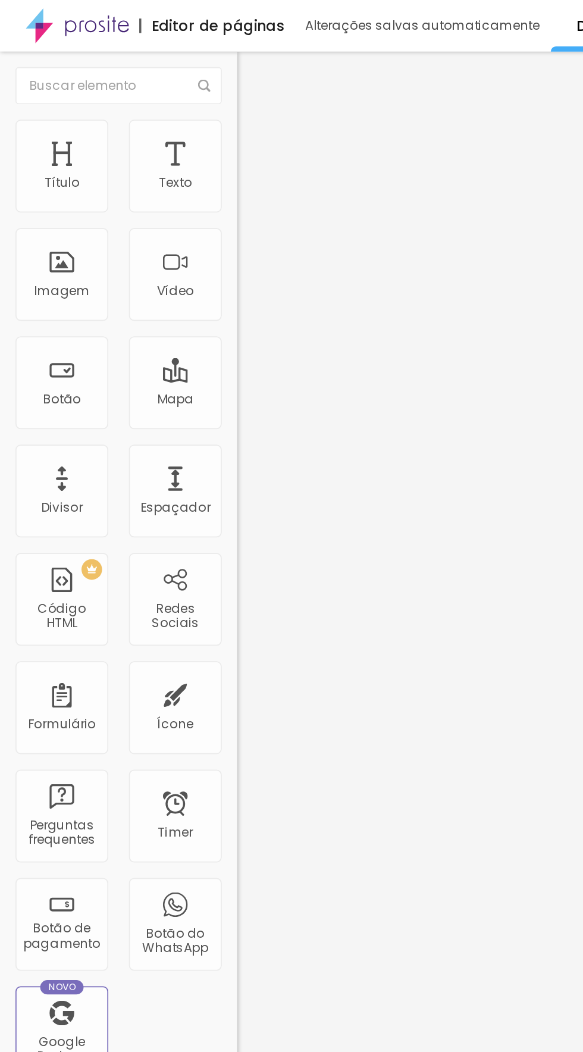
click at [148, 70] on span "Conteúdo" at bounding box center [166, 65] width 37 height 10
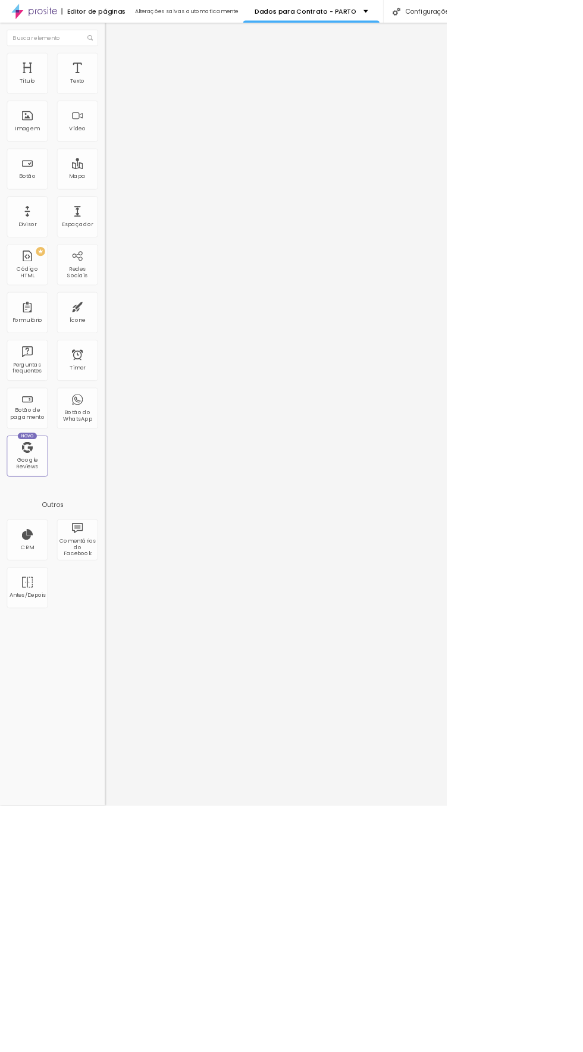
click at [137, 68] on img at bounding box center [142, 62] width 11 height 11
click at [148, 82] on span "Estilo" at bounding box center [157, 77] width 18 height 10
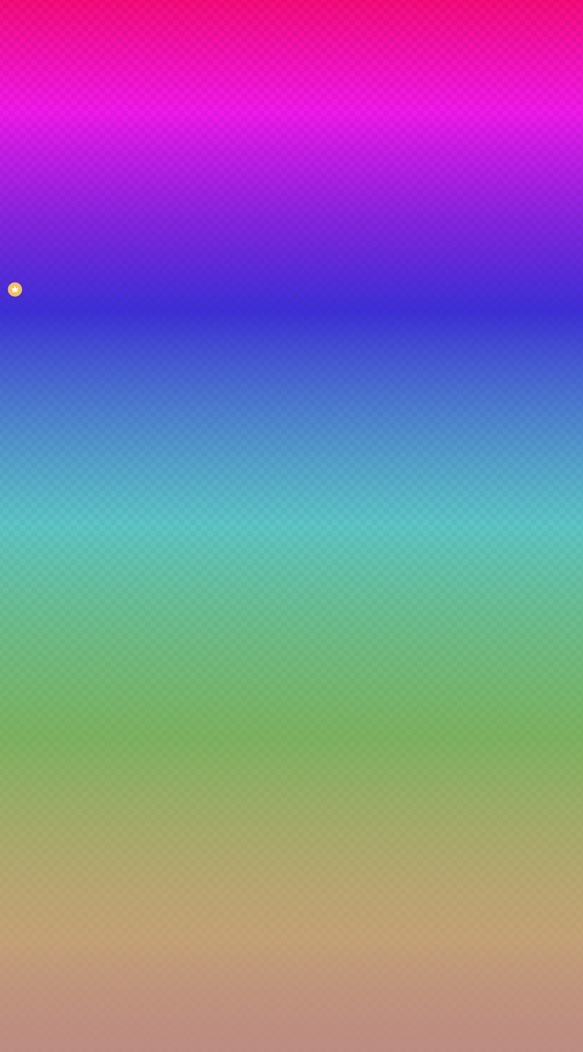
click at [137, 162] on div at bounding box center [205, 162] width 137 height 0
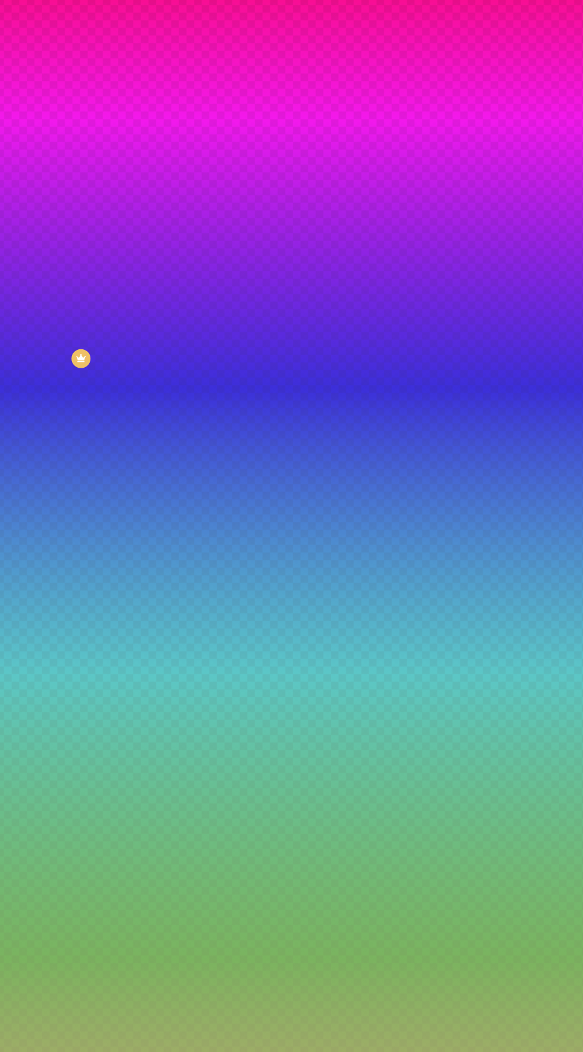
click at [11, 862] on div at bounding box center [5, 863] width 12 height 2
click at [137, 326] on div "Editar Seção Conteúdo Estilo Avançado Imagem de fundo Adicionar imagem Efeito d…" at bounding box center [205, 541] width 137 height 1022
click at [137, 162] on div at bounding box center [205, 162] width 137 height 0
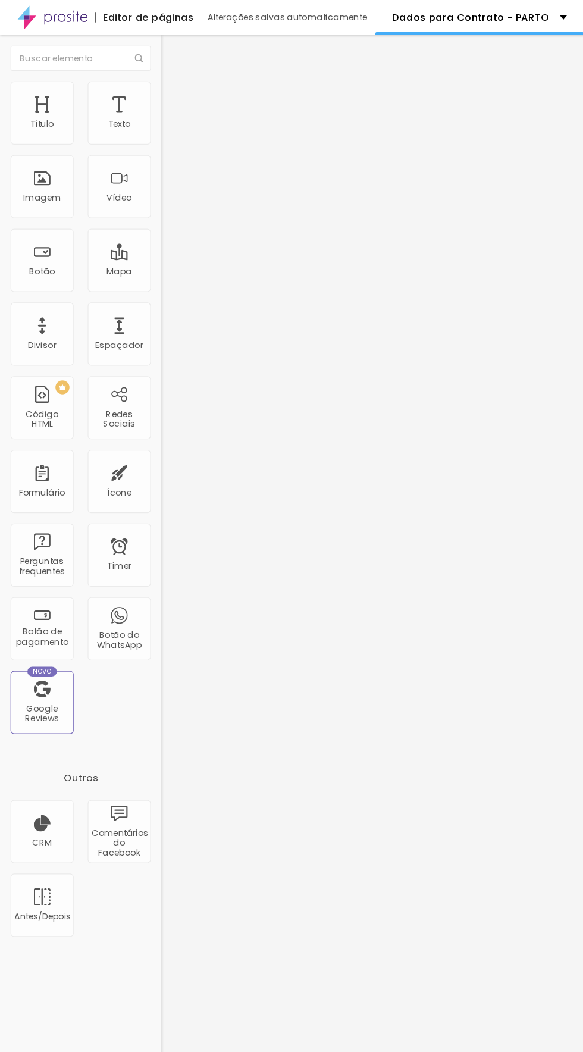
click at [137, 81] on li "Avançado" at bounding box center [205, 87] width 137 height 12
click at [148, 70] on span "Conteúdo" at bounding box center [166, 65] width 37 height 10
click at [137, 108] on span "Completo" at bounding box center [155, 103] width 36 height 10
click at [148, 82] on span "Estilo" at bounding box center [157, 77] width 18 height 10
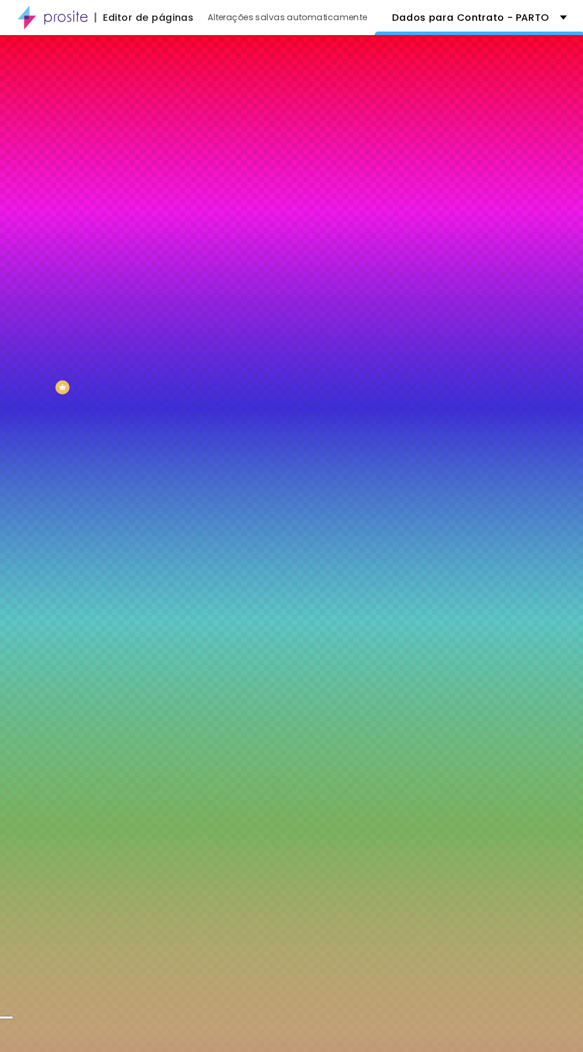
click at [137, 81] on li "Avançado" at bounding box center [205, 87] width 137 height 12
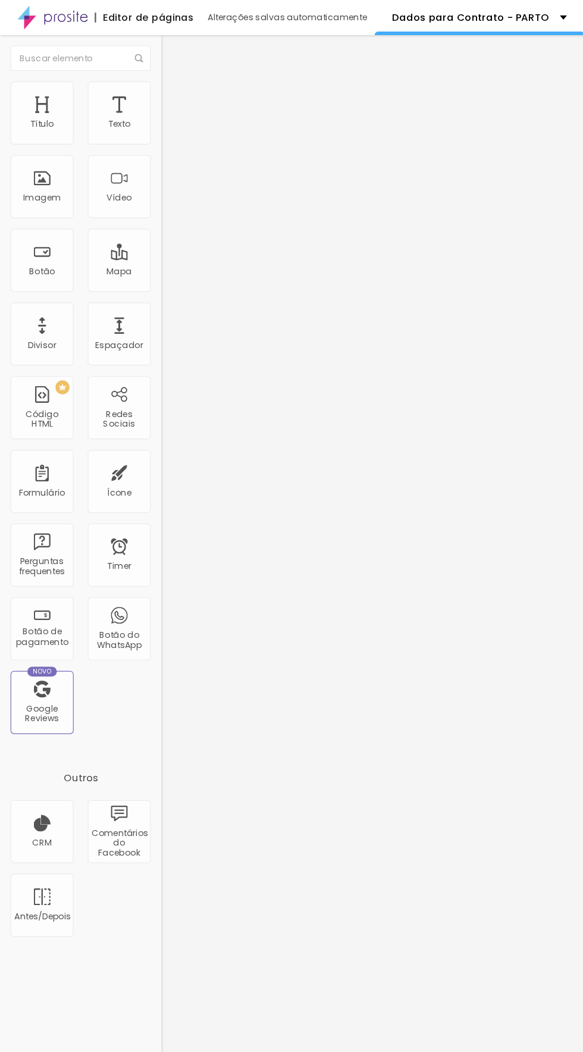
click at [148, 82] on span "Estilo" at bounding box center [157, 77] width 18 height 10
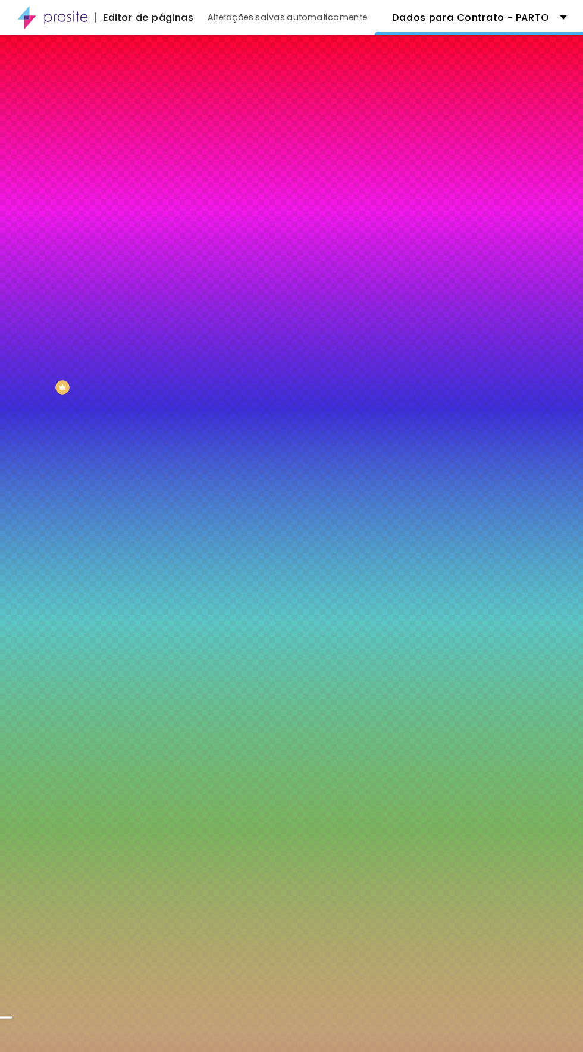
click at [137, 124] on span "Parallax" at bounding box center [151, 119] width 29 height 10
click at [137, 174] on input "#B78E8E" at bounding box center [208, 168] width 143 height 12
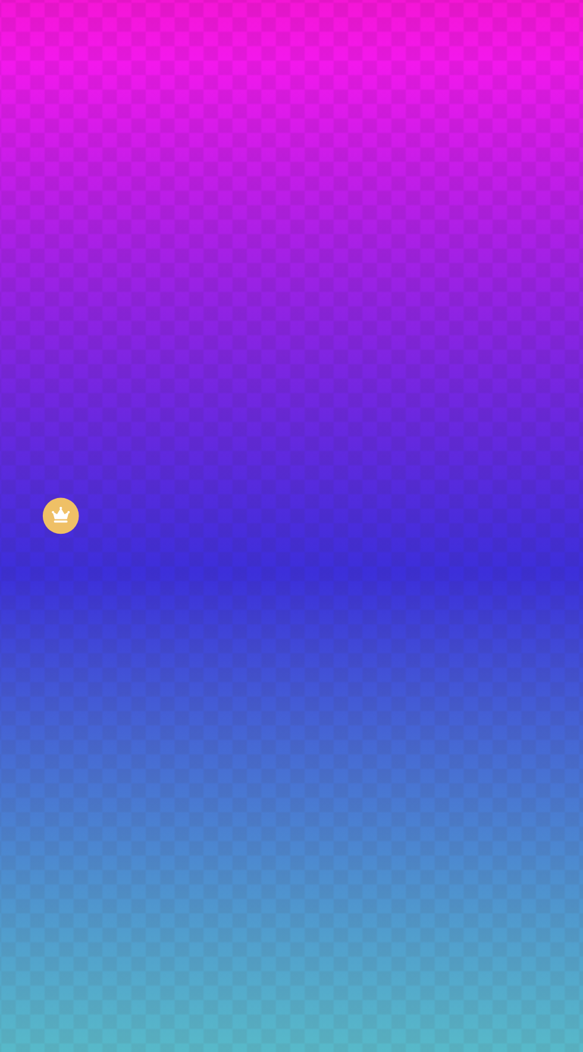
click at [137, 162] on div at bounding box center [205, 162] width 137 height 0
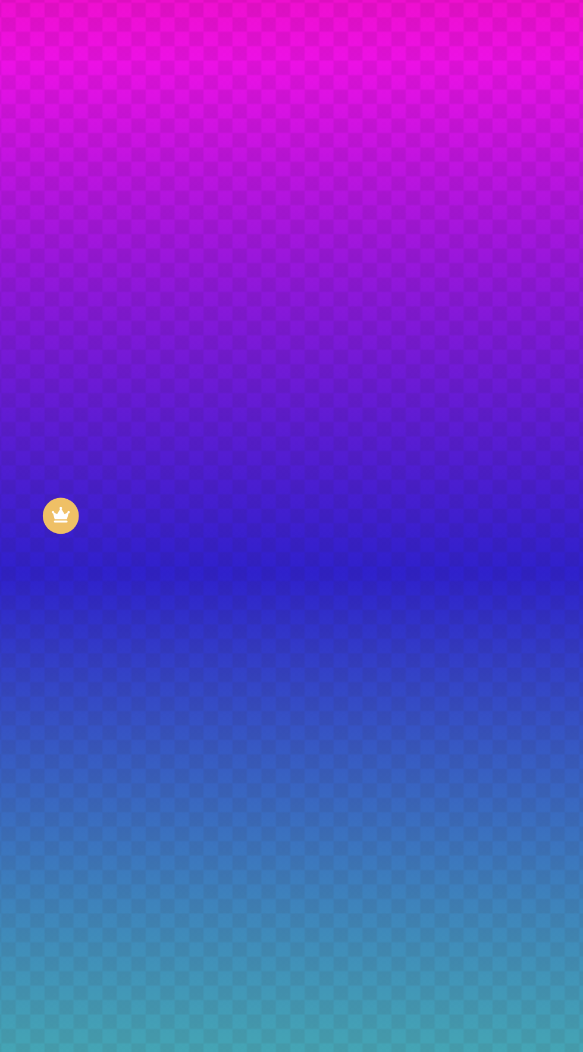
click at [179, 461] on div at bounding box center [180, 462] width 2 height 2
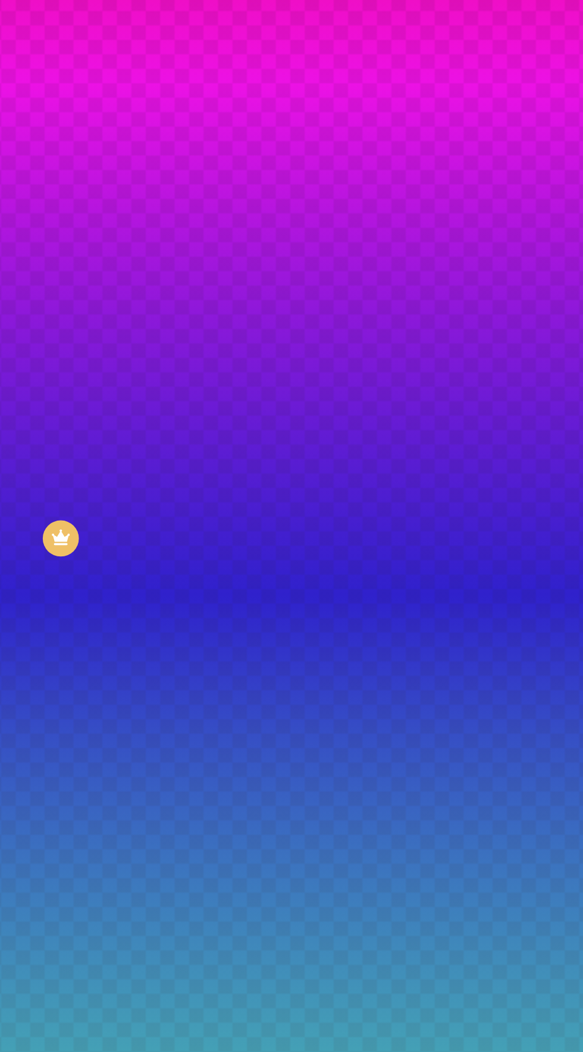
click at [11, 1030] on div at bounding box center [5, 1031] width 12 height 2
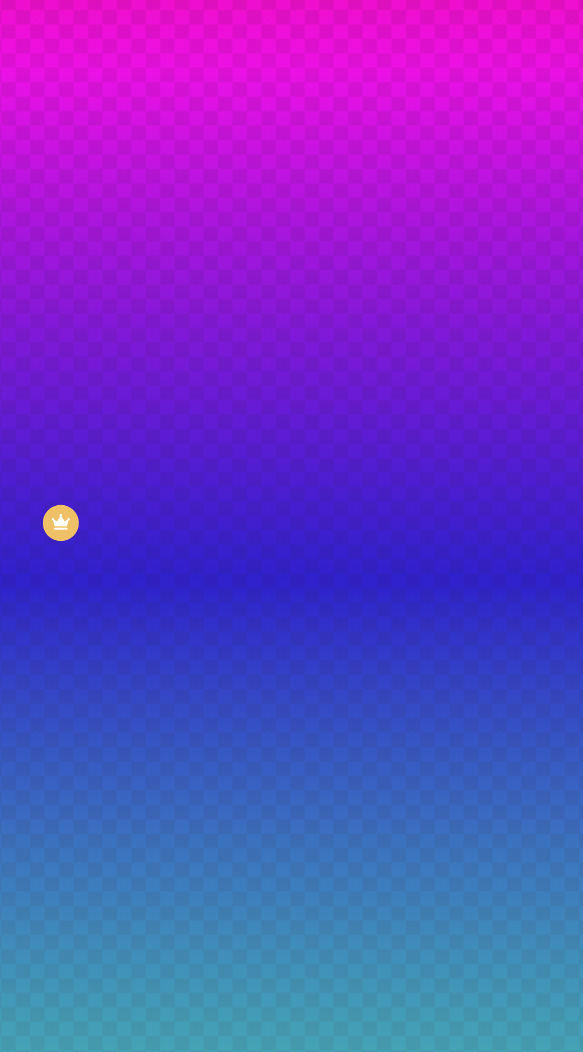
click at [11, 1052] on div at bounding box center [5, 1053] width 12 height 2
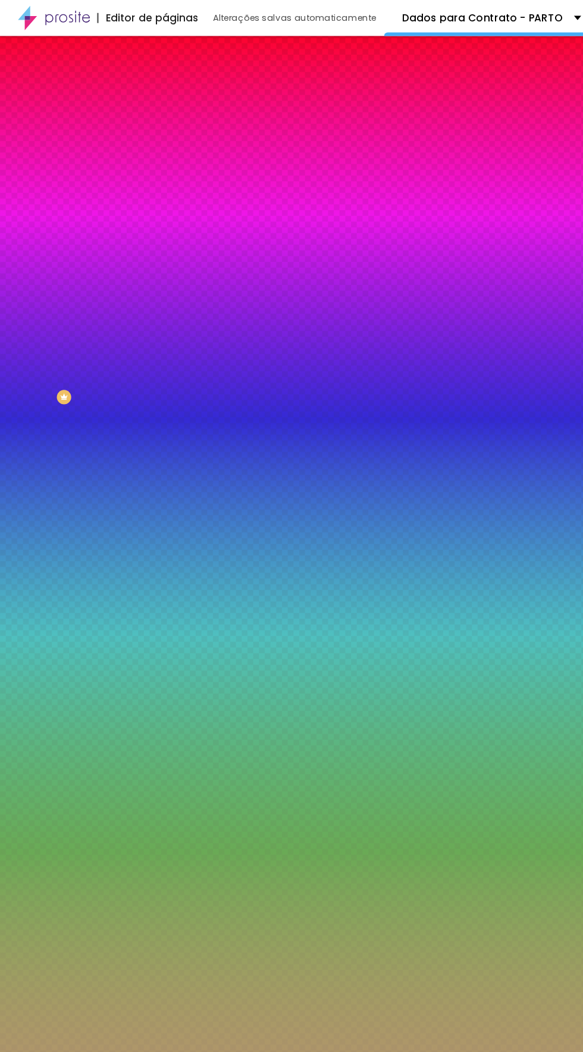
click at [110, 399] on div at bounding box center [111, 400] width 2 height 2
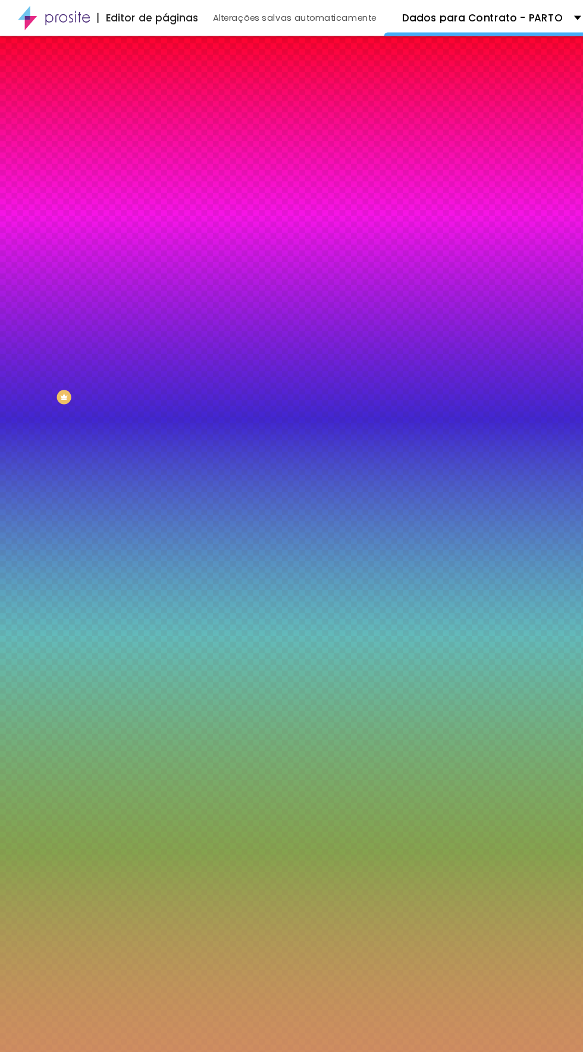
click at [237, 236] on div at bounding box center [238, 235] width 2 height 2
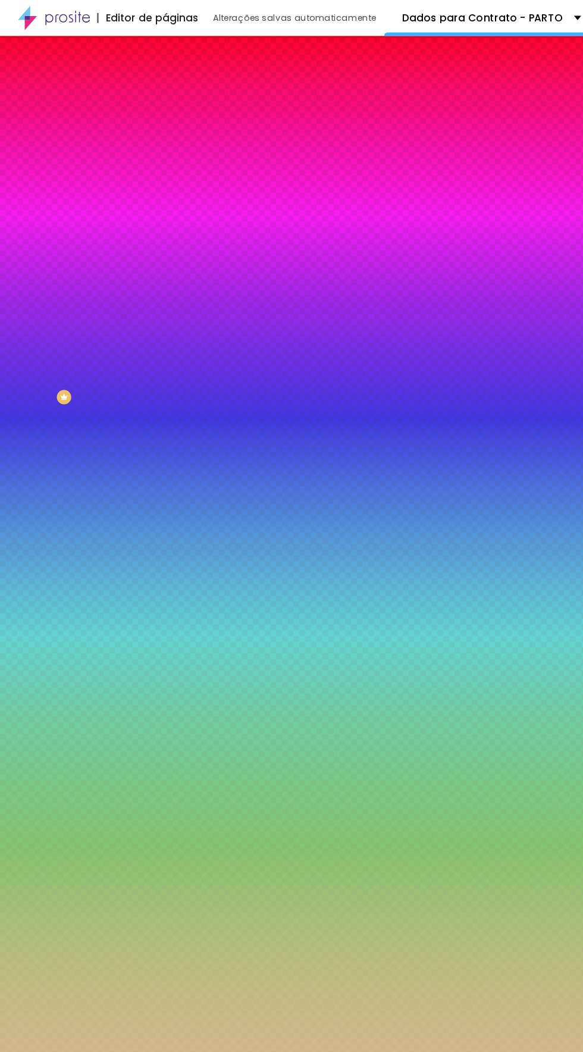
click at [95, 224] on div at bounding box center [96, 222] width 2 height 2
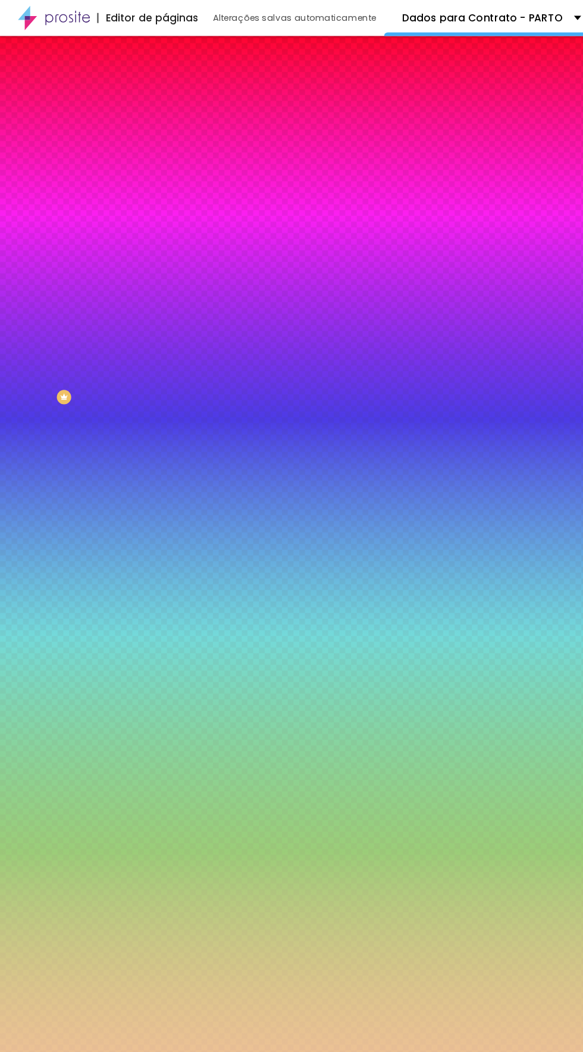
click at [130, 96] on div at bounding box center [131, 94] width 2 height 2
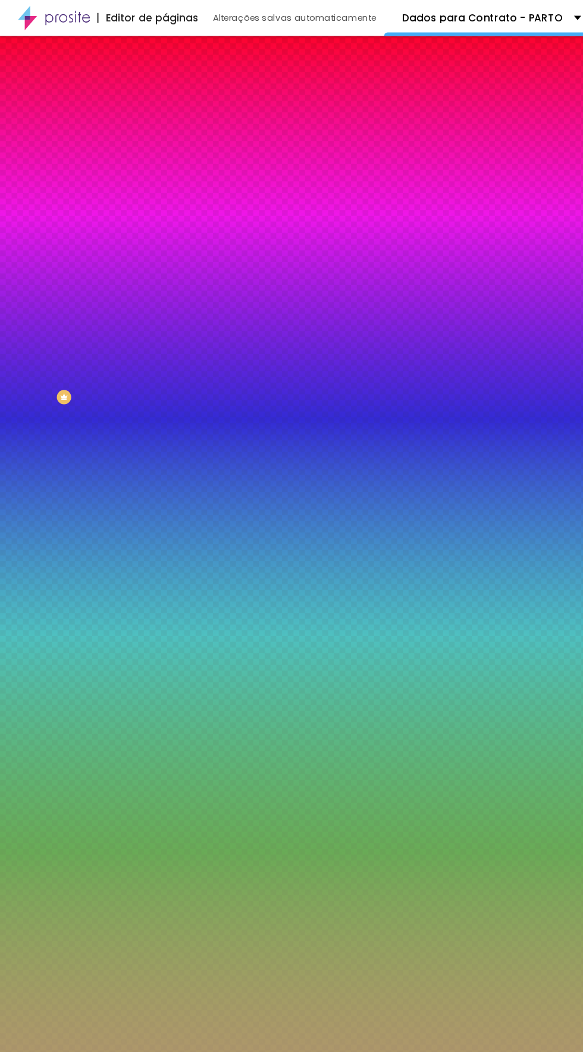
click at [103, 403] on div at bounding box center [104, 404] width 2 height 2
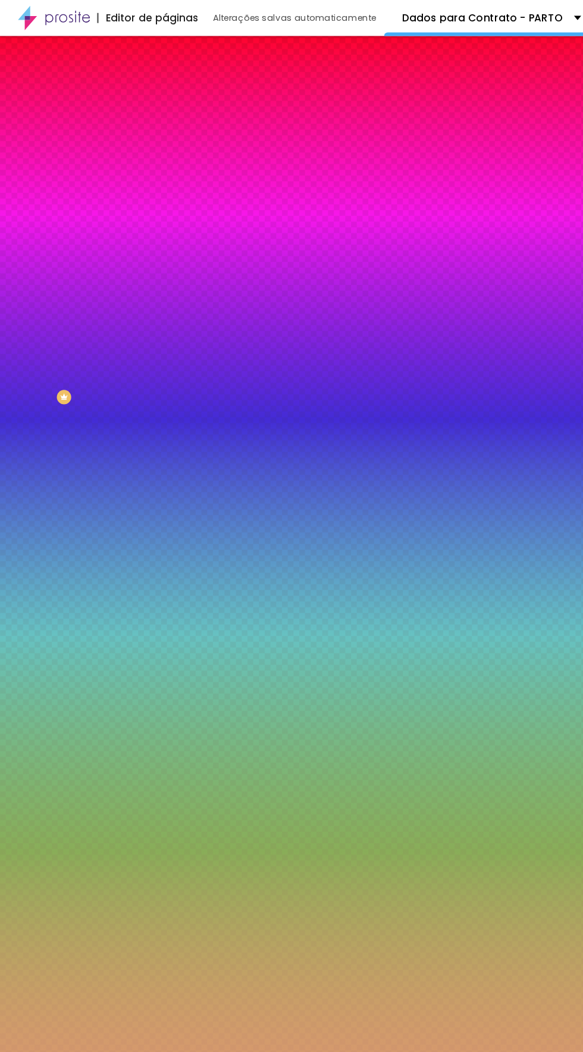
click at [207, 208] on div at bounding box center [208, 206] width 2 height 2
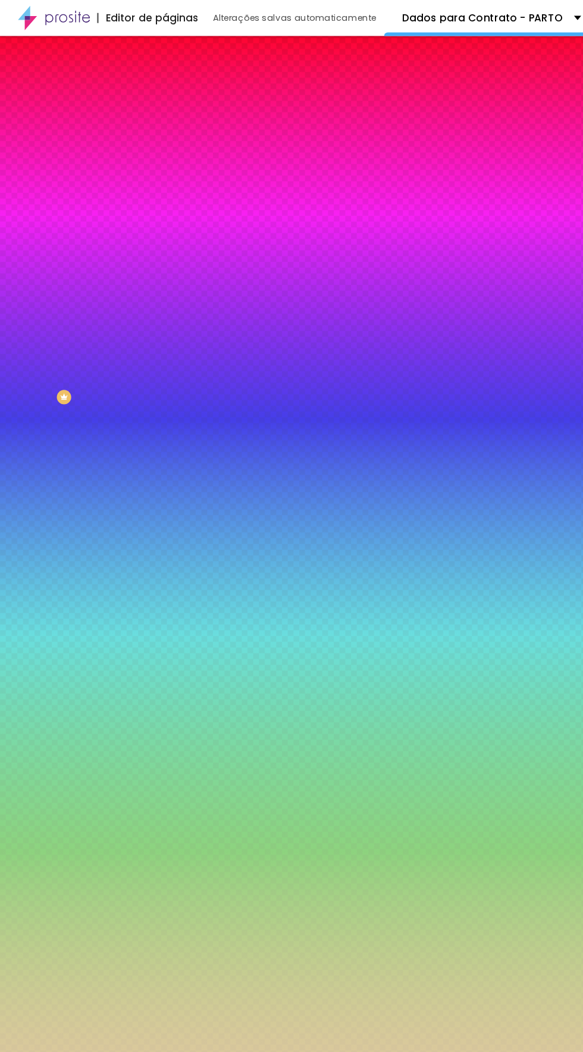
click at [60, 183] on div at bounding box center [61, 181] width 2 height 2
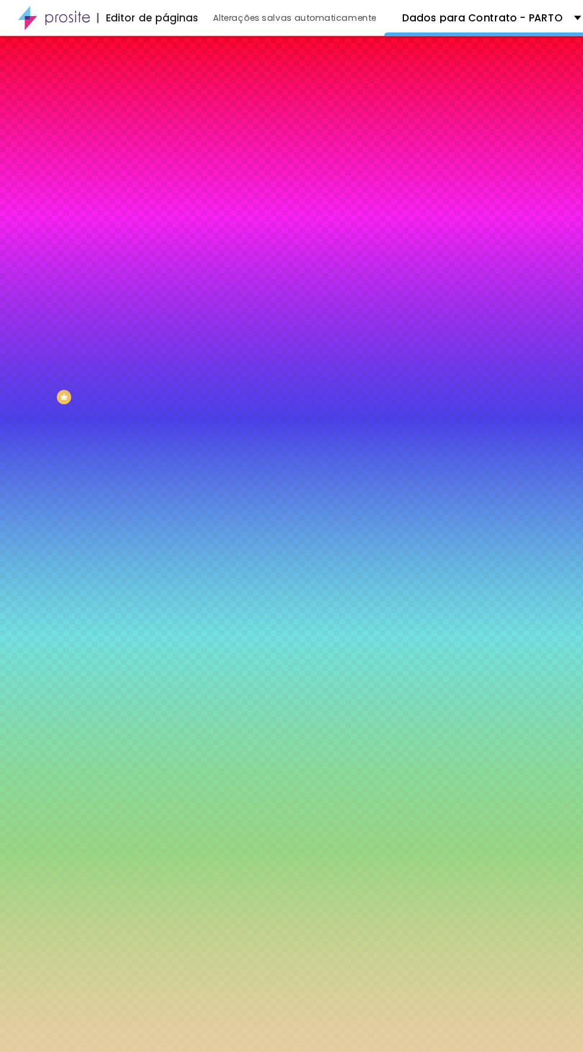
click at [79, 117] on div at bounding box center [80, 115] width 2 height 2
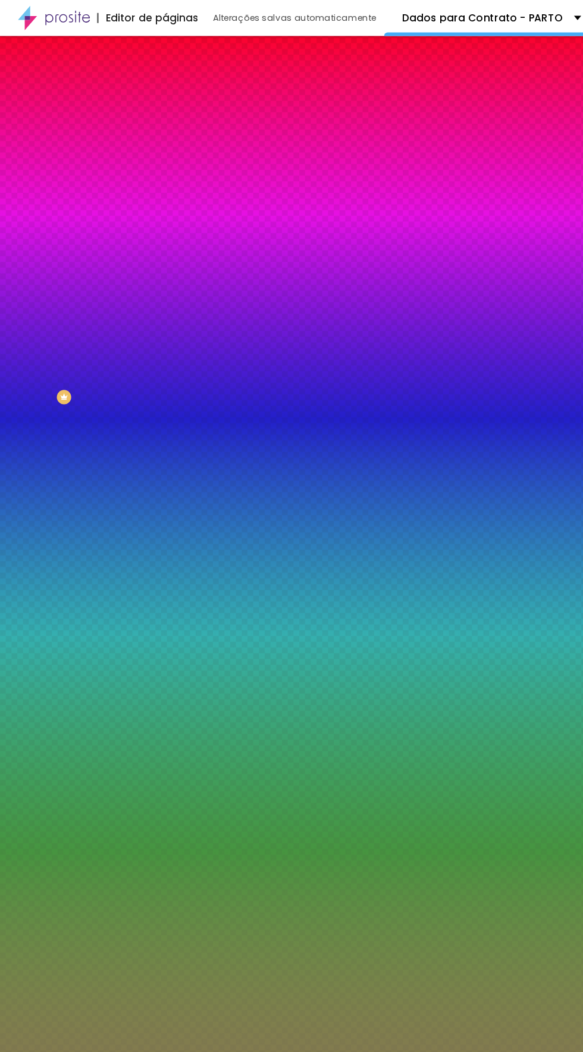
click at [54, 618] on div at bounding box center [55, 619] width 2 height 2
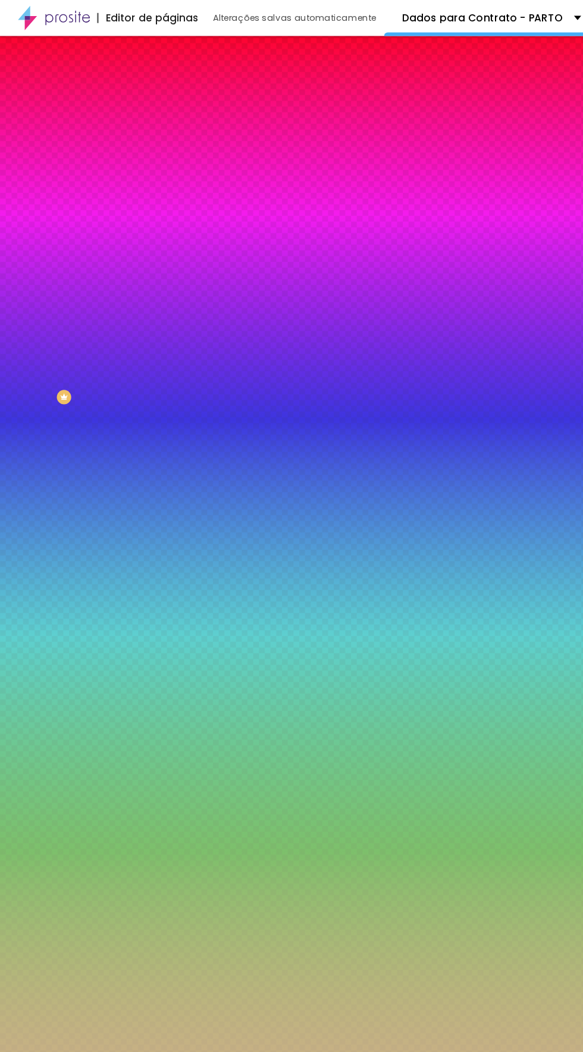
click at [83, 281] on div at bounding box center [84, 280] width 2 height 2
type input "#BCA2A2"
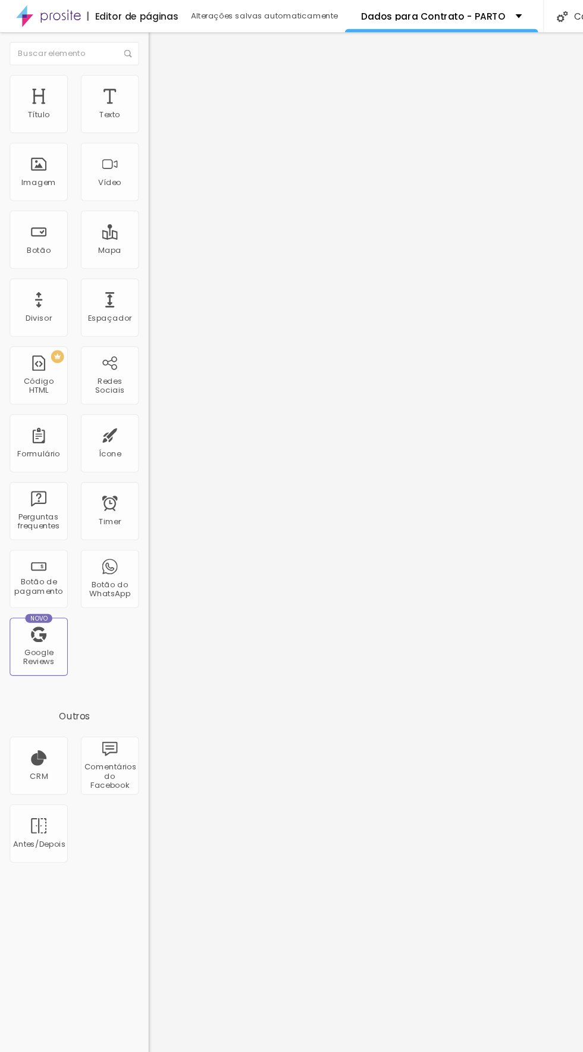
click at [148, 82] on span "Avançado" at bounding box center [167, 77] width 39 height 10
click at [137, 69] on li "Estilo" at bounding box center [205, 63] width 137 height 12
click at [137, 219] on button "button" at bounding box center [145, 213] width 17 height 12
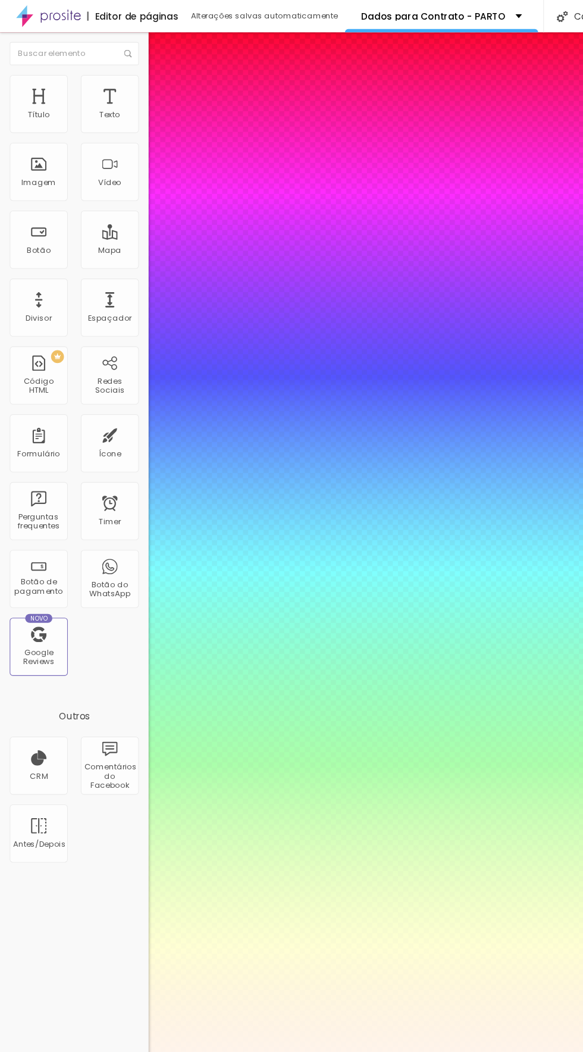
click at [392, 1052] on div at bounding box center [291, 1052] width 583 height 0
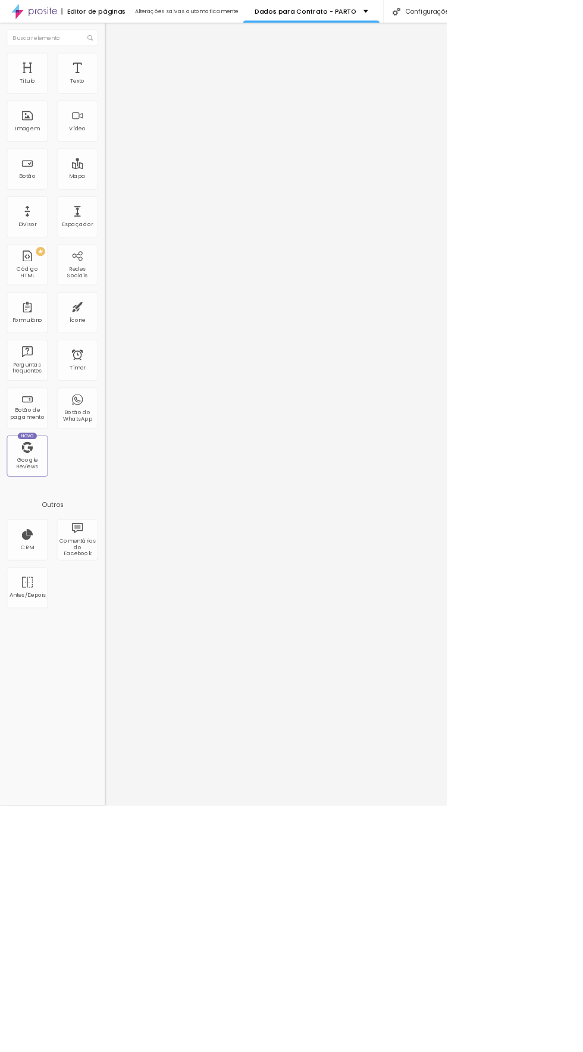
click at [137, 81] on img at bounding box center [142, 86] width 11 height 11
click at [137, 71] on img at bounding box center [142, 74] width 11 height 11
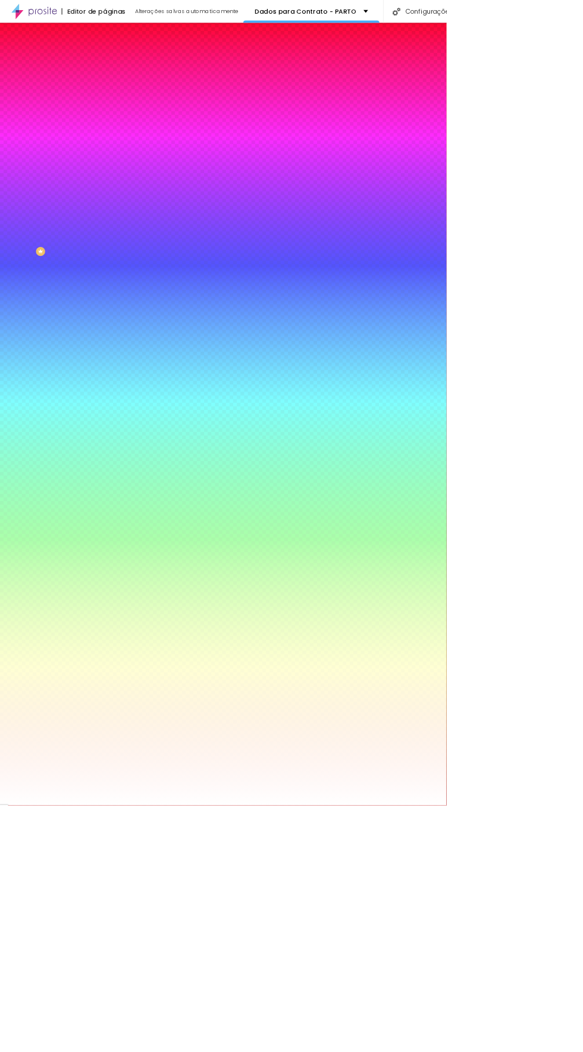
click at [137, 68] on img at bounding box center [142, 62] width 11 height 11
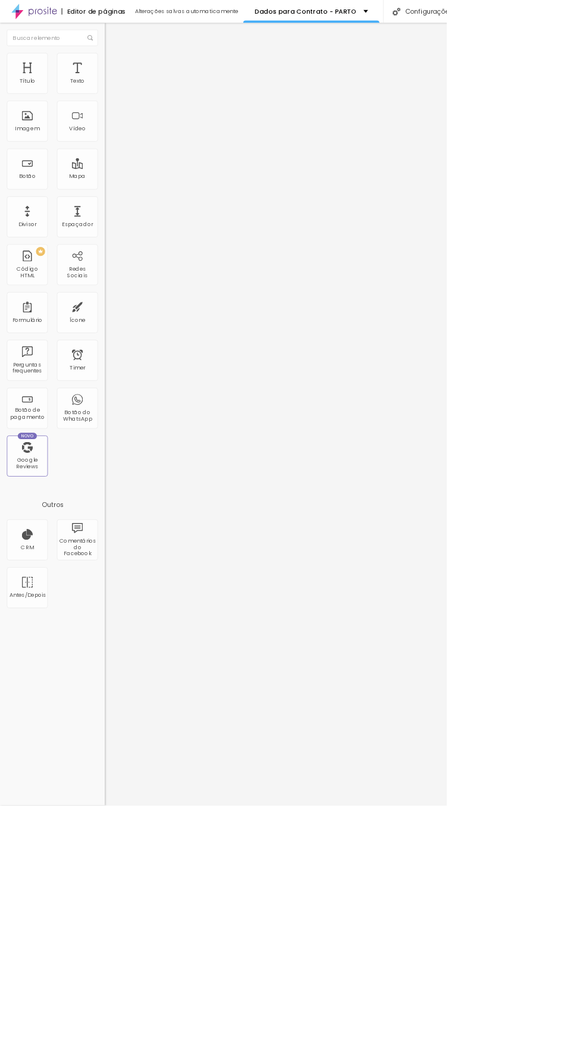
click at [137, 71] on img at bounding box center [142, 74] width 11 height 11
click at [148, 84] on span "Avançado" at bounding box center [167, 89] width 39 height 10
click at [137, 93] on li "Avançado" at bounding box center [205, 87] width 137 height 12
click at [137, 71] on img at bounding box center [142, 74] width 11 height 11
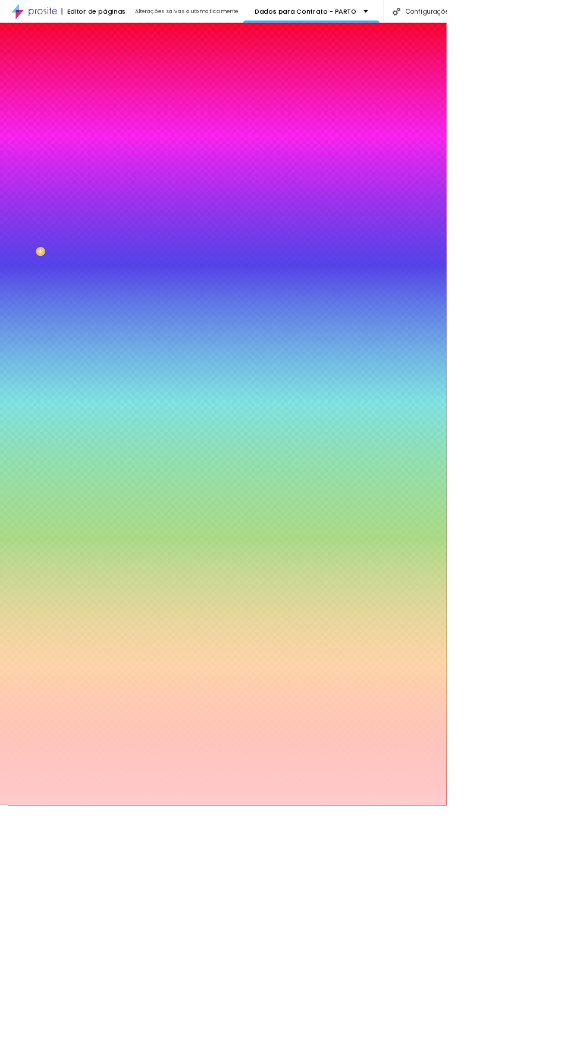
click at [137, 162] on div at bounding box center [205, 162] width 137 height 0
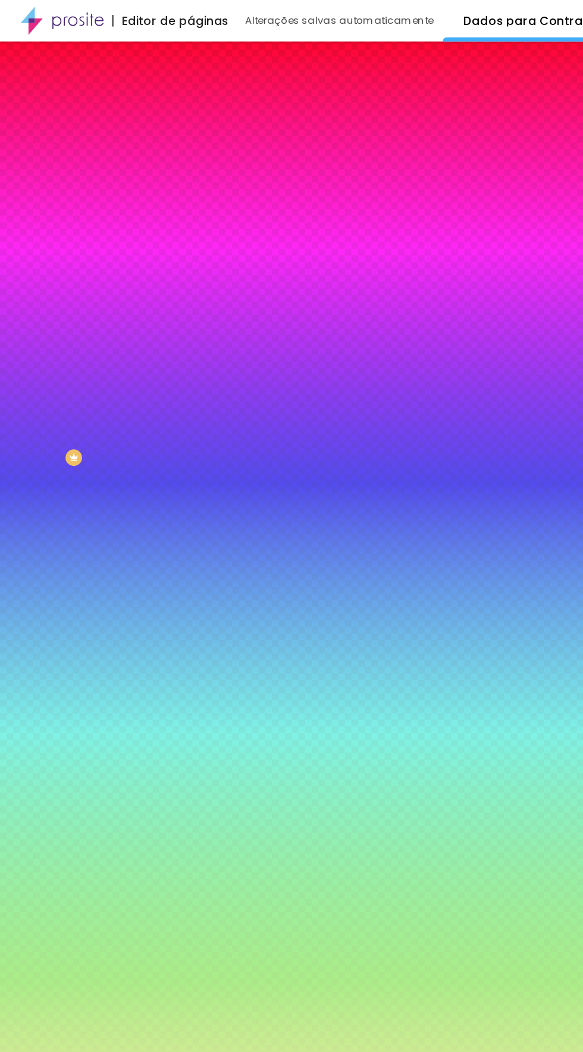
click at [104, 302] on div at bounding box center [291, 526] width 583 height 1052
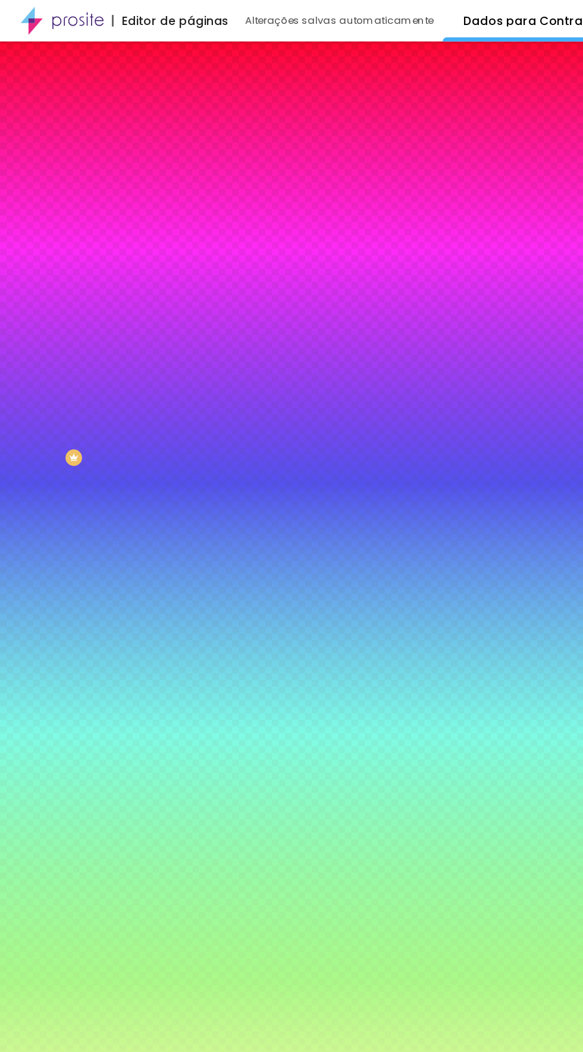
click at [107, 308] on div at bounding box center [291, 526] width 583 height 1052
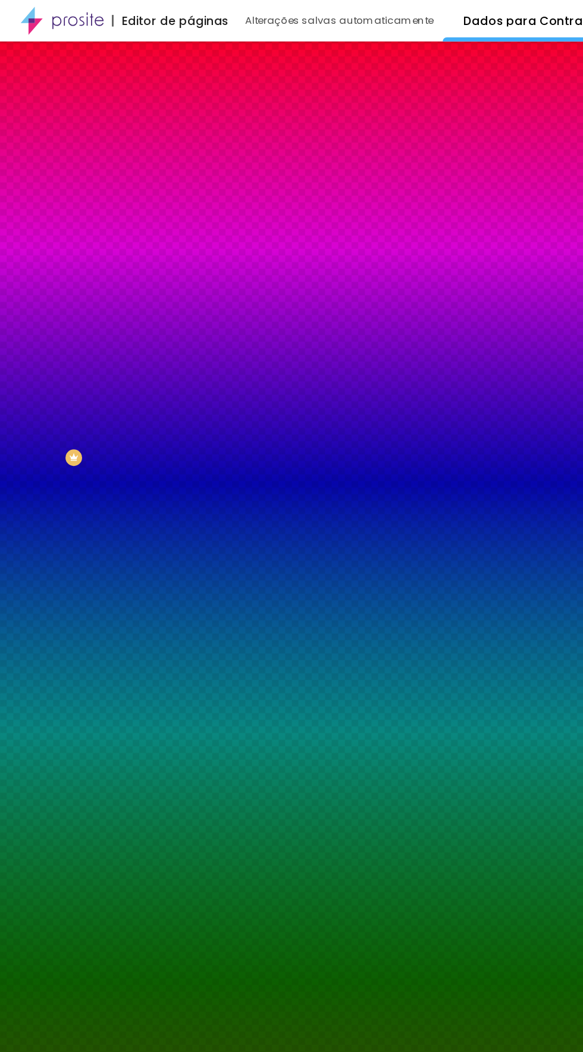
click at [551, 978] on div at bounding box center [552, 979] width 2 height 2
click at [137, 174] on div at bounding box center [205, 174] width 137 height 0
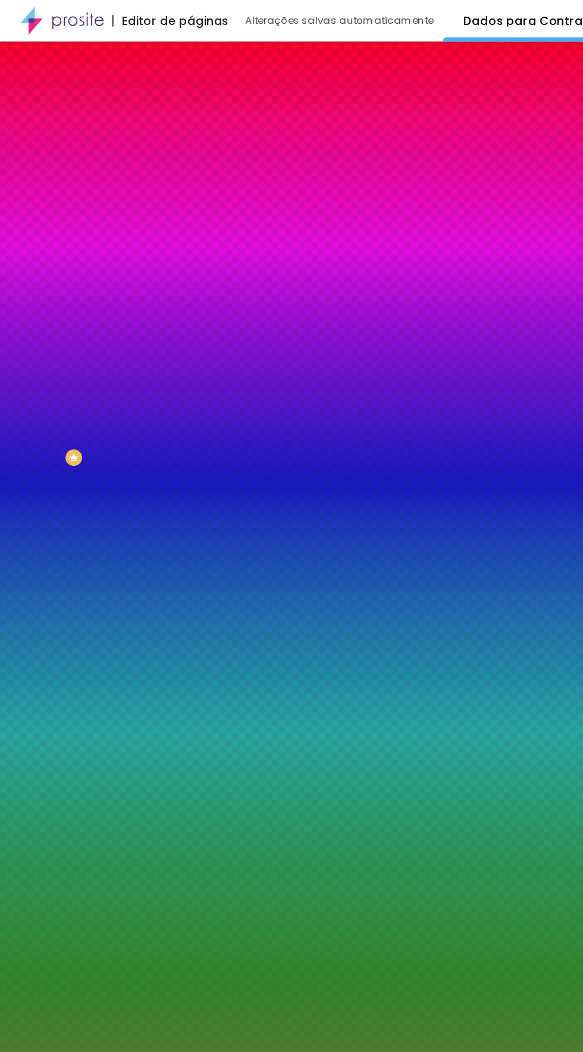
click at [82, 733] on div at bounding box center [83, 734] width 2 height 2
click at [102, 301] on div at bounding box center [291, 526] width 583 height 1052
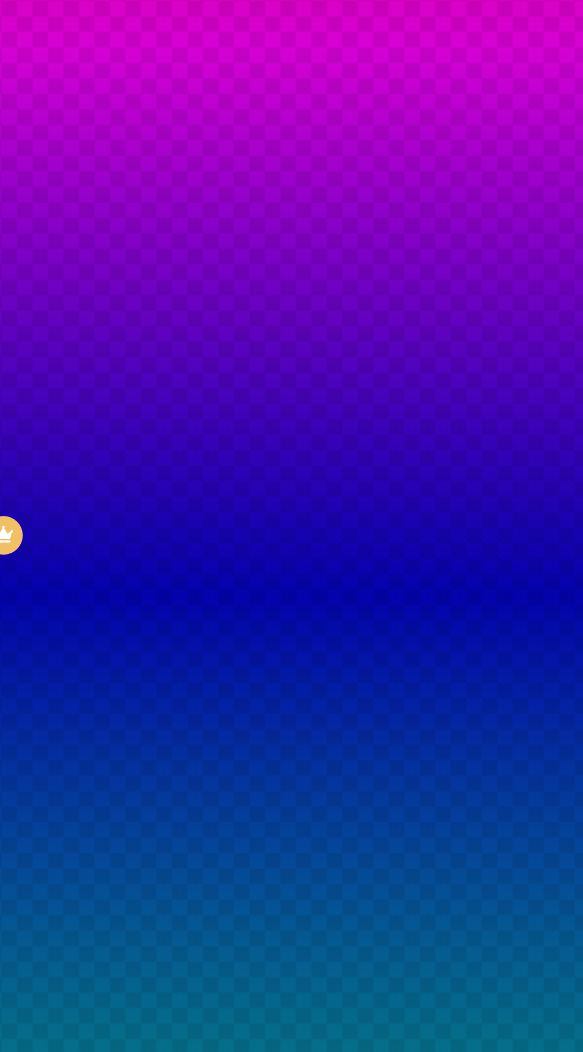
click at [102, 308] on div at bounding box center [291, 526] width 583 height 1052
click at [2, 916] on div at bounding box center [1, 918] width 2 height 5
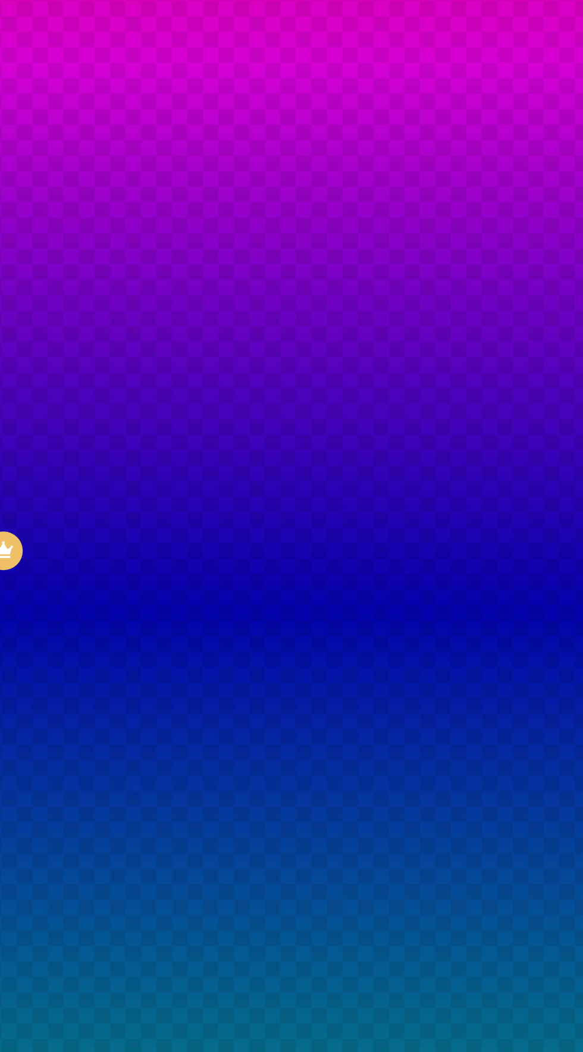
click at [137, 174] on div at bounding box center [205, 174] width 137 height 0
click at [2, 936] on div at bounding box center [1, 938] width 2 height 5
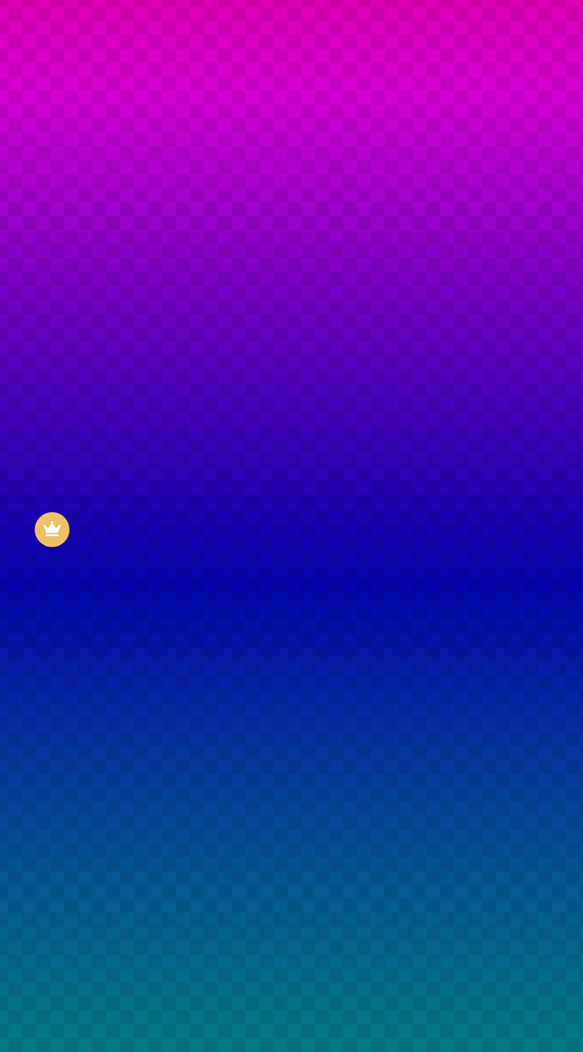
click at [137, 174] on div at bounding box center [205, 174] width 137 height 0
click at [2, 936] on div at bounding box center [1, 938] width 2 height 5
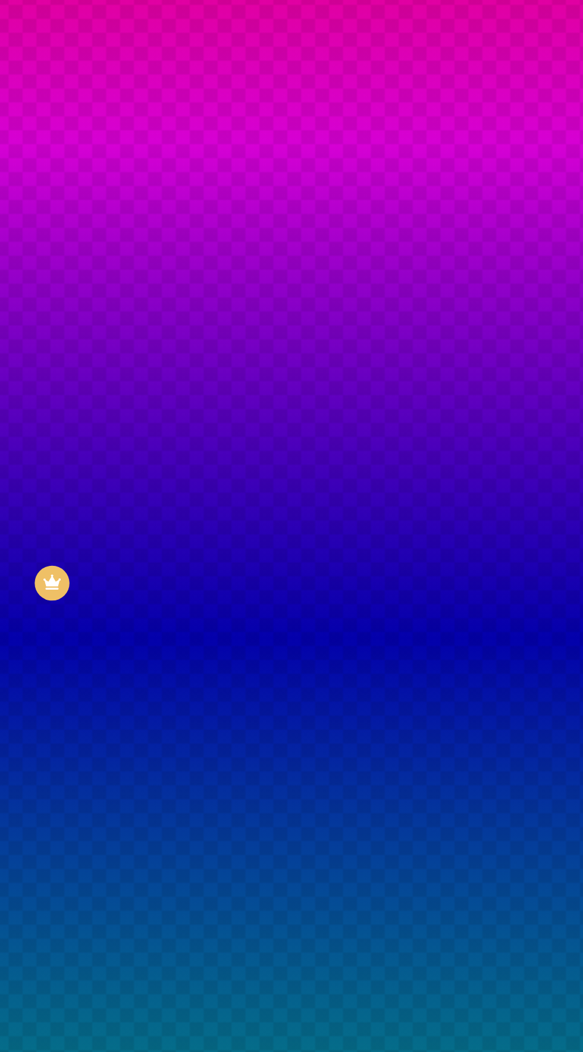
click at [137, 174] on div at bounding box center [205, 174] width 137 height 0
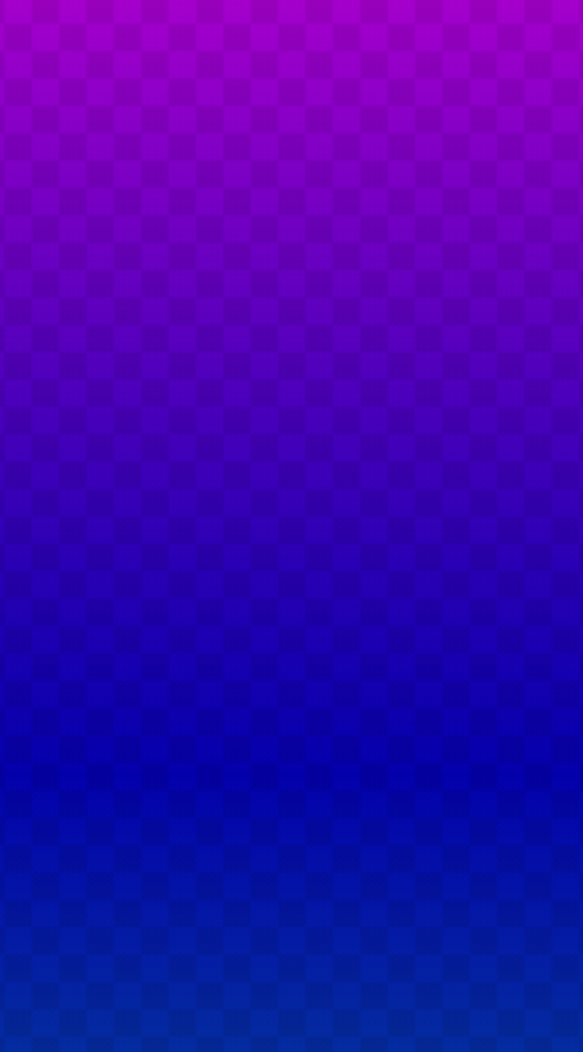
click at [137, 174] on div at bounding box center [205, 174] width 137 height 0
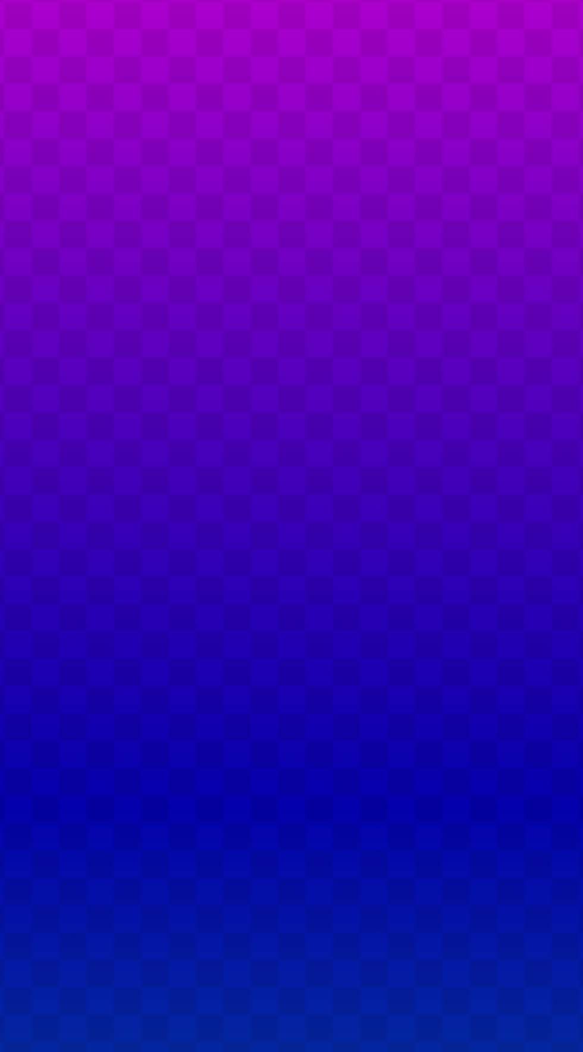
click at [137, 174] on div at bounding box center [205, 174] width 137 height 0
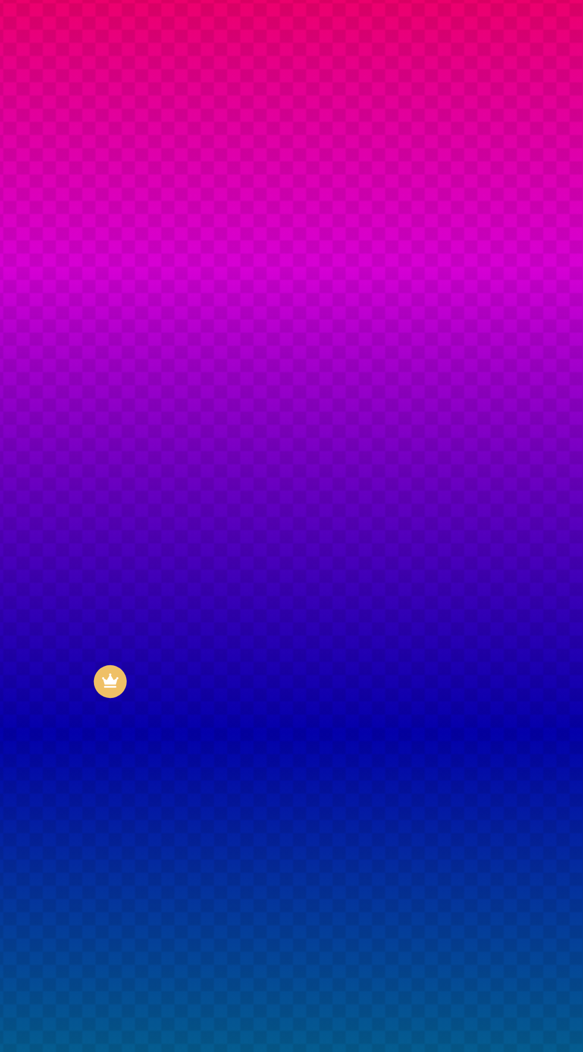
click at [137, 162] on div at bounding box center [205, 162] width 137 height 0
click at [105, 316] on div at bounding box center [291, 526] width 583 height 1052
click at [101, 309] on div at bounding box center [291, 526] width 583 height 1052
click at [102, 318] on div at bounding box center [291, 526] width 583 height 1052
click at [137, 174] on div at bounding box center [205, 174] width 137 height 0
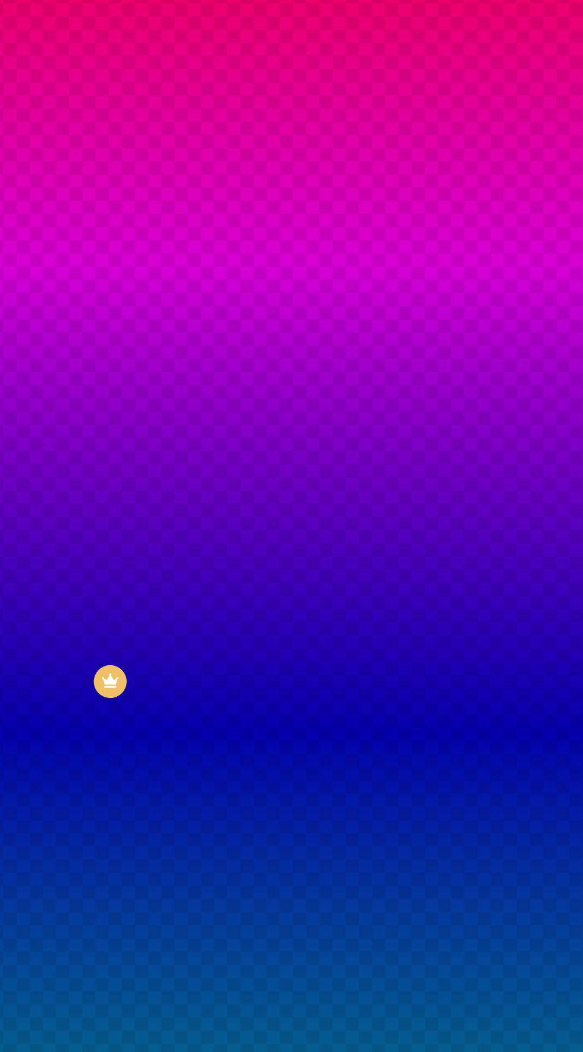
click at [137, 174] on div at bounding box center [205, 174] width 137 height 0
click at [2, 955] on div at bounding box center [1, 957] width 2 height 5
click at [100, 317] on div at bounding box center [291, 526] width 583 height 1052
click at [1, 994] on div at bounding box center [0, 996] width 2 height 5
click at [100, 318] on div at bounding box center [291, 526] width 583 height 1052
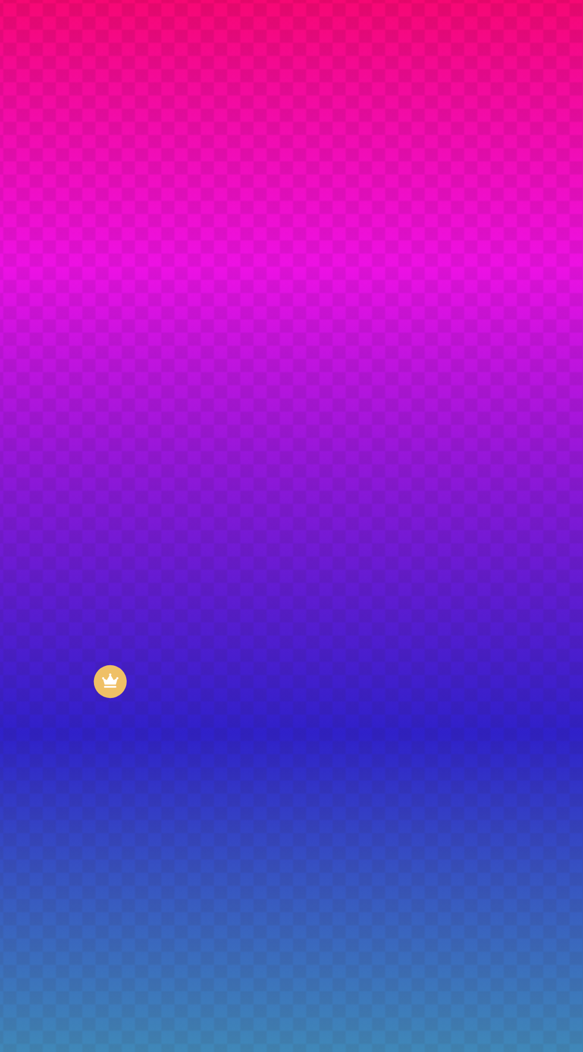
click at [208, 453] on div at bounding box center [209, 454] width 2 height 2
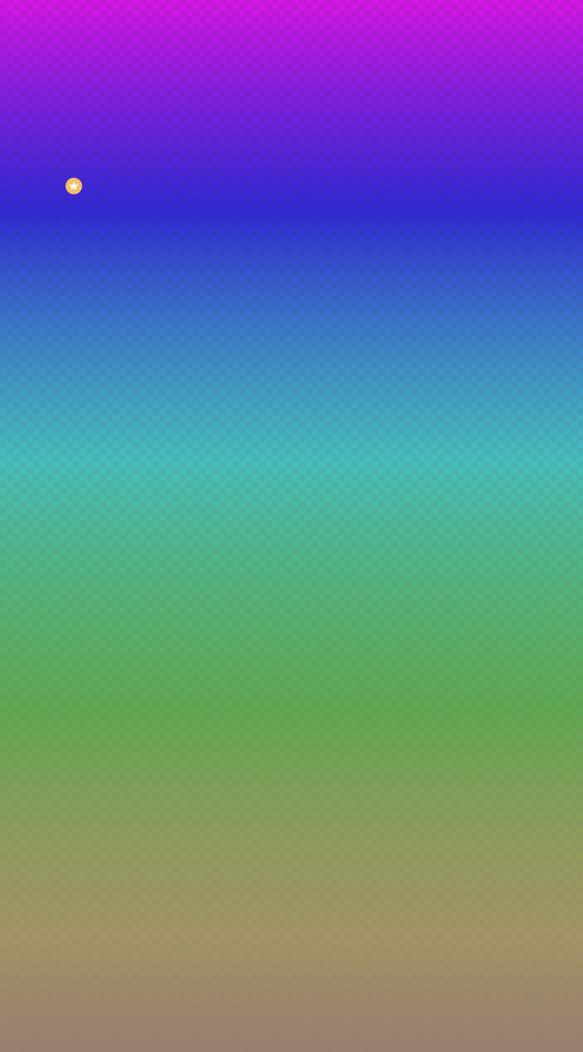
click at [80, 461] on div at bounding box center [81, 462] width 2 height 2
click at [73, 465] on div at bounding box center [74, 466] width 2 height 2
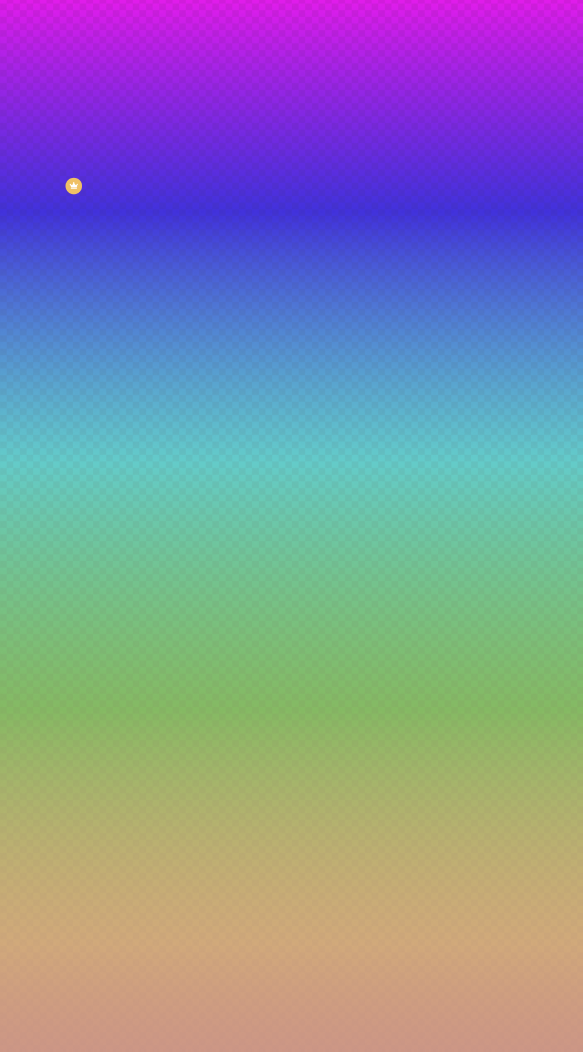
click at [148, 232] on div at bounding box center [149, 231] width 2 height 2
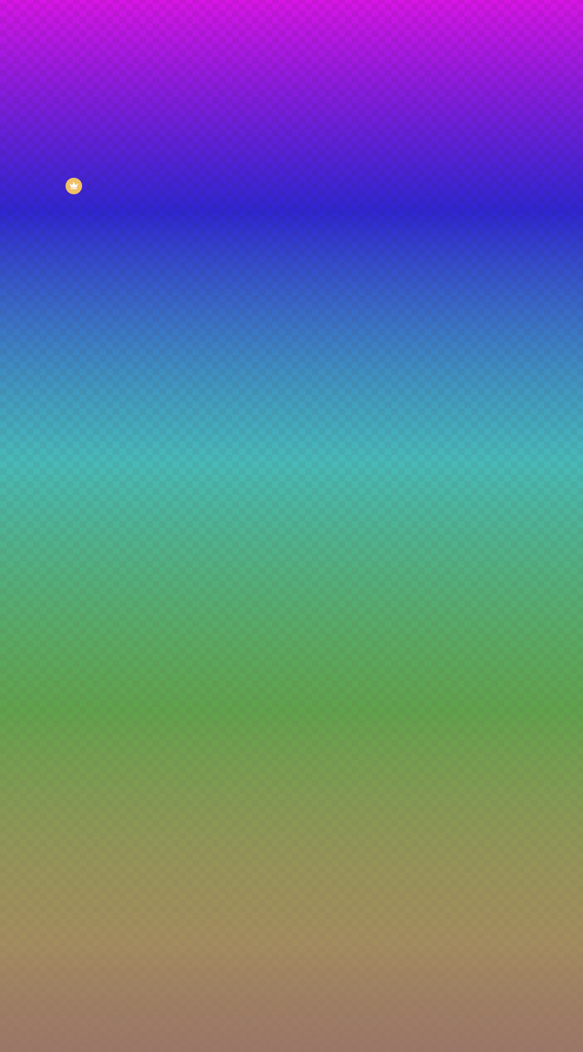
click at [120, 457] on div at bounding box center [121, 458] width 2 height 2
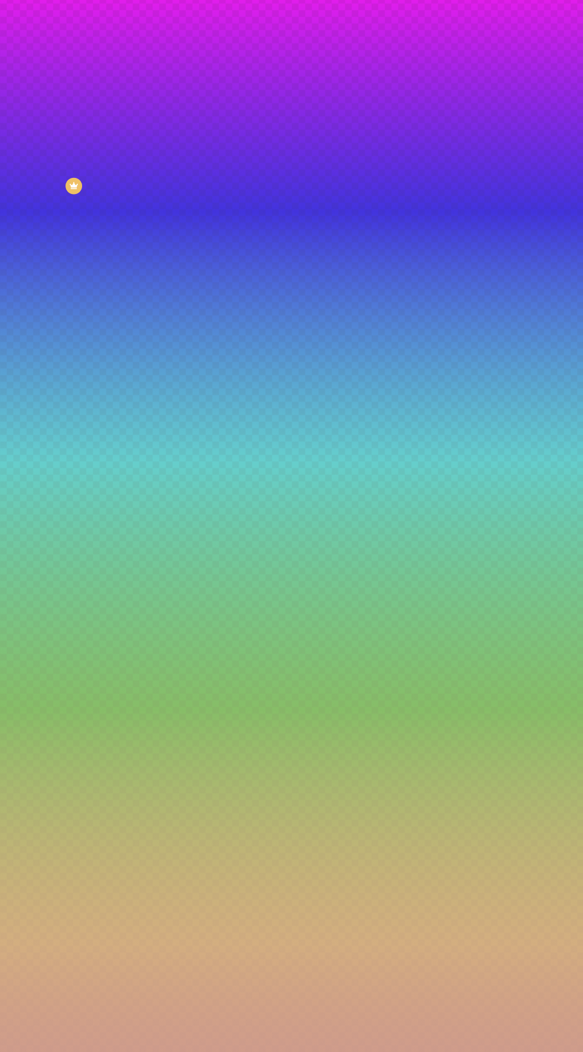
click at [137, 220] on div at bounding box center [138, 218] width 2 height 2
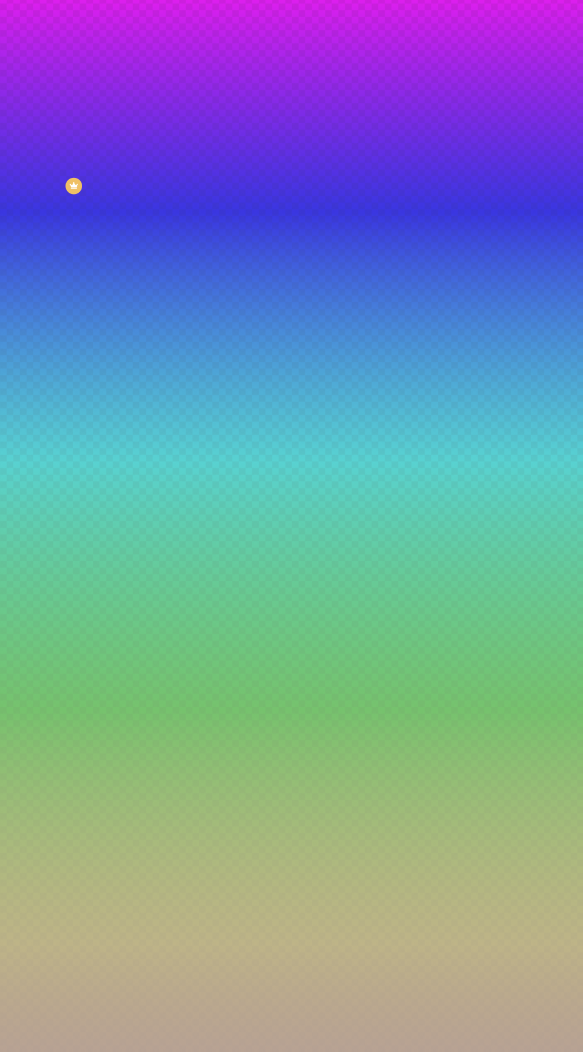
click at [24, 249] on div at bounding box center [291, 526] width 583 height 1052
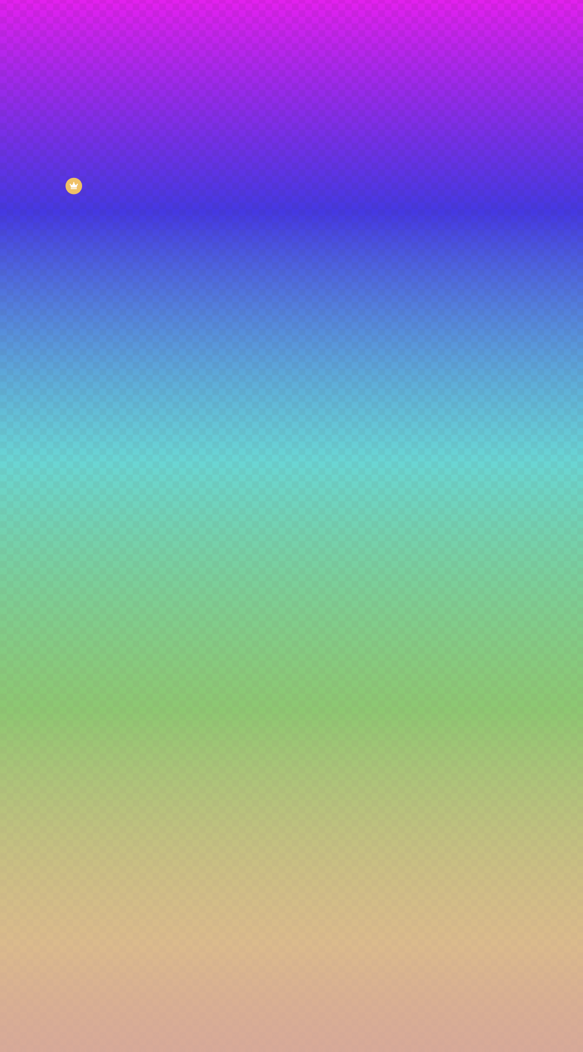
click at [115, 183] on div at bounding box center [116, 181] width 2 height 2
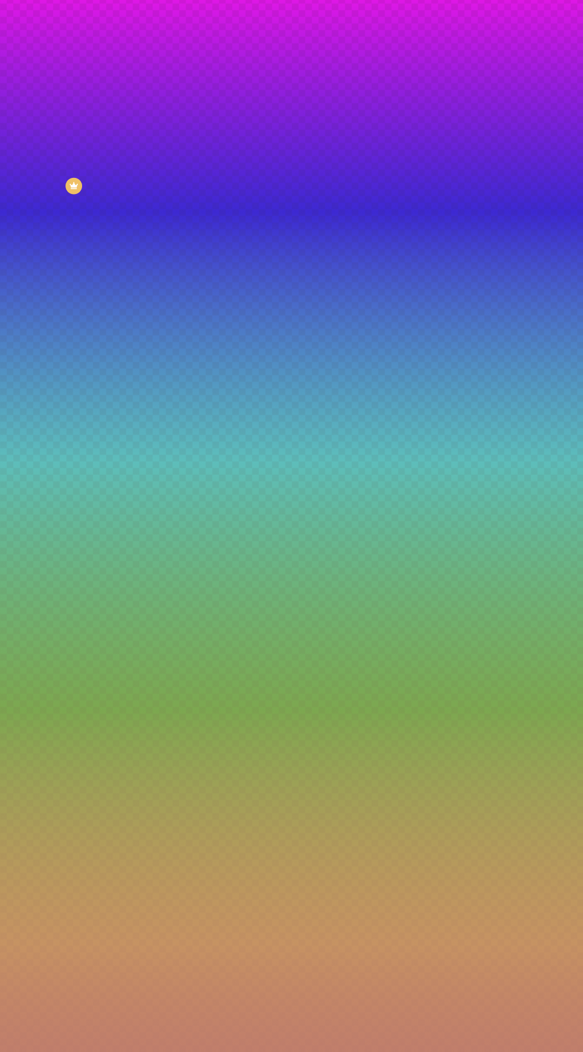
click at [209, 283] on div at bounding box center [210, 284] width 2 height 2
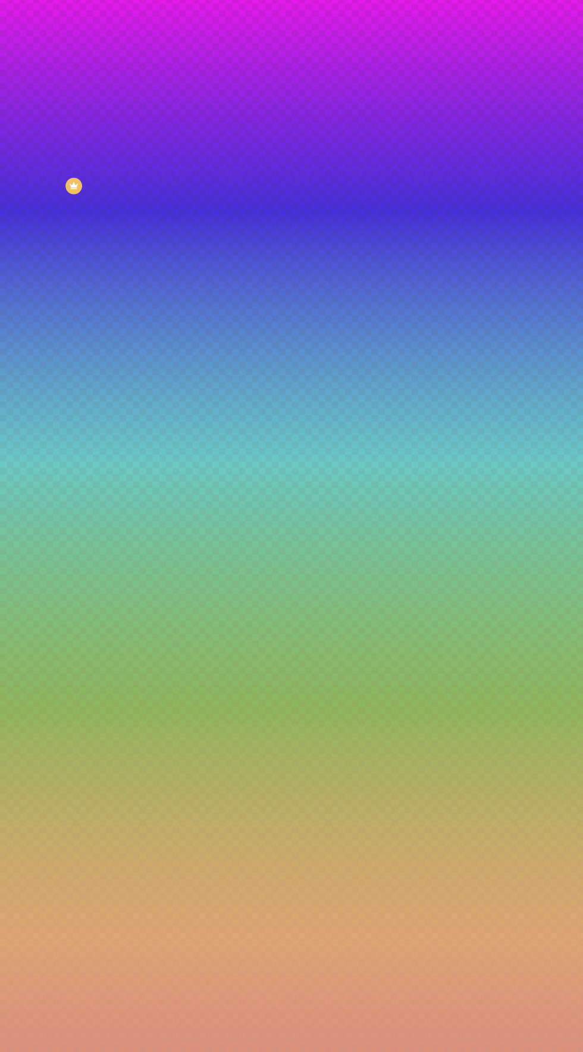
click at [201, 170] on div at bounding box center [202, 169] width 2 height 2
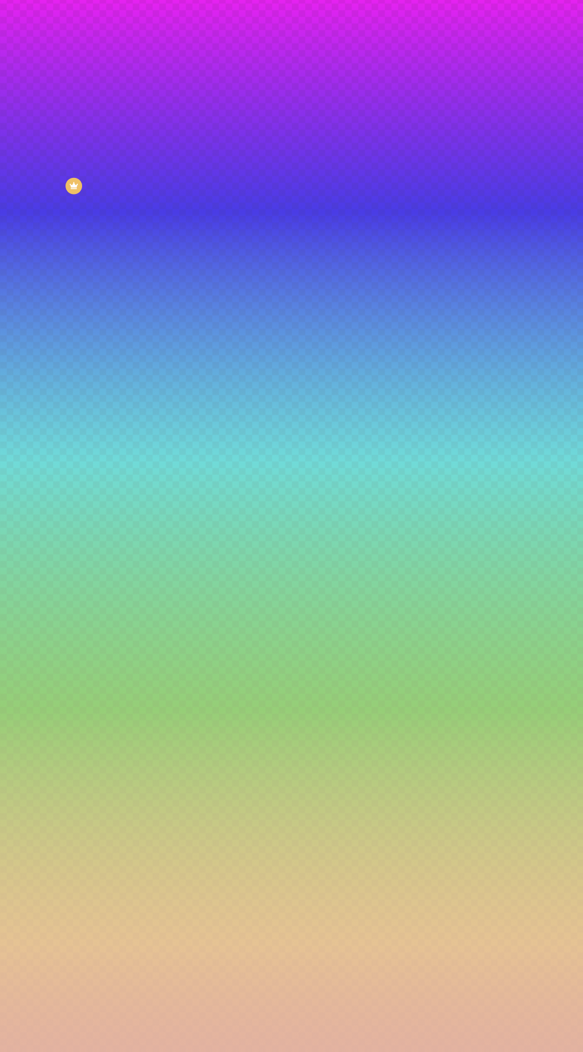
click at [118, 129] on div at bounding box center [119, 128] width 2 height 2
type input "#E0B6B2"
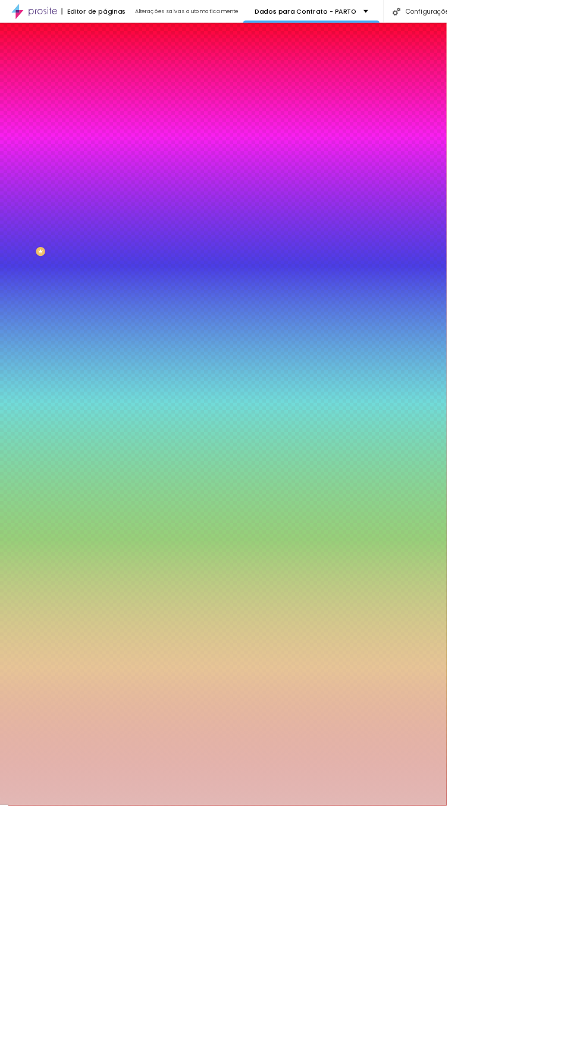
click at [137, 81] on img at bounding box center [142, 86] width 11 height 11
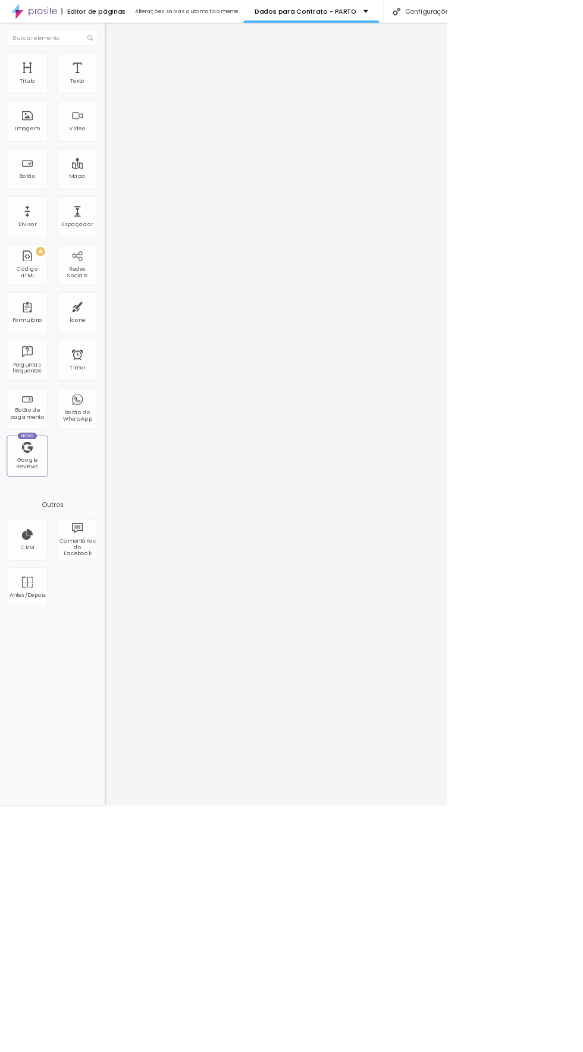
click at [137, 69] on li "Conteúdo" at bounding box center [205, 63] width 137 height 12
click at [137, 81] on li "Avançado" at bounding box center [205, 75] width 137 height 12
click at [137, 68] on img at bounding box center [142, 62] width 11 height 11
click at [143, 174] on icon "button" at bounding box center [145, 172] width 5 height 5
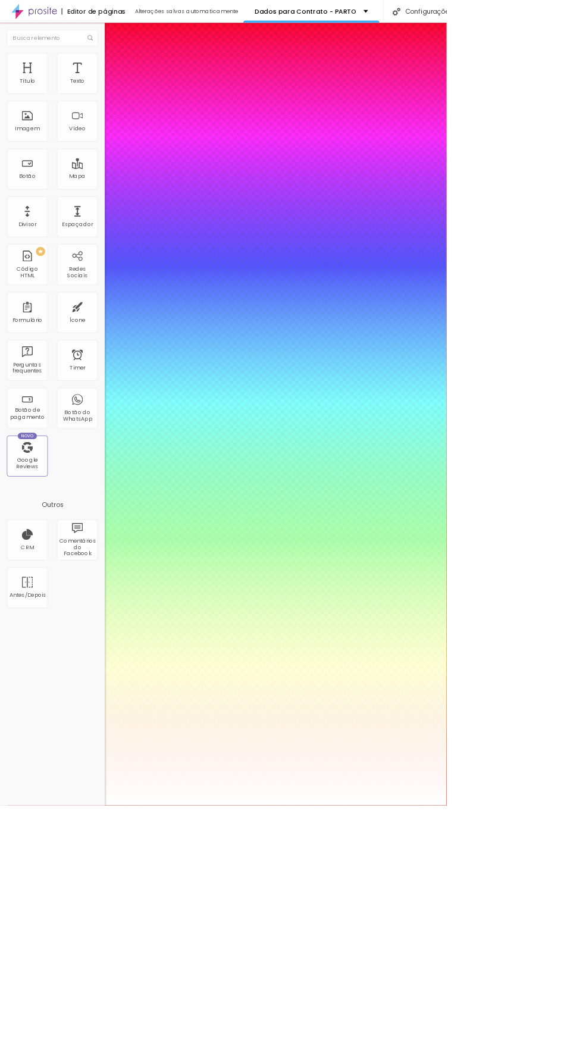
type input "3.5"
type input "0"
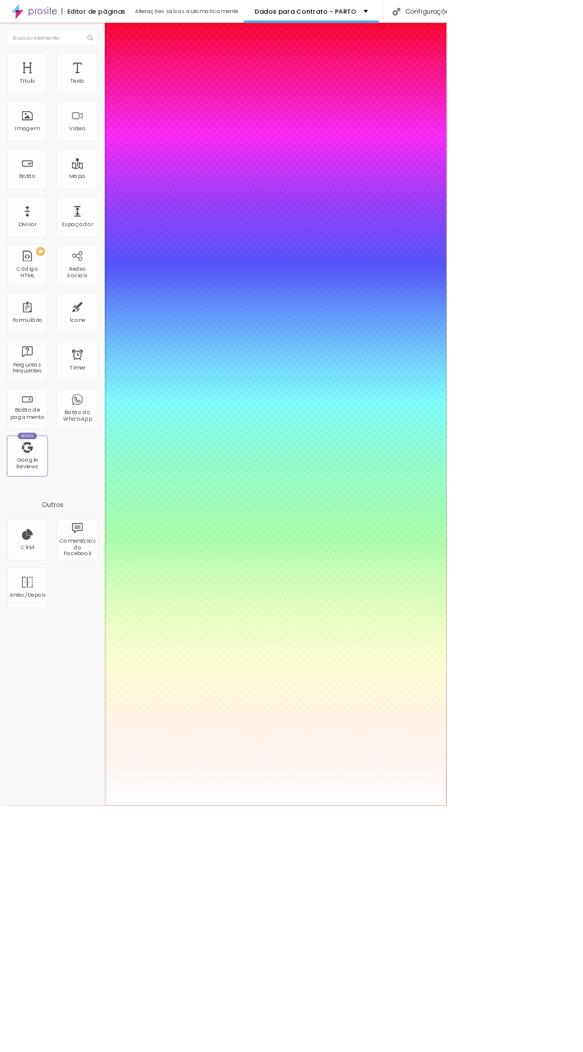
type input "31"
type input "86"
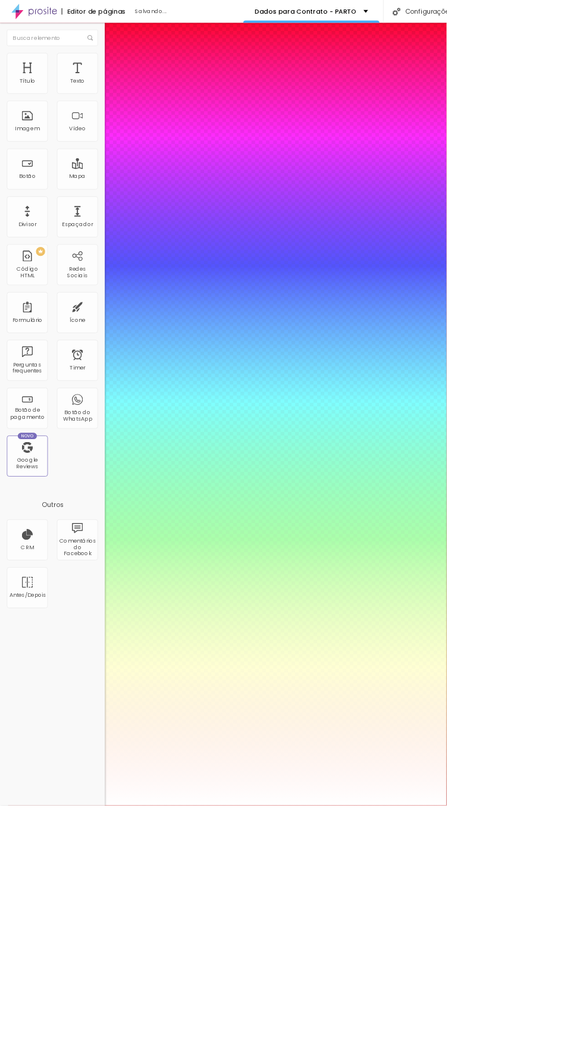
type input "69"
type input "24"
type input "10"
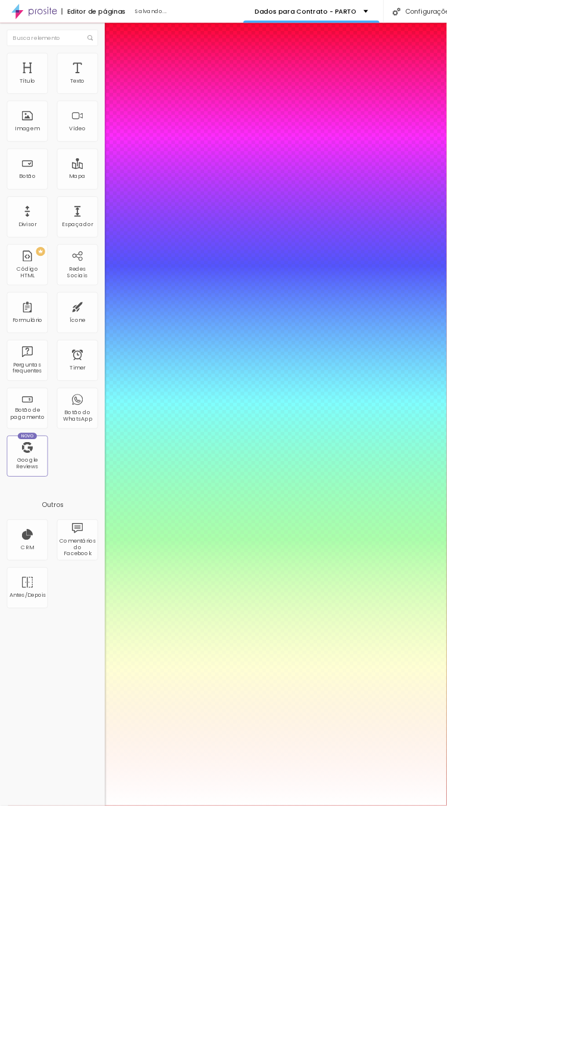
type input "10"
type input "4"
type input "0"
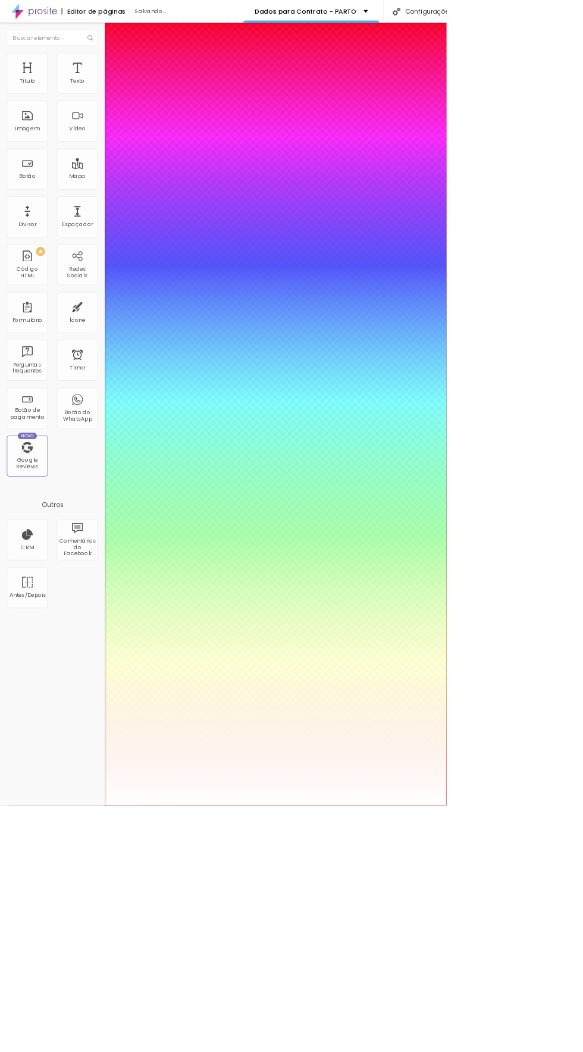
type input "0"
type input "7.9"
type input "6.8"
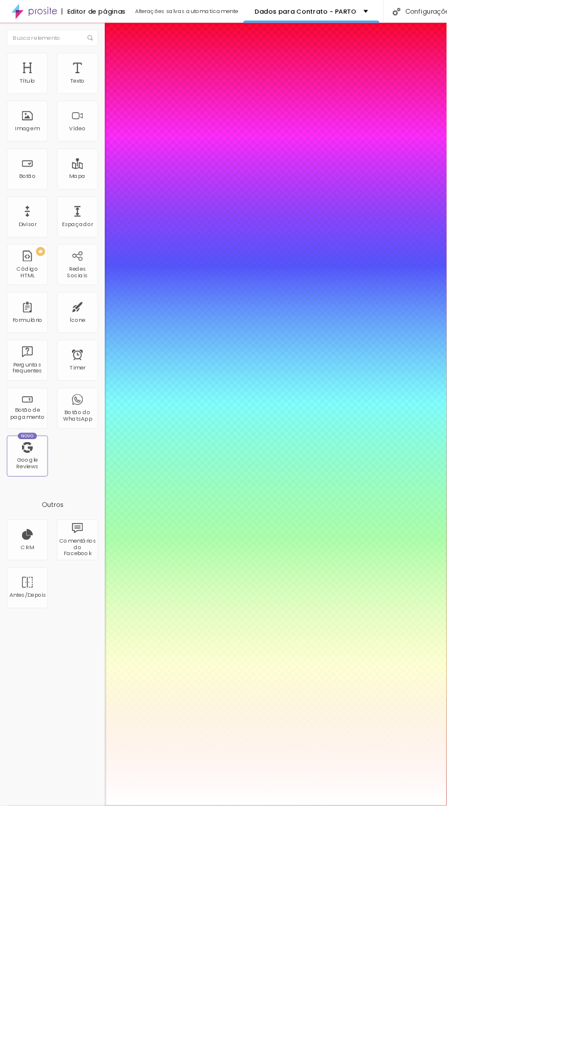
type input "1.9"
type input "0.7"
type input "0"
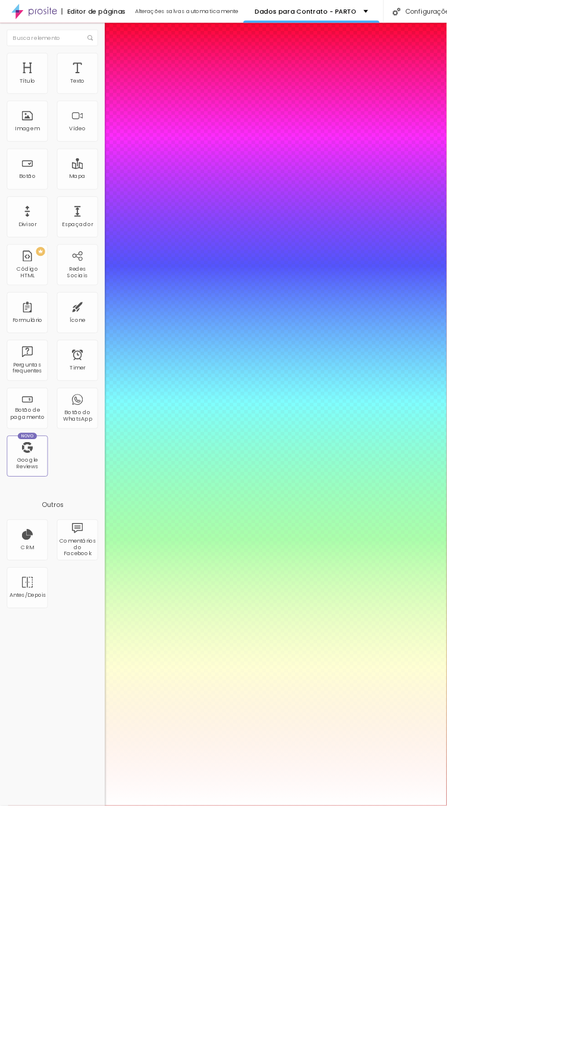
type input "0"
type input "1.7"
type input "0.8"
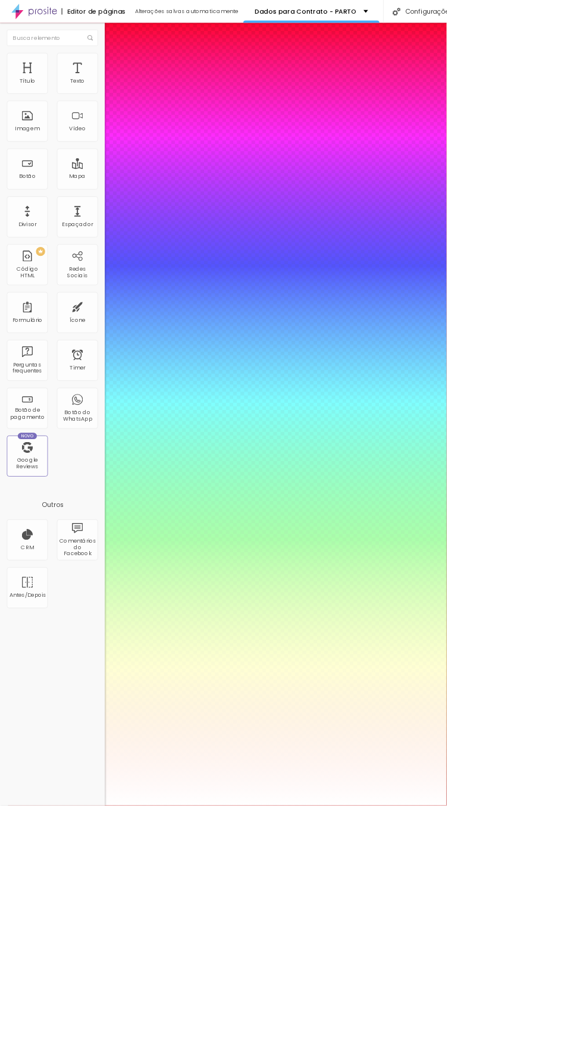
type input "0.8"
type input "1.3"
type input "0.8"
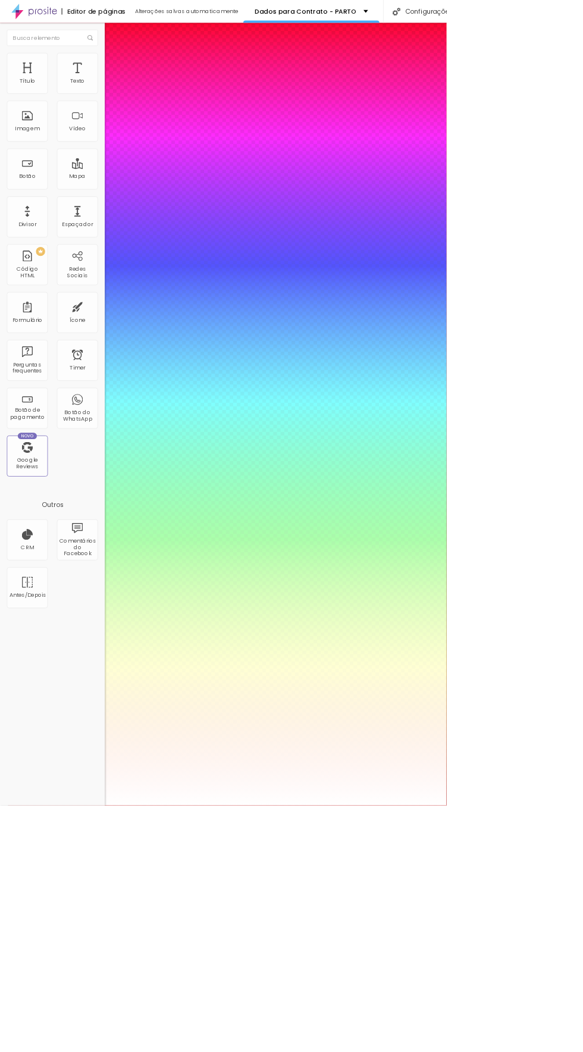
type input "0.8"
type input "79"
type input "61"
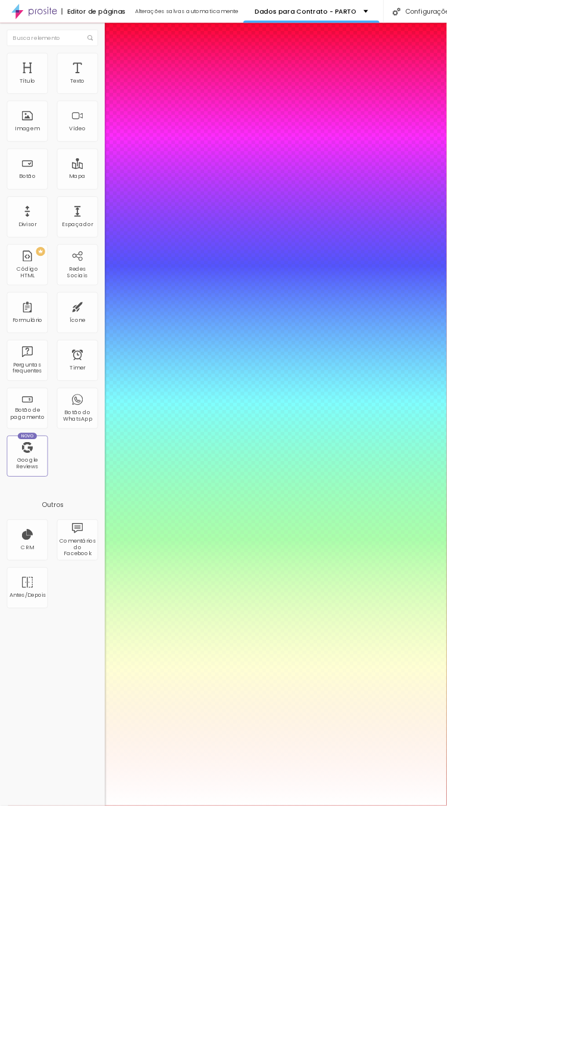
type input "61"
type input "4.4"
type input "32"
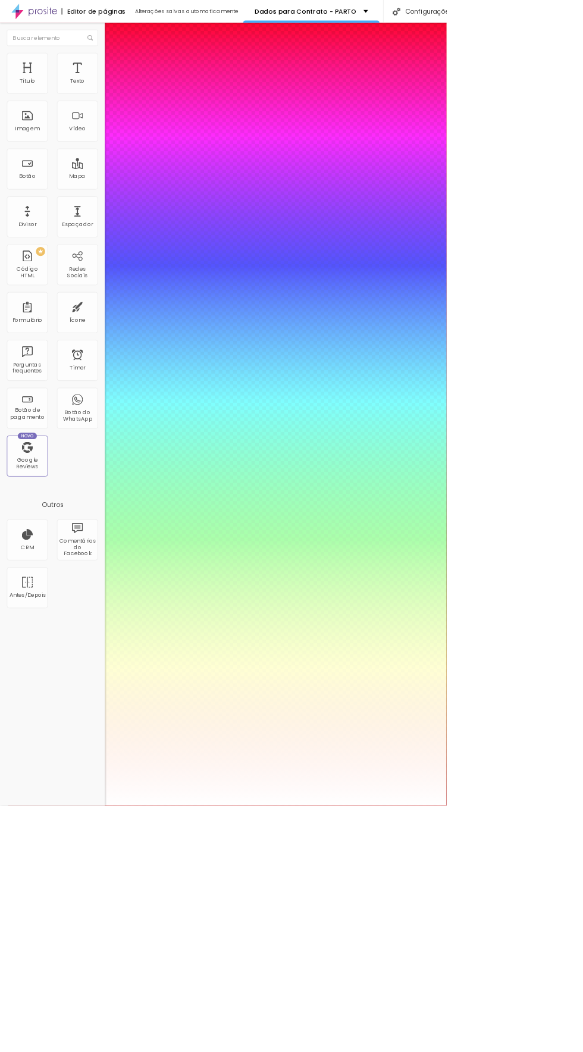
type input "32"
type input "0.8"
type input "0"
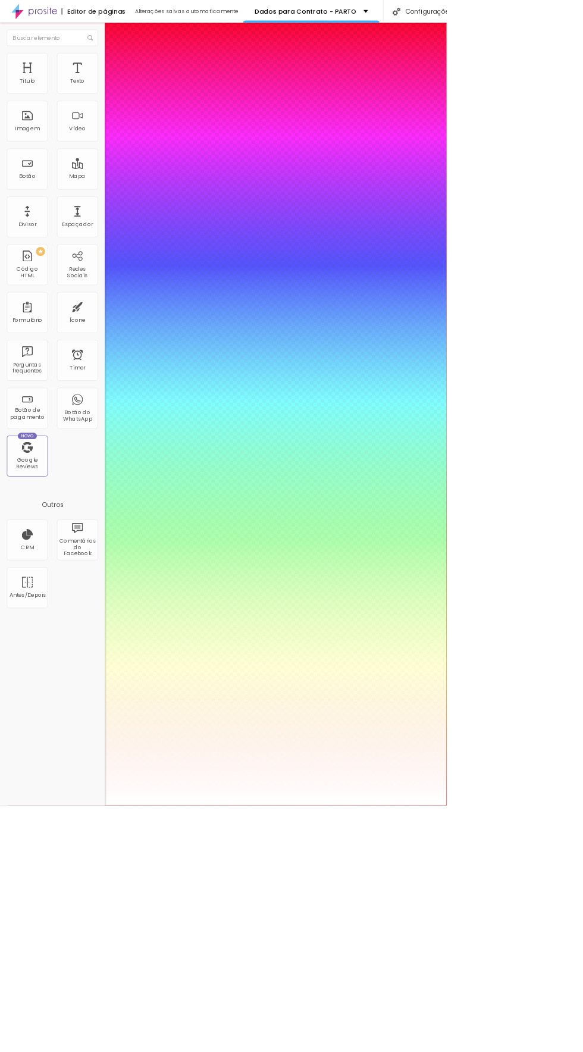
type input "0"
type input "51"
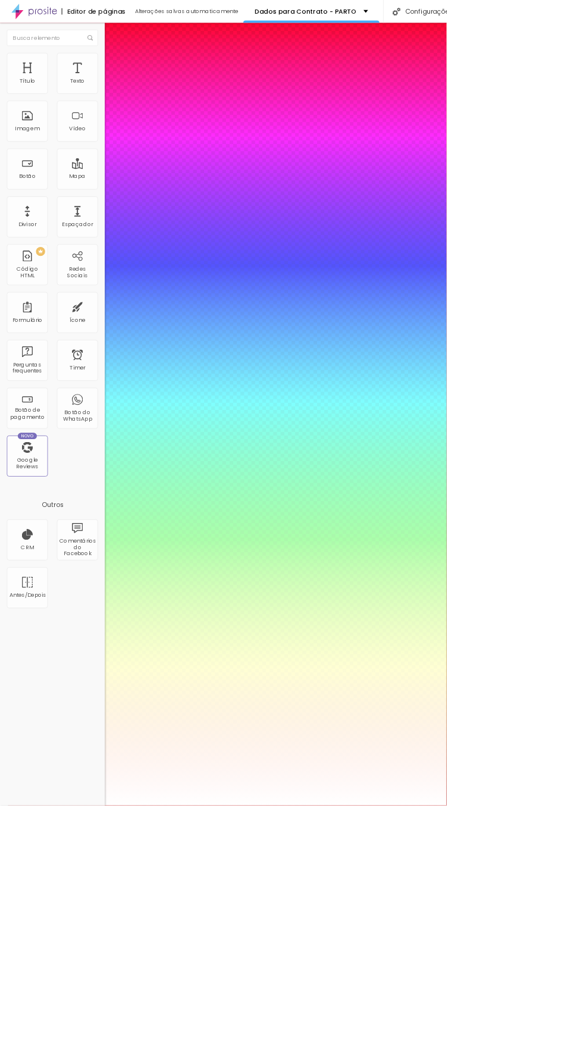
click at [580, 1052] on div at bounding box center [291, 1052] width 583 height 0
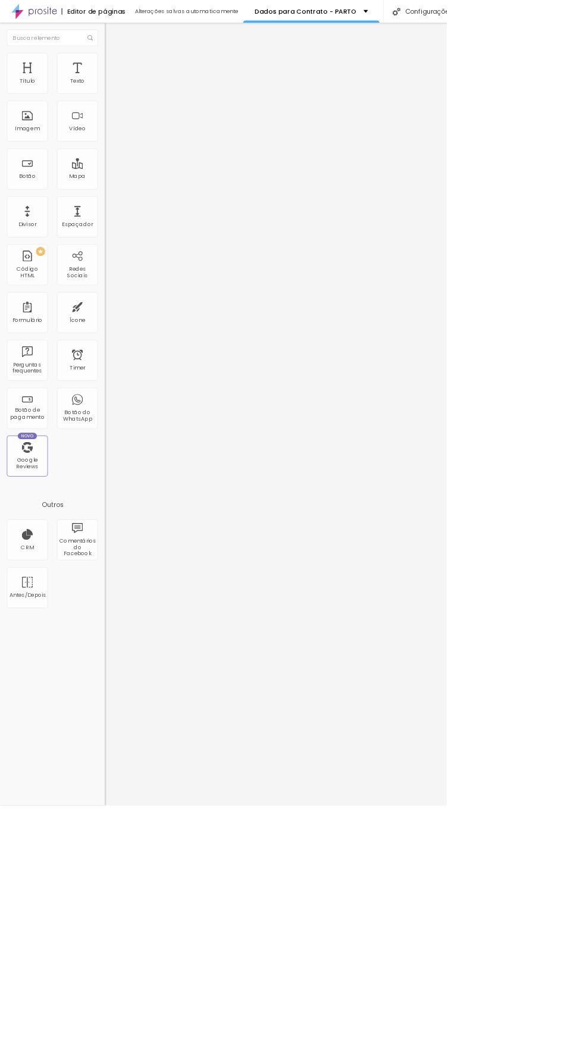
click at [137, 81] on li "Avançado" at bounding box center [205, 75] width 137 height 12
click at [137, 69] on li "Estilo" at bounding box center [205, 63] width 137 height 12
click at [143, 173] on icon "button" at bounding box center [145, 170] width 5 height 5
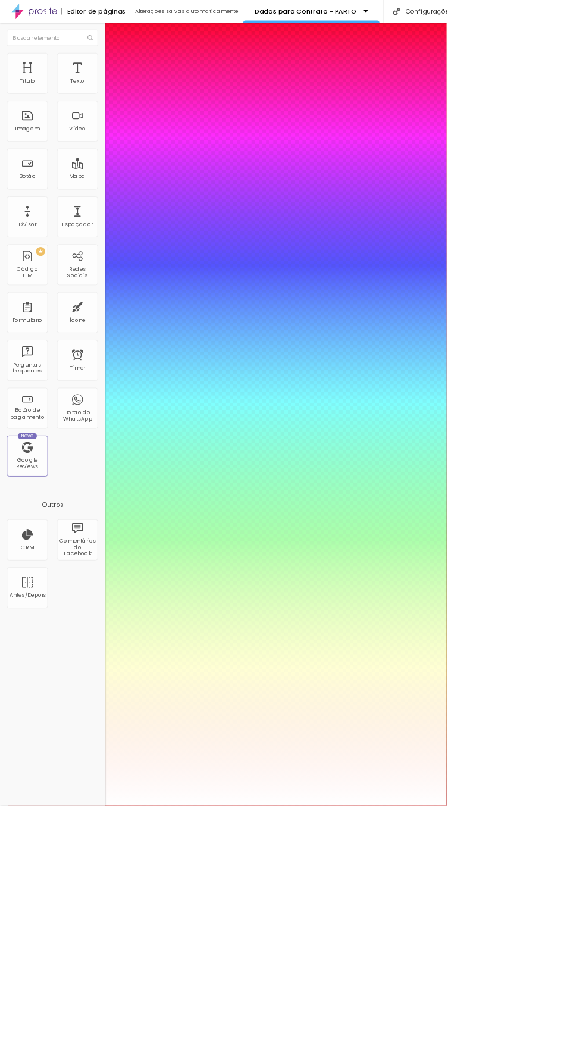
type input "11"
click at [583, 1052] on div at bounding box center [291, 1052] width 583 height 0
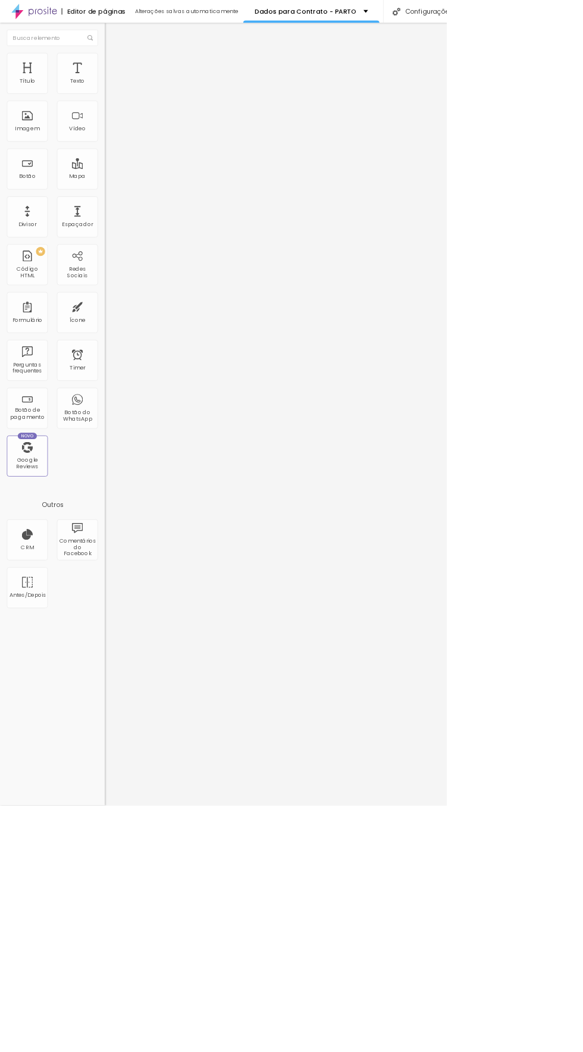
click at [137, 81] on li "Avançado" at bounding box center [205, 75] width 137 height 12
click at [145, 116] on div "Parto Normal e Cesárea" at bounding box center [205, 110] width 121 height 11
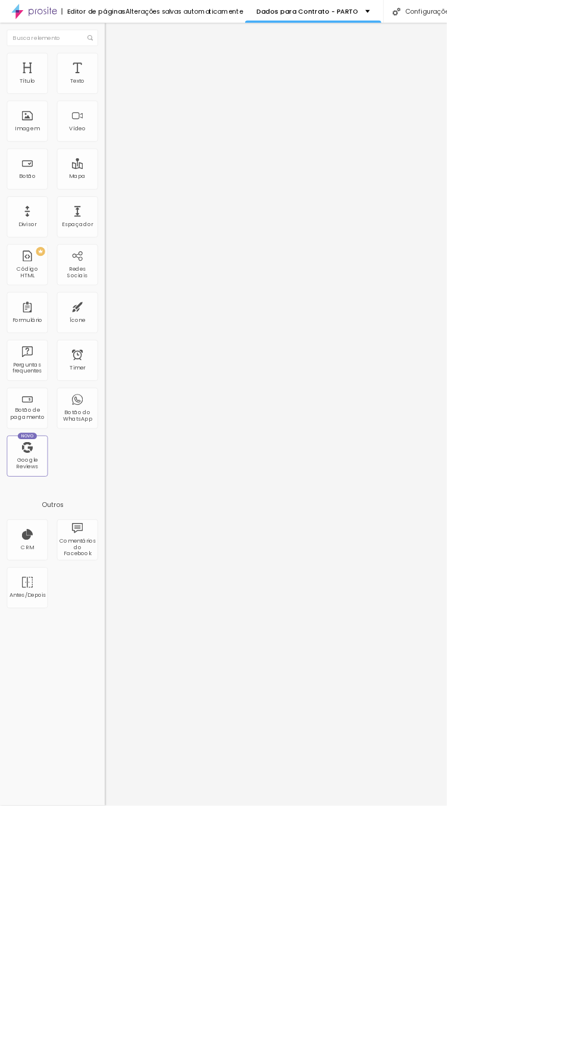
click at [137, 120] on img at bounding box center [140, 123] width 7 height 7
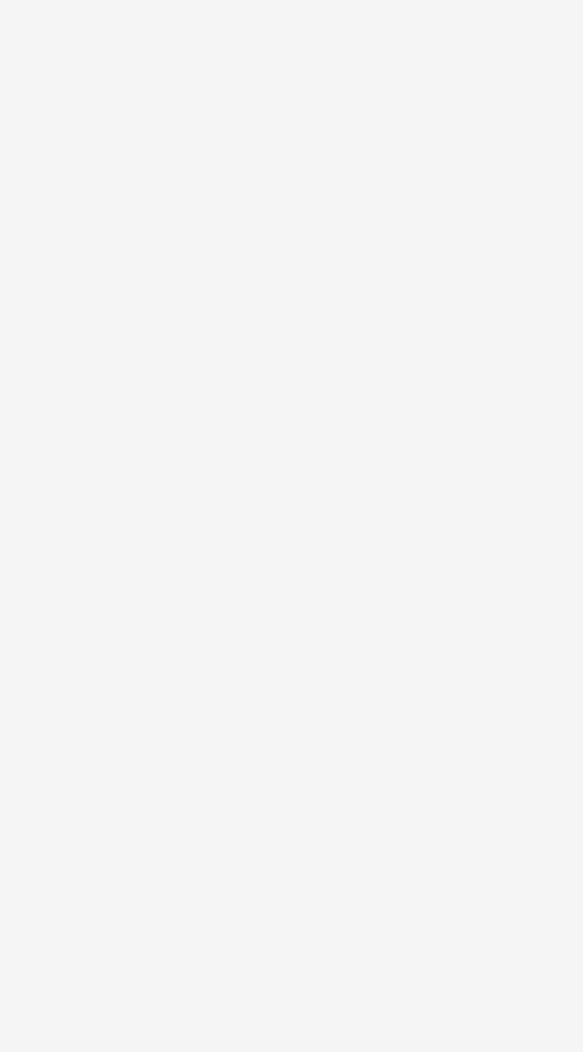
scroll to position [678, 0]
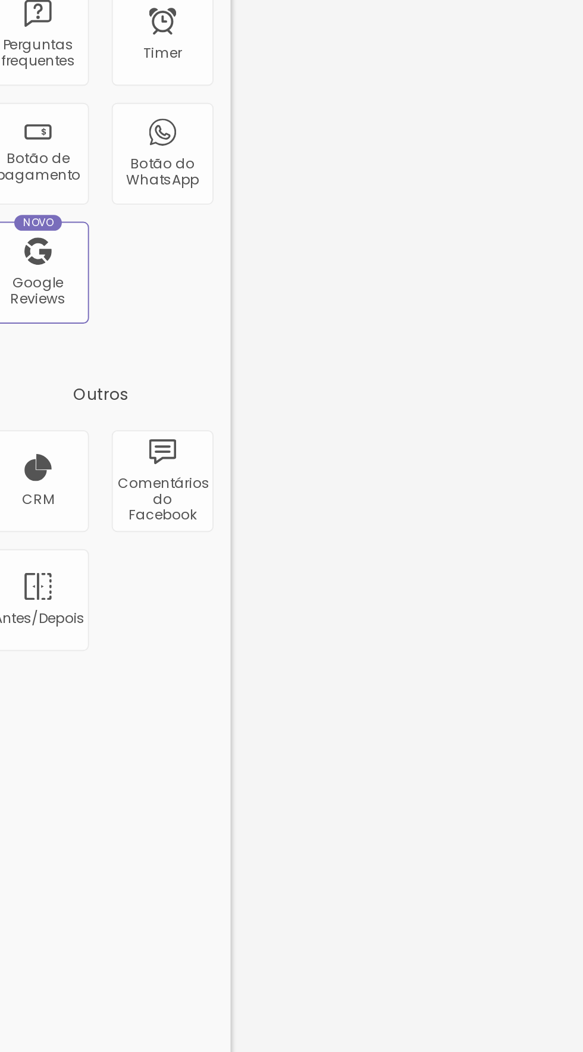
type input "T"
type input "História da sua família"
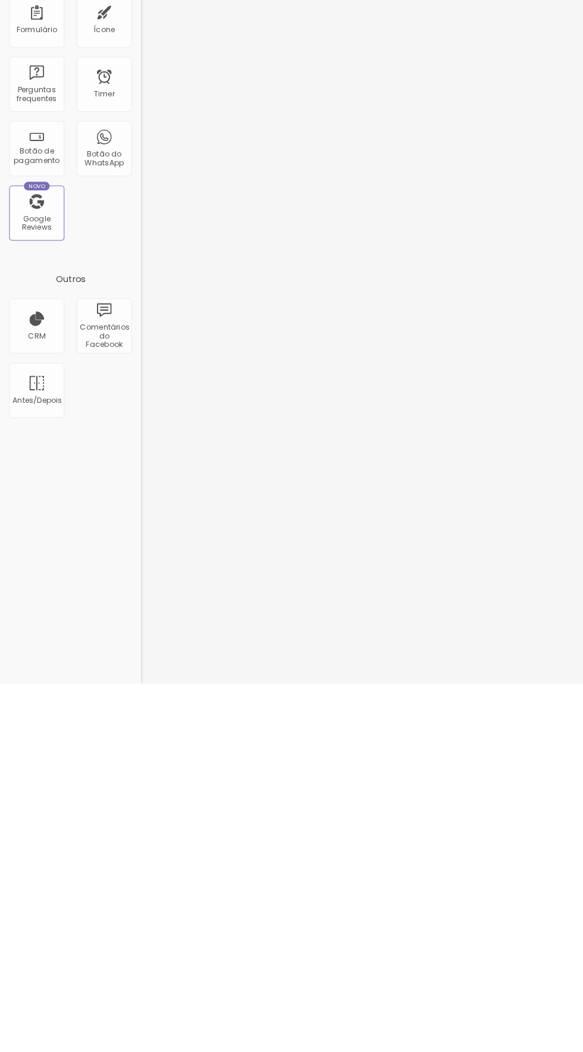
scroll to position [621, 0]
type input "Fique a vontade para contar um pouco da história da sua família para conhecer v…"
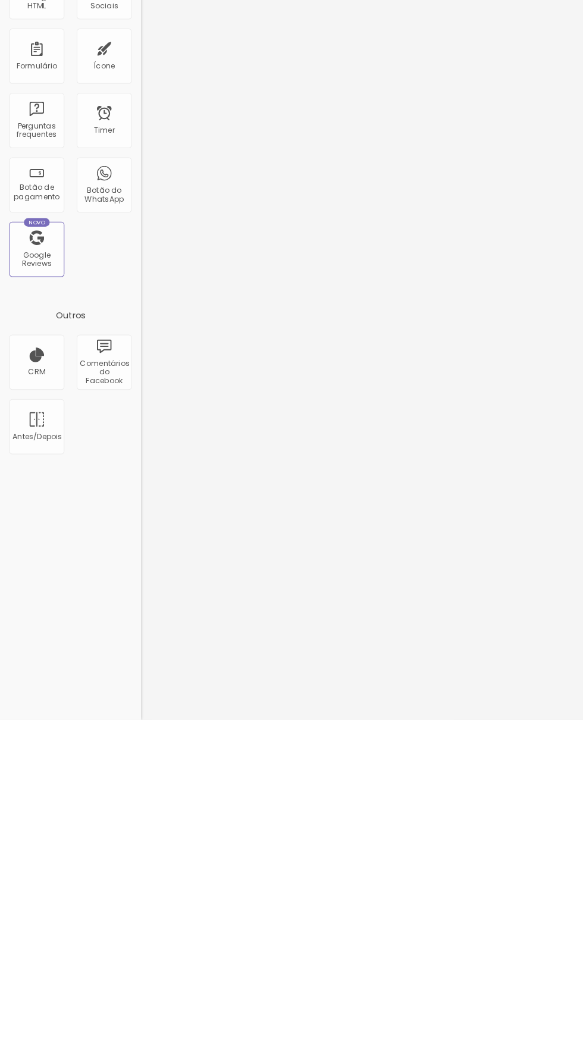
scroll to position [0, 0]
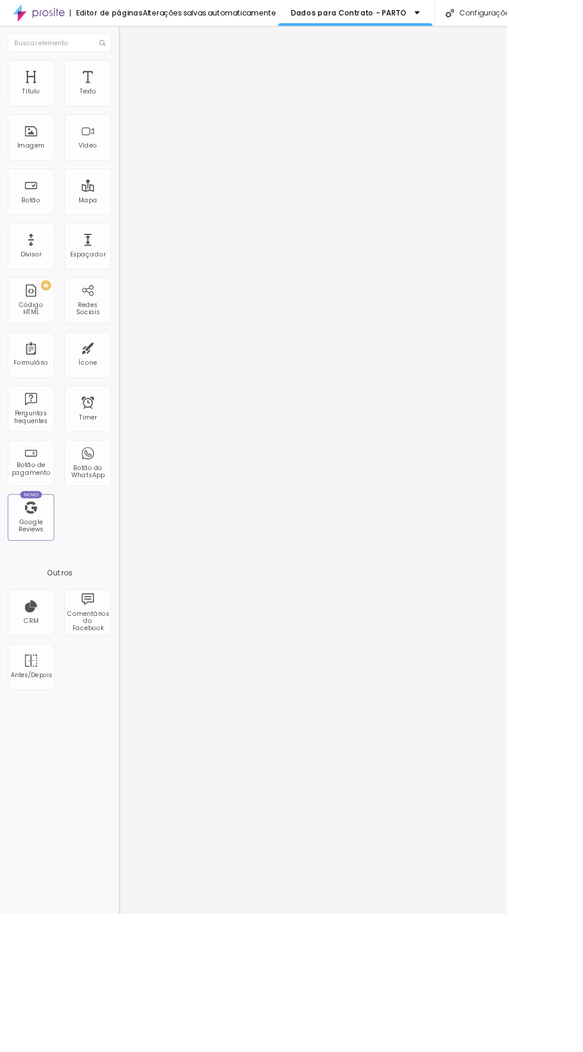
click at [148, 82] on span "Avançado" at bounding box center [167, 77] width 39 height 10
click at [148, 70] on span "Estilo" at bounding box center [157, 65] width 18 height 10
click at [137, 219] on button "button" at bounding box center [145, 213] width 17 height 12
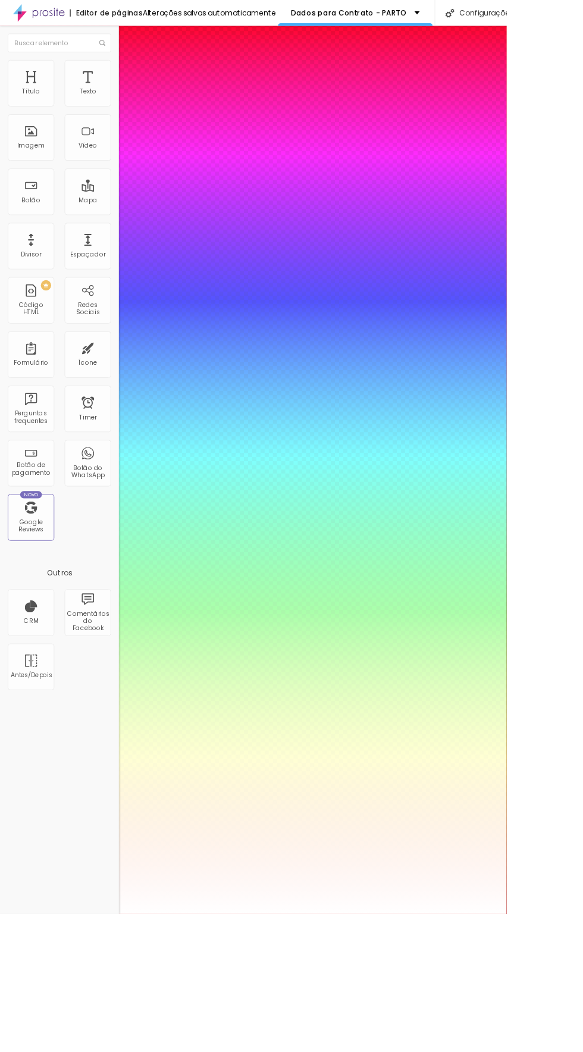
click at [122, 1052] on div at bounding box center [291, 1052] width 583 height 0
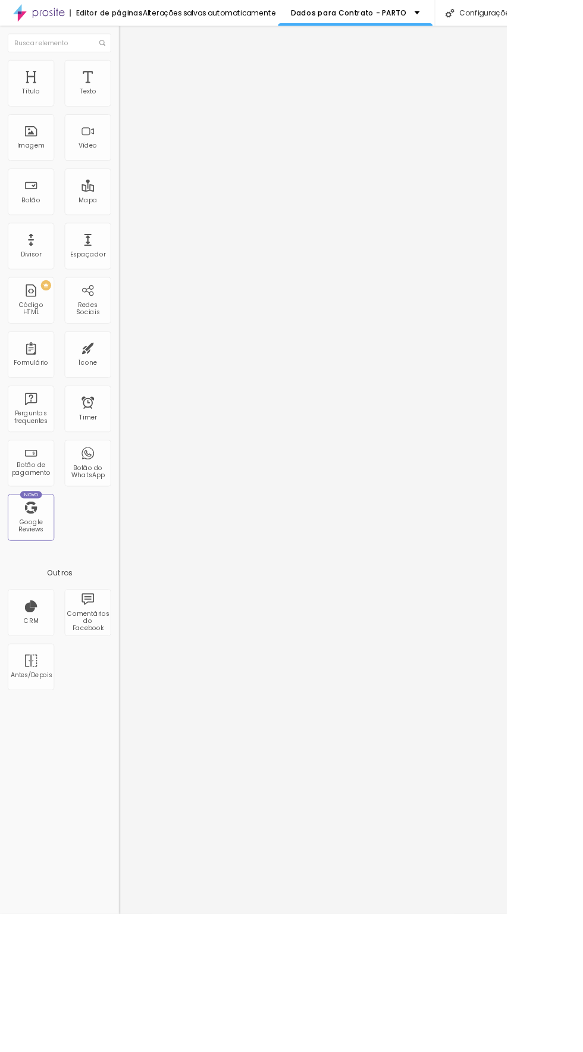
click at [142, 176] on icon "button" at bounding box center [145, 171] width 7 height 7
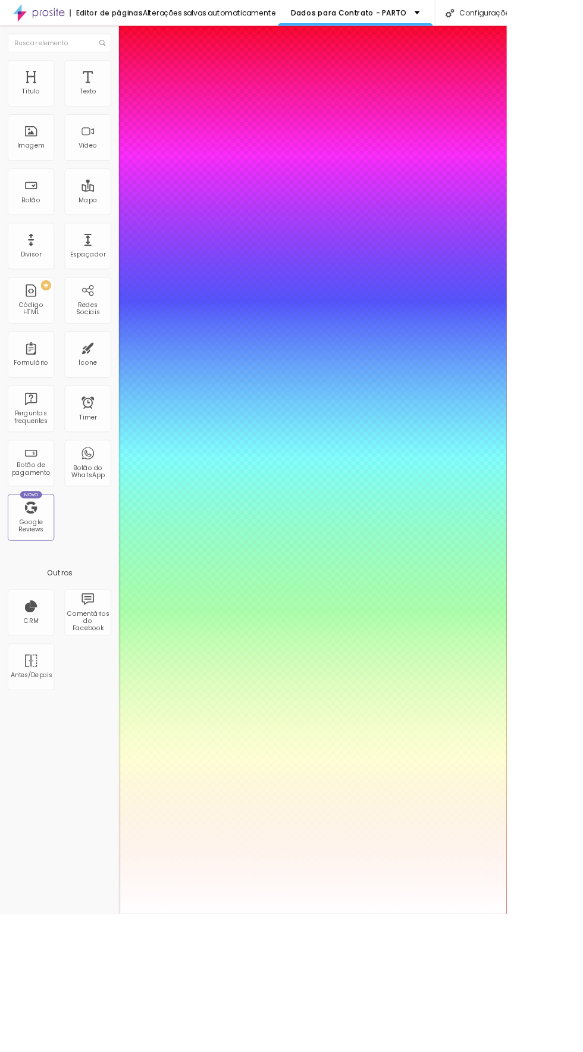
type input "85"
type input "52"
type input "76"
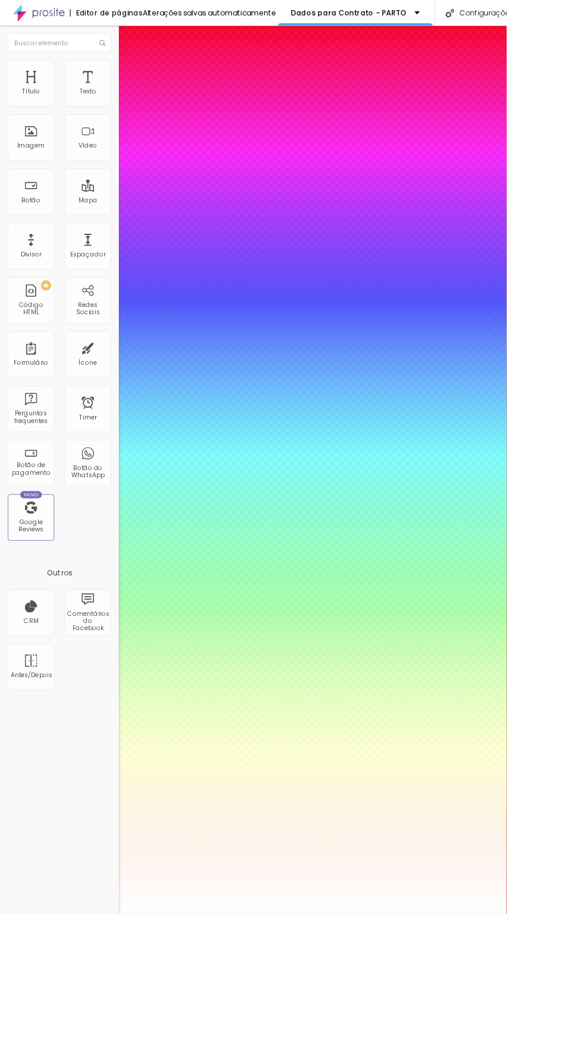
type input "76"
click at [128, 1052] on select "AbrilFatface-Regular Actor-Regular Alegreya AlegreyaBlack Alice Allan-Bold Alla…" at bounding box center [64, 1065] width 128 height 12
click at [127, 1052] on select "AbrilFatface-Regular Actor-Regular Alegreya AlegreyaBlack Alice Allan-Bold Alla…" at bounding box center [64, 1065] width 128 height 12
type input "68"
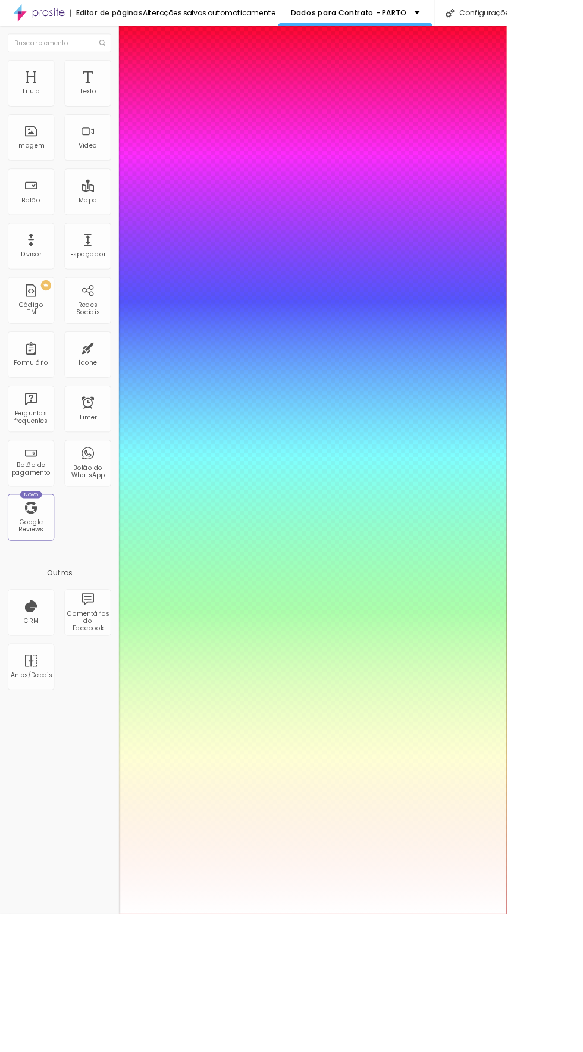
type input "68"
type input "1.7"
type input "0.6"
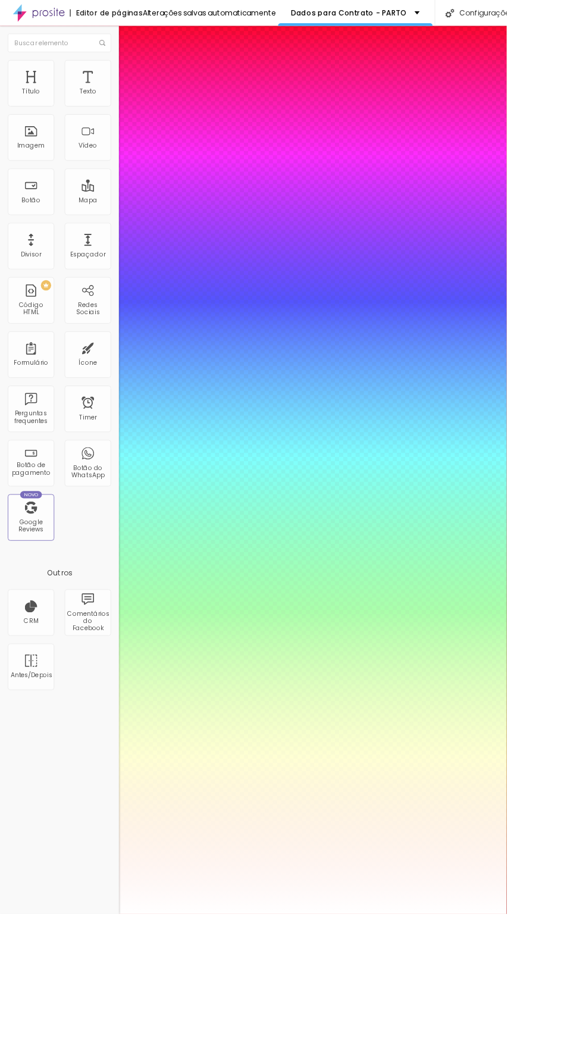
type input "1.2"
type input "1"
type input "0.9"
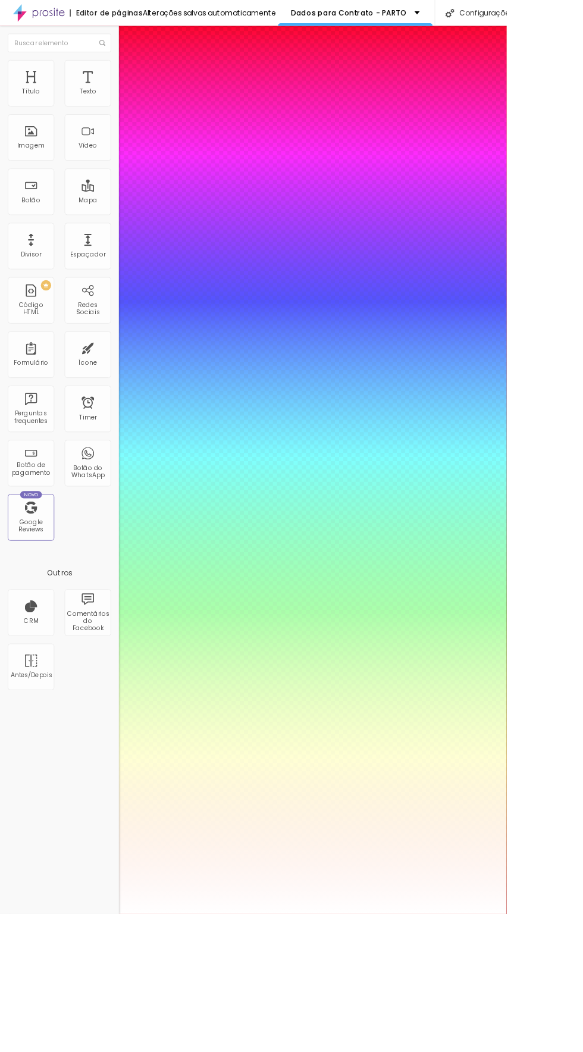
type input "0.9"
type input "0.6"
type input "7.1"
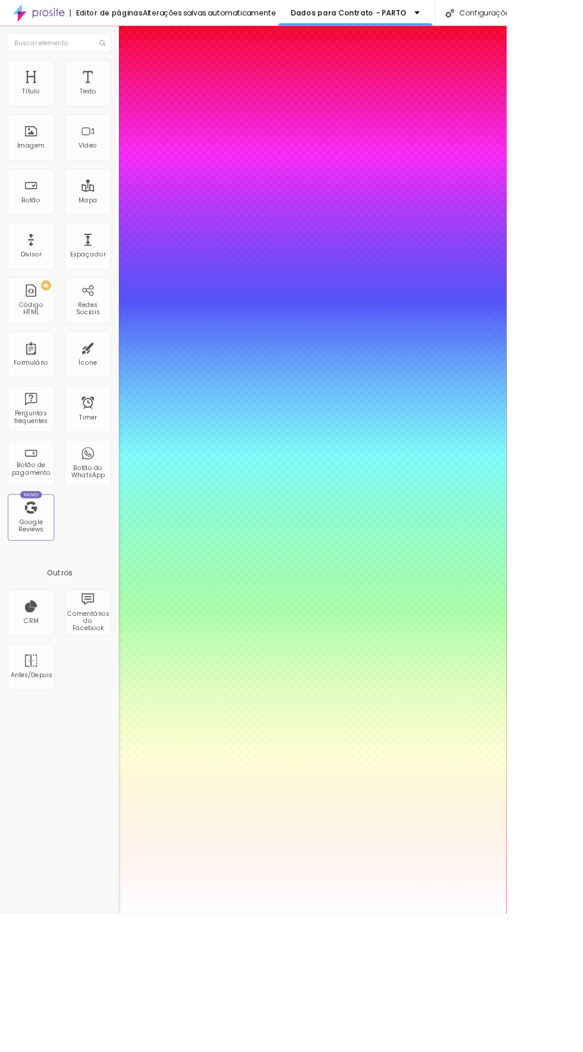
type input "7.1"
type input "3"
type input "1.3"
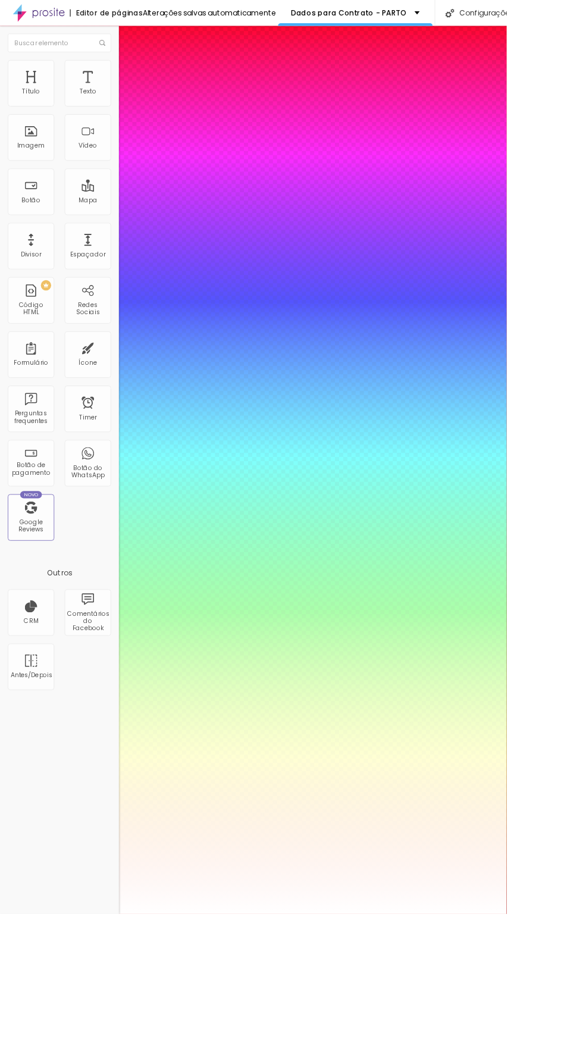
type input "0"
click at [105, 1052] on div at bounding box center [291, 1052] width 583 height 0
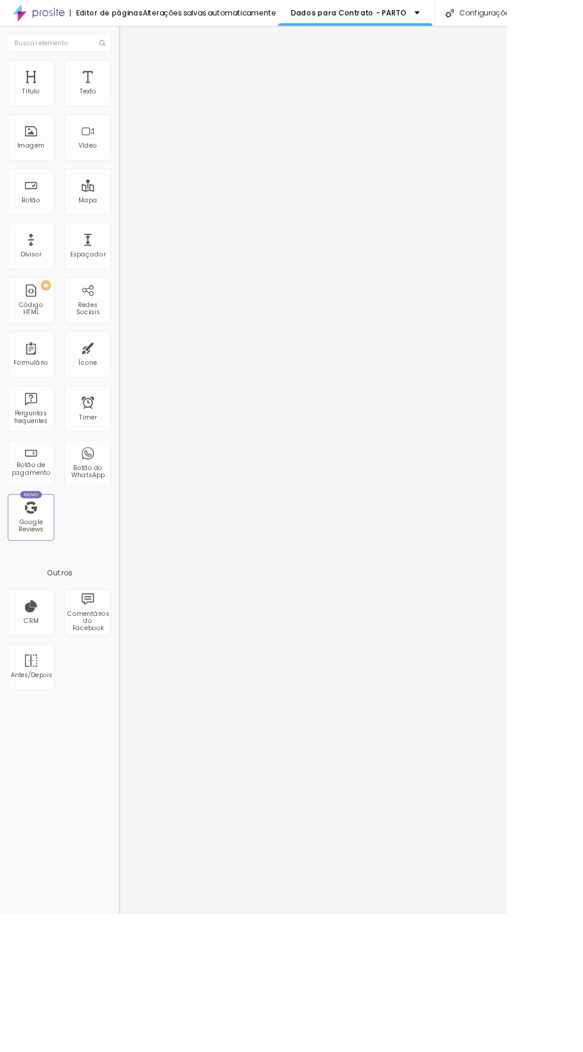
click at [148, 82] on span "Avançado" at bounding box center [167, 77] width 39 height 10
type input "81"
type input "26"
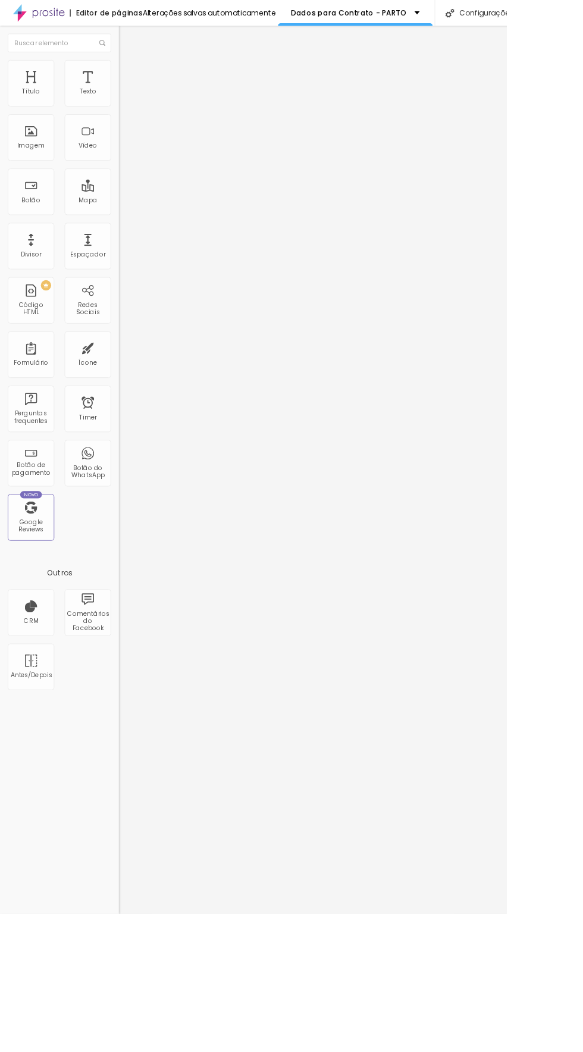
type input "26"
click at [148, 70] on span "Estilo" at bounding box center [157, 65] width 18 height 10
click at [142, 176] on icon "button" at bounding box center [145, 171] width 7 height 7
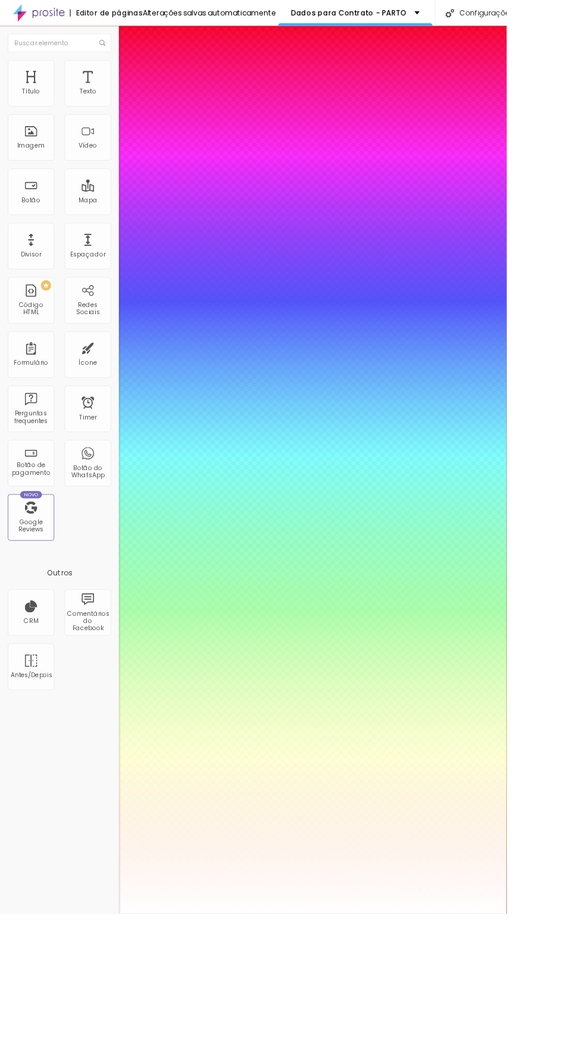
type input "1.9"
type input "1.2"
type input "0.9"
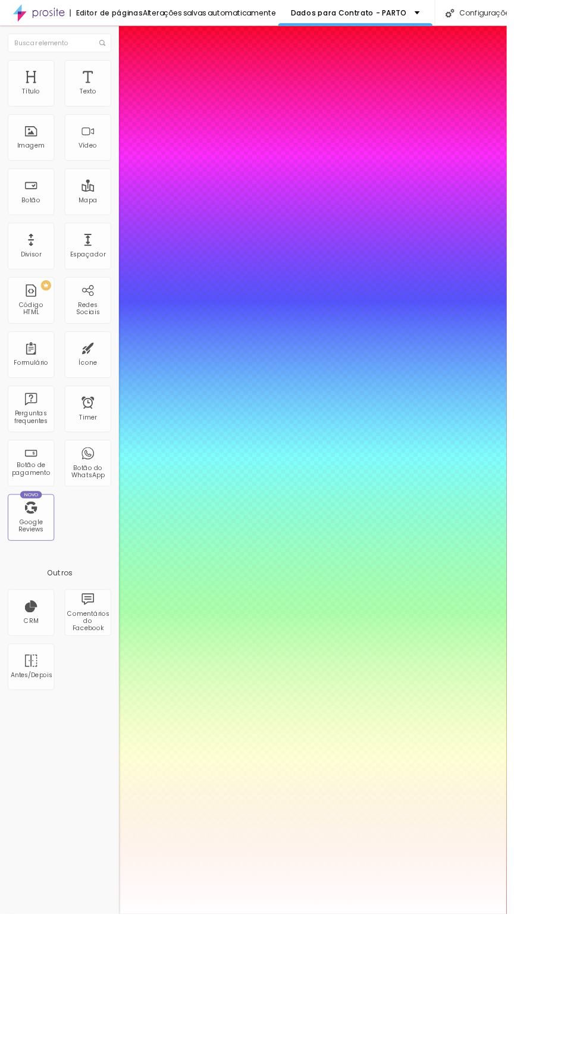
type input "0.9"
type input "1.2"
type input "6.7"
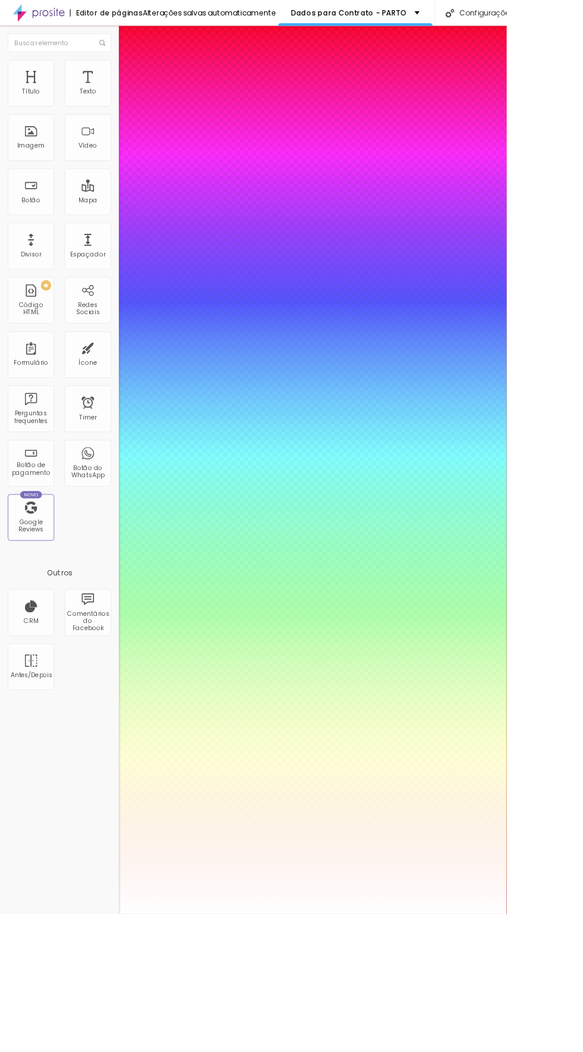
type input "6.7"
type input "2"
type input "0"
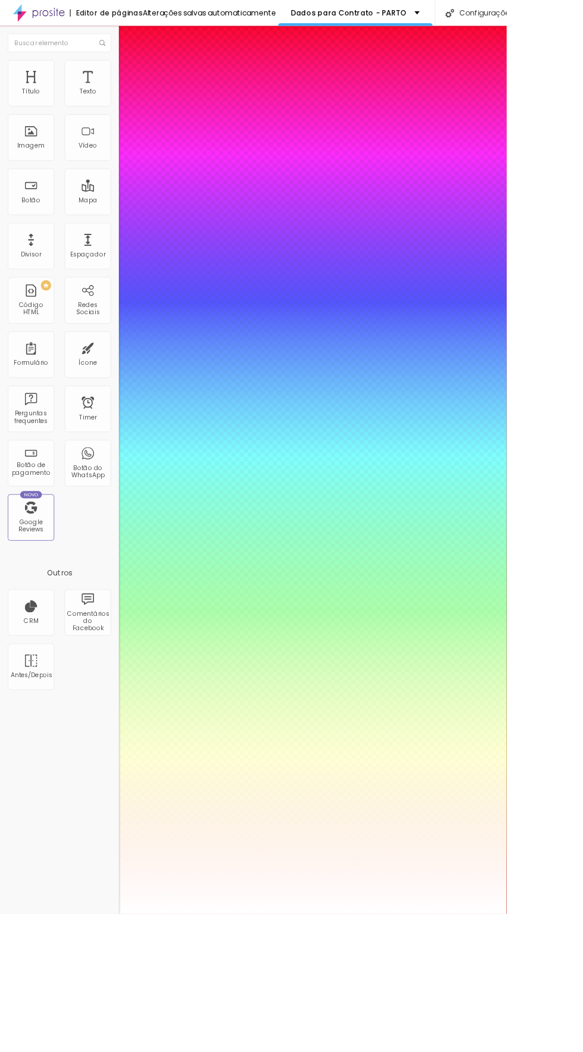
type input "0"
type input "61"
type input "55"
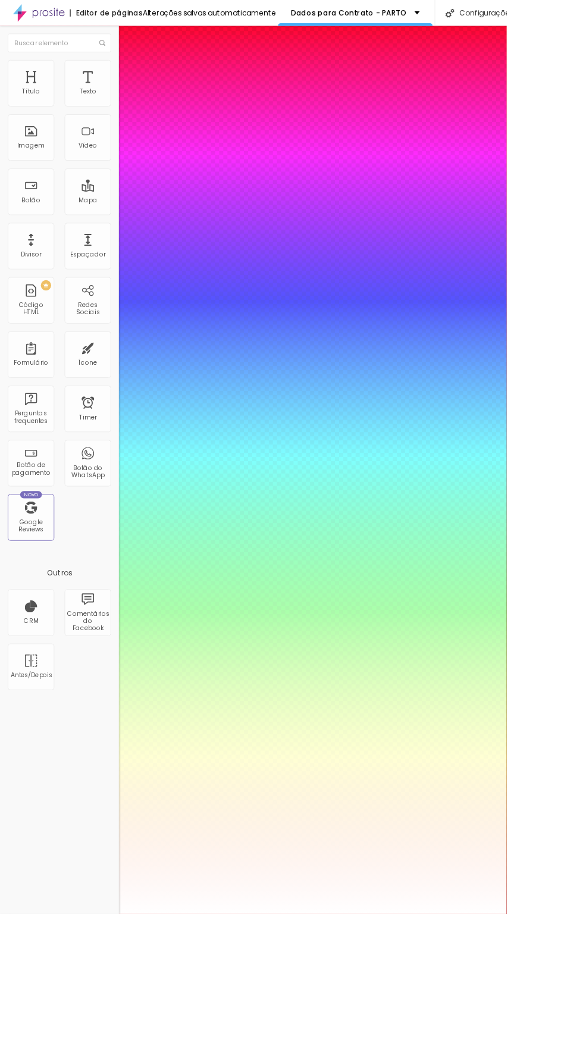
type input "22"
type input "12"
type input "7"
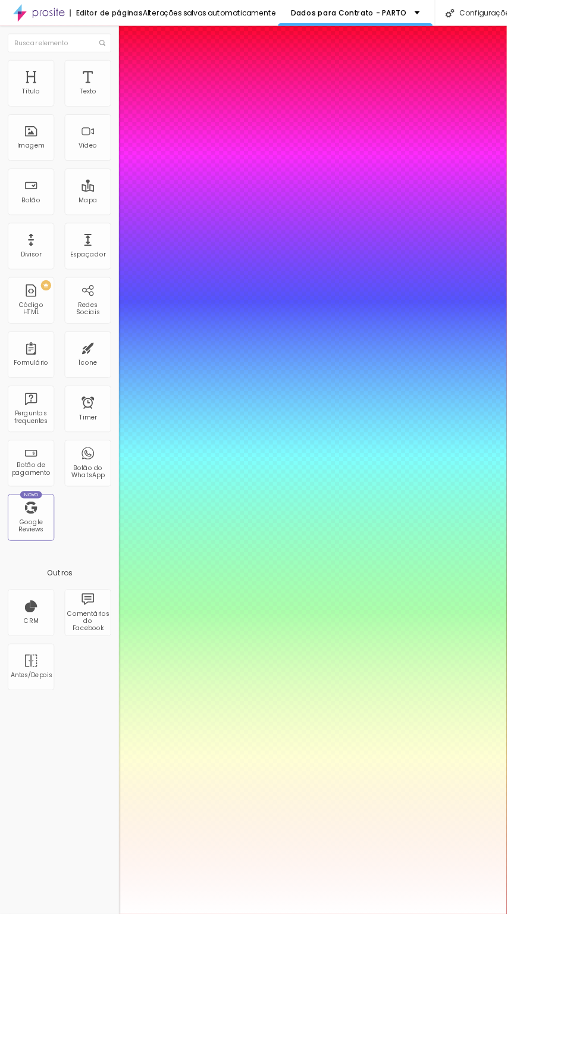
type input "7"
type input "0"
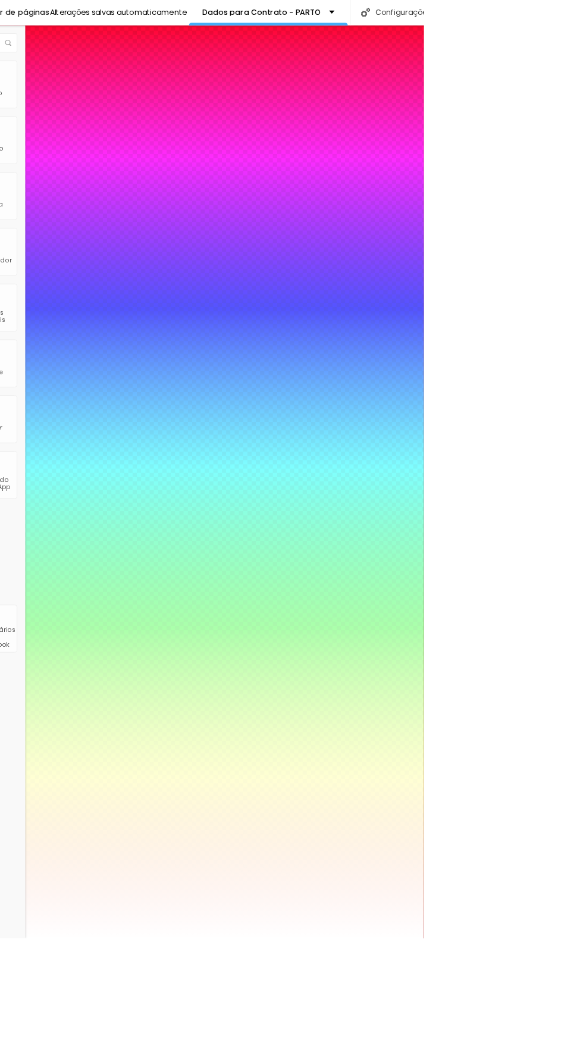
click at [583, 1052] on div at bounding box center [291, 1052] width 583 height 0
